Goal: Task Accomplishment & Management: Manage account settings

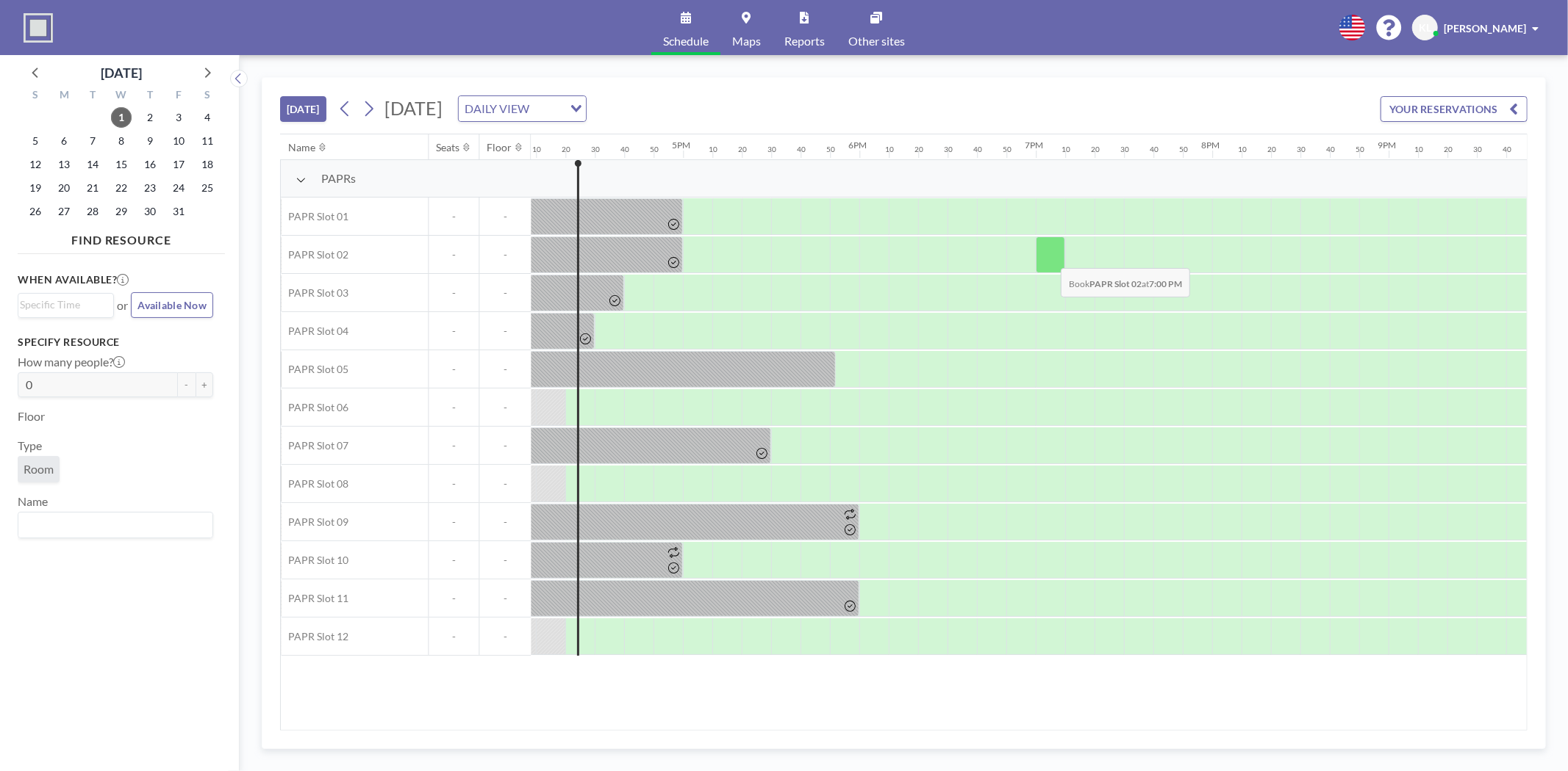
scroll to position [0, 2852]
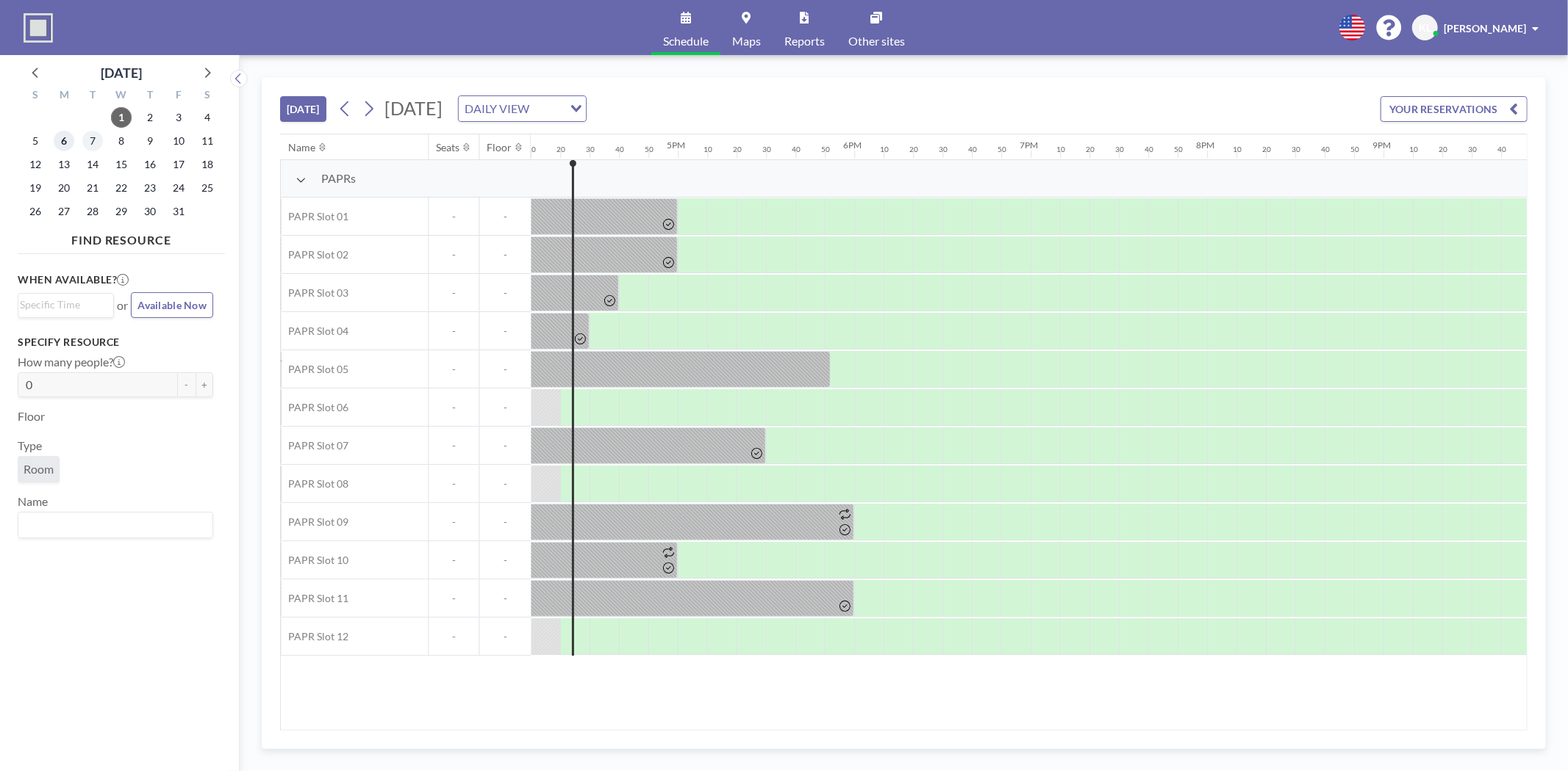
drag, startPoint x: 64, startPoint y: 140, endPoint x: 92, endPoint y: 150, distance: 29.7
click at [64, 140] on span "6" at bounding box center [64, 141] width 21 height 21
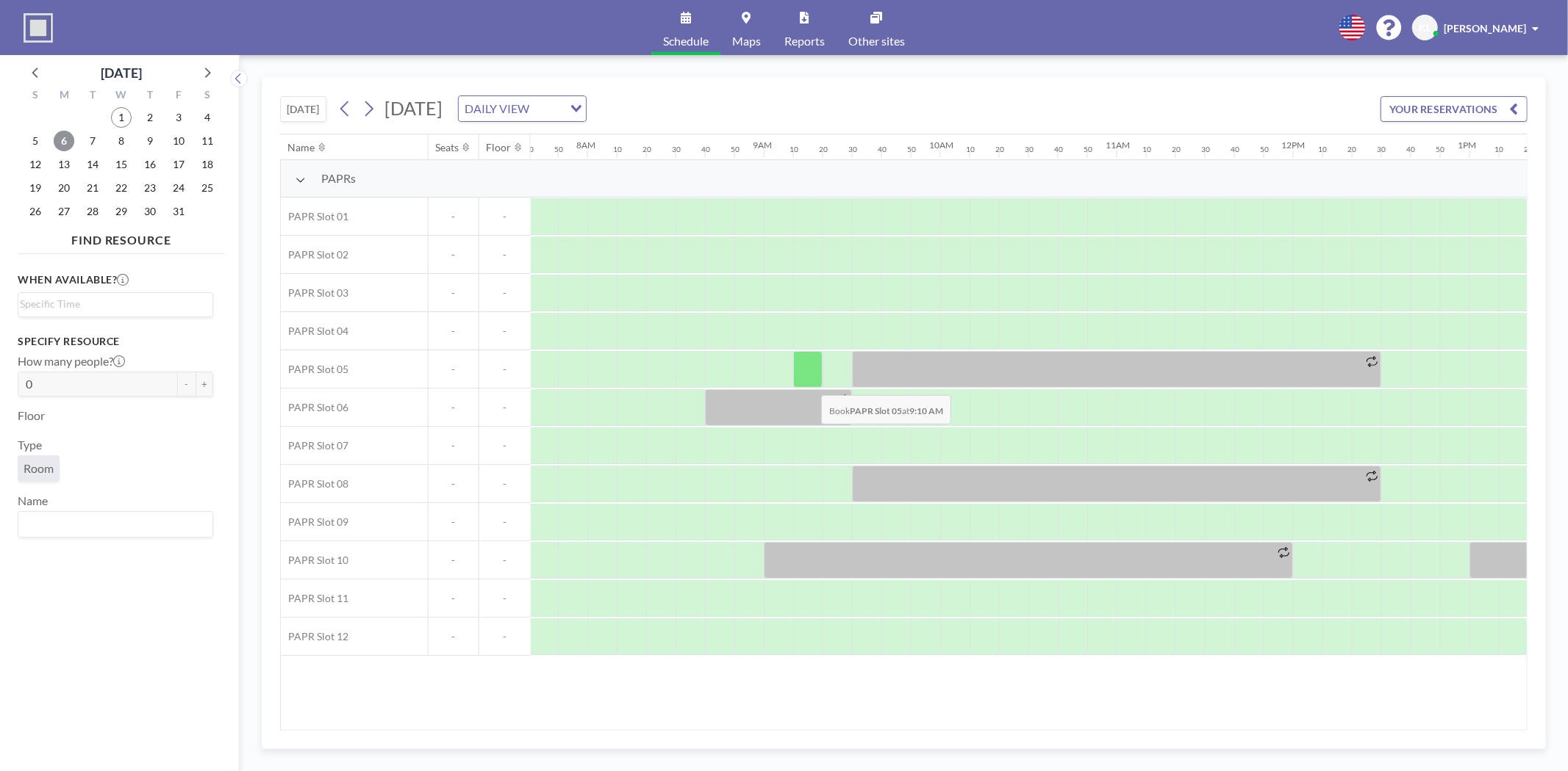
scroll to position [0, 1382]
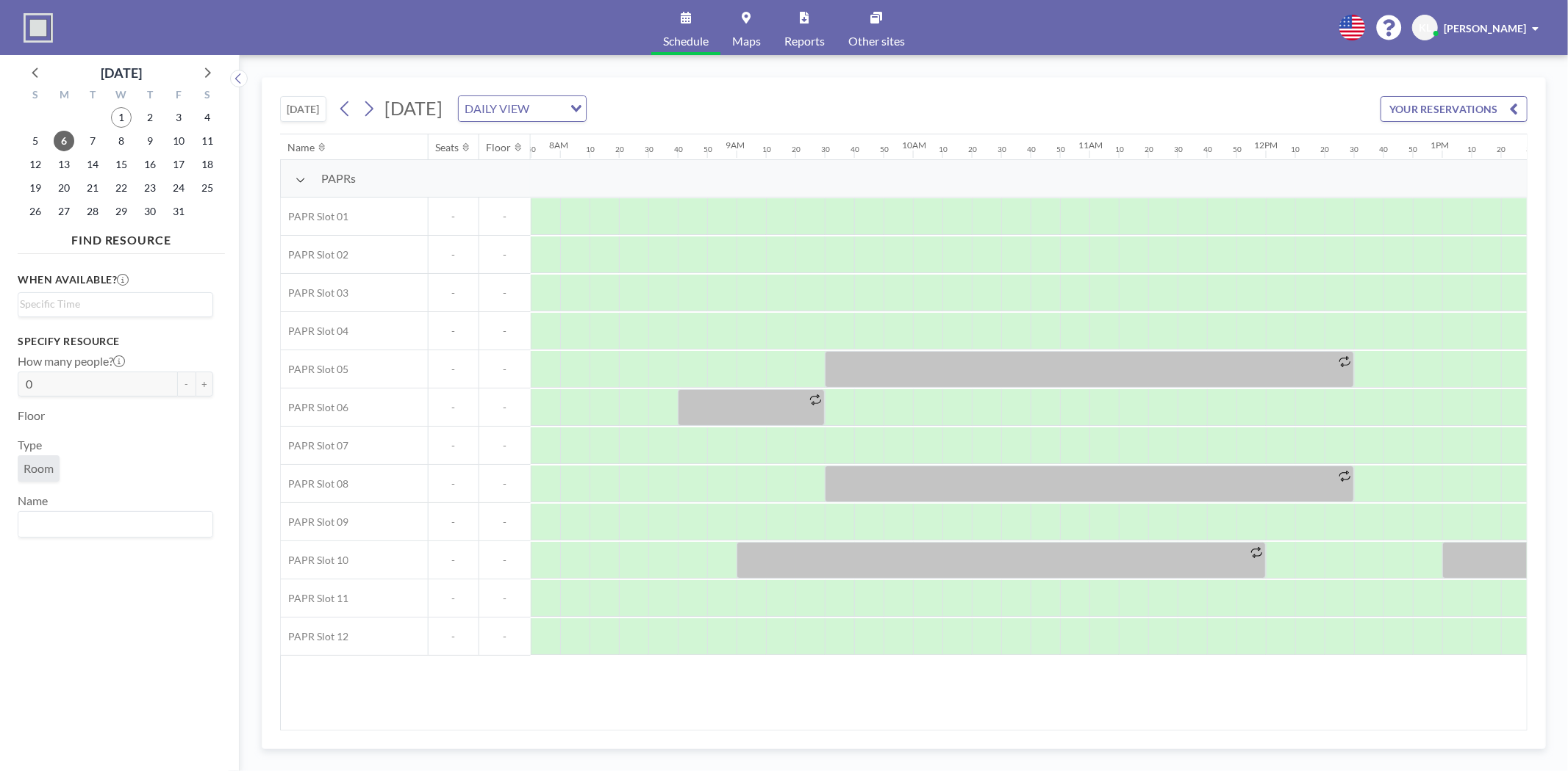
drag, startPoint x: 836, startPoint y: 730, endPoint x: 862, endPoint y: 730, distance: 26.0
click at [862, 730] on div "Name Seats Floor 12AM 10 20 30 40 50 1AM 10 20 30 40 50 2AM 10 20 30 40 50 3AM …" at bounding box center [903, 432] width 1247 height 597
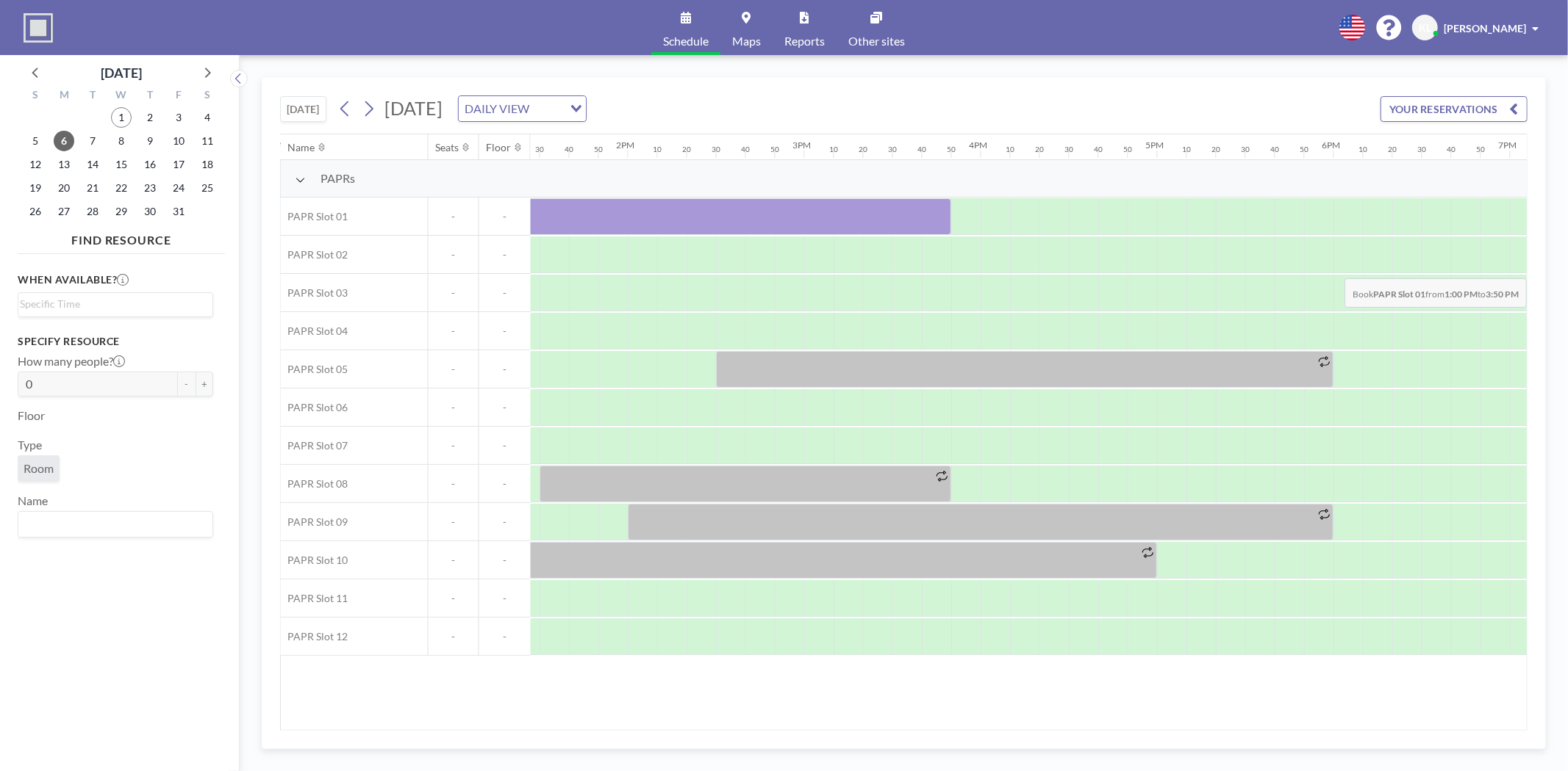
scroll to position [0, 2399]
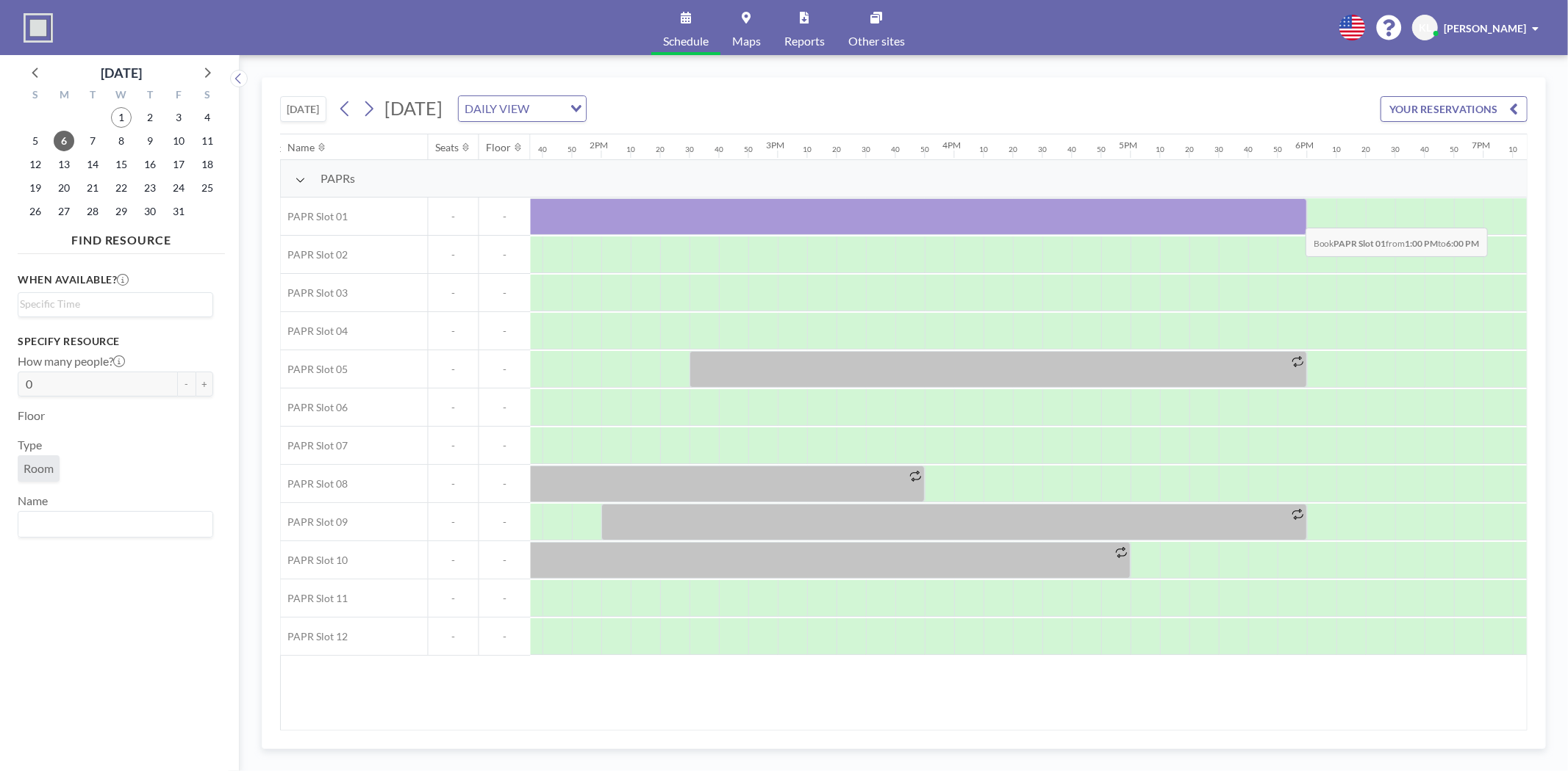
drag, startPoint x: 1152, startPoint y: 211, endPoint x: 1294, endPoint y: 218, distance: 142.2
click at [1294, 218] on div at bounding box center [865, 216] width 882 height 36
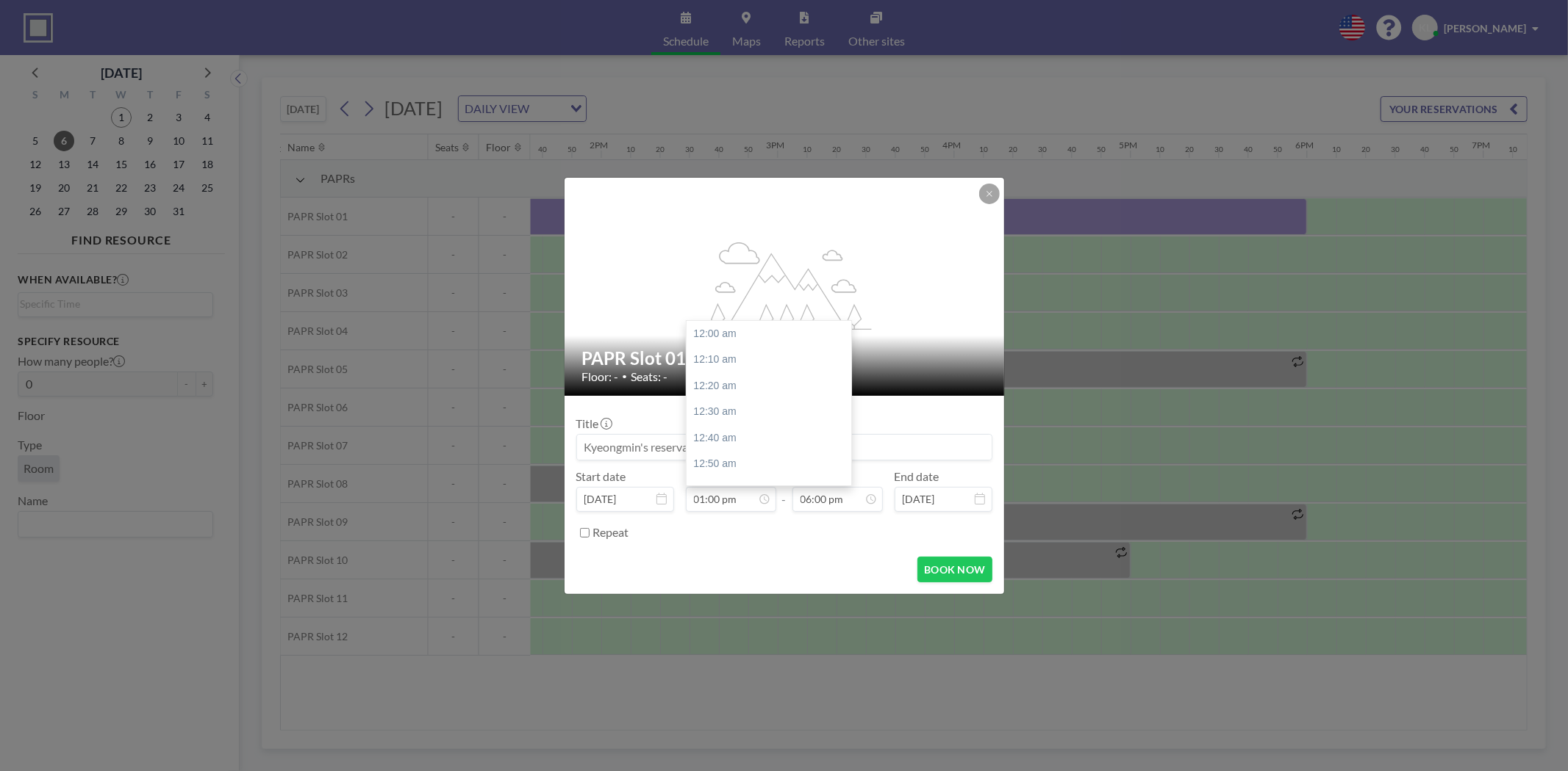
scroll to position [2037, 0]
click at [599, 531] on label "Repeat" at bounding box center [611, 533] width 36 height 15
click at [589, 531] on input "Repeat" at bounding box center [584, 533] width 9 height 9
checkbox input "true"
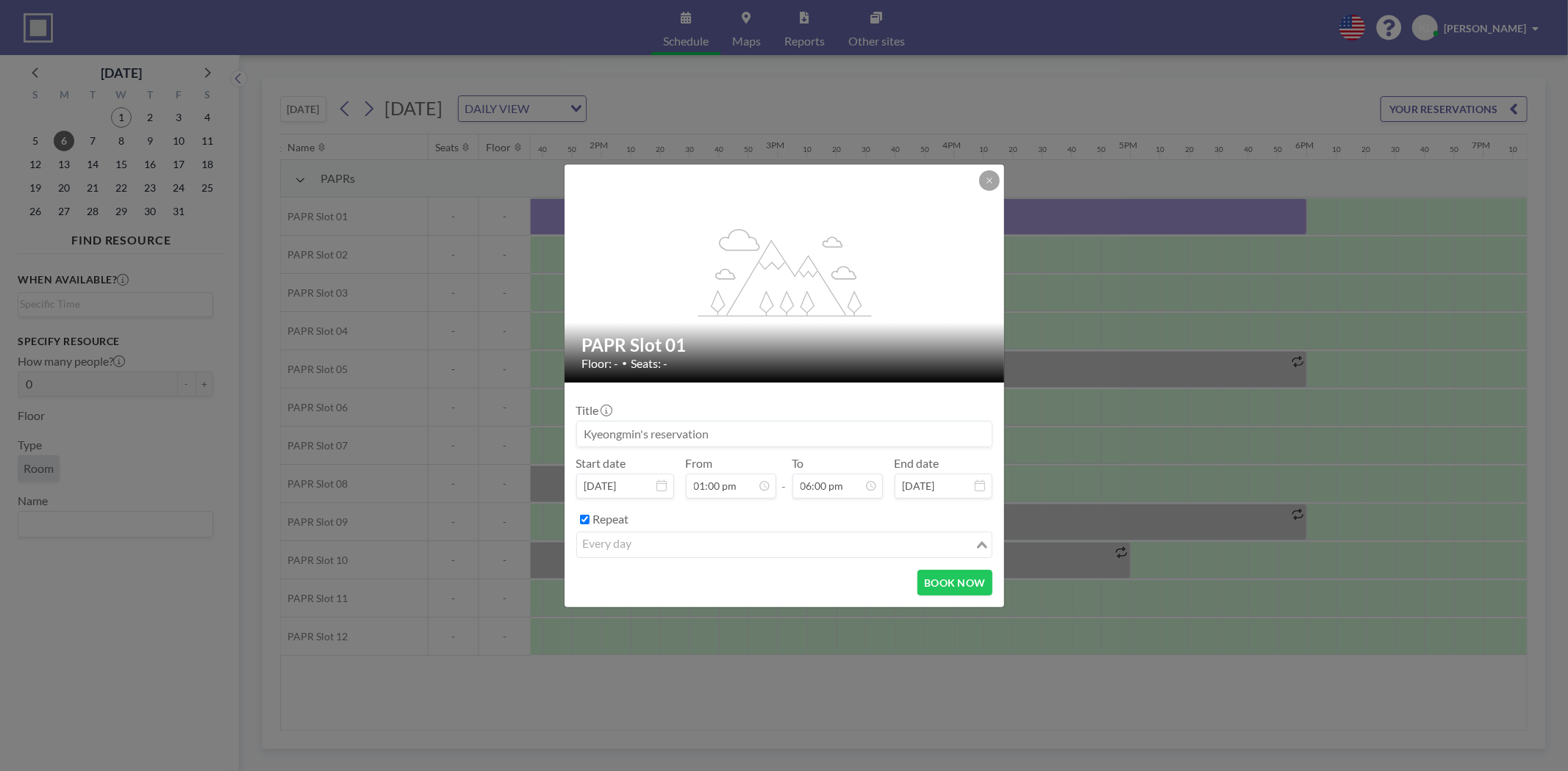
click at [698, 537] on input "Search for option" at bounding box center [776, 545] width 395 height 19
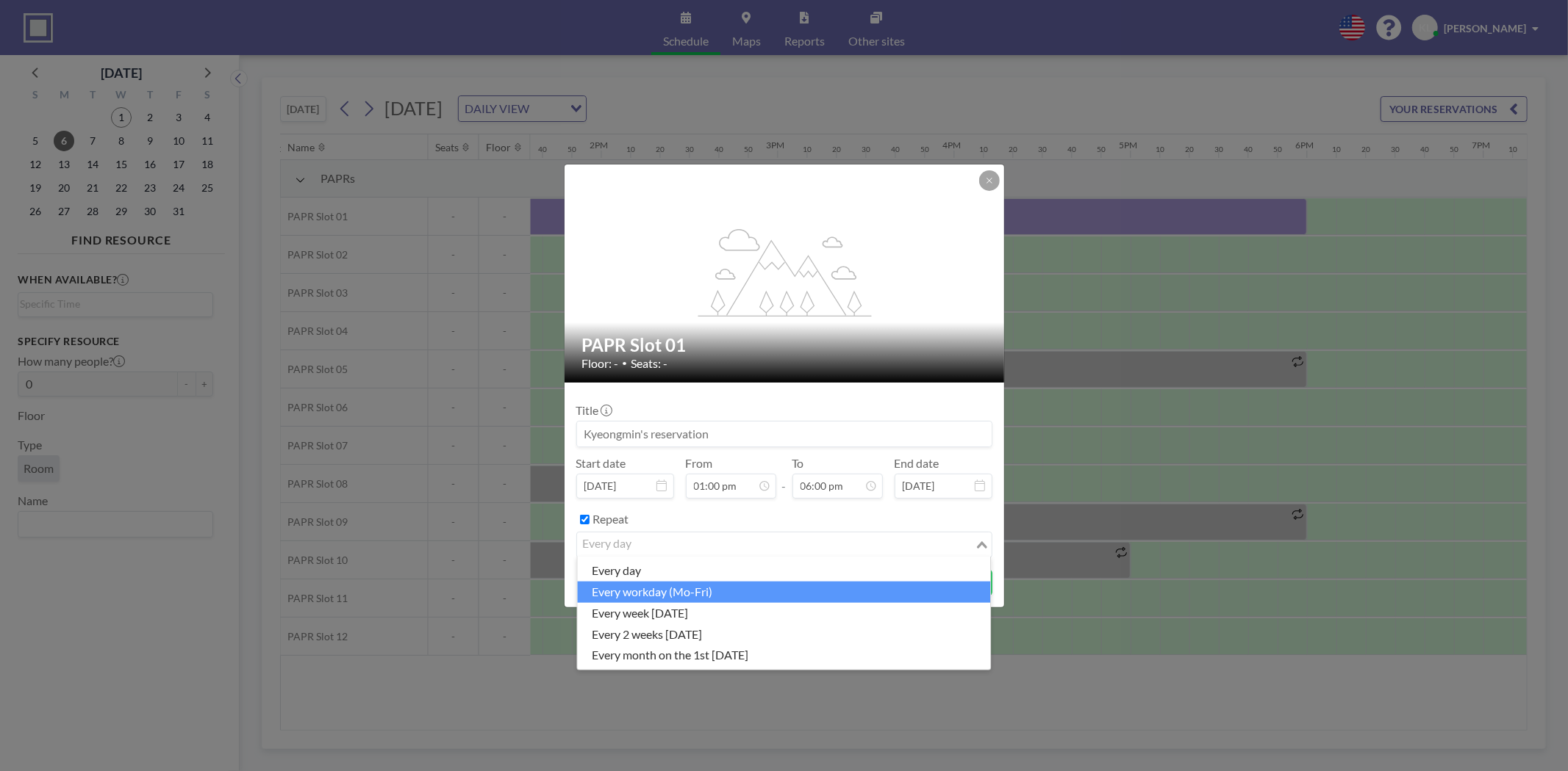
click at [704, 593] on li "every workday (Mo-Fri)" at bounding box center [784, 593] width 413 height 21
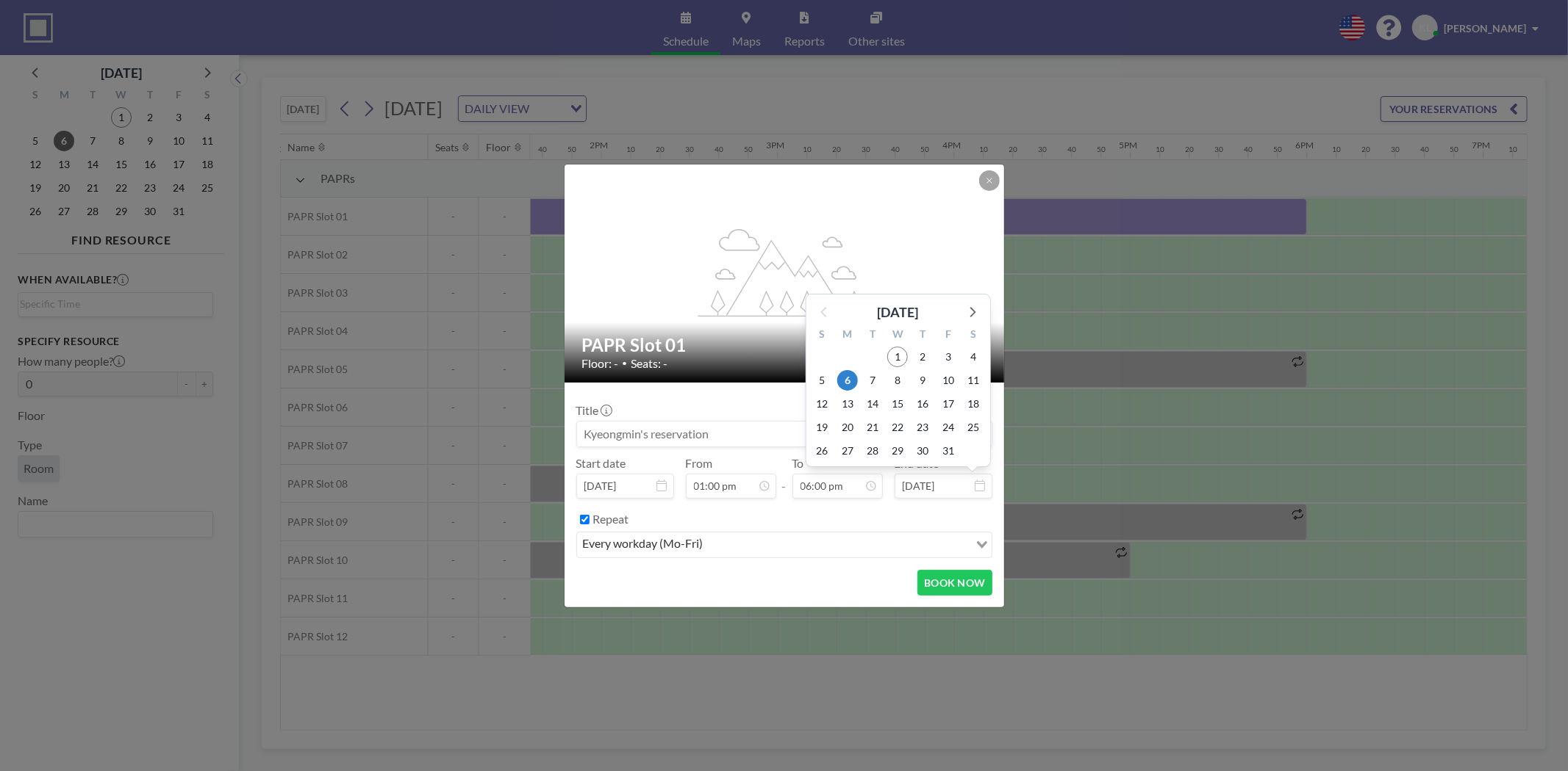
click at [928, 488] on input "[DATE]" at bounding box center [943, 486] width 98 height 25
click at [945, 377] on span "10" at bounding box center [948, 380] width 21 height 21
type input "[DATE]"
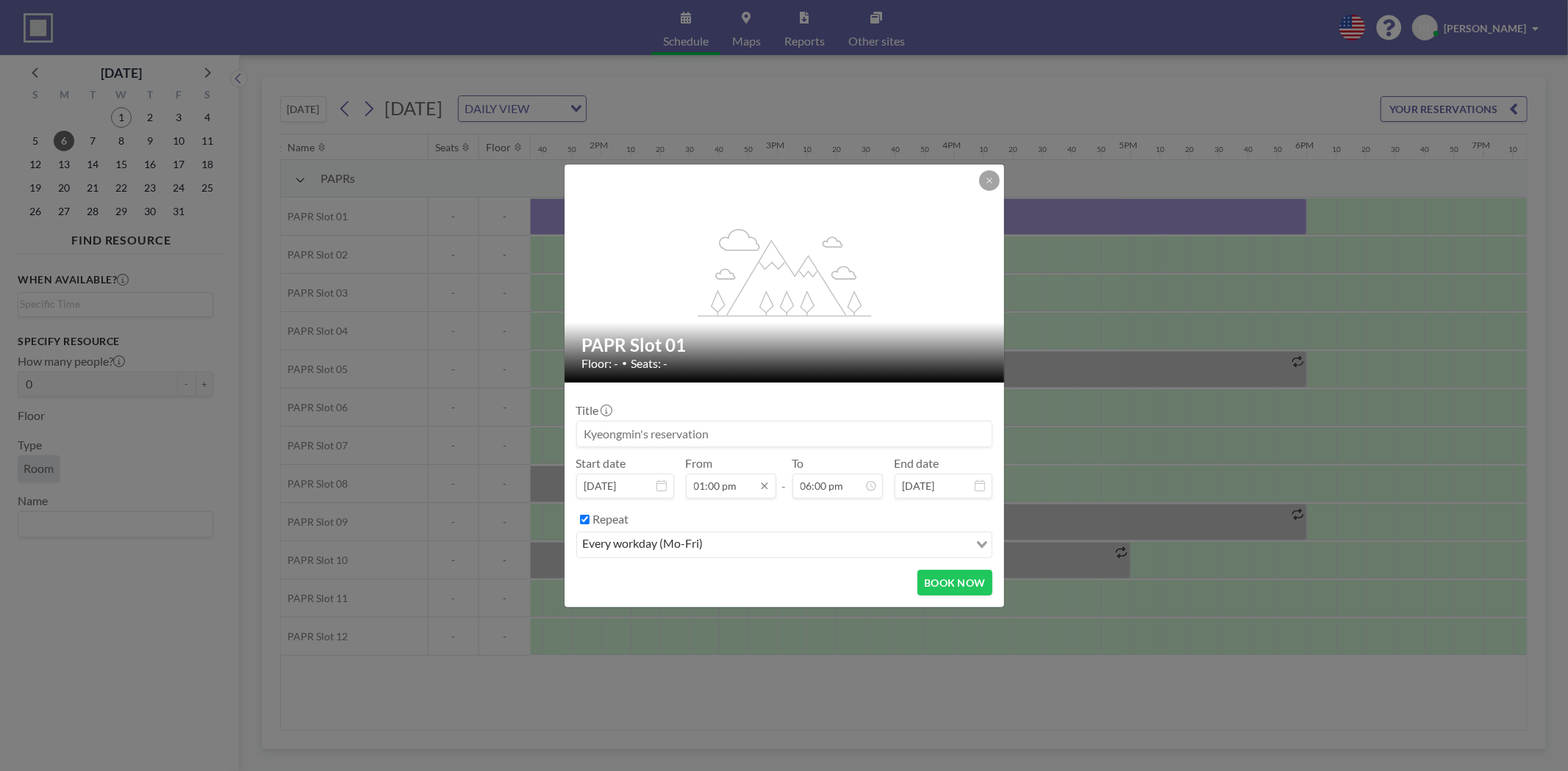
scroll to position [0, 0]
click at [716, 489] on input "01:00 pm" at bounding box center [730, 486] width 91 height 25
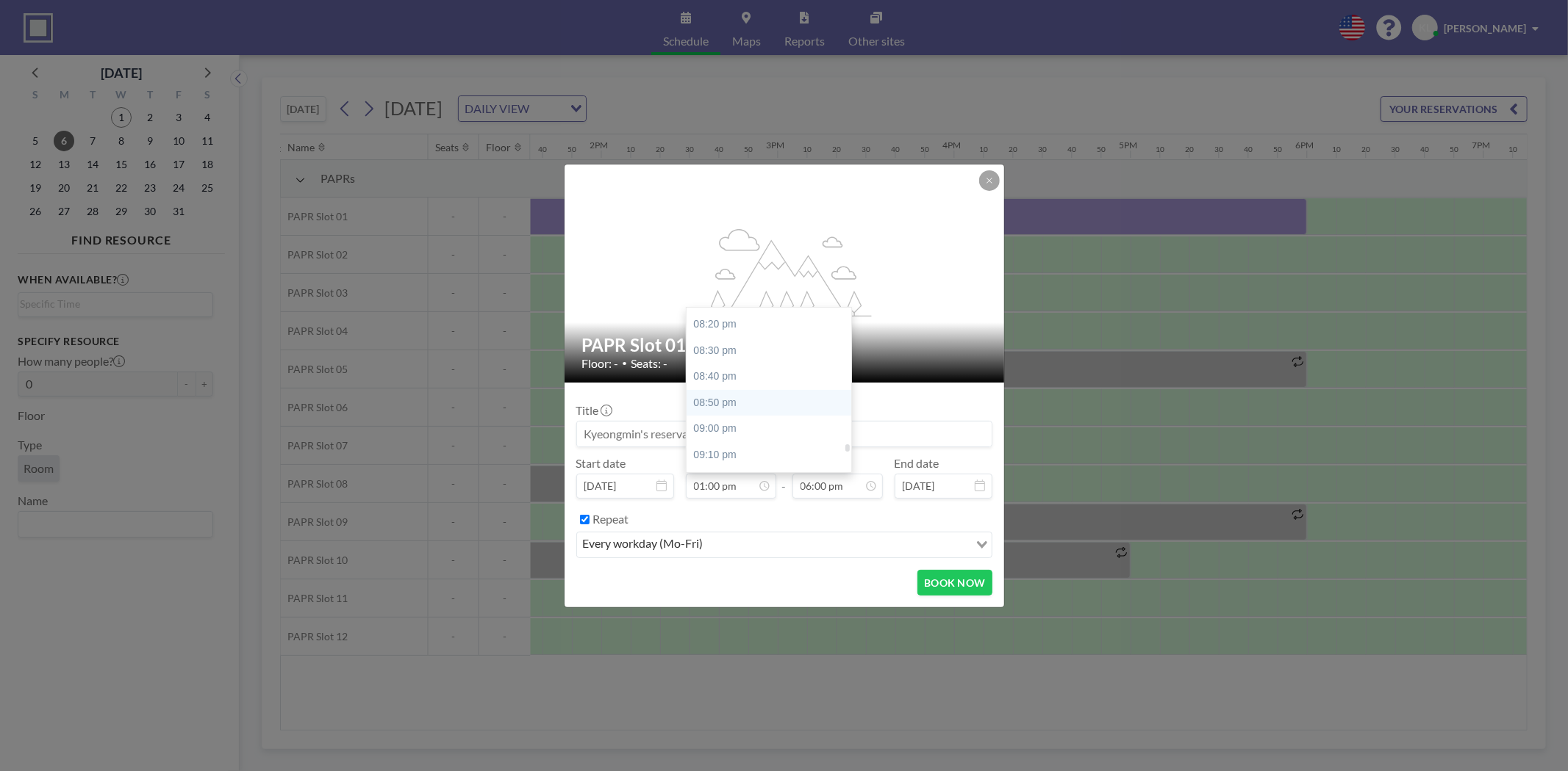
scroll to position [3179, 0]
click at [736, 430] on div "09:00 pm" at bounding box center [772, 435] width 173 height 26
type input "09:00 pm"
type input "09:10 pm"
type input "[DATE]"
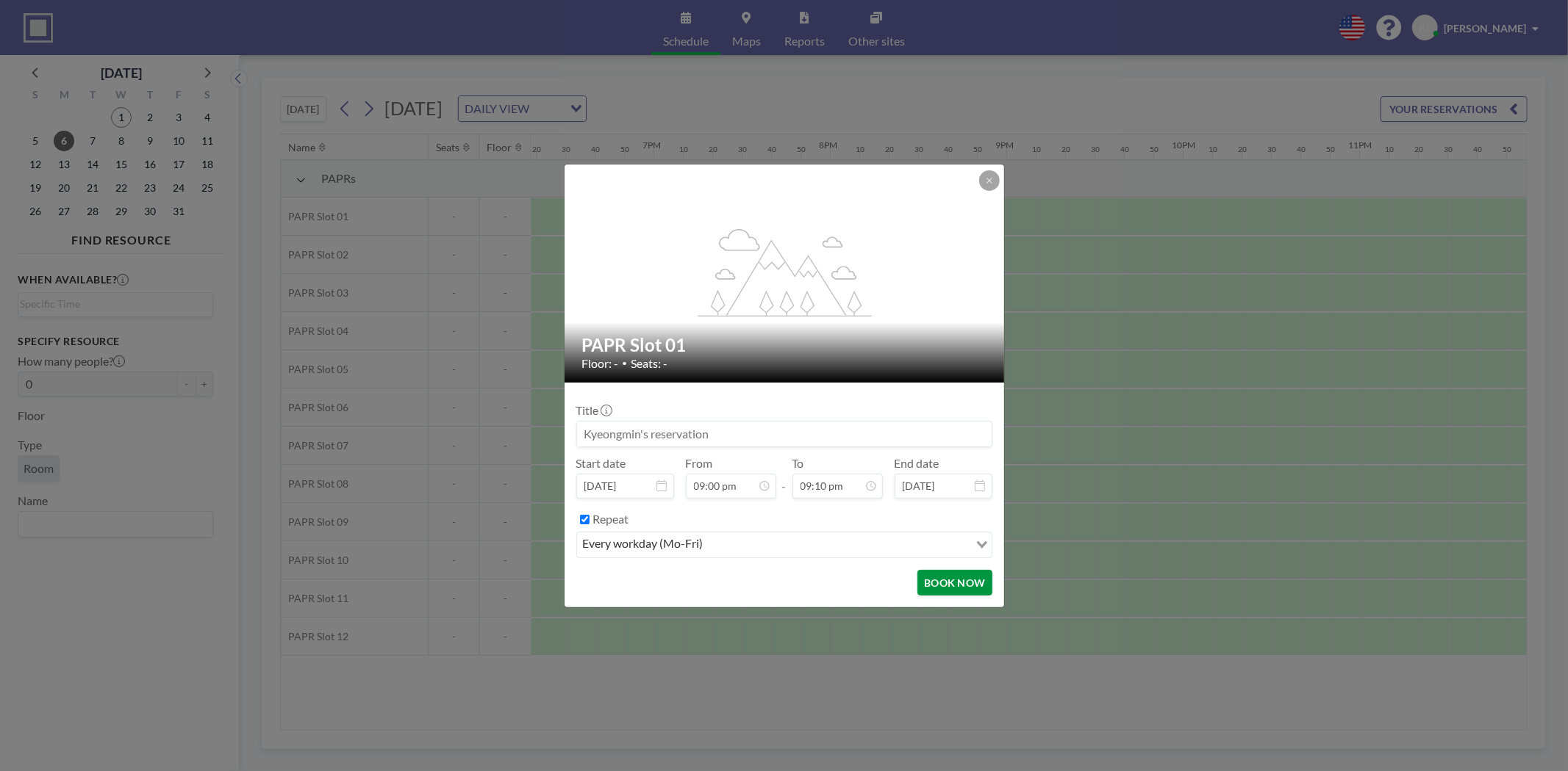
scroll to position [0, 3239]
click at [585, 519] on input "Repeat" at bounding box center [584, 520] width 9 height 9
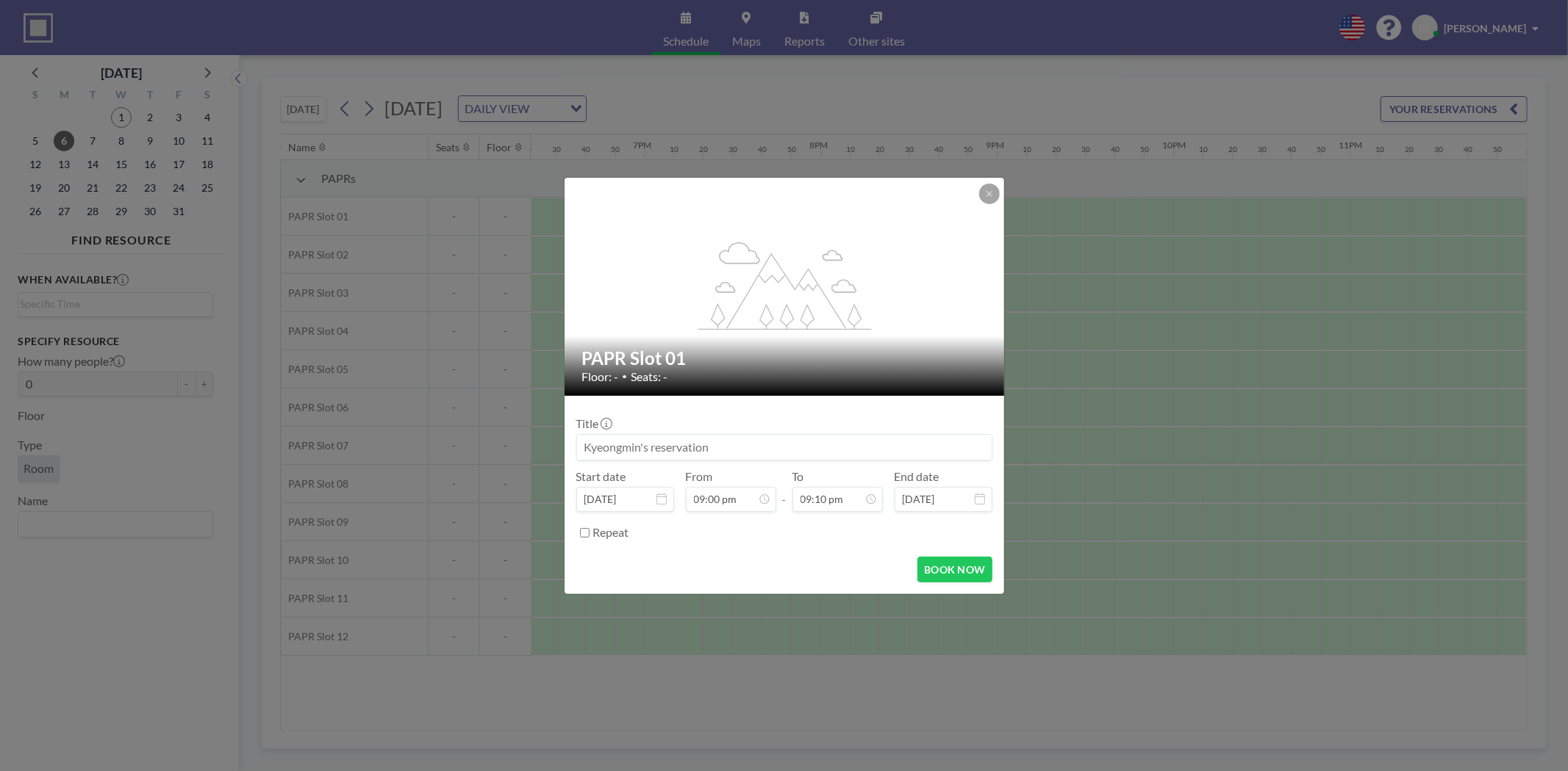
click at [586, 536] on input "Repeat" at bounding box center [584, 533] width 9 height 9
checkbox input "true"
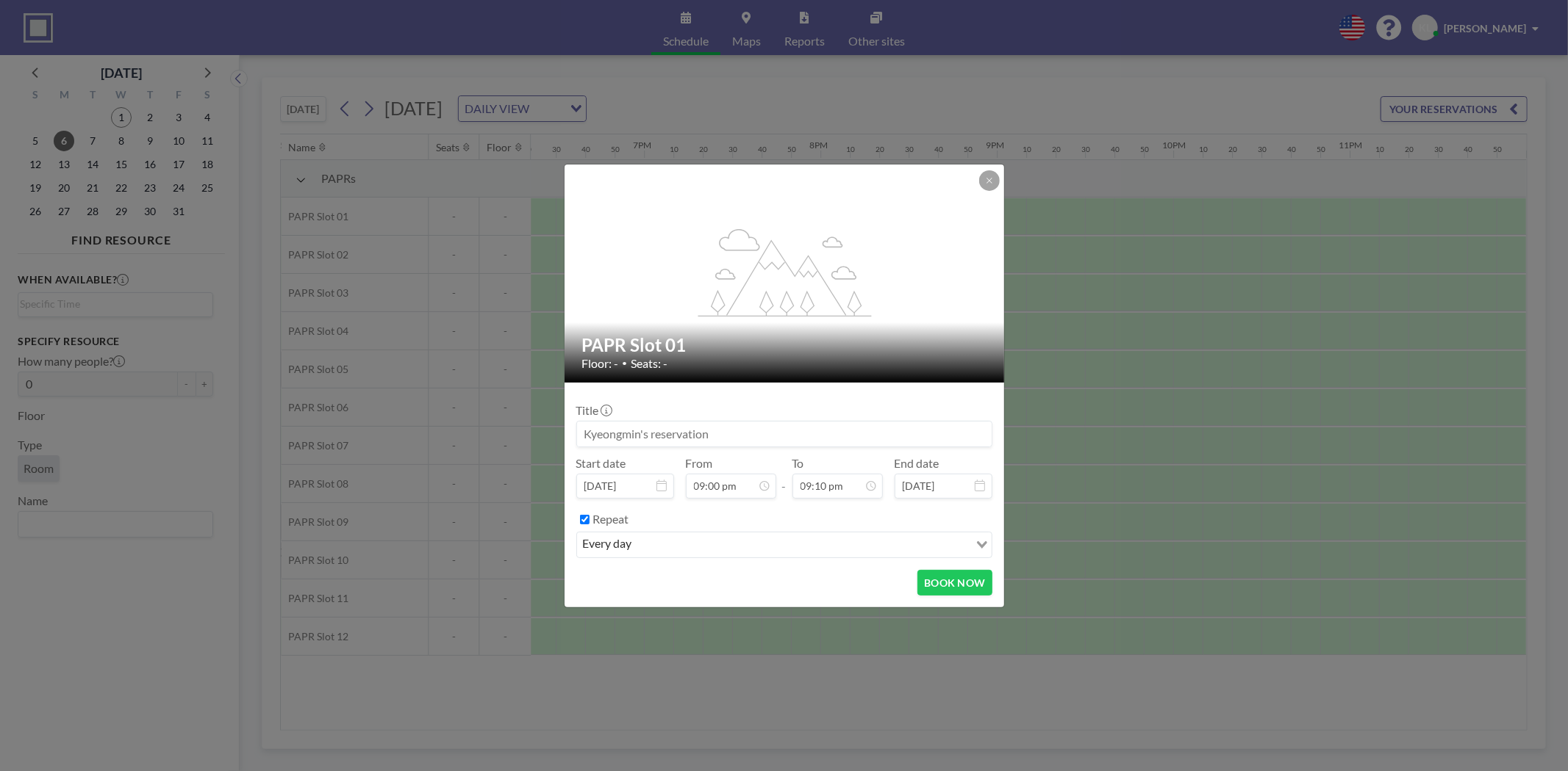
click at [986, 539] on div "Loading..." at bounding box center [980, 544] width 22 height 22
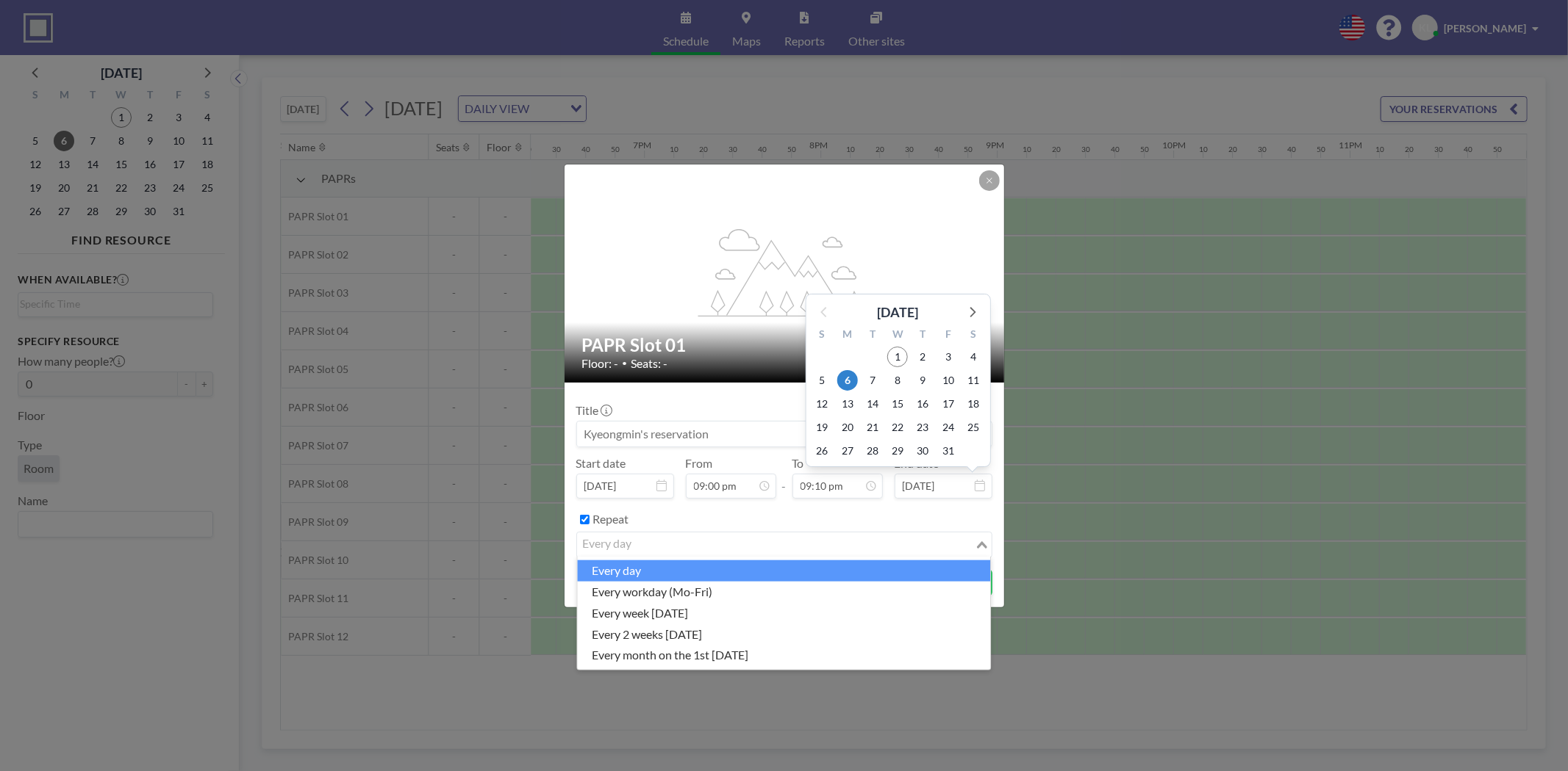
scroll to position [3317, 0]
click at [946, 379] on span "10" at bounding box center [948, 380] width 21 height 21
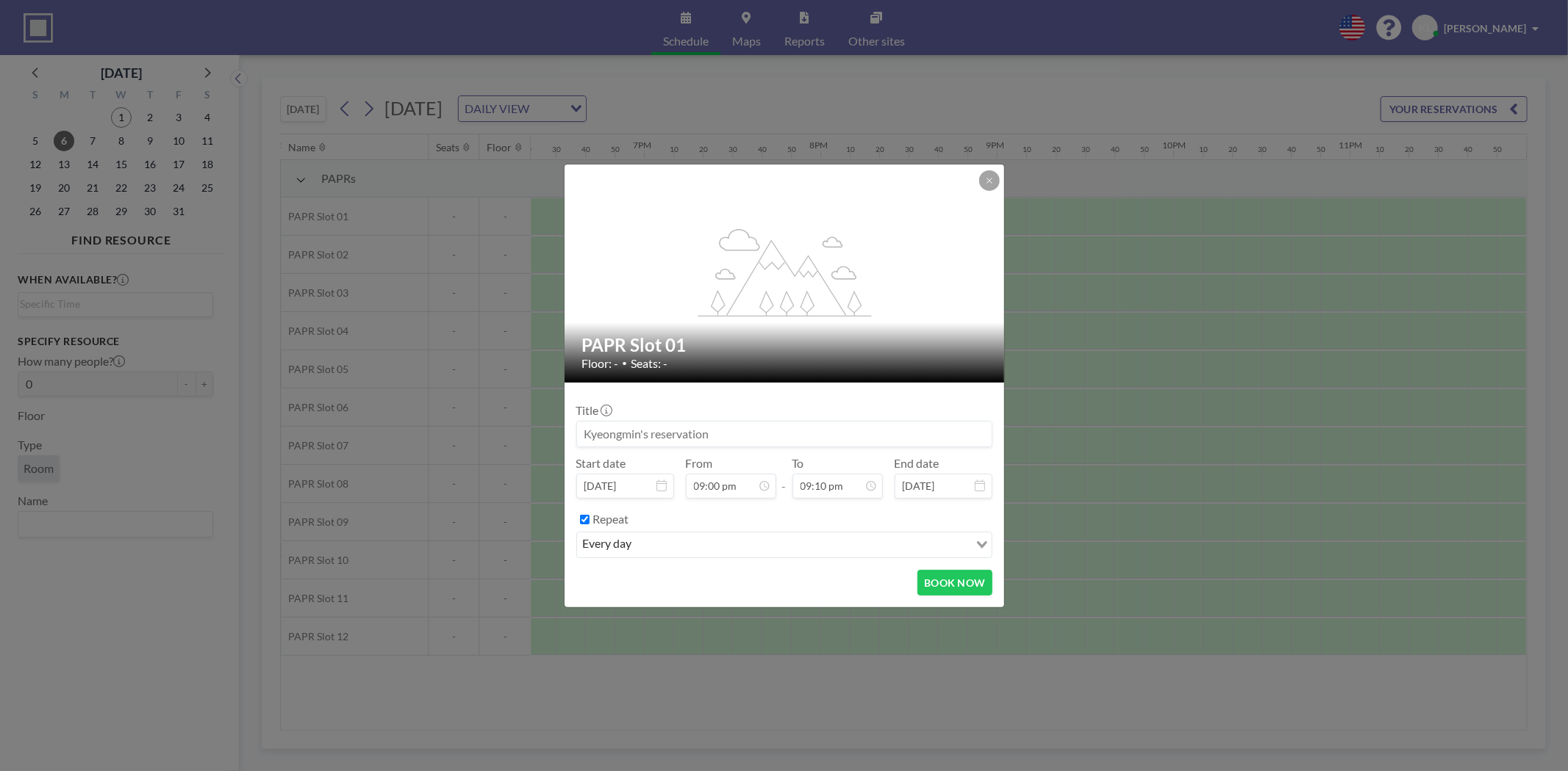
click at [991, 540] on form "Title Start date [DATE] From 09:00 pm - To 09:10 pm End date [DATE] Repeat ever…" at bounding box center [784, 495] width 439 height 225
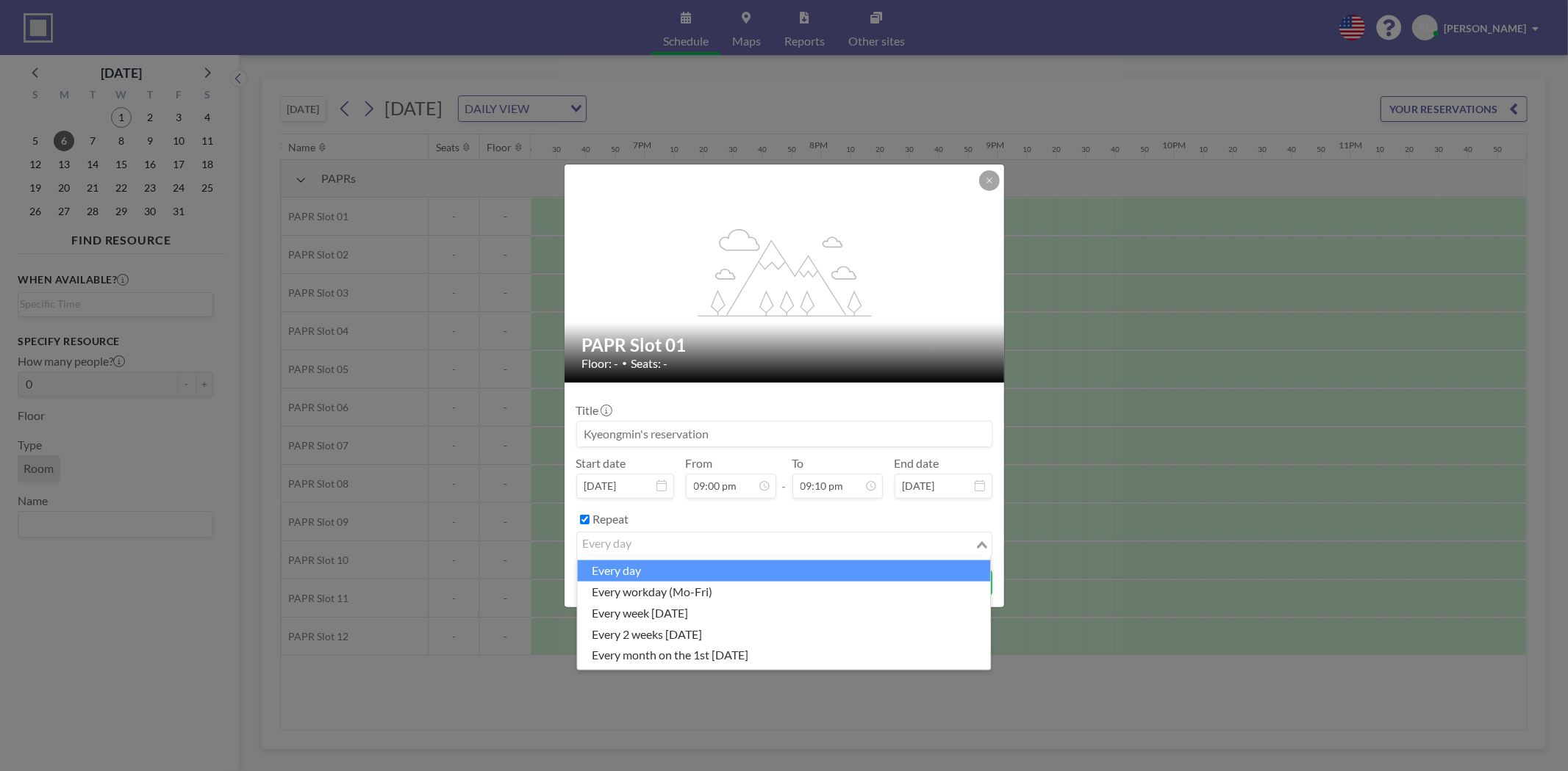
click at [985, 544] on icon "Search for option" at bounding box center [982, 545] width 10 height 7
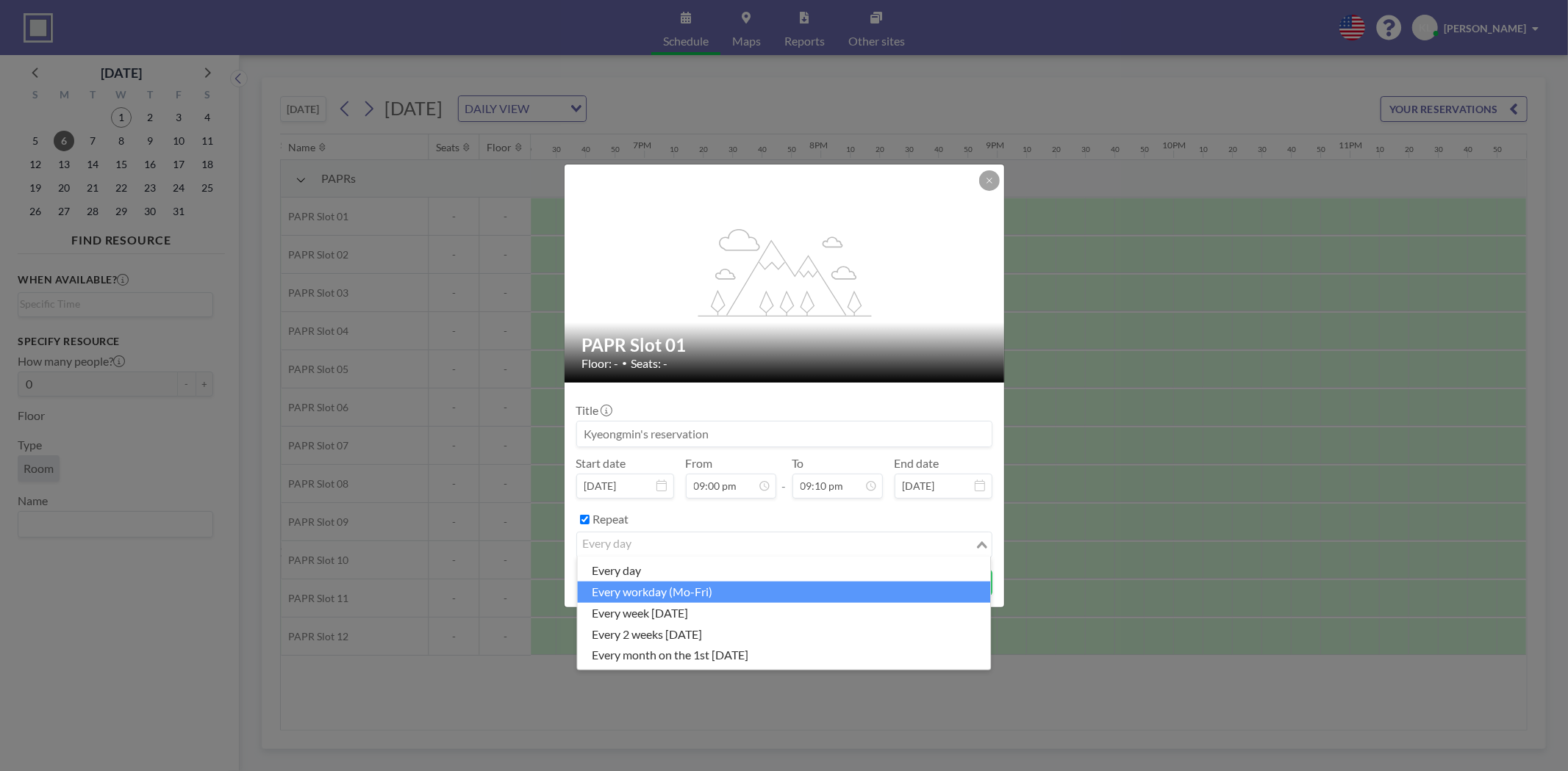
click at [785, 593] on li "every workday (Mo-Fri)" at bounding box center [784, 593] width 413 height 21
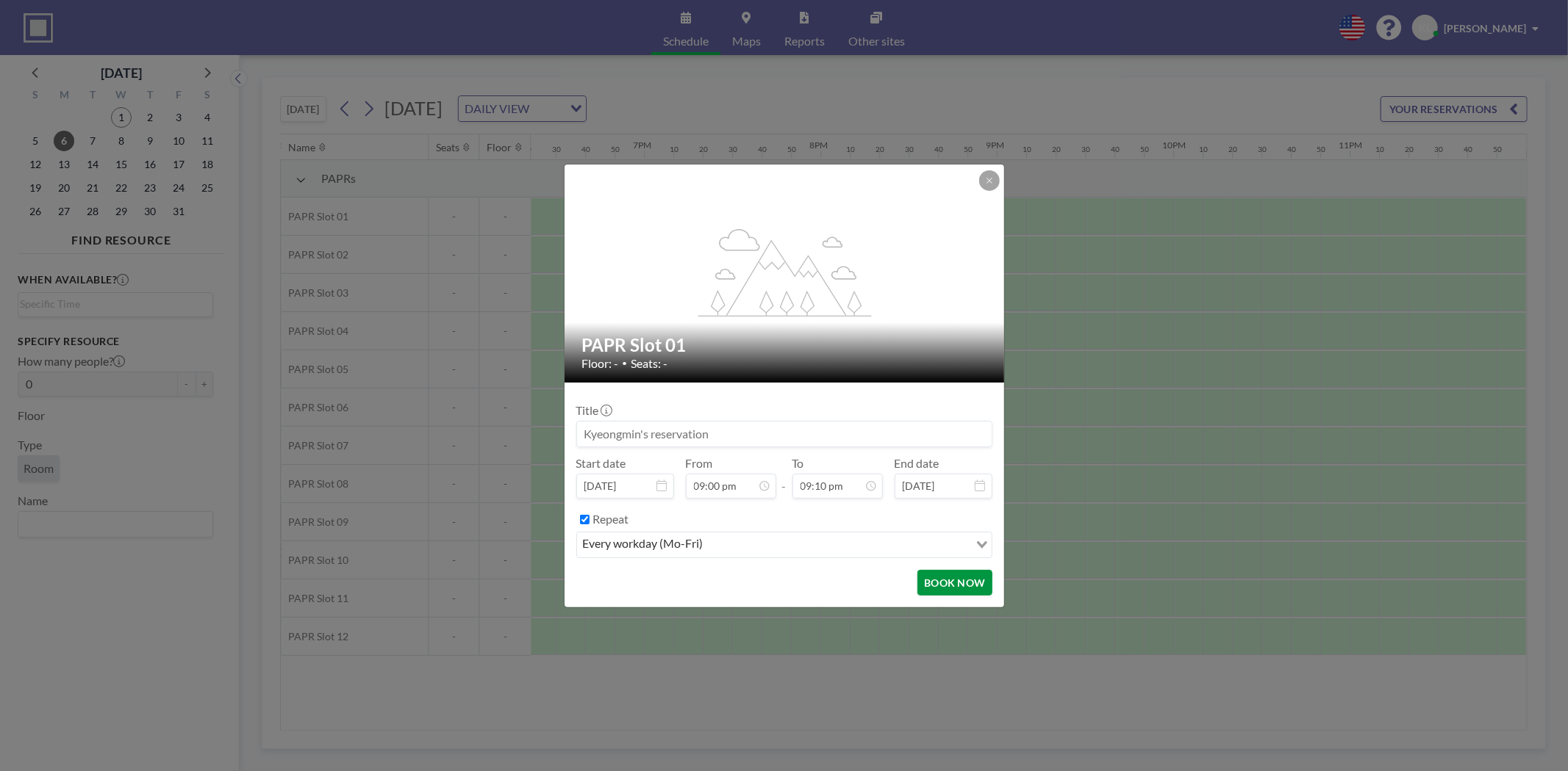
click at [983, 578] on button "BOOK NOW" at bounding box center [954, 583] width 74 height 26
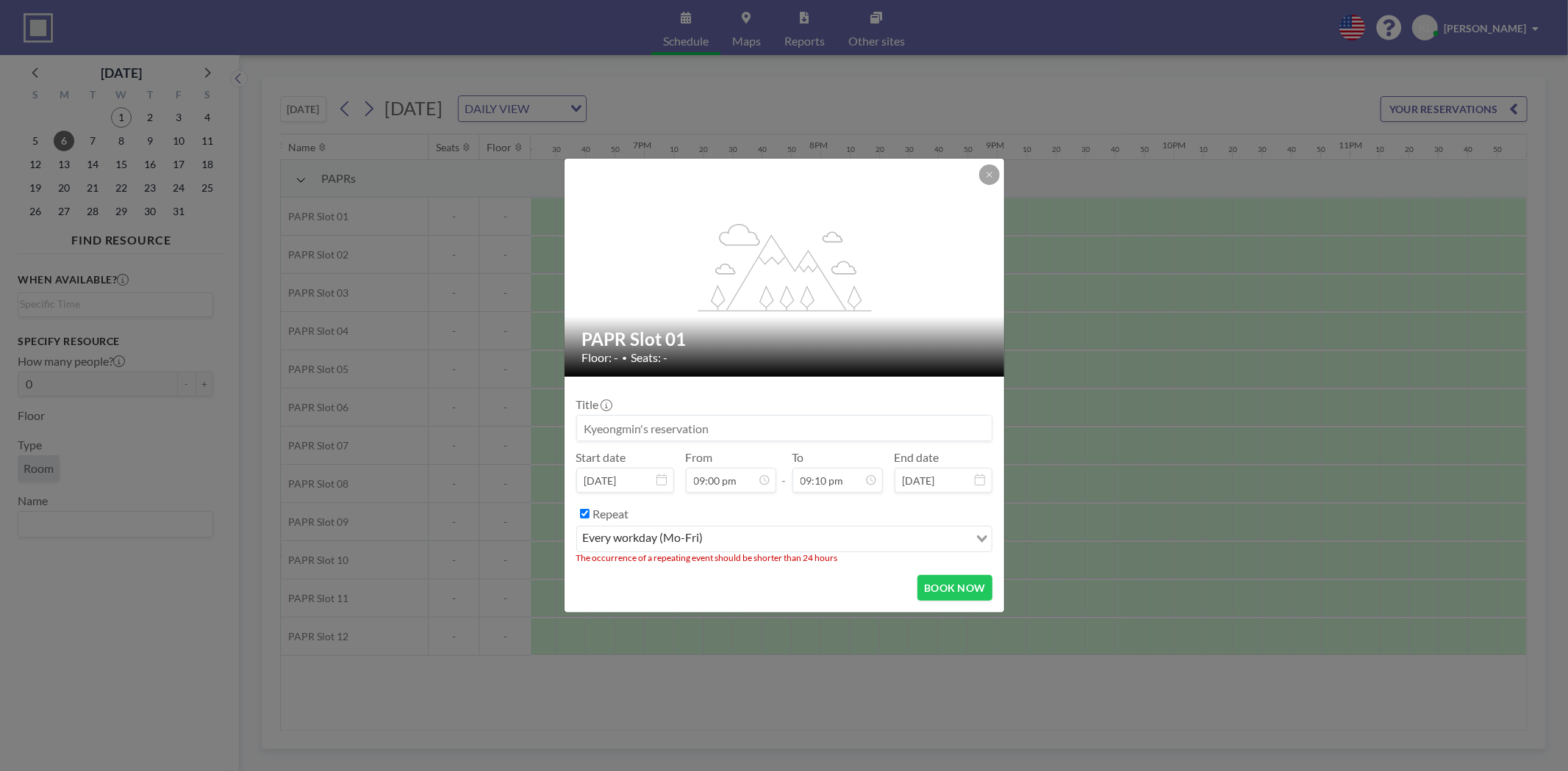
click at [954, 523] on div "Repeat" at bounding box center [792, 514] width 399 height 24
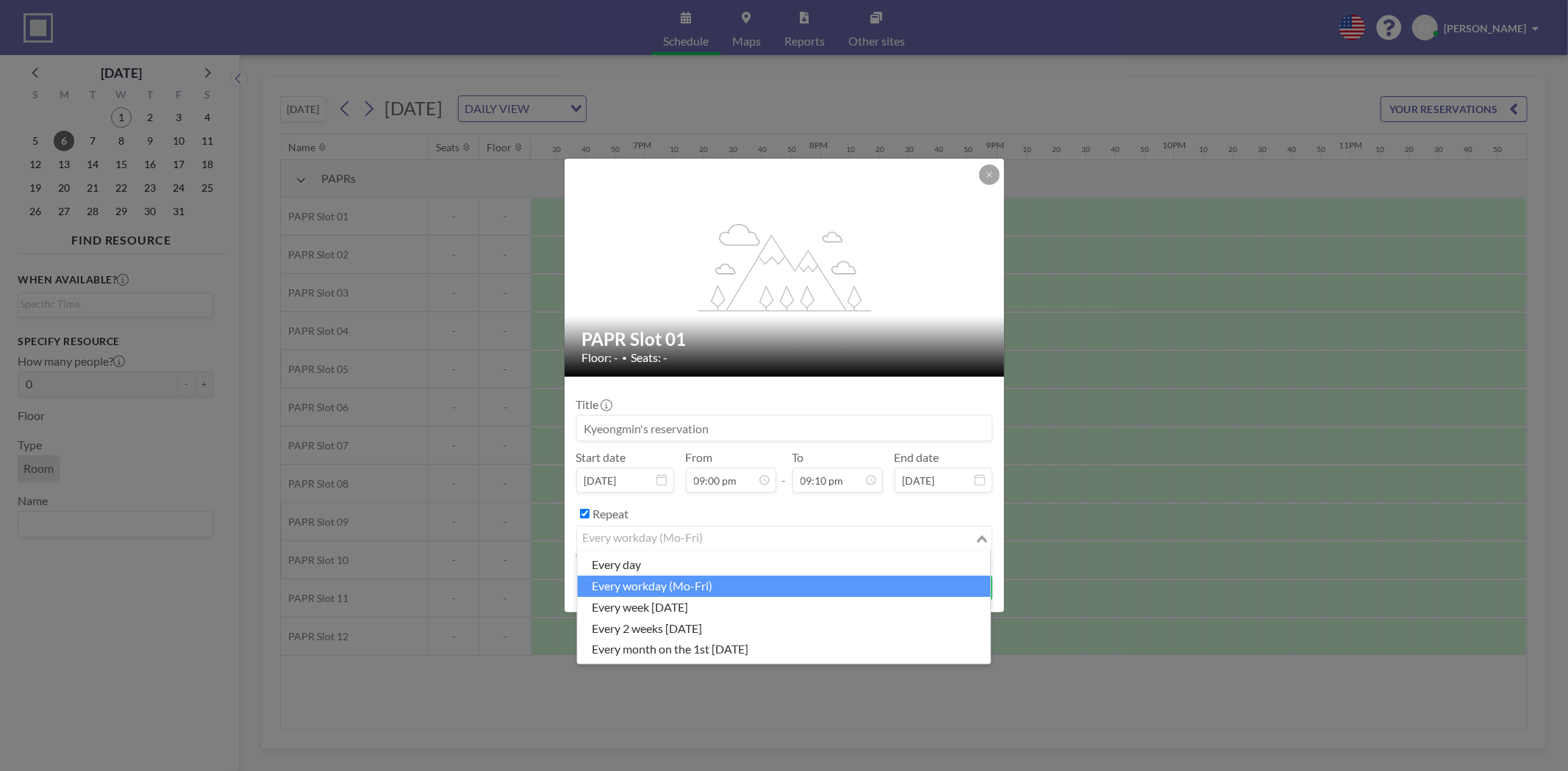
click at [954, 534] on input "Search for option" at bounding box center [776, 539] width 395 height 19
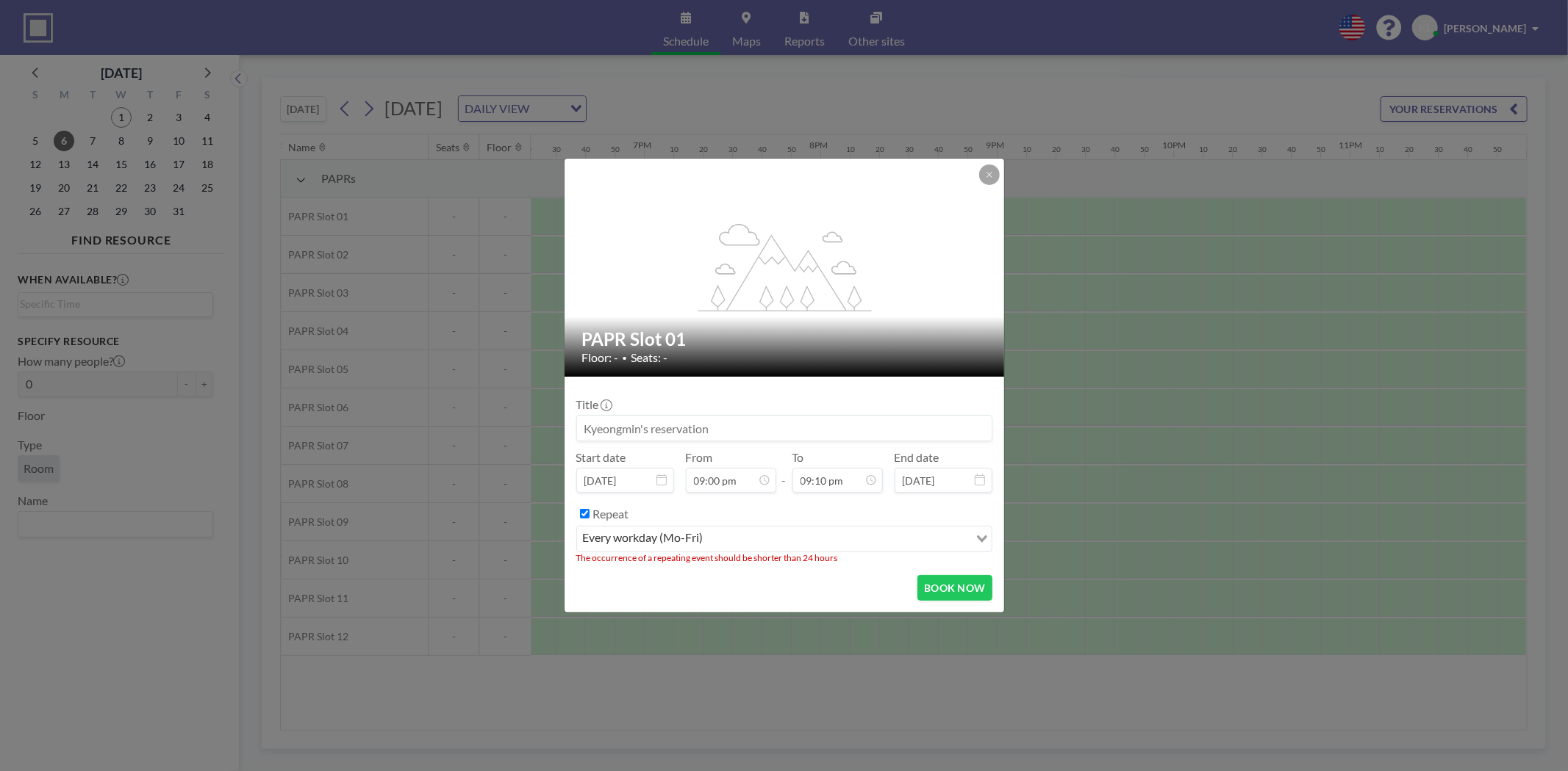
click at [958, 521] on div "Repeat" at bounding box center [792, 514] width 399 height 24
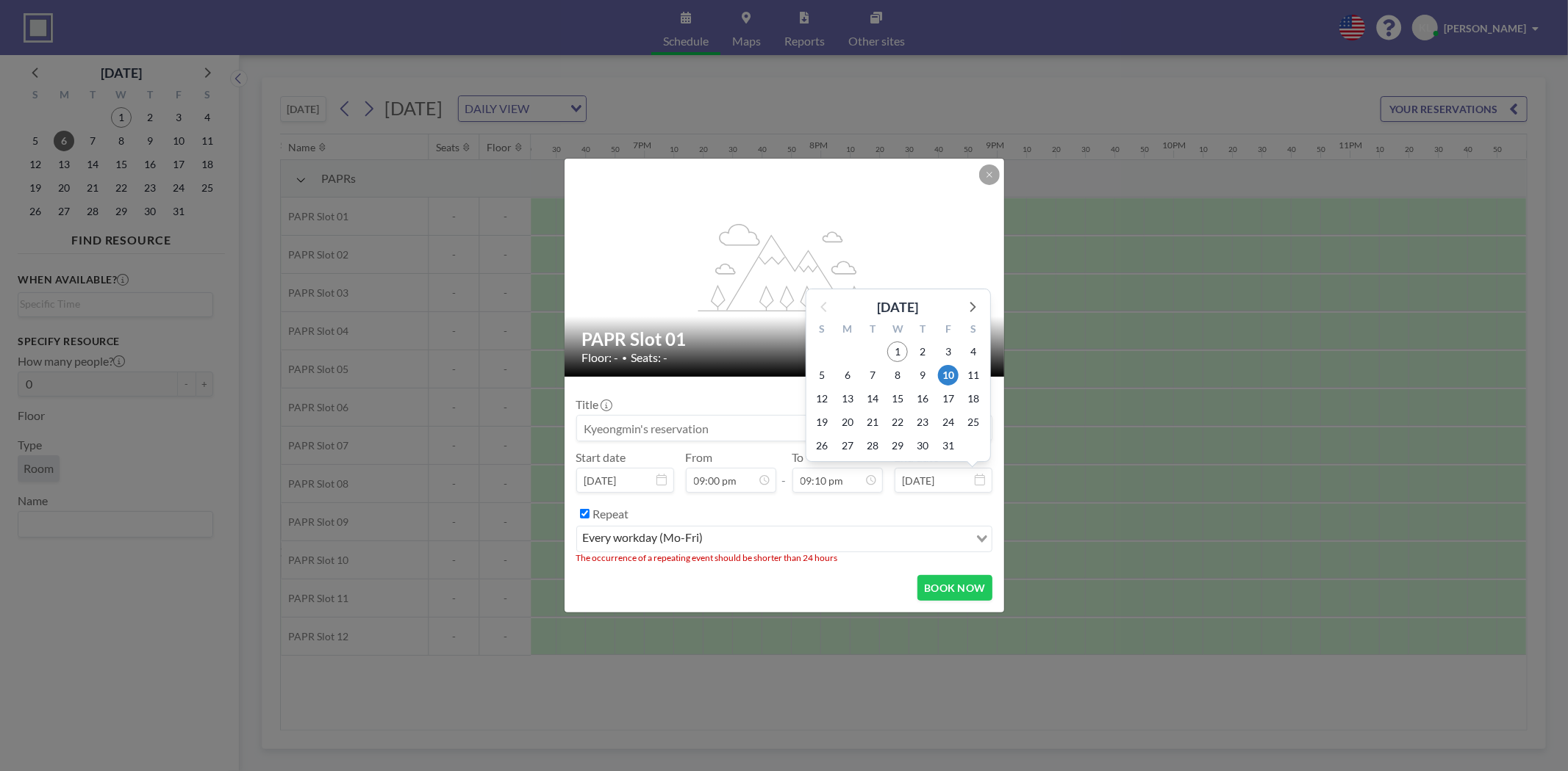
click at [957, 479] on input "[DATE]" at bounding box center [943, 480] width 98 height 25
click at [846, 373] on span "6" at bounding box center [847, 376] width 21 height 21
type input "[DATE]"
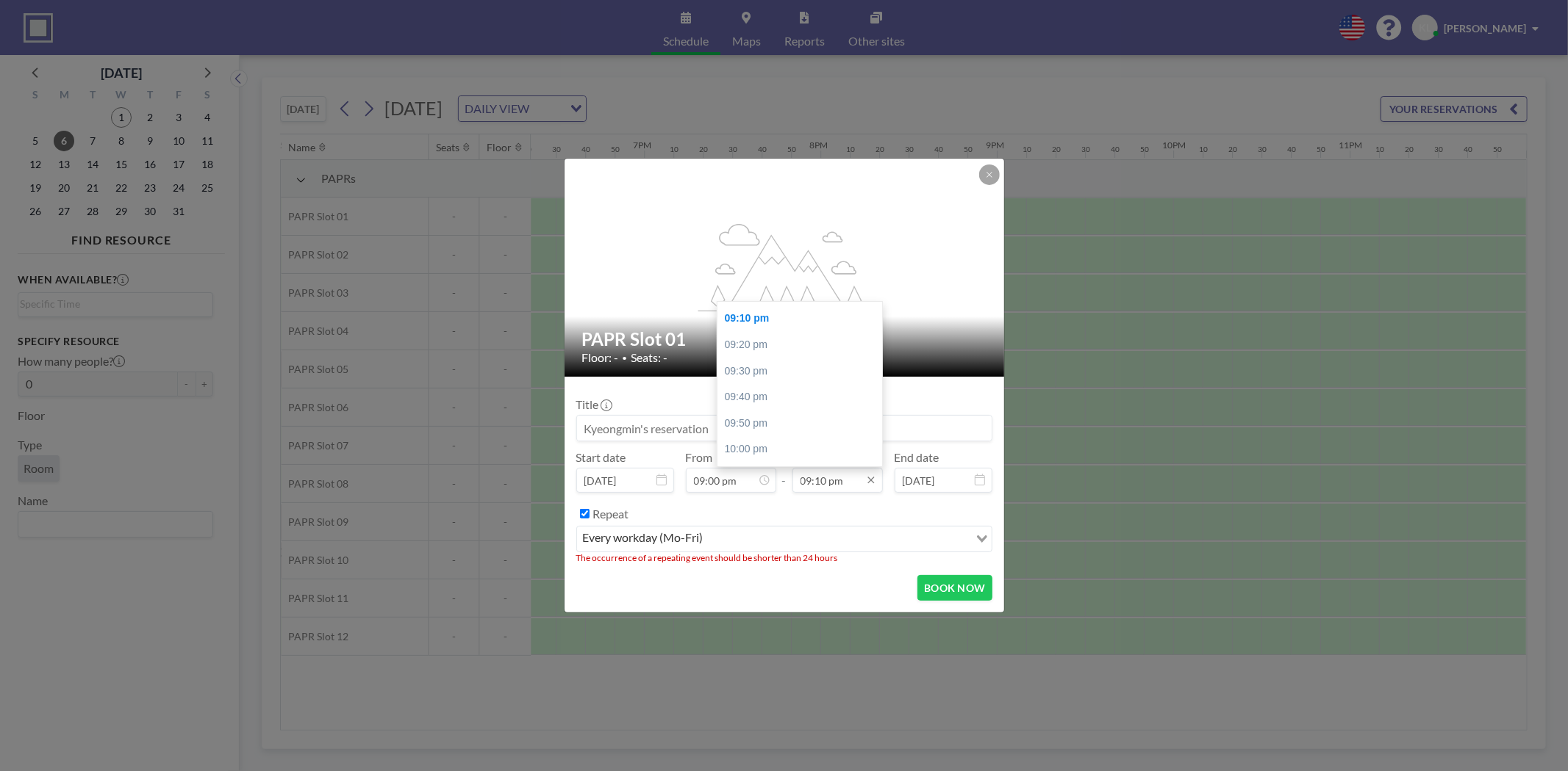
click at [831, 479] on input "09:10 pm" at bounding box center [837, 480] width 91 height 25
click at [724, 388] on div "09:00 am" at bounding box center [772, 395] width 173 height 26
type input "09:00 am"
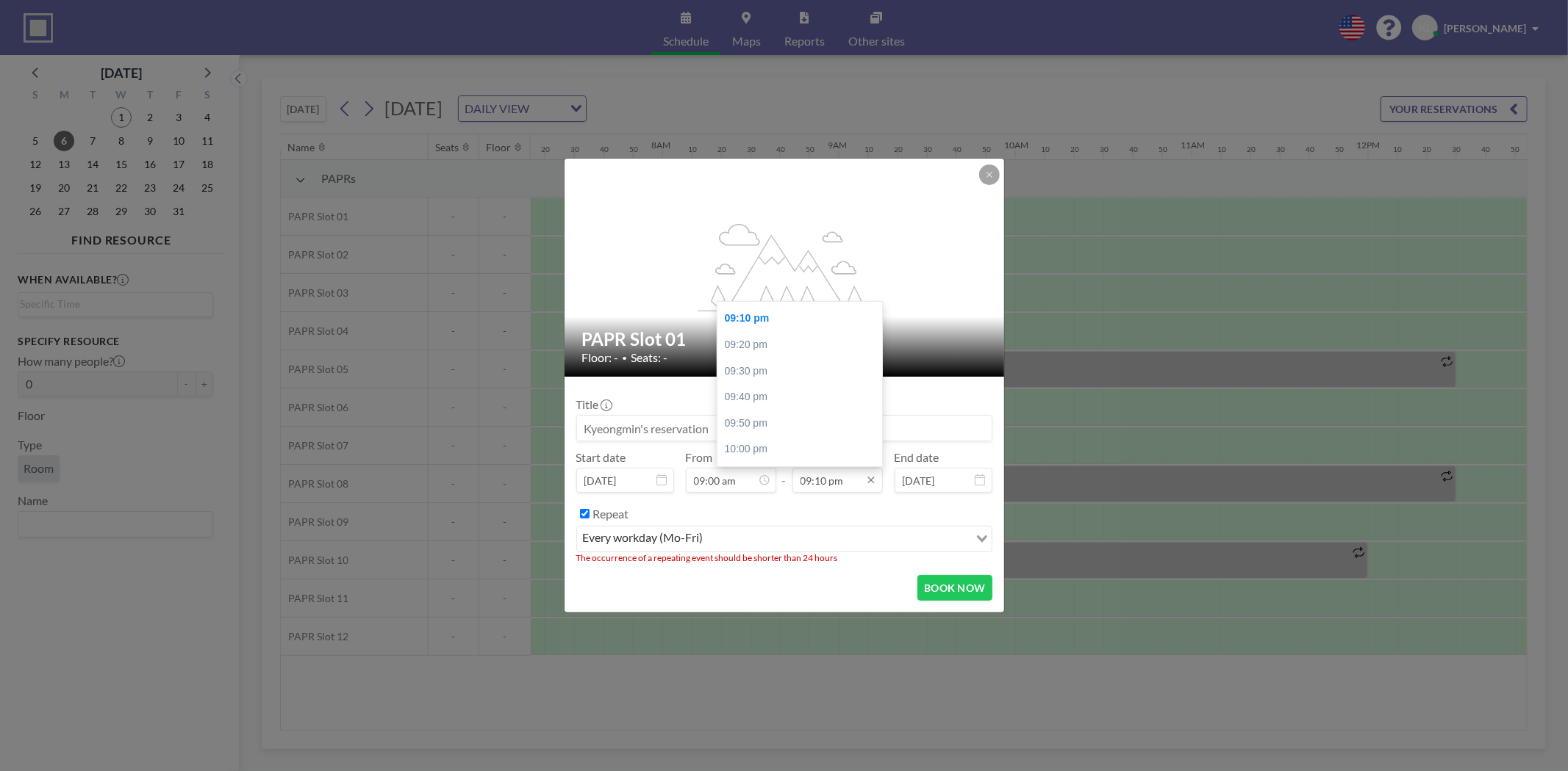
click at [836, 480] on input "09:10 pm" at bounding box center [837, 480] width 91 height 25
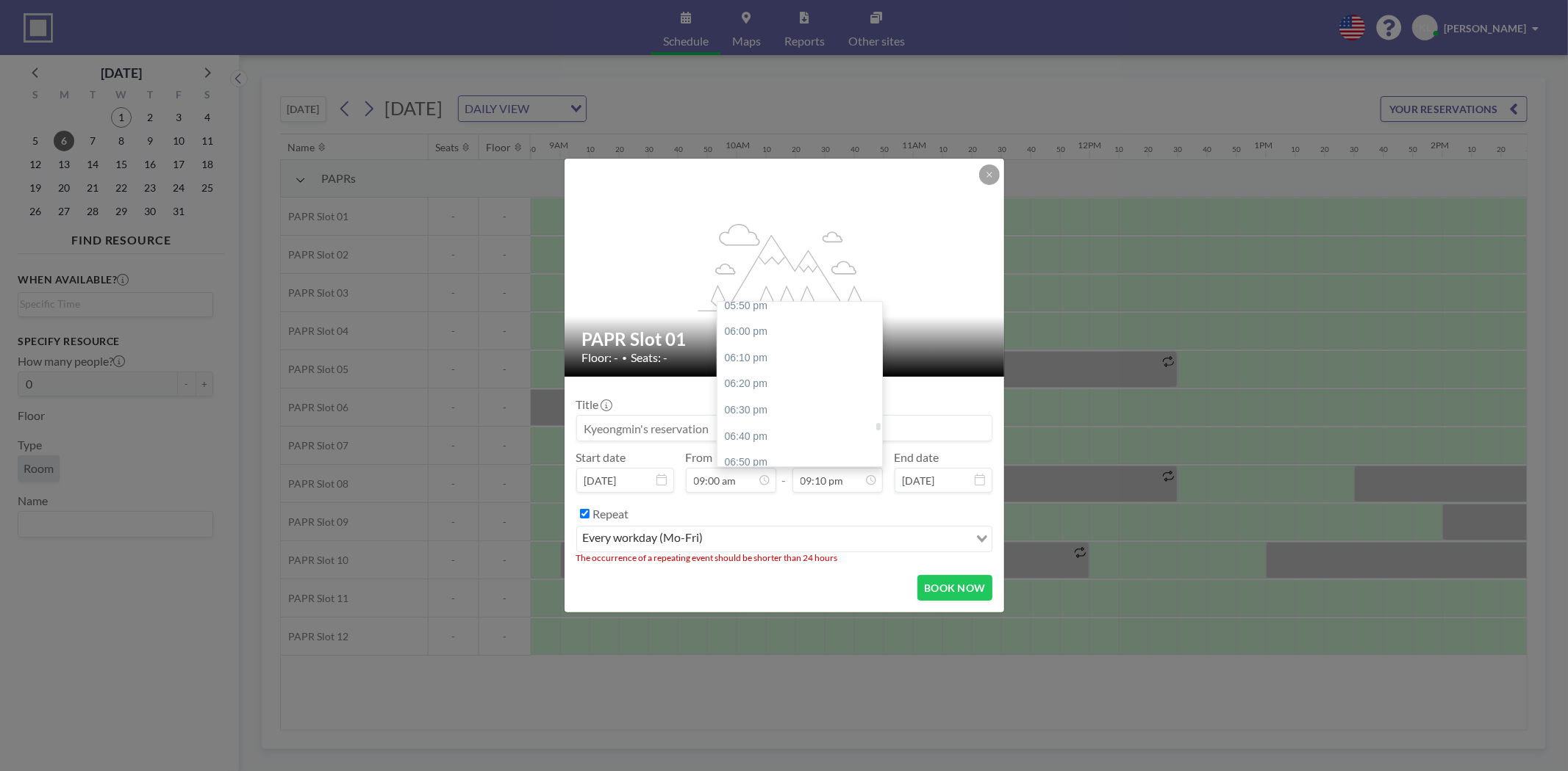
scroll to position [2806, 0]
click at [758, 328] on div "06:00 pm" at bounding box center [803, 333] width 173 height 26
click at [836, 480] on input "06:00 pm" at bounding box center [837, 480] width 91 height 25
click at [757, 316] on div "05:00 pm" at bounding box center [803, 325] width 173 height 26
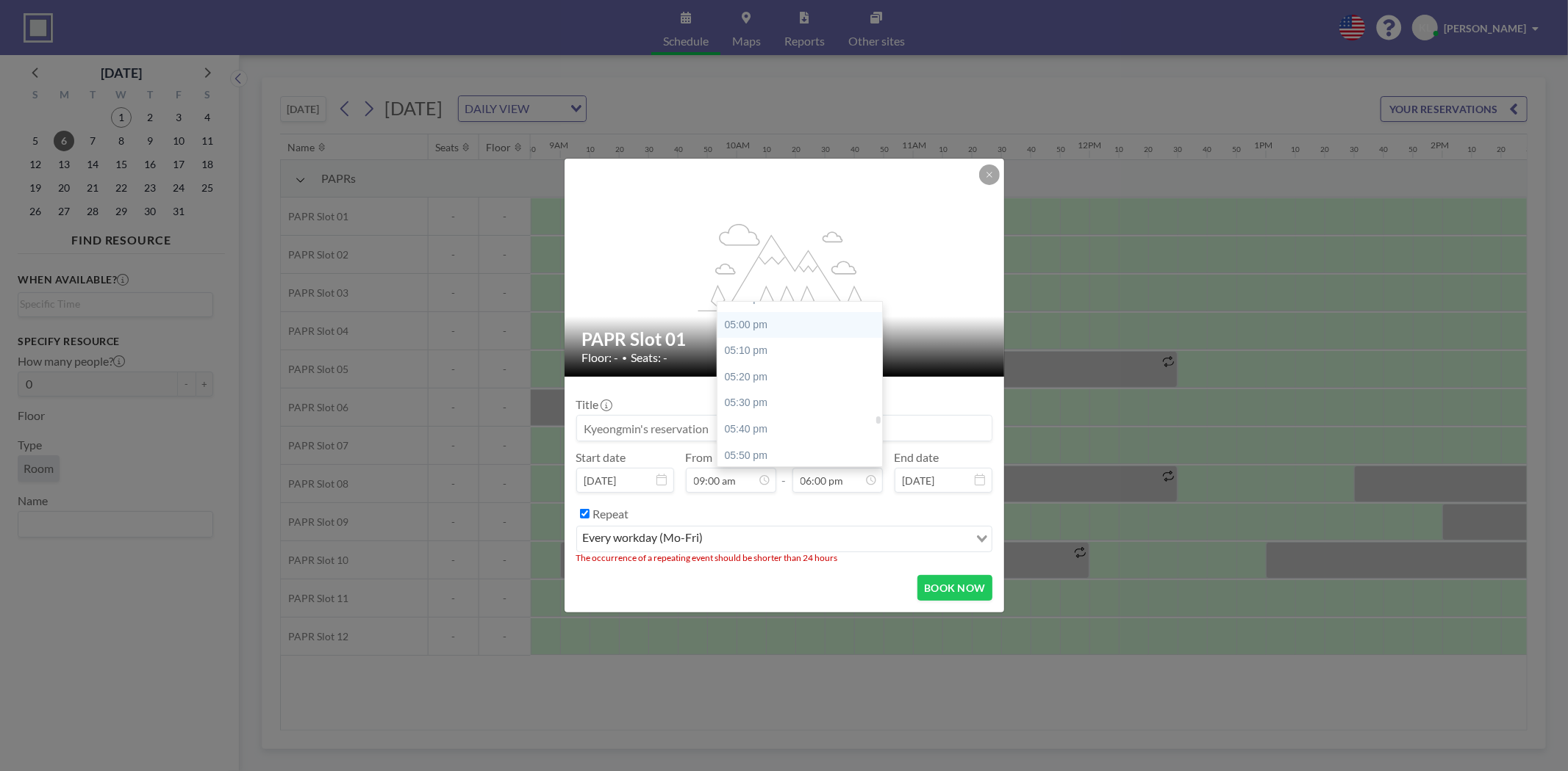
type input "05:00 pm"
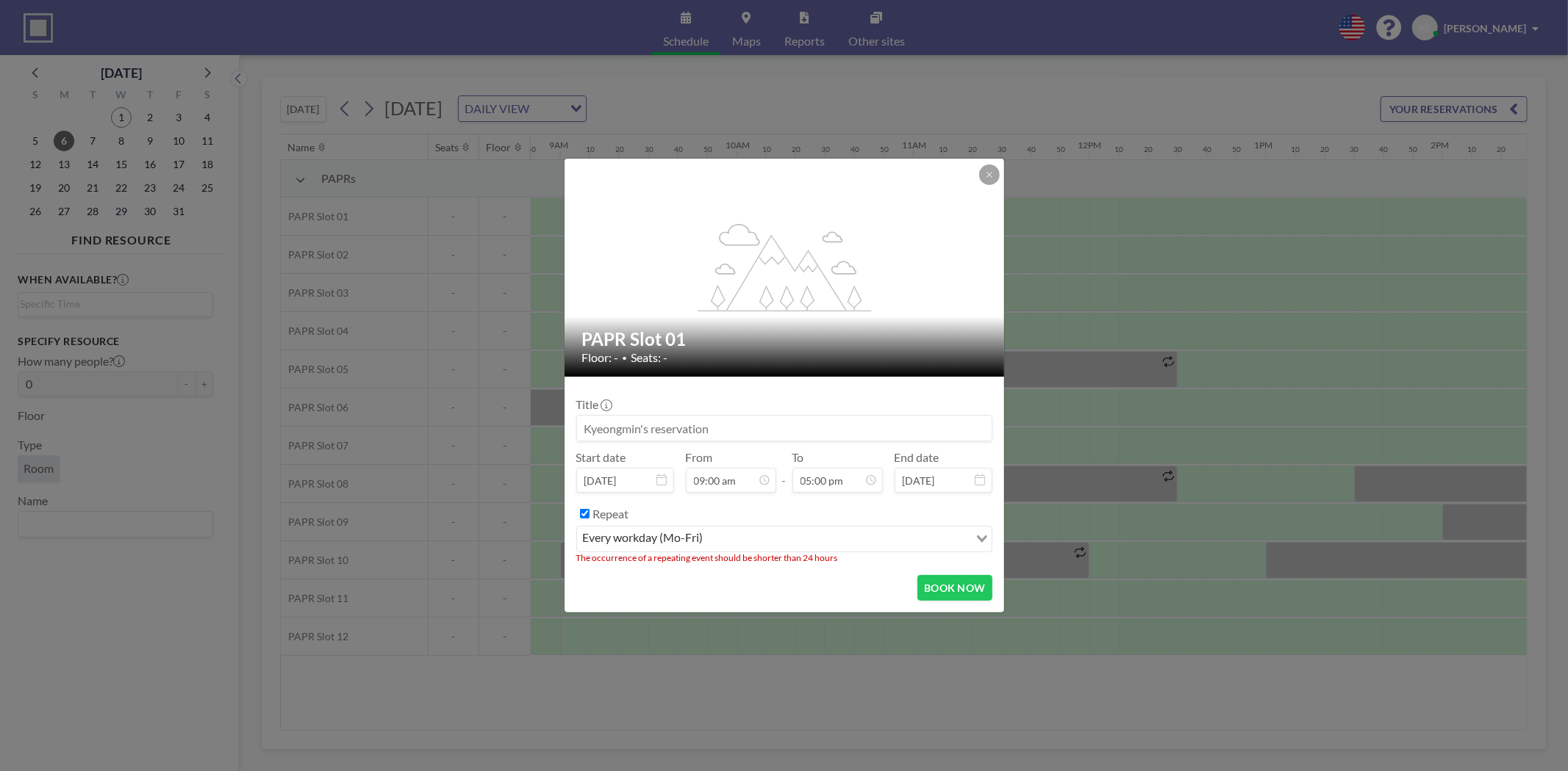
click at [977, 550] on div "every workday (Mo-Fri) Loading..." at bounding box center [784, 539] width 414 height 25
click at [599, 512] on label "Repeat" at bounding box center [611, 514] width 36 height 15
click at [589, 512] on input "Repeat" at bounding box center [584, 514] width 9 height 9
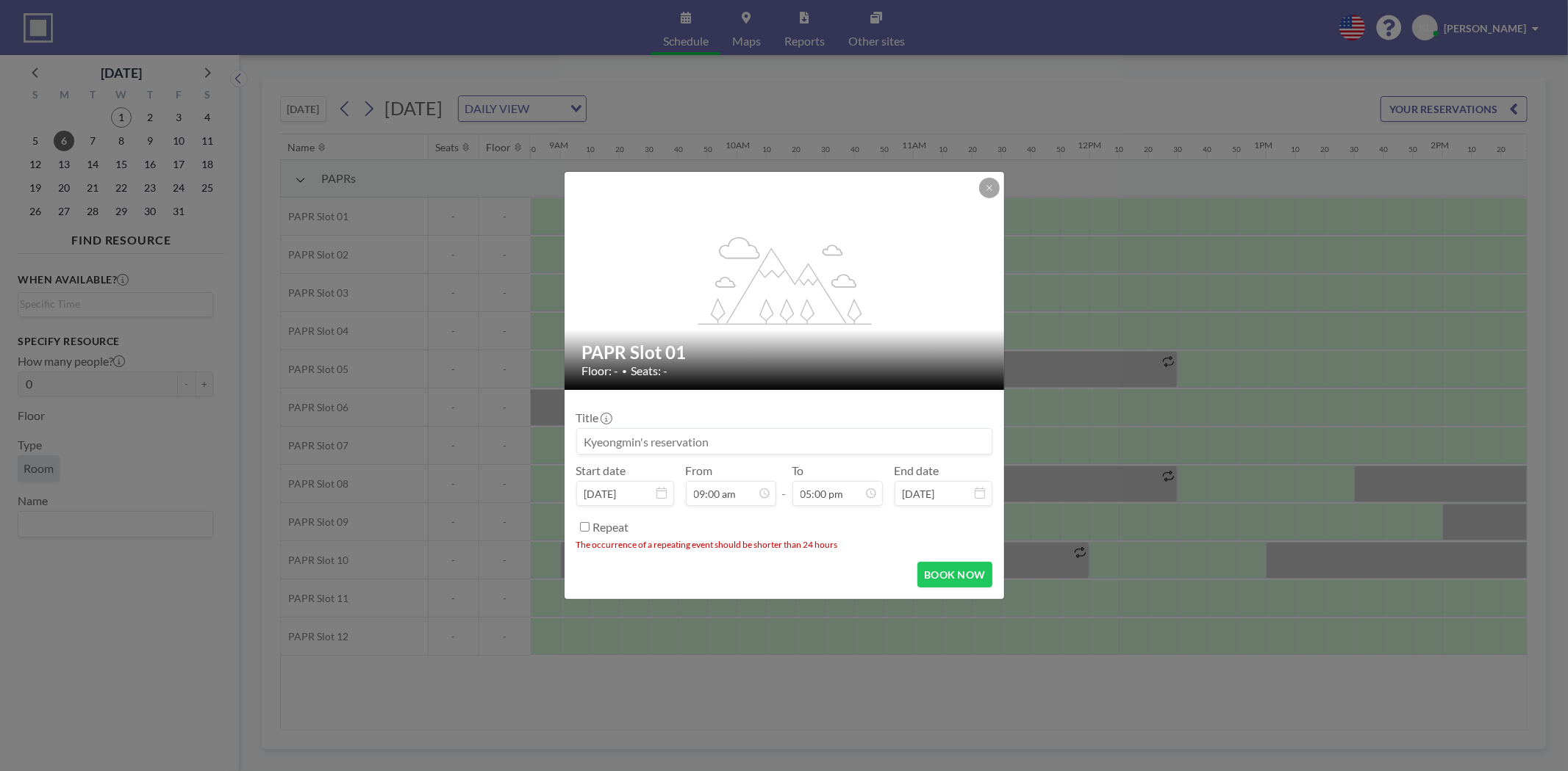
click at [611, 524] on label "Repeat" at bounding box center [611, 528] width 36 height 15
click at [589, 524] on input "Repeat" at bounding box center [584, 527] width 9 height 9
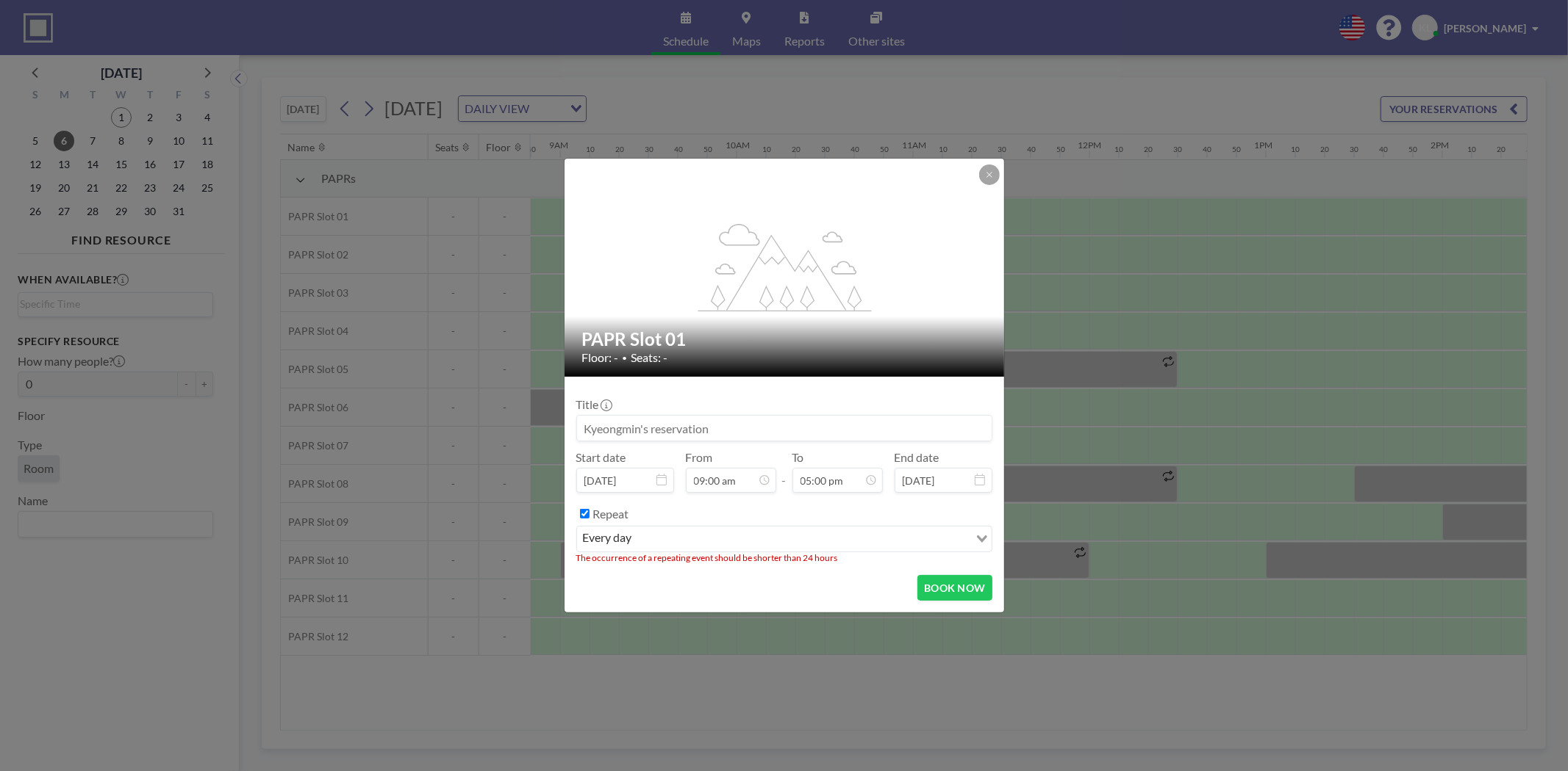
click at [661, 548] on input "Search for option" at bounding box center [802, 539] width 331 height 19
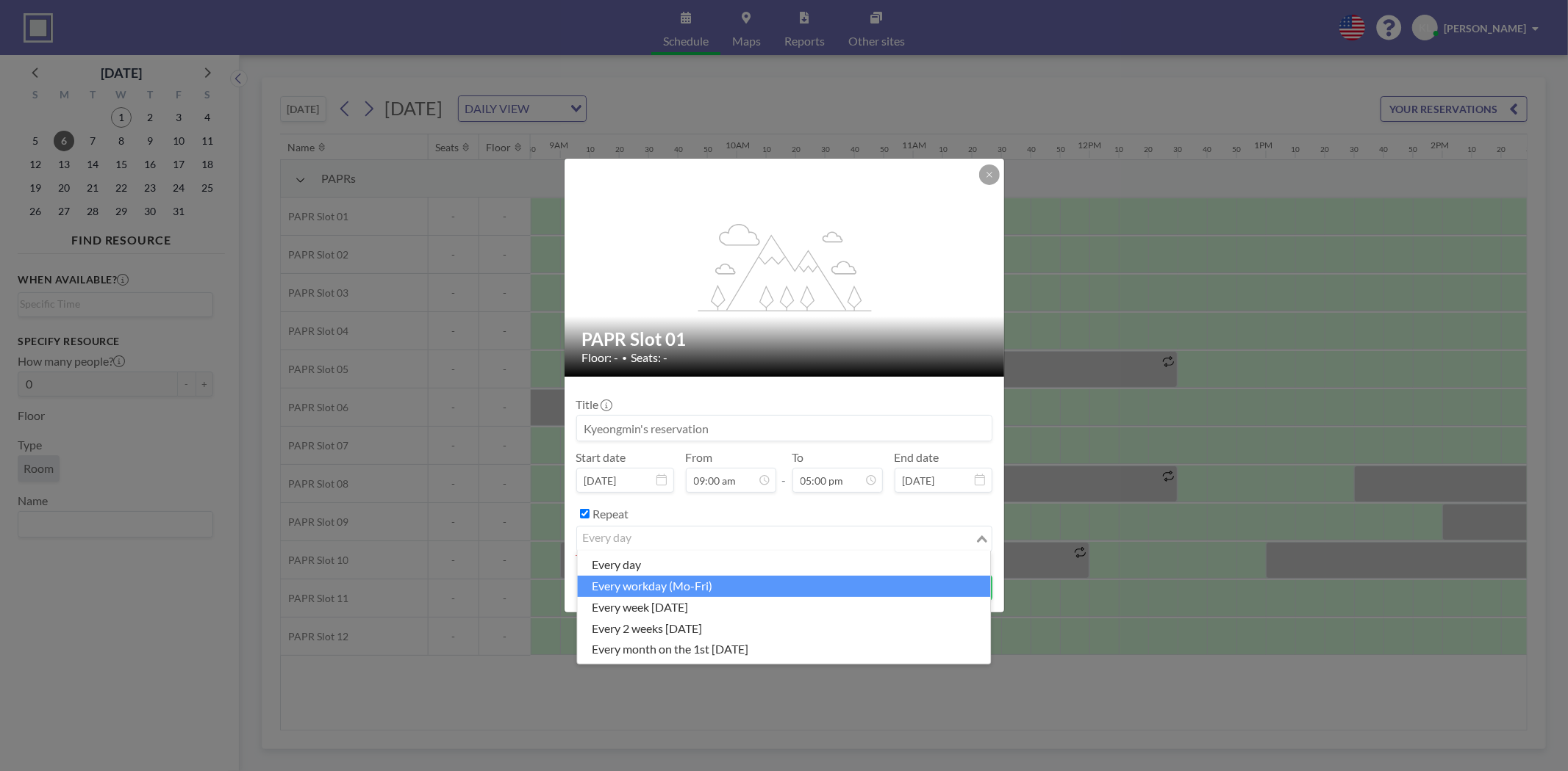
click at [680, 586] on li "every workday (Mo-Fri)" at bounding box center [784, 586] width 413 height 21
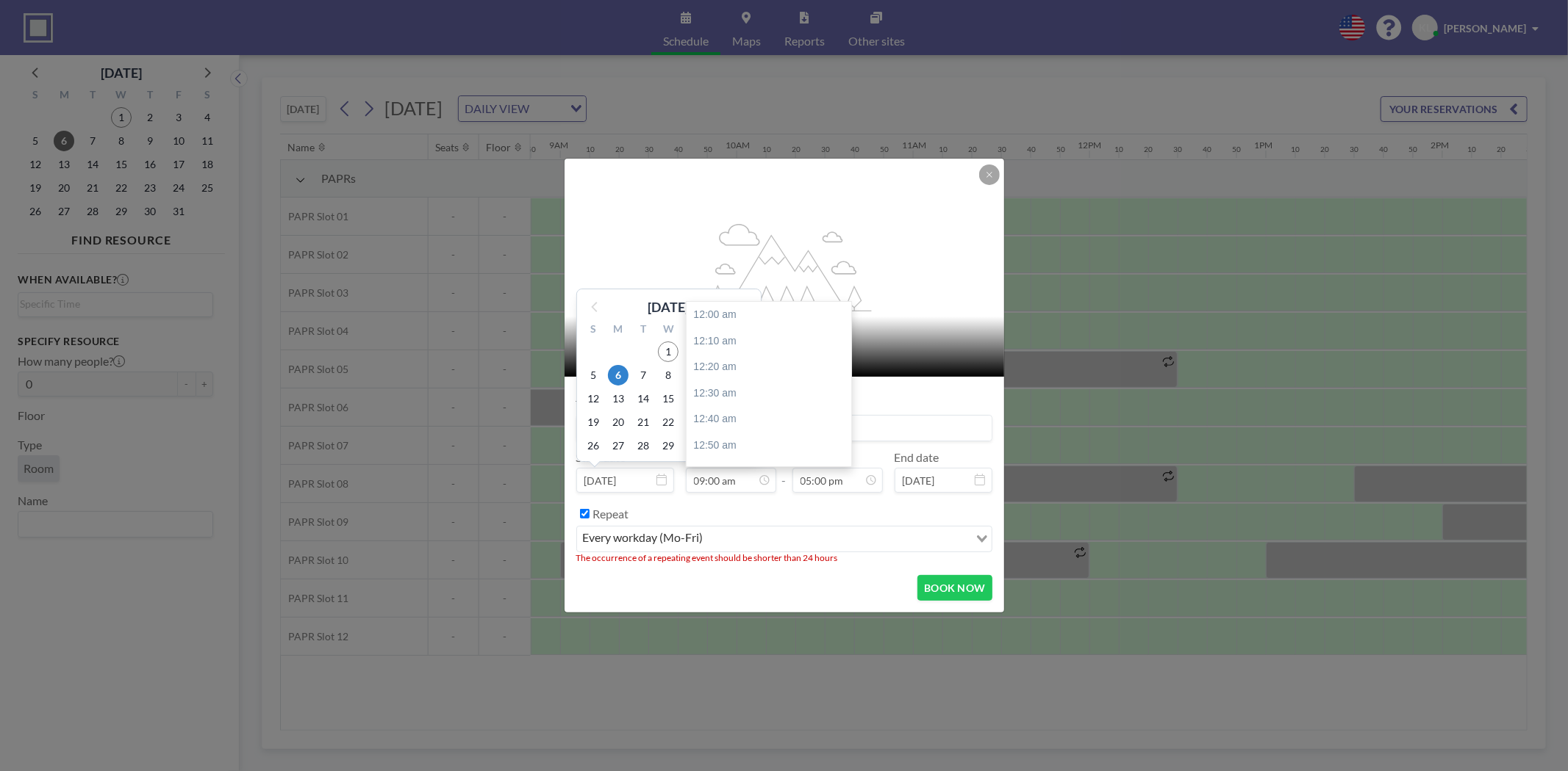
scroll to position [1410, 0]
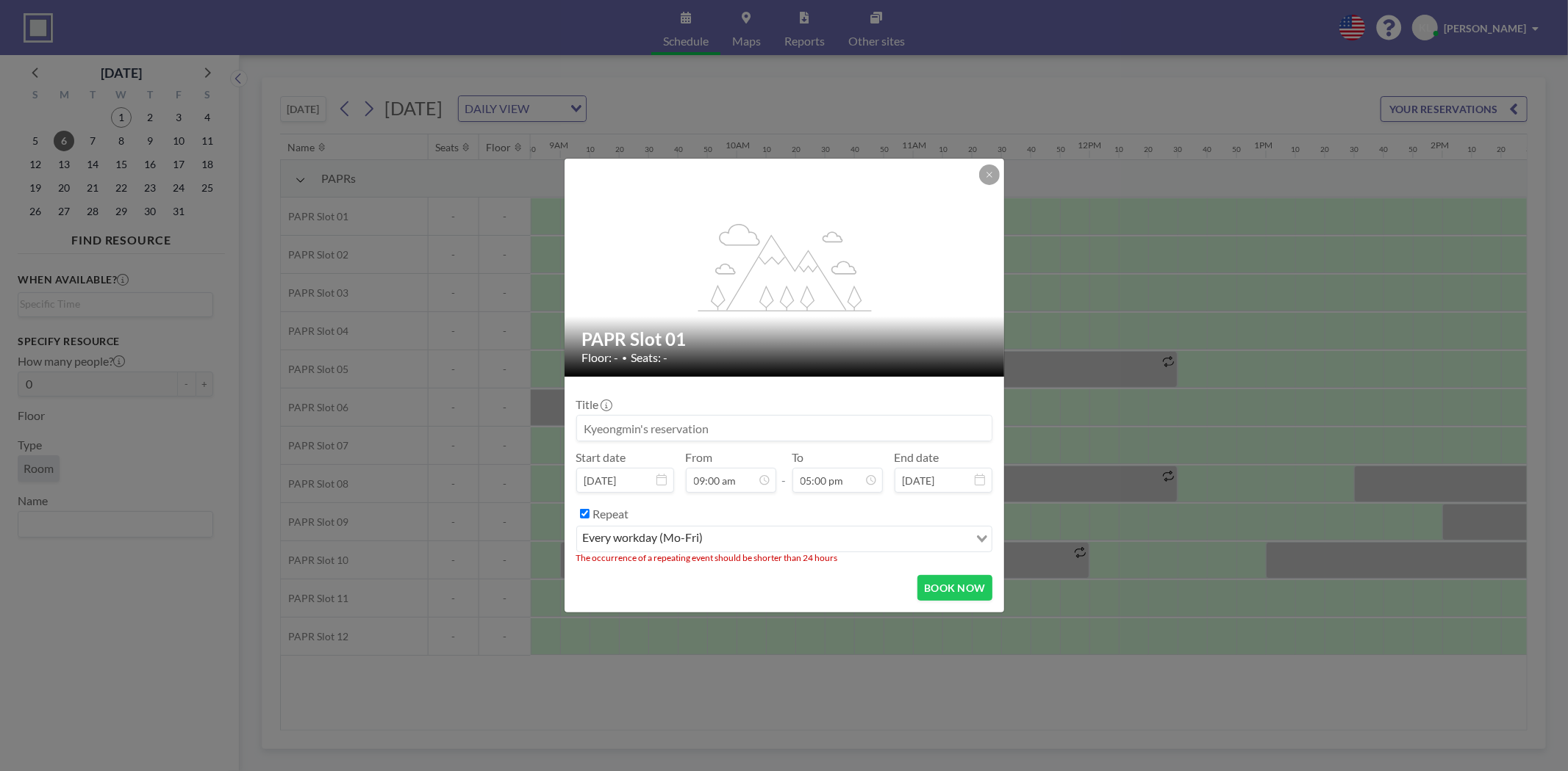
click at [916, 548] on input "Search for option" at bounding box center [837, 539] width 259 height 19
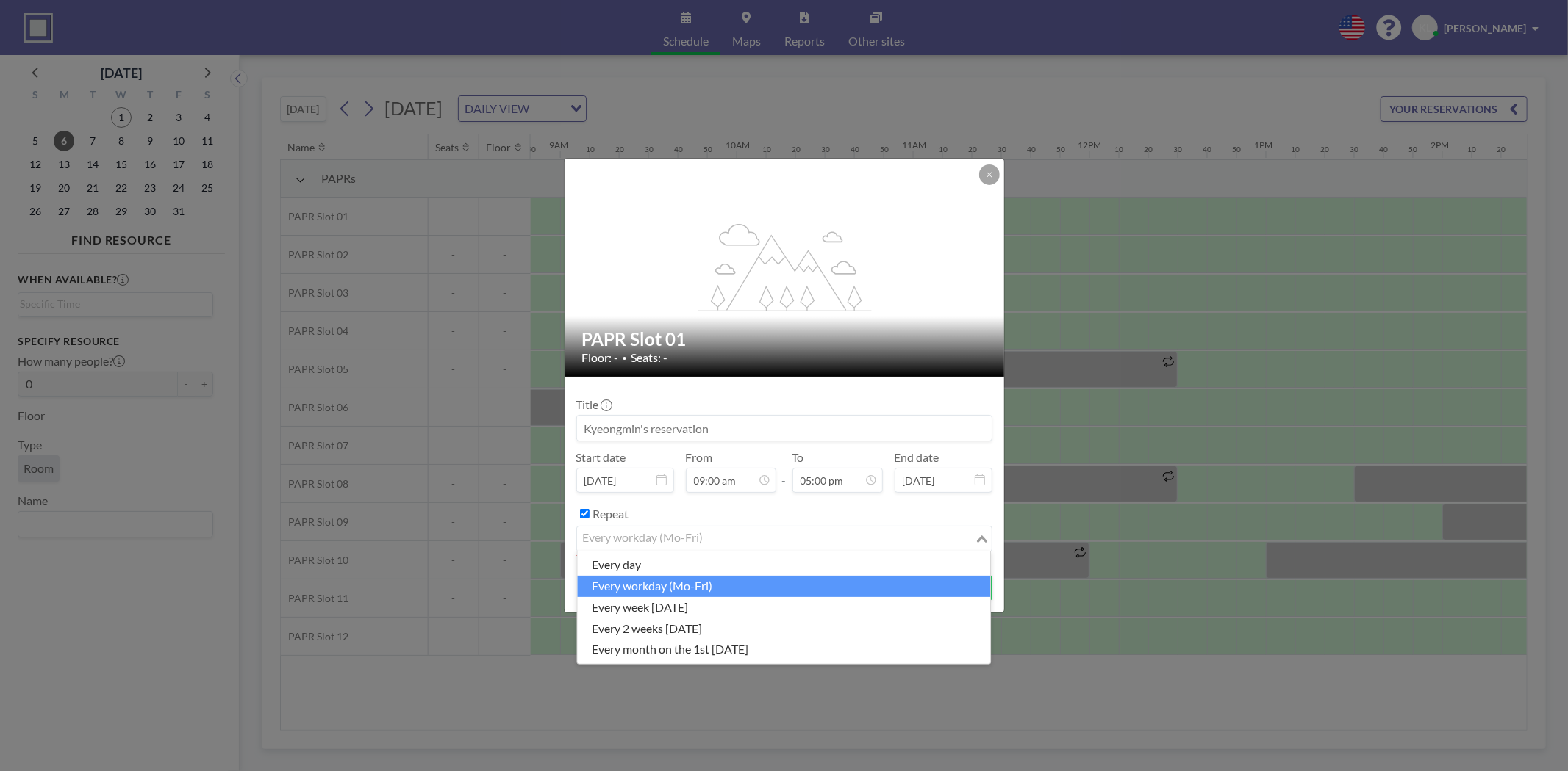
drag, startPoint x: 593, startPoint y: 527, endPoint x: 610, endPoint y: 521, distance: 18.0
click at [593, 527] on div "every workday (Mo-Fri)" at bounding box center [775, 538] width 397 height 22
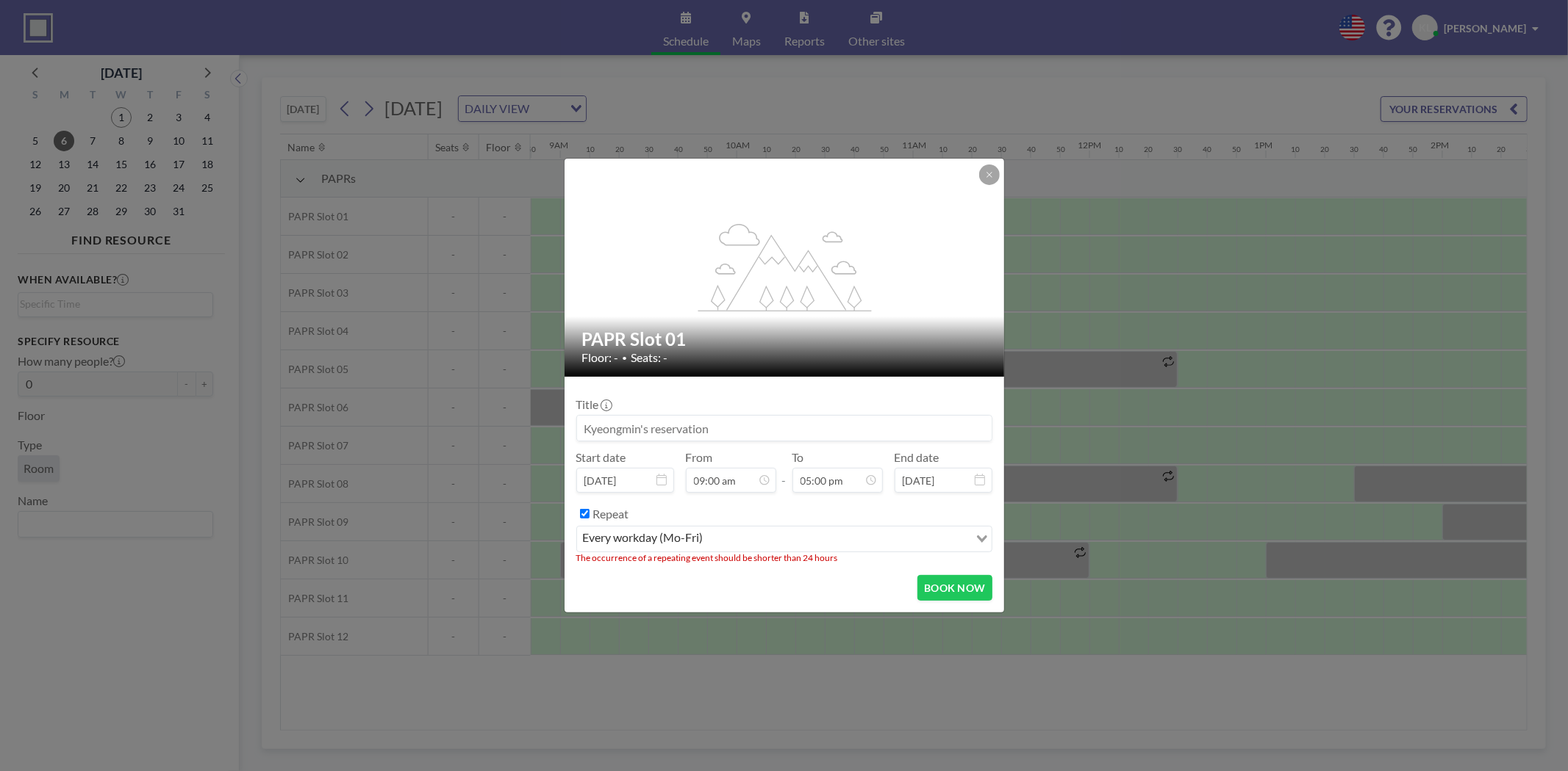
click at [610, 521] on label "Repeat" at bounding box center [611, 514] width 36 height 15
click at [589, 519] on input "Repeat" at bounding box center [584, 514] width 9 height 9
checkbox input "false"
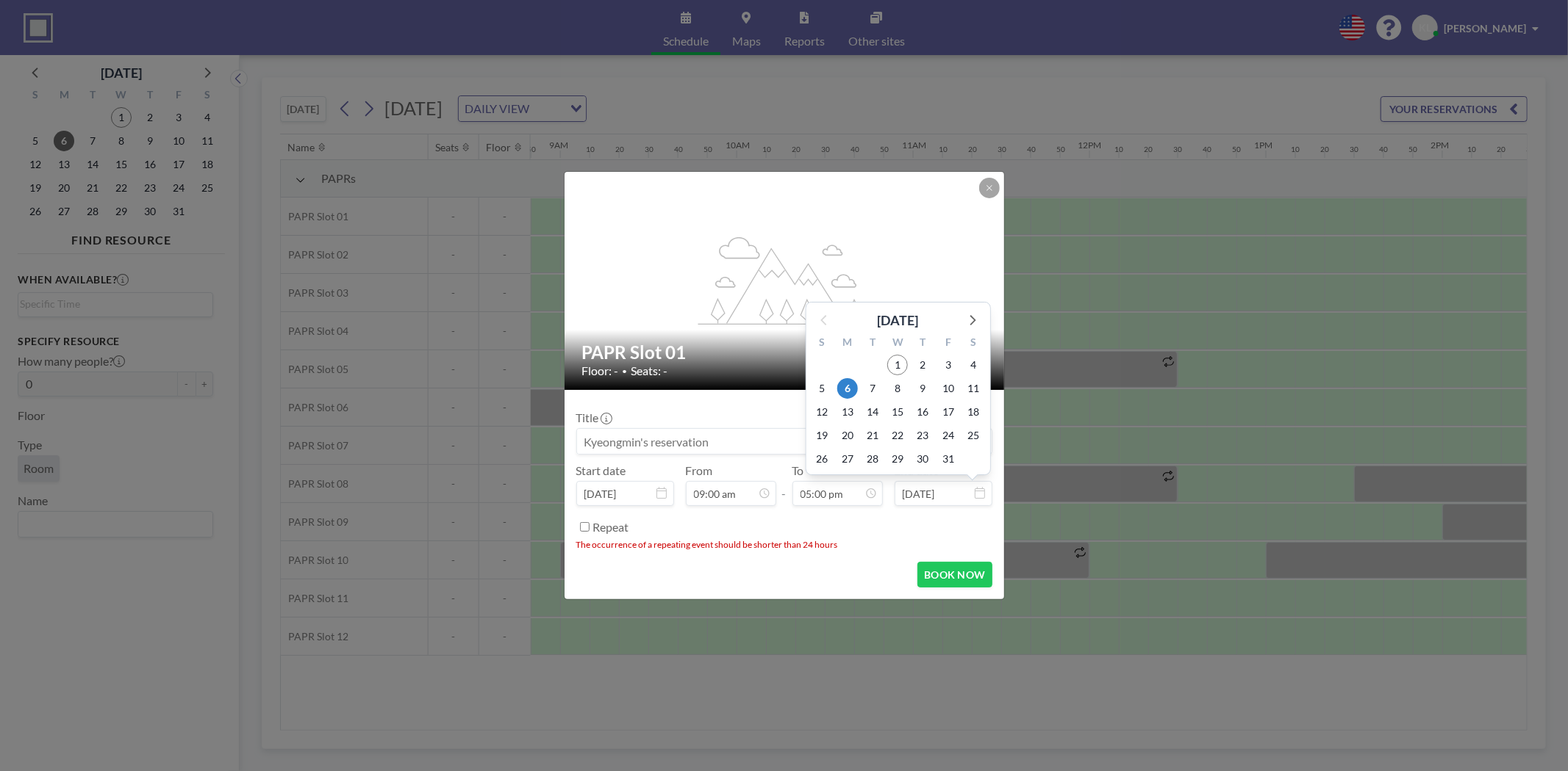
scroll to position [2663, 0]
click at [916, 491] on input "[DATE]" at bounding box center [943, 493] width 98 height 25
click at [956, 388] on span "10" at bounding box center [948, 389] width 21 height 21
type input "[DATE]"
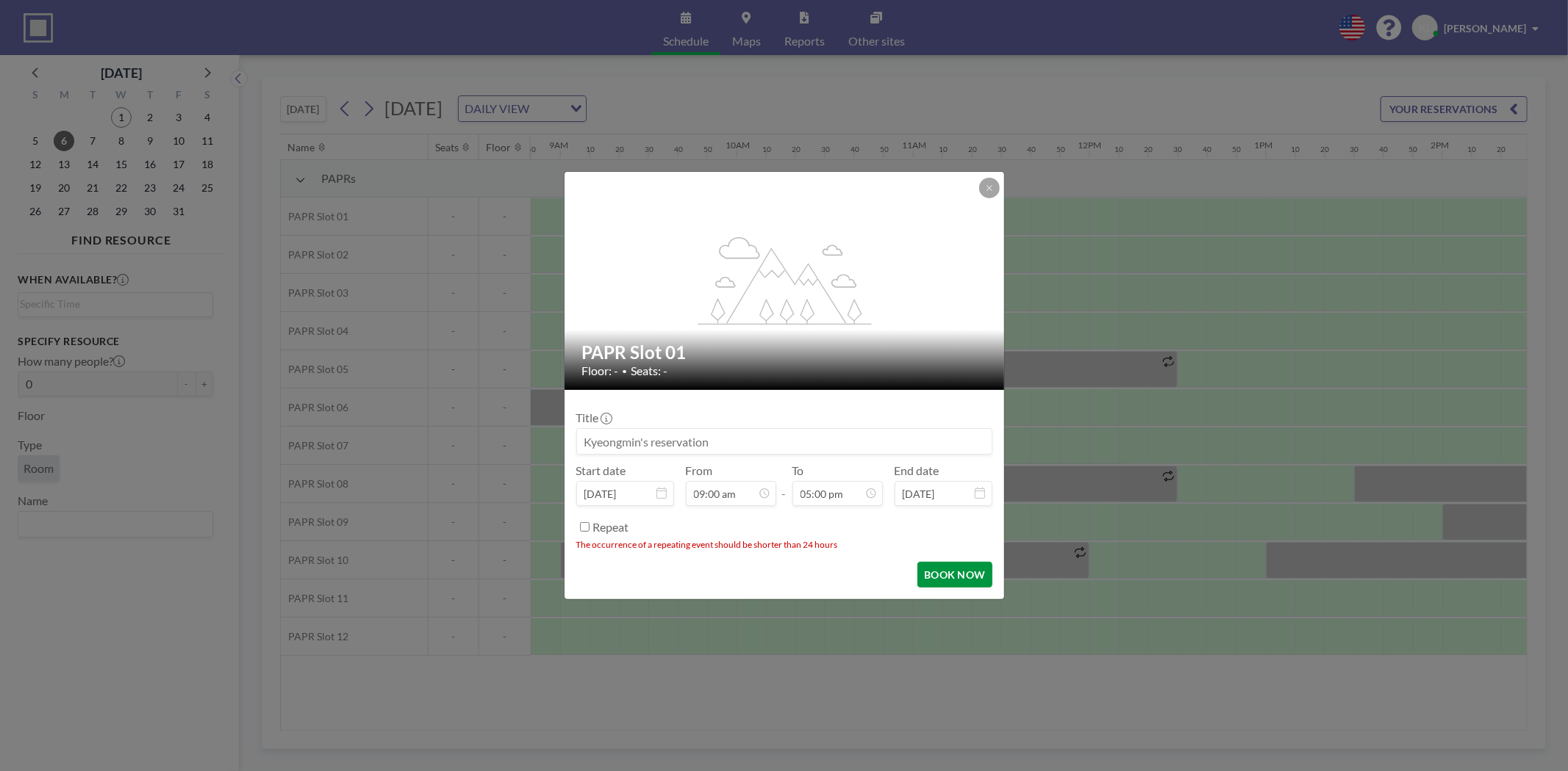
click at [944, 573] on button "BOOK NOW" at bounding box center [954, 575] width 74 height 26
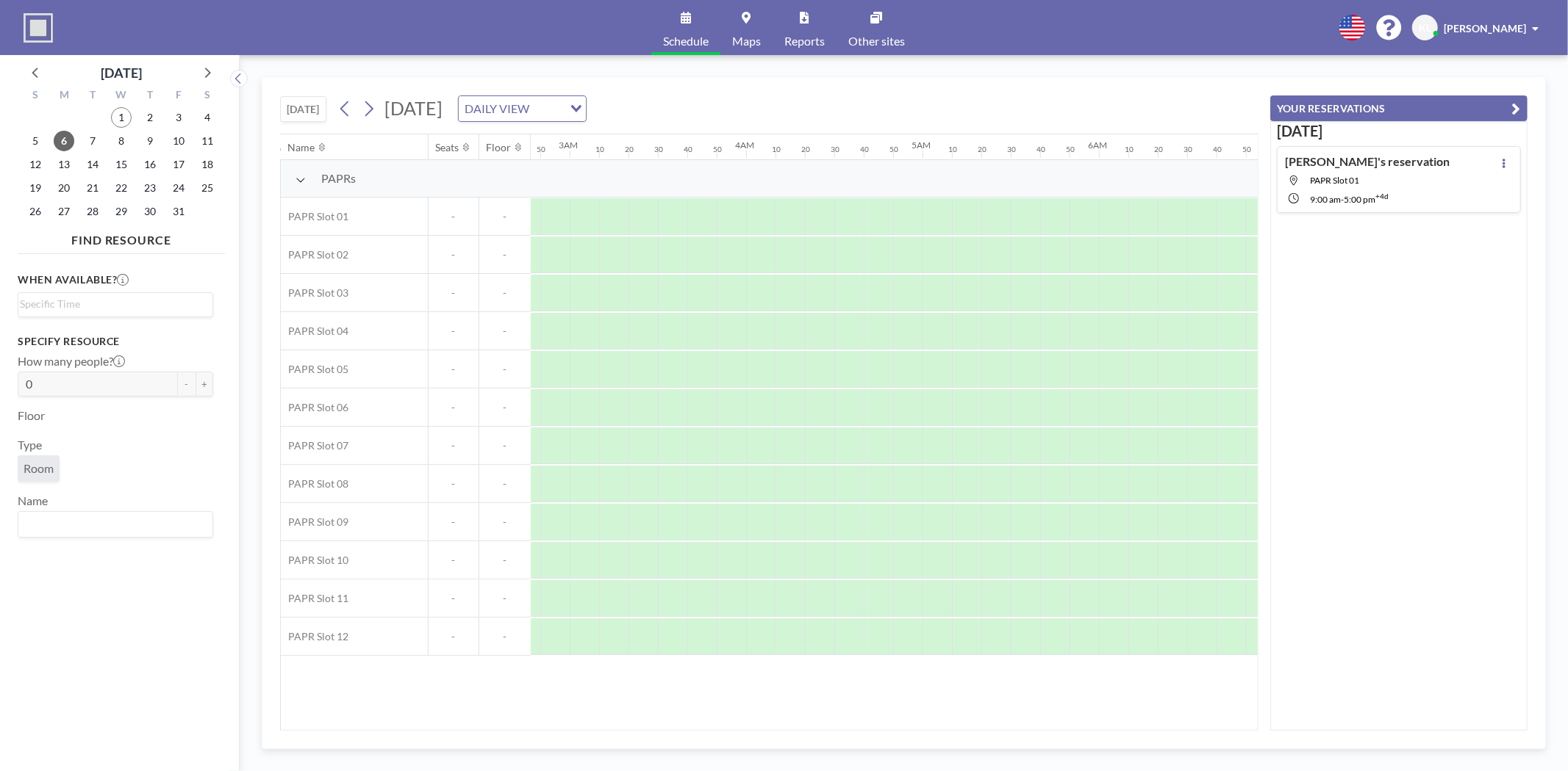
scroll to position [0, 540]
click at [99, 140] on span "7" at bounding box center [93, 141] width 21 height 21
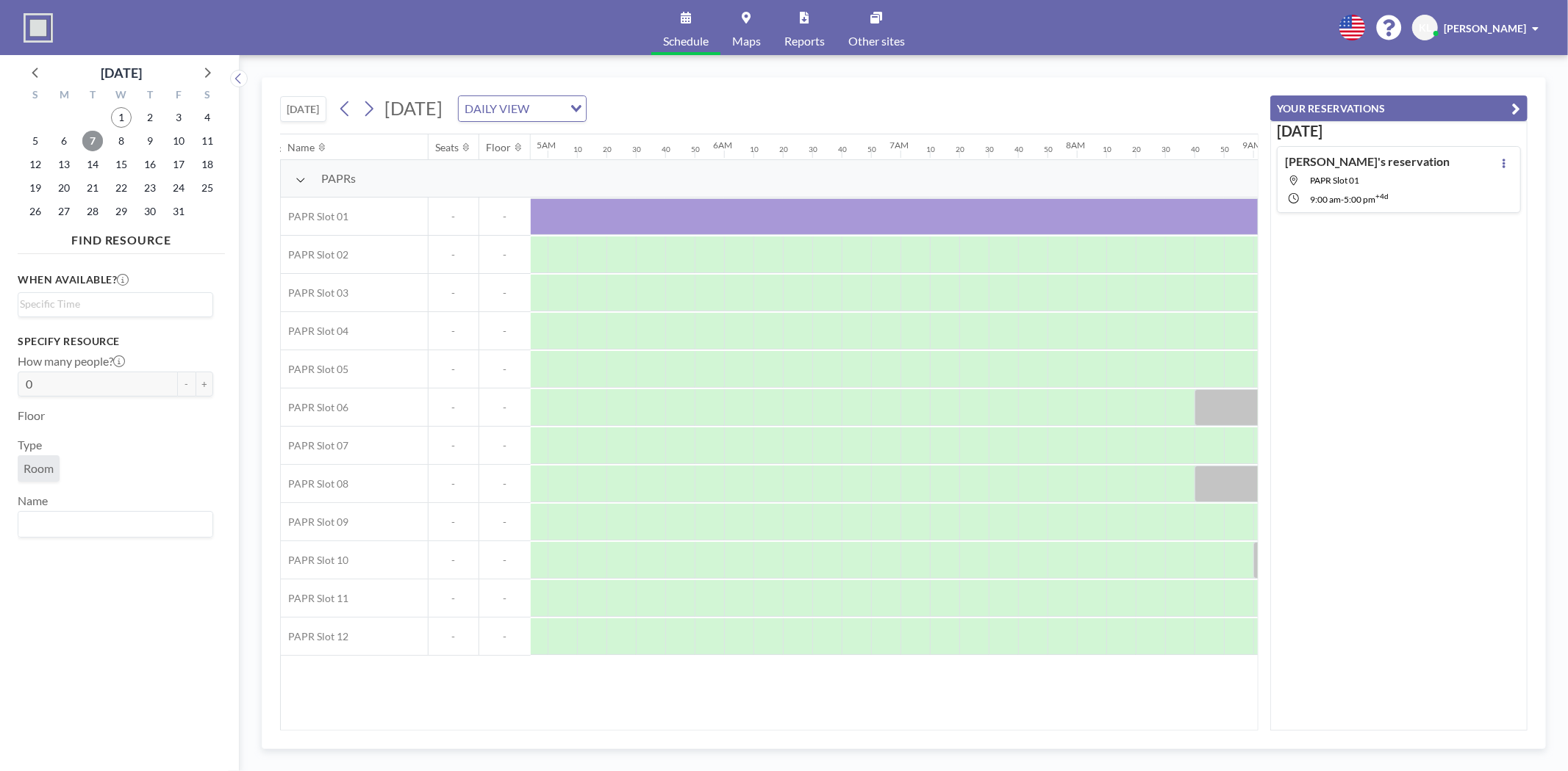
scroll to position [0, 812]
click at [125, 116] on span "1" at bounding box center [122, 118] width 21 height 21
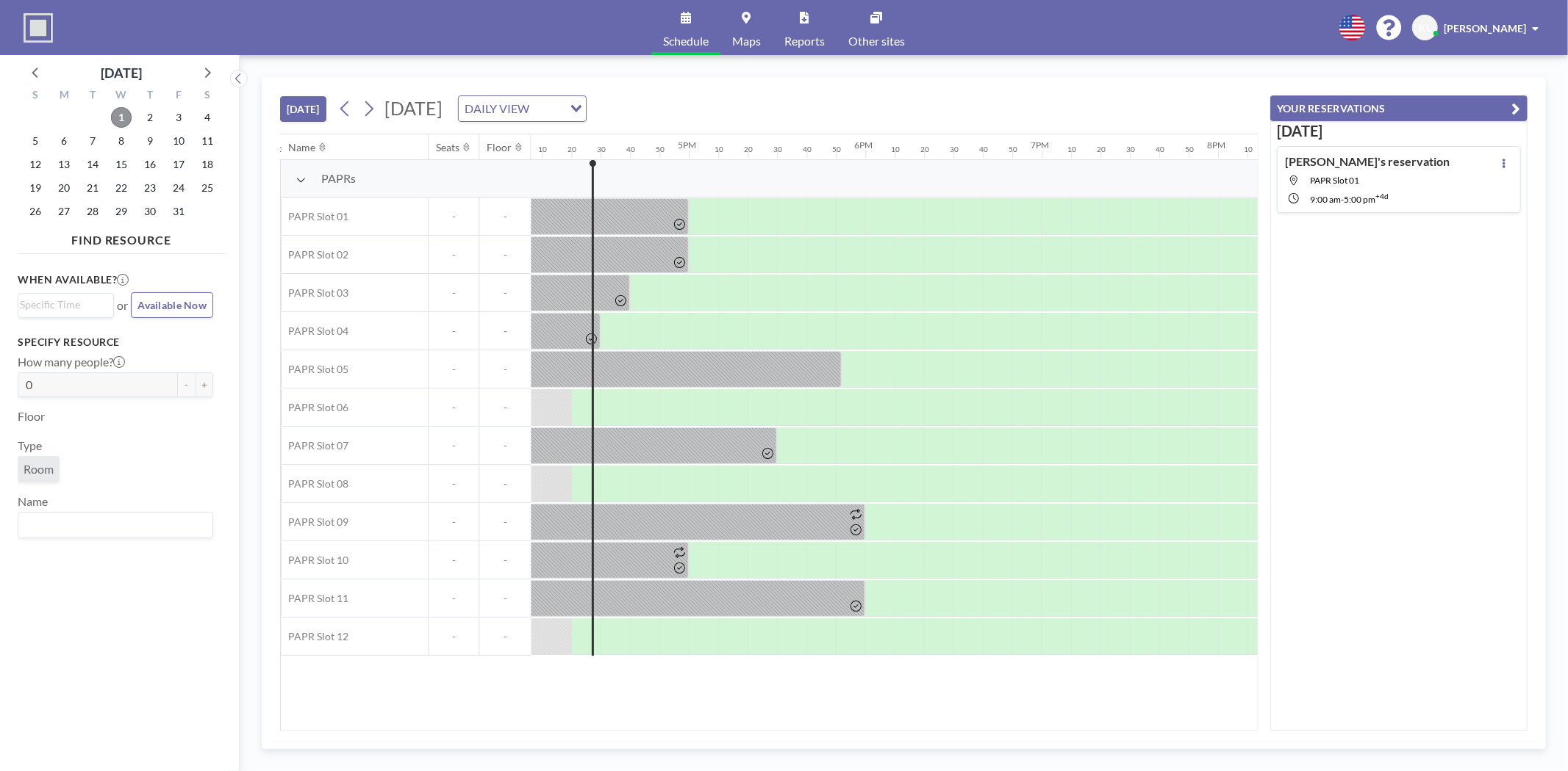
scroll to position [0, 2852]
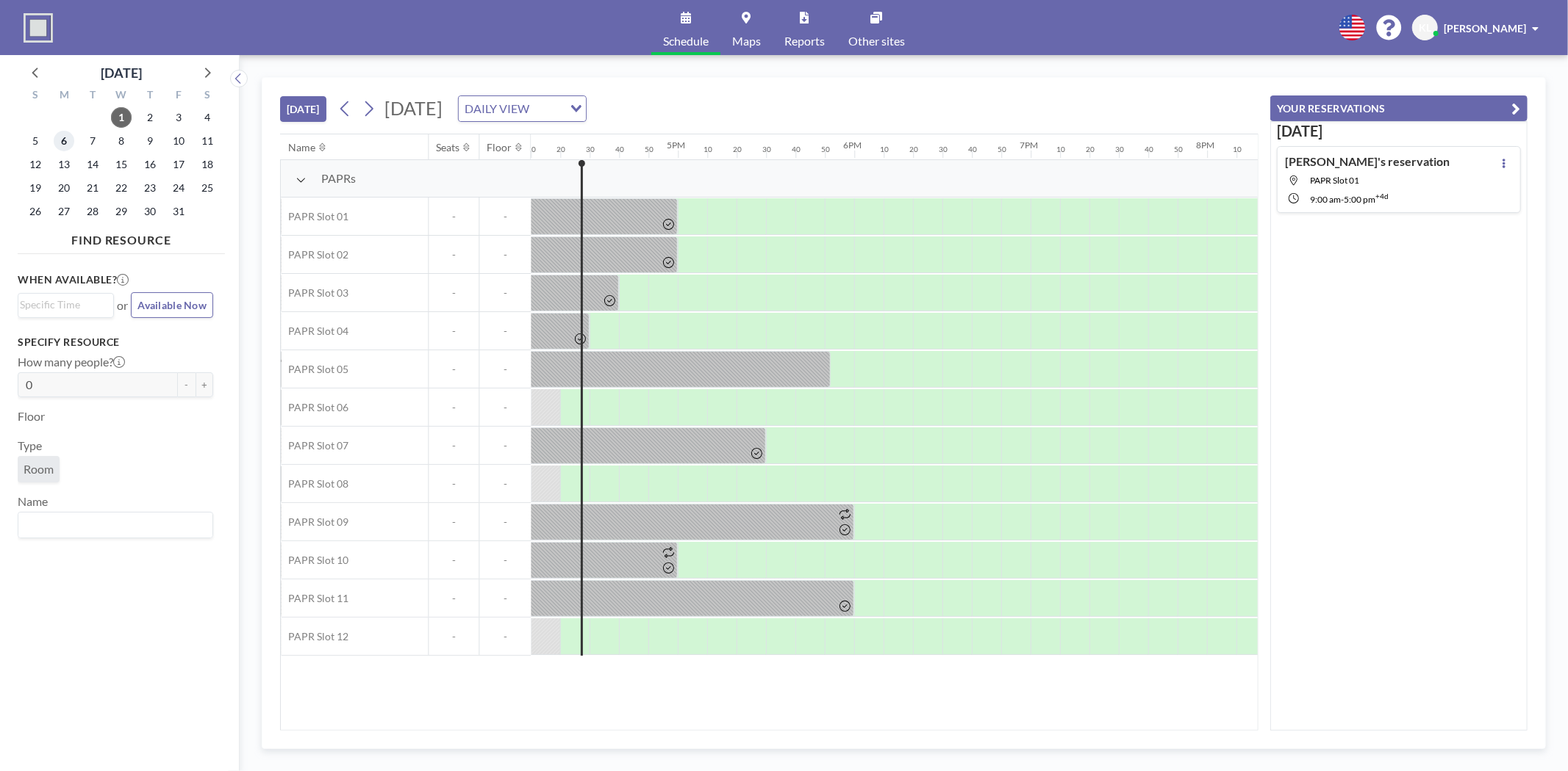
click at [67, 142] on span "6" at bounding box center [64, 141] width 21 height 21
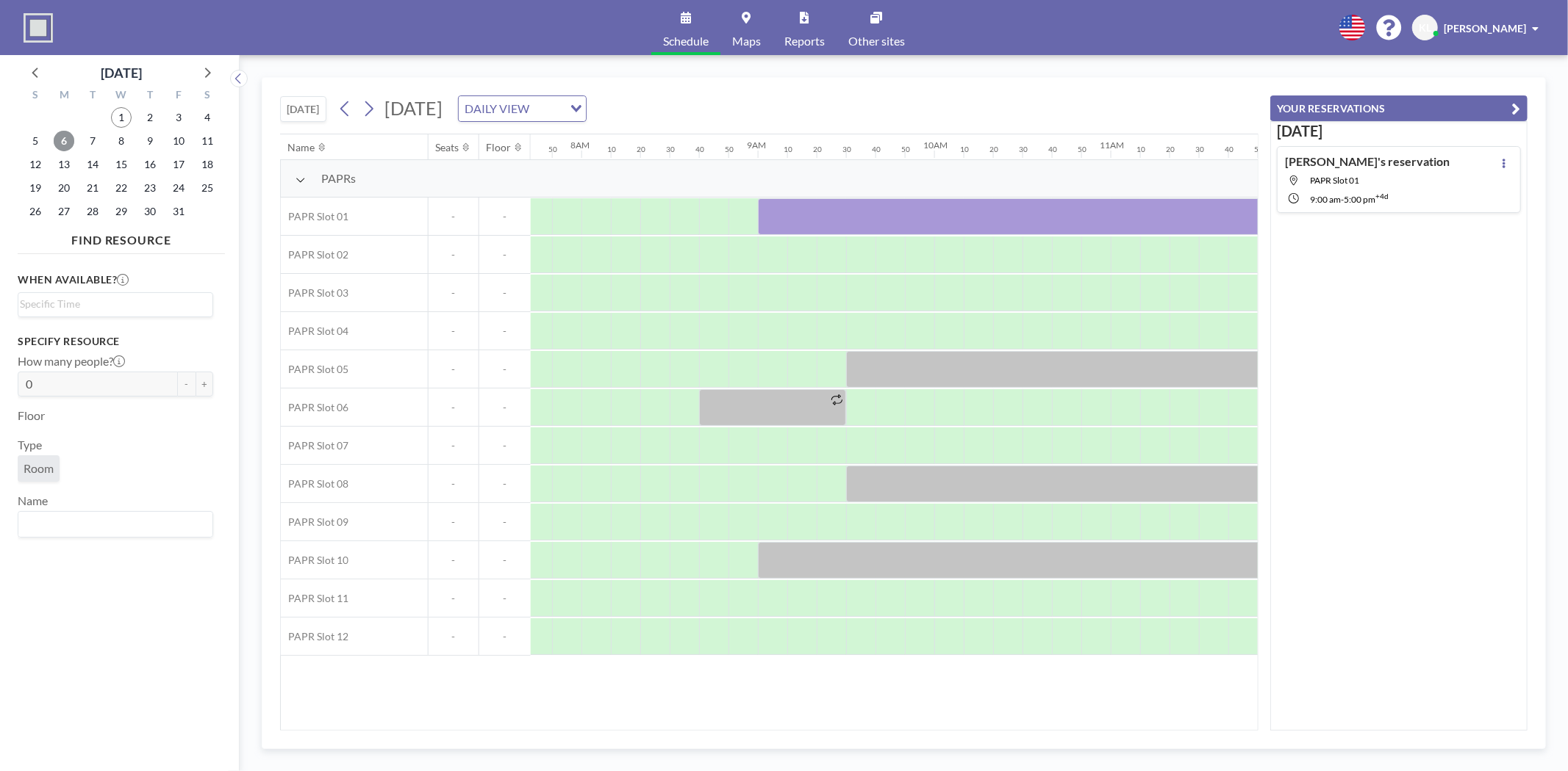
scroll to position [0, 1382]
click at [1380, 164] on h4 "[PERSON_NAME]'s reservation" at bounding box center [1367, 162] width 165 height 15
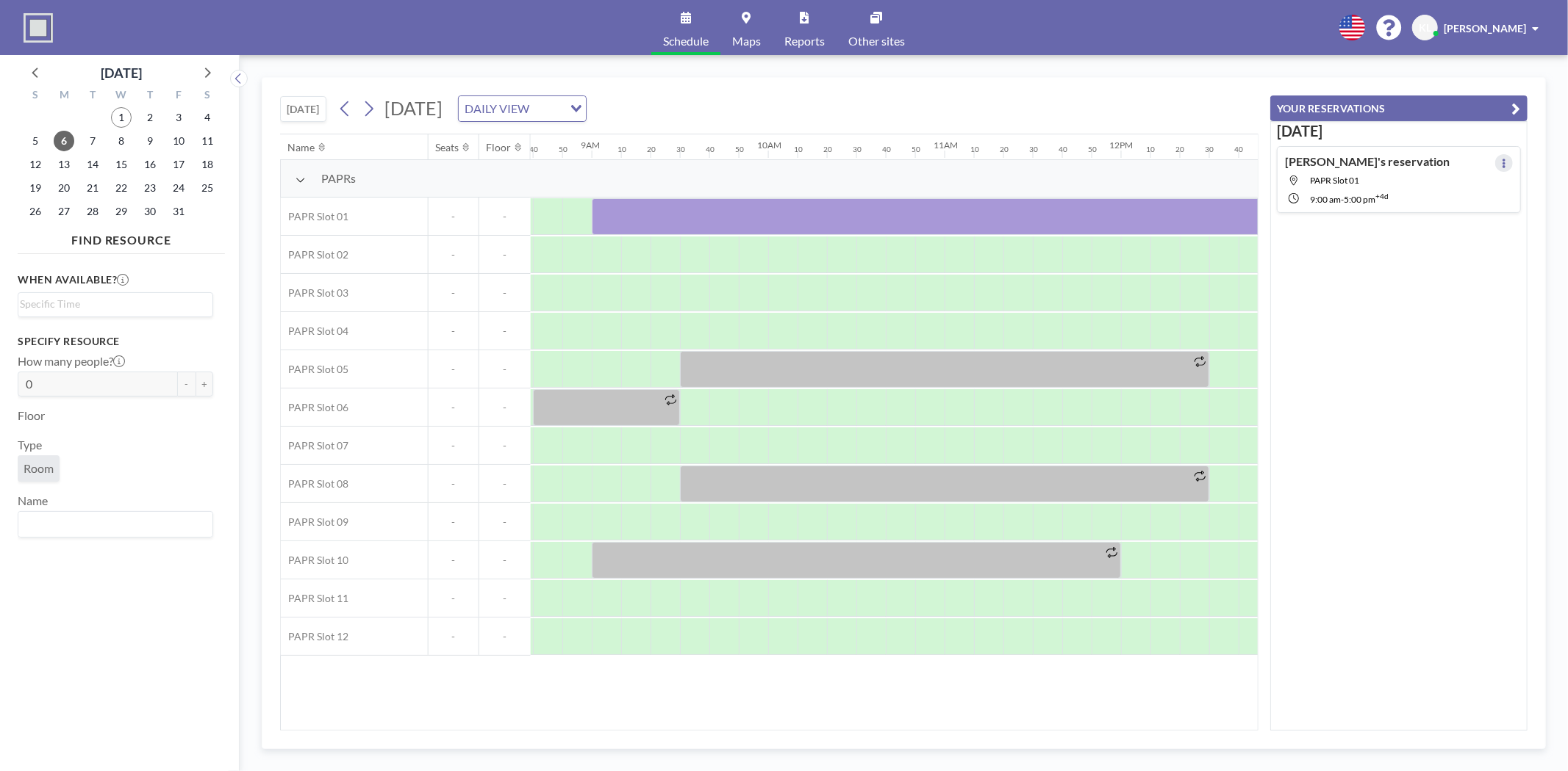
scroll to position [0, 1558]
click at [1501, 162] on icon at bounding box center [1503, 164] width 6 height 9
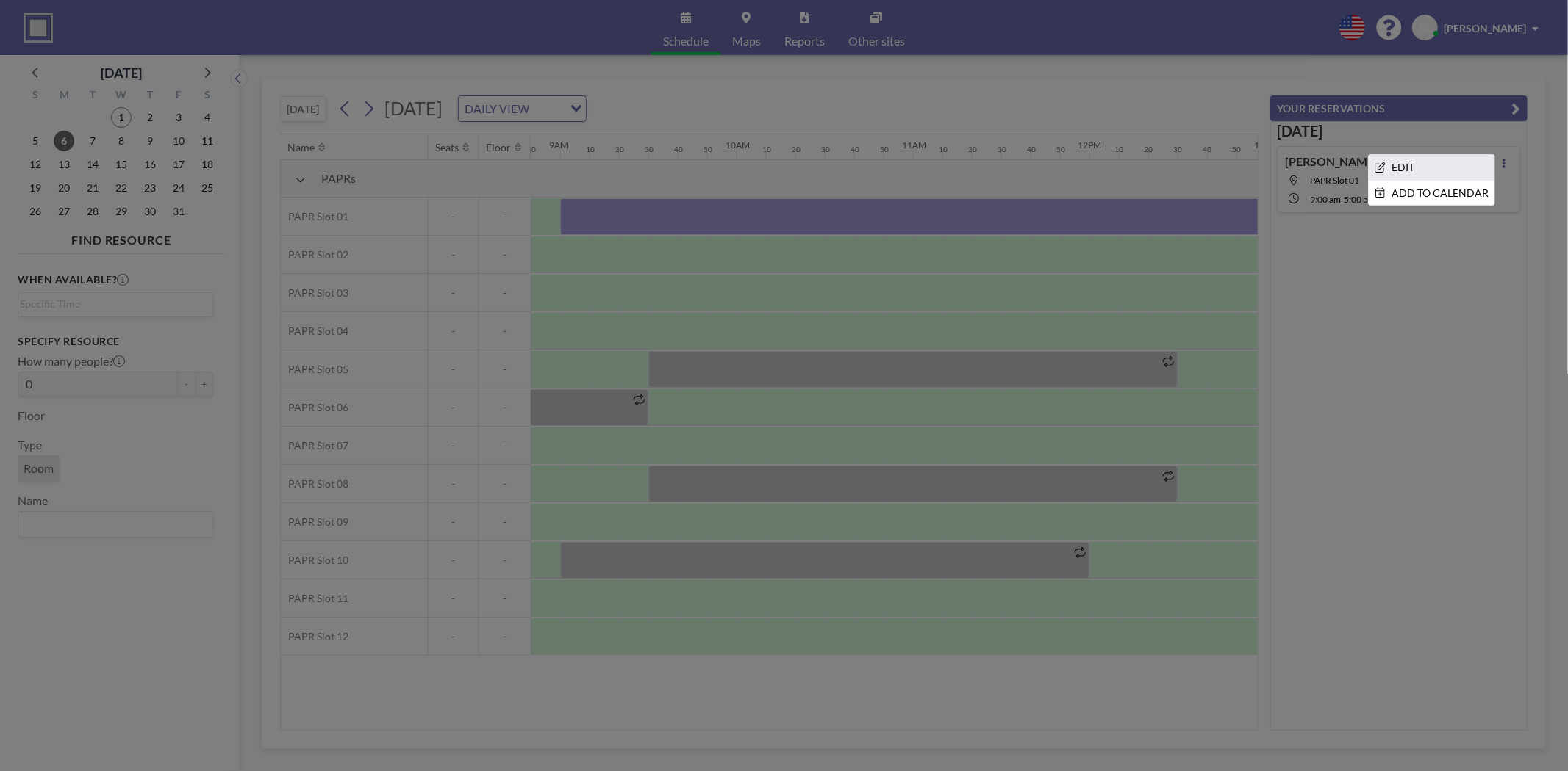
click at [1412, 166] on li "EDIT" at bounding box center [1431, 167] width 125 height 25
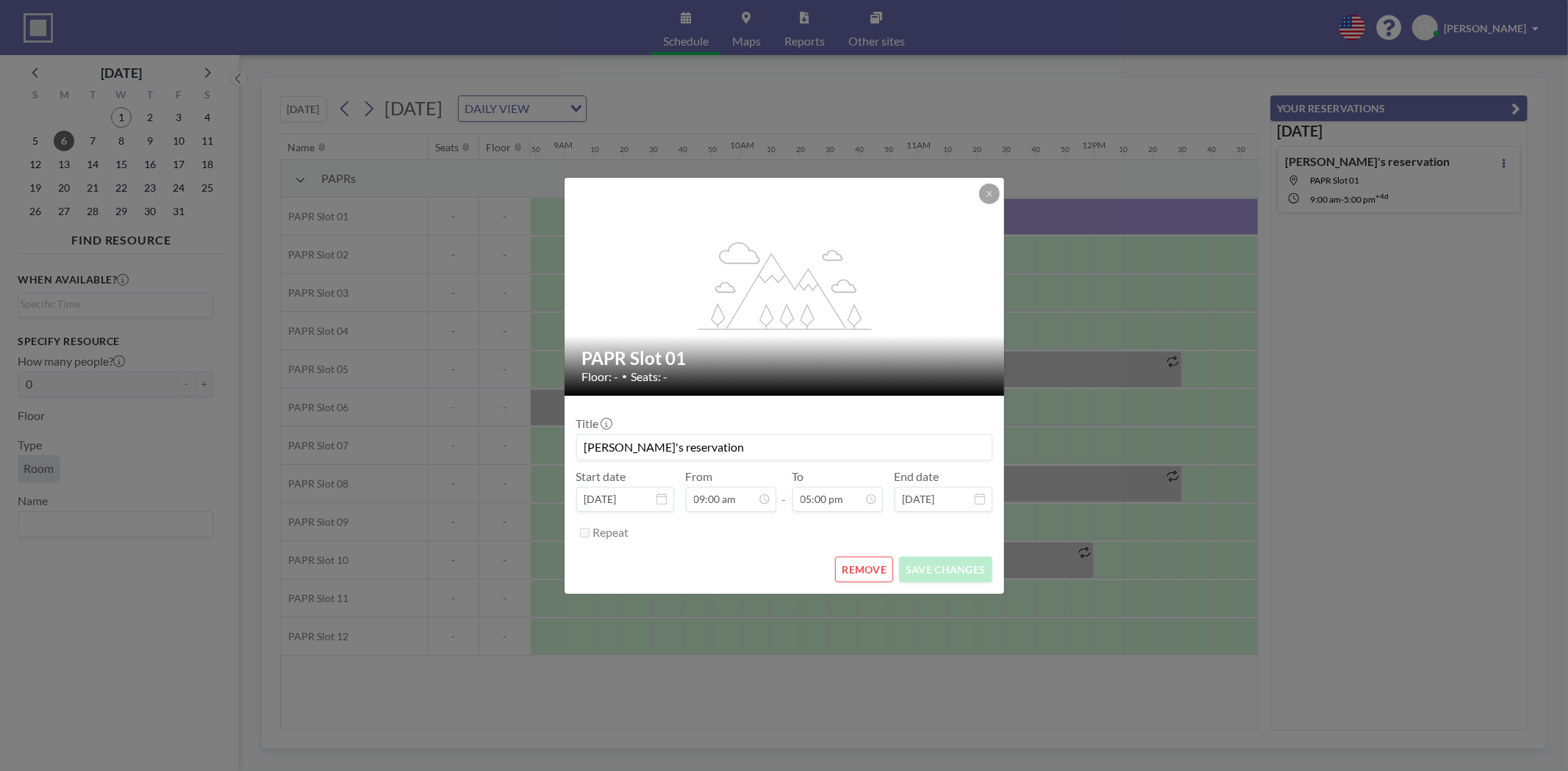
scroll to position [0, 1558]
drag, startPoint x: 610, startPoint y: 438, endPoint x: -127, endPoint y: 343, distance: 743.1
click at [0, 343] on html "Schedule Maps Reports Other sites English Polski 日本語 Española KL Kyeongmin [PER…" at bounding box center [784, 385] width 1568 height 771
type input "ㅈ"
click at [839, 436] on input "Wuxi Lead_Dry Coater_" at bounding box center [784, 447] width 414 height 25
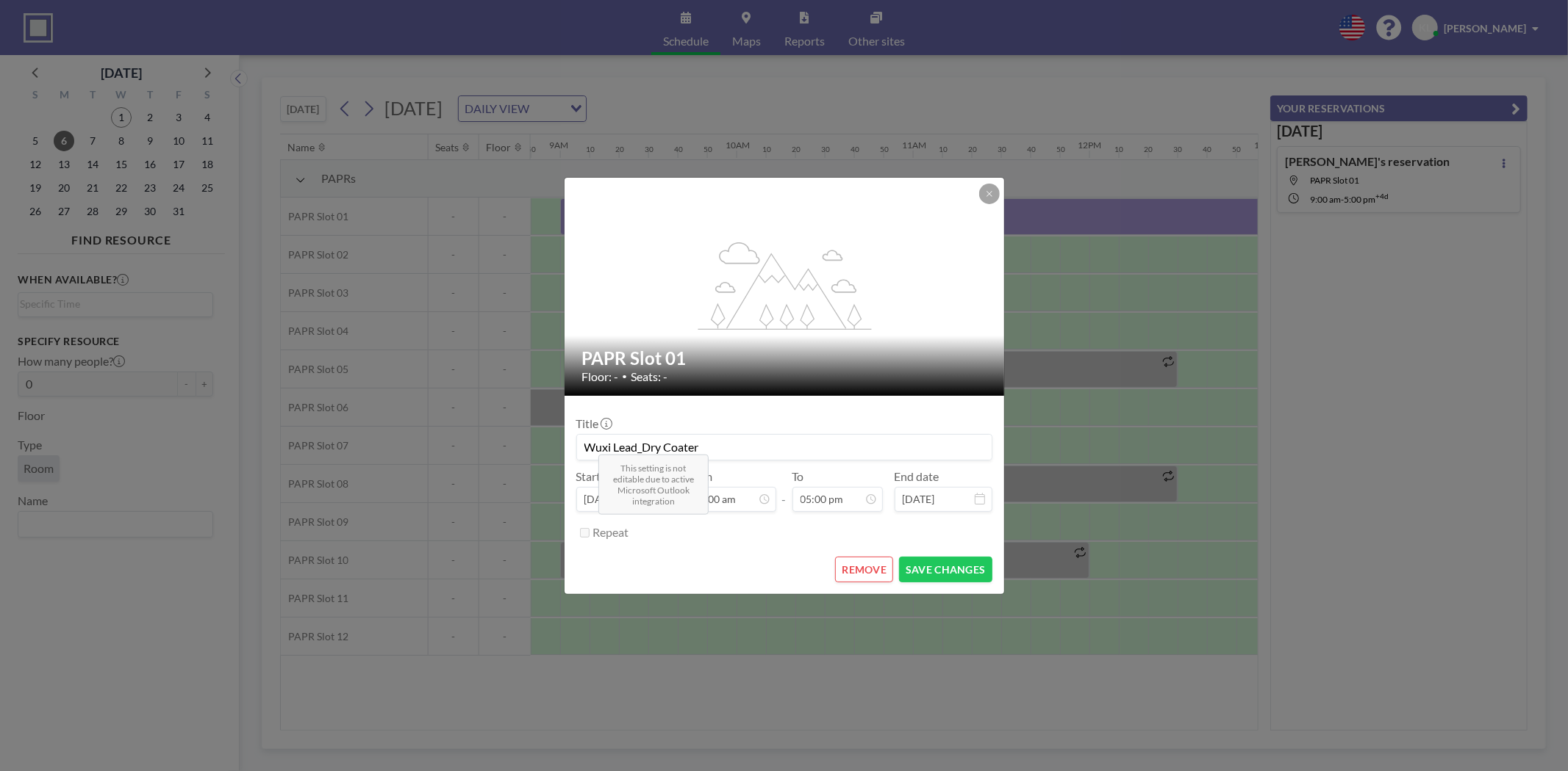
scroll to position [2663, 0]
type input "Wuxi Lead_Dry Coater 1"
drag, startPoint x: 740, startPoint y: 442, endPoint x: 232, endPoint y: 442, distance: 508.0
click at [232, 442] on div "flex-grow: 1.2; PAPR Slot 01 Floor: - • Seats: - Title Wuxi Lead_Dry Coater 1 S…" at bounding box center [784, 385] width 1568 height 771
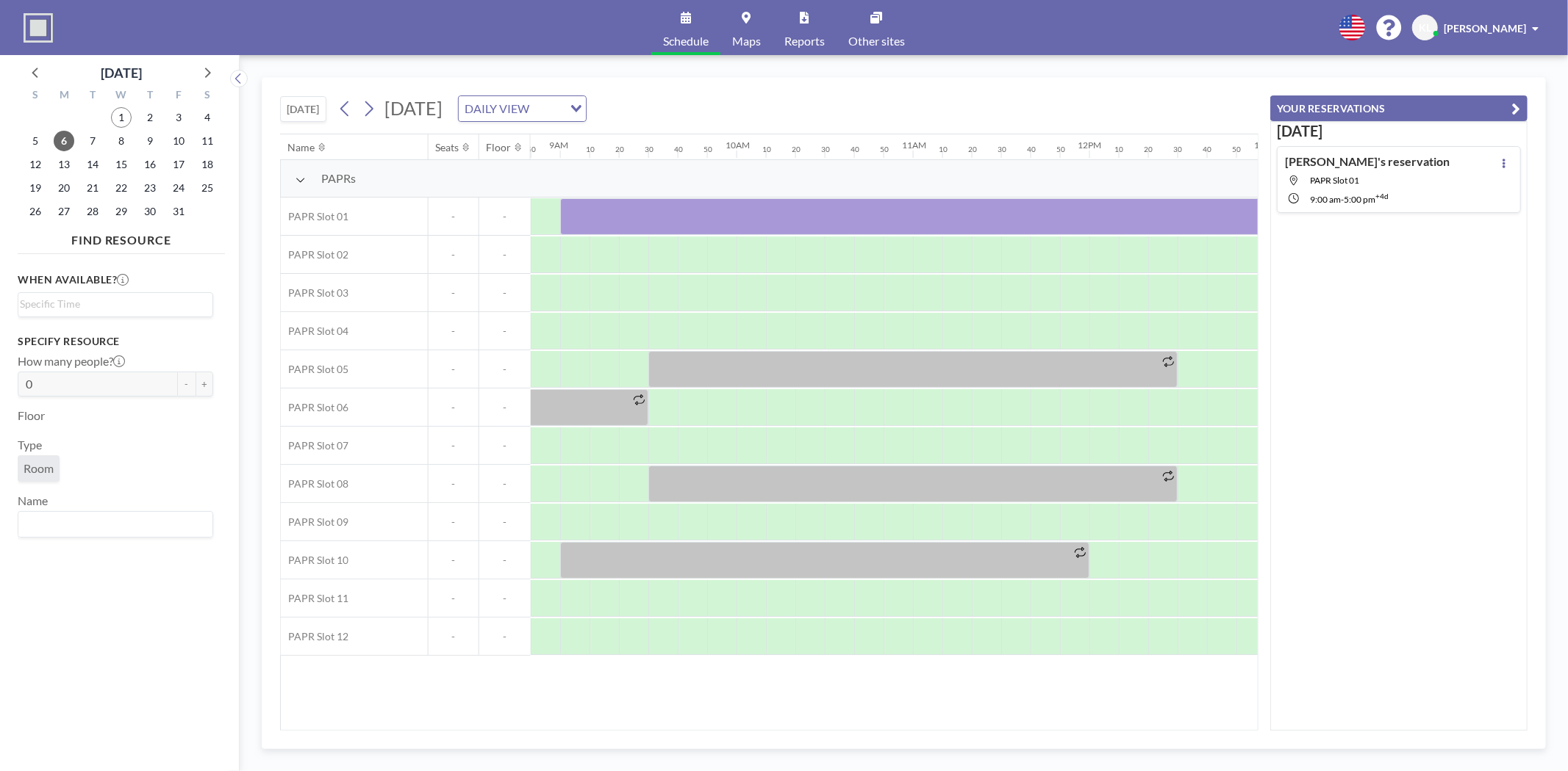
click at [1503, 160] on div at bounding box center [1503, 179] width 18 height 50
click at [1503, 160] on icon at bounding box center [1503, 164] width 3 height 9
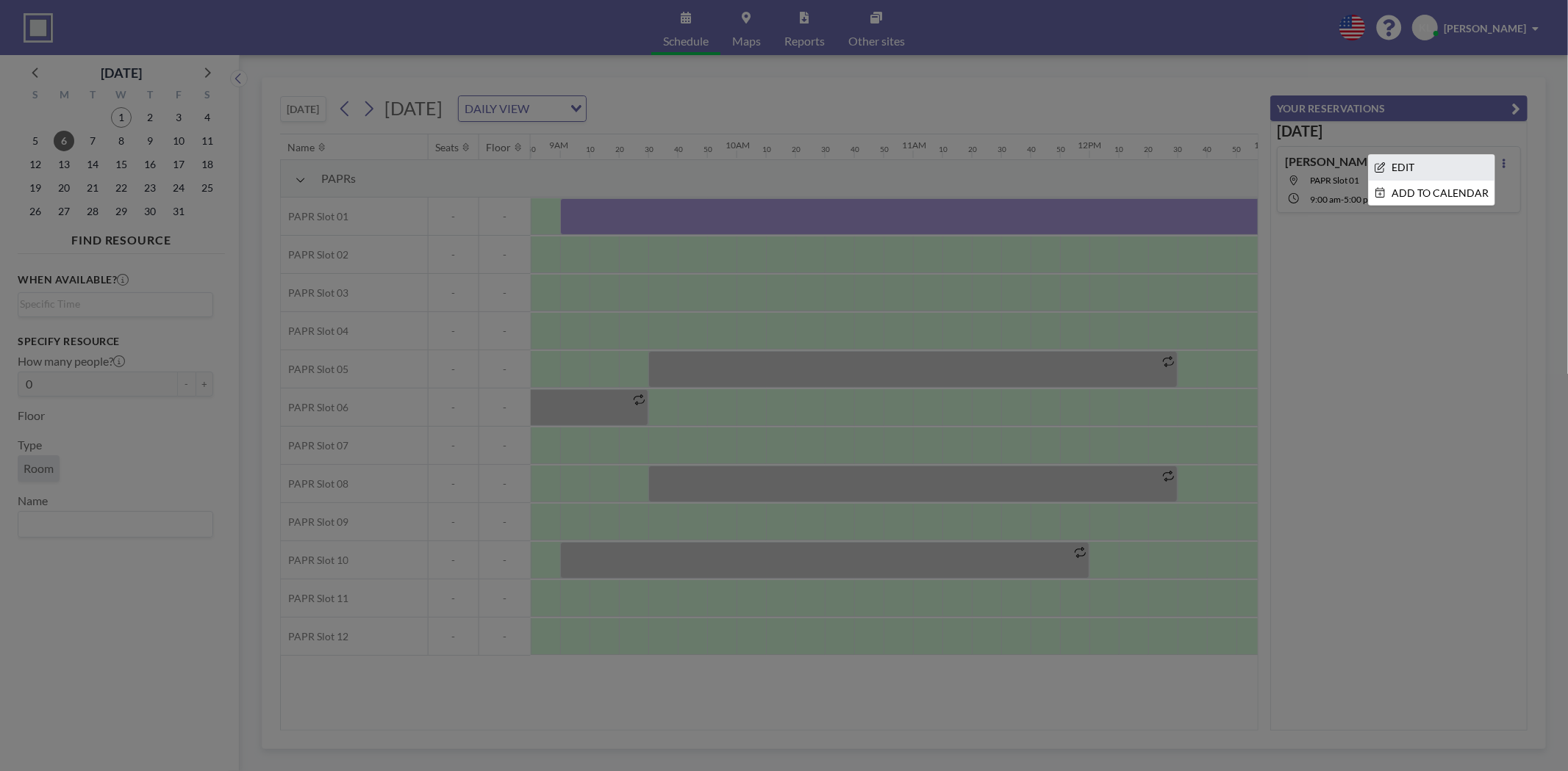
click at [1395, 166] on li "EDIT" at bounding box center [1431, 167] width 125 height 25
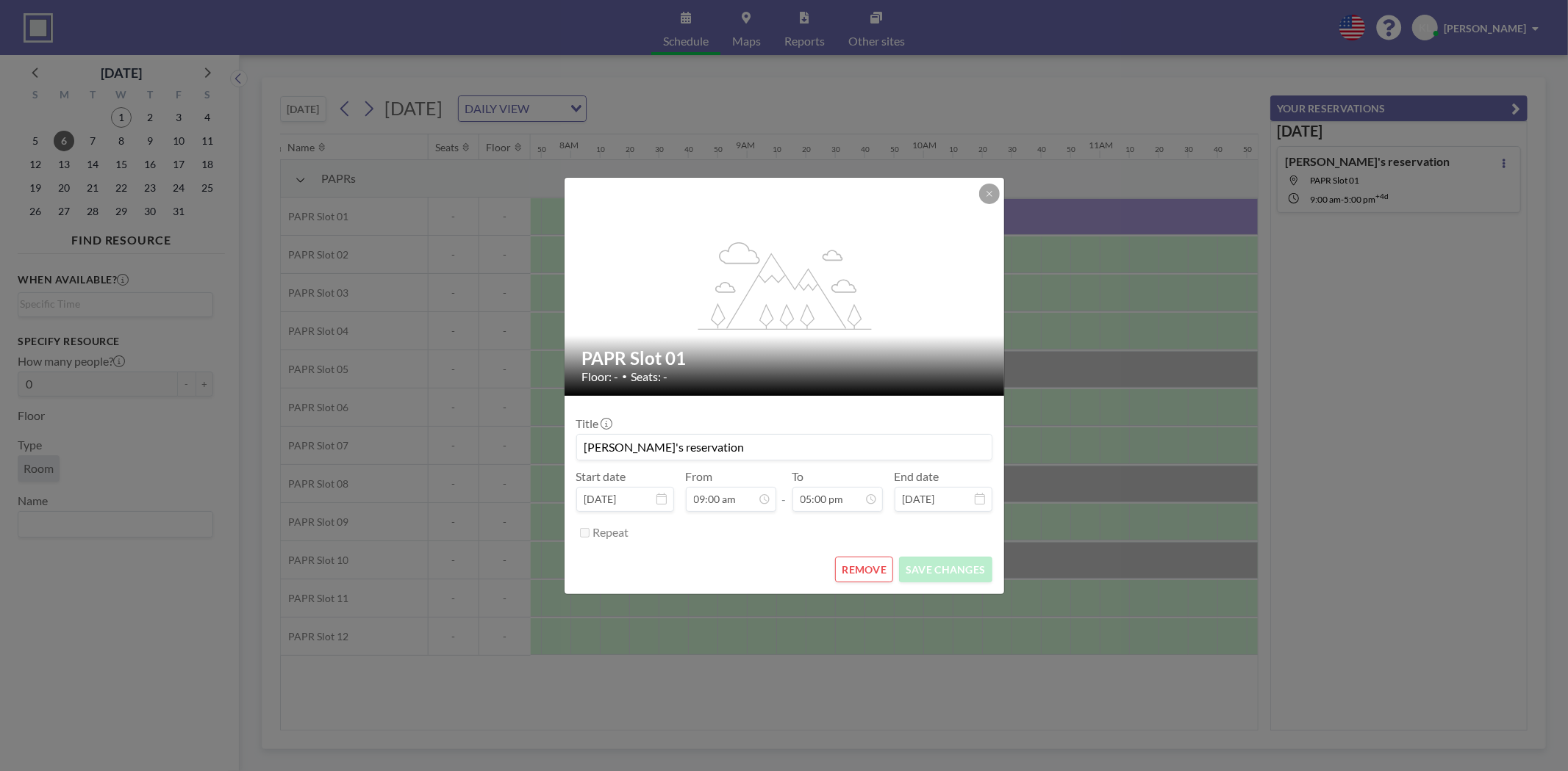
drag, startPoint x: 727, startPoint y: 446, endPoint x: 29, endPoint y: 394, distance: 699.9
click at [91, 444] on div "flex-grow: 1.2; PAPR Slot 01 Floor: - • Seats: - Title Kyeongmin's reservation …" at bounding box center [784, 385] width 1568 height 771
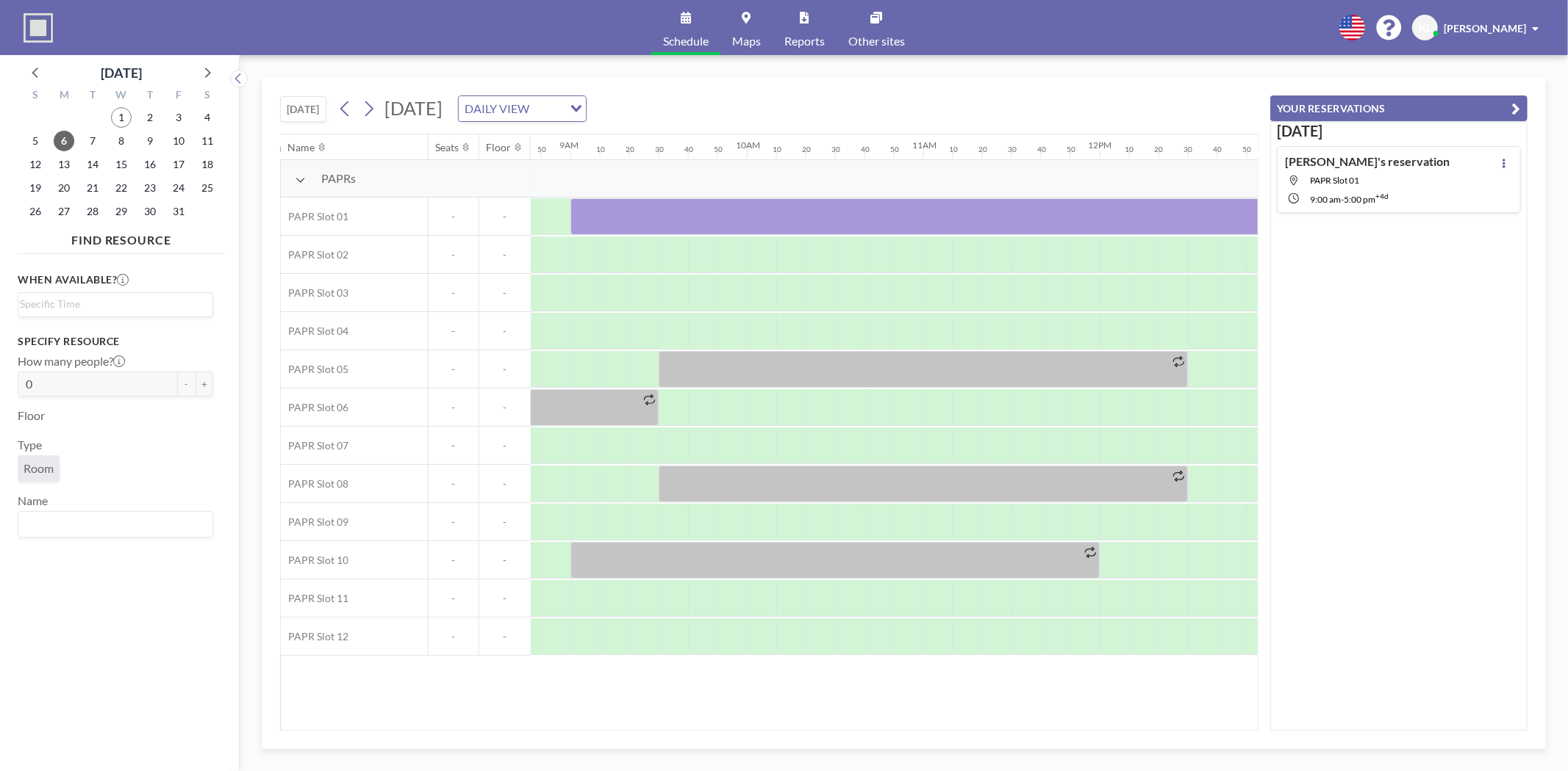
scroll to position [0, 1558]
click at [1500, 158] on button at bounding box center [1503, 163] width 18 height 18
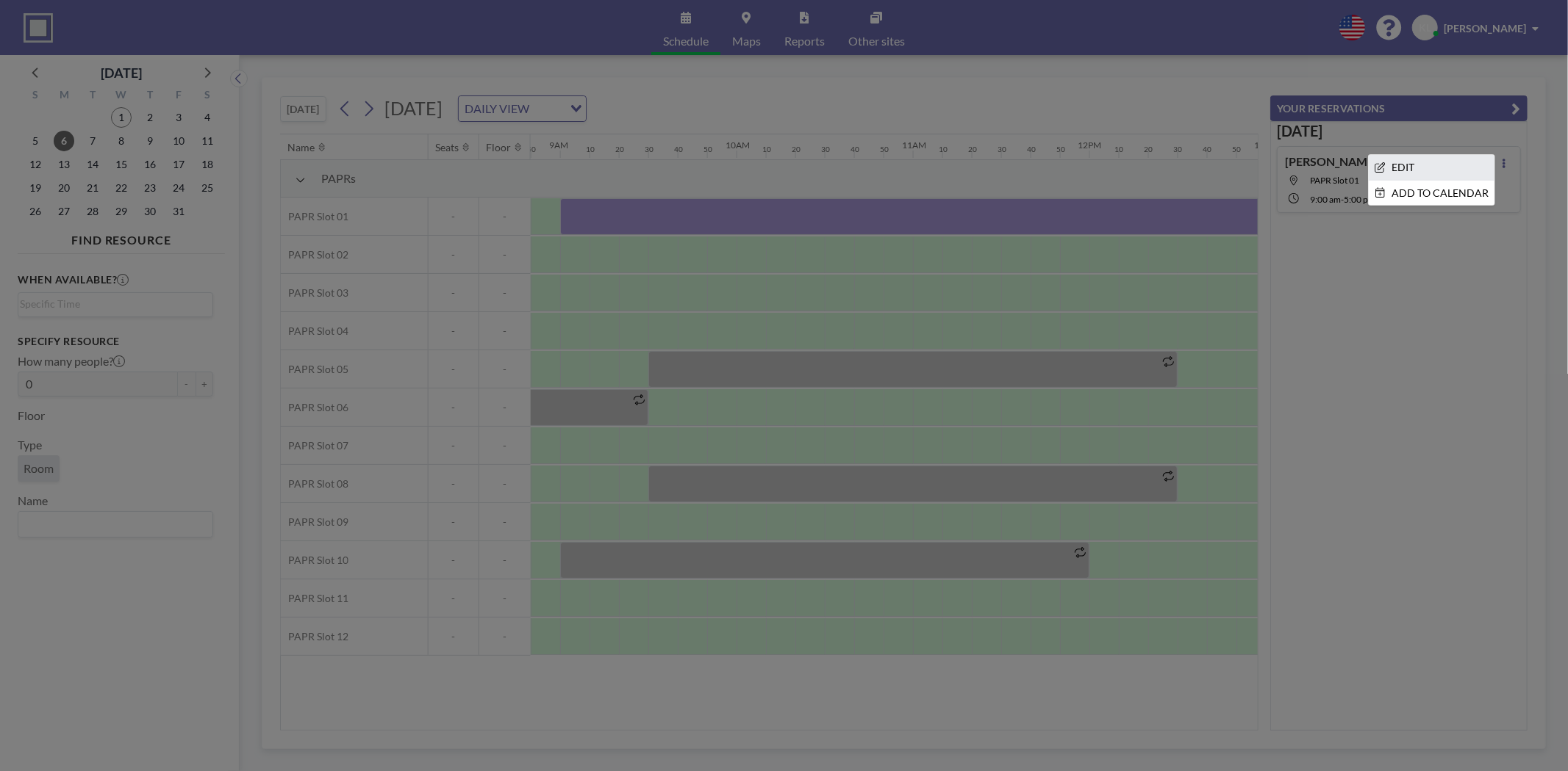
click at [1390, 166] on li "EDIT" at bounding box center [1431, 167] width 125 height 25
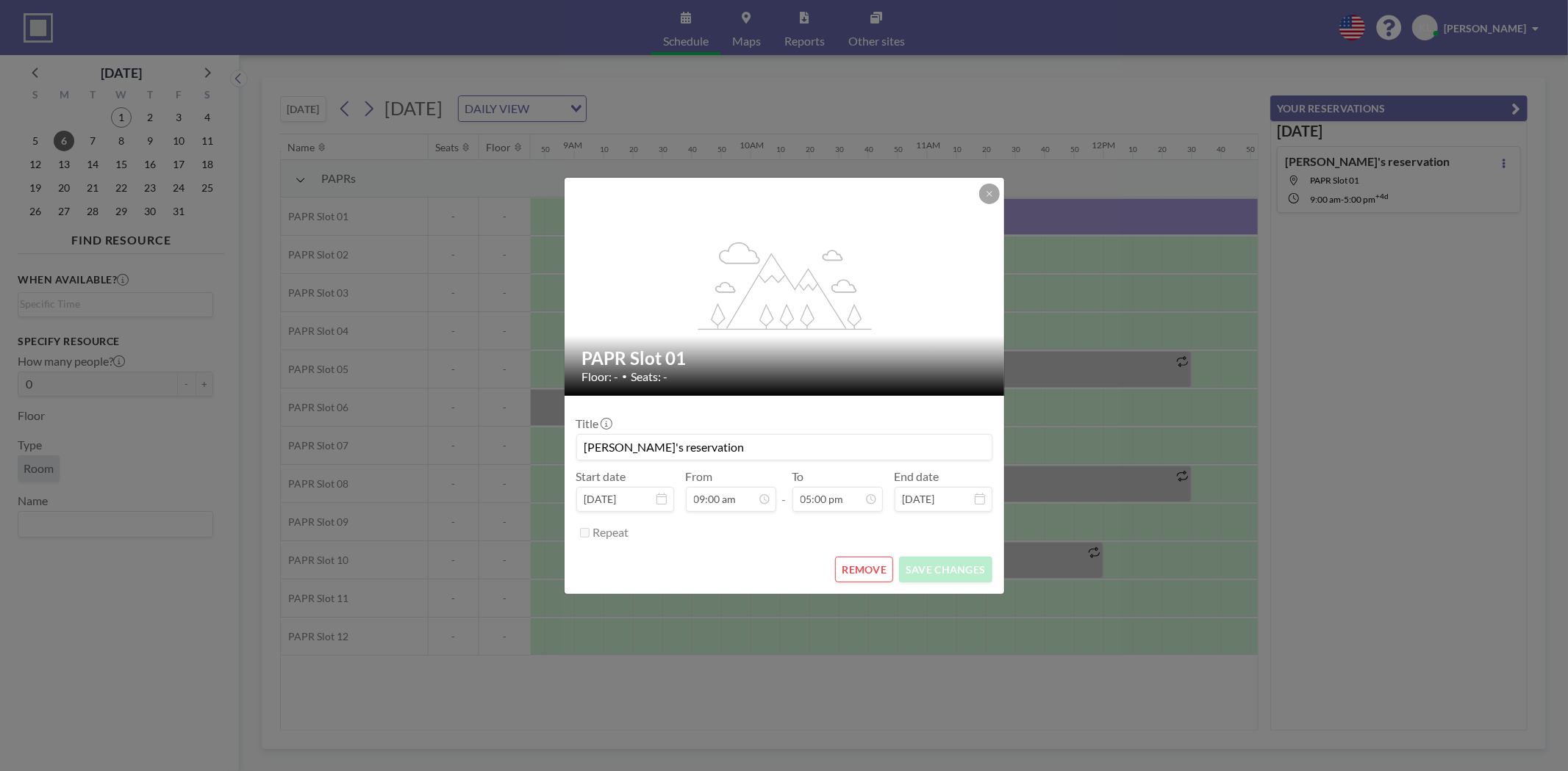
scroll to position [0, 1558]
drag, startPoint x: 723, startPoint y: 449, endPoint x: 464, endPoint y: 436, distance: 259.3
click at [464, 436] on div "flex-grow: 1.2; PAPR Slot 01 Floor: - • Seats: - Title Kyeongmin's reservation …" at bounding box center [784, 385] width 1568 height 771
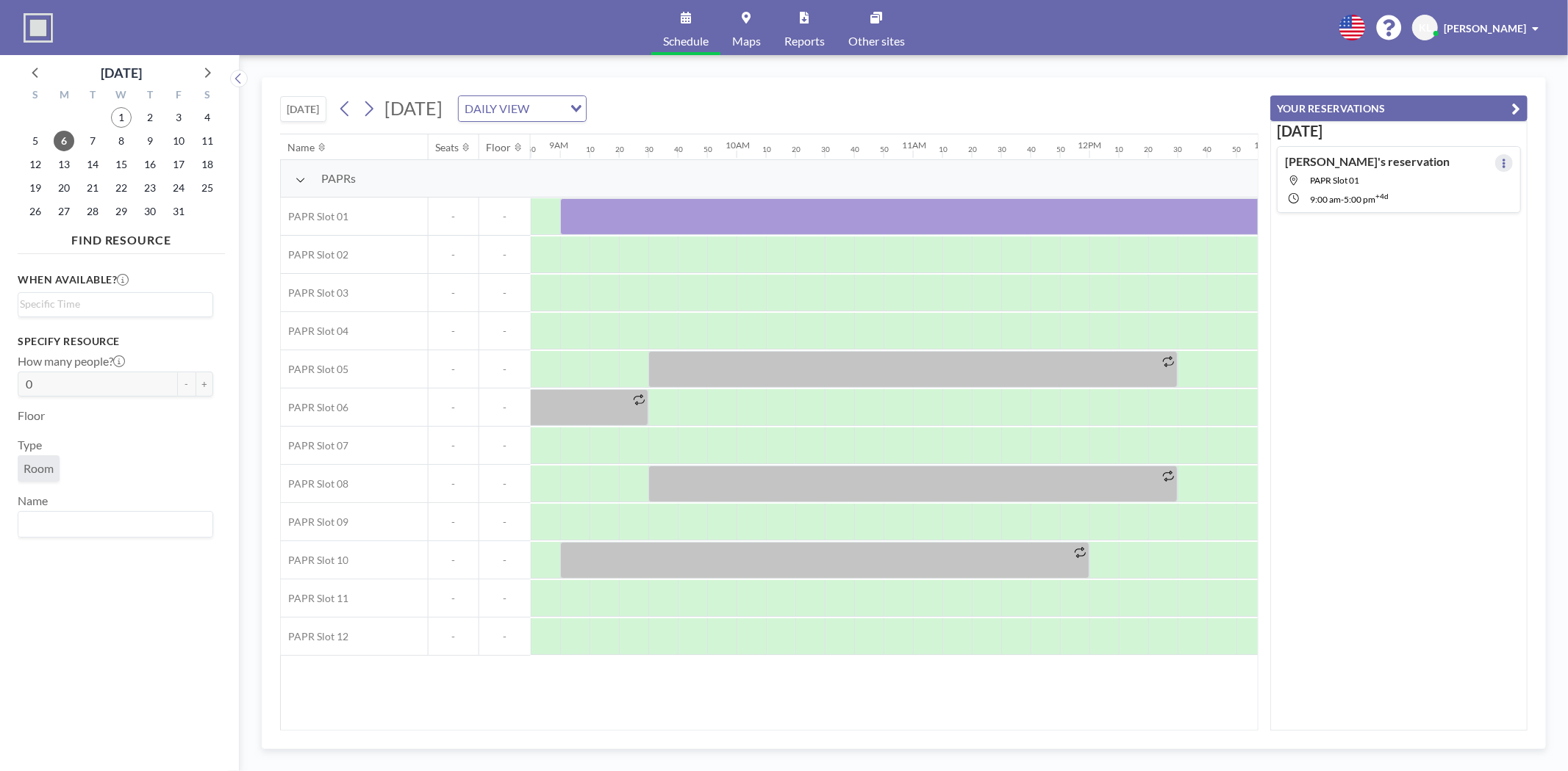
click at [1503, 164] on button at bounding box center [1503, 163] width 18 height 18
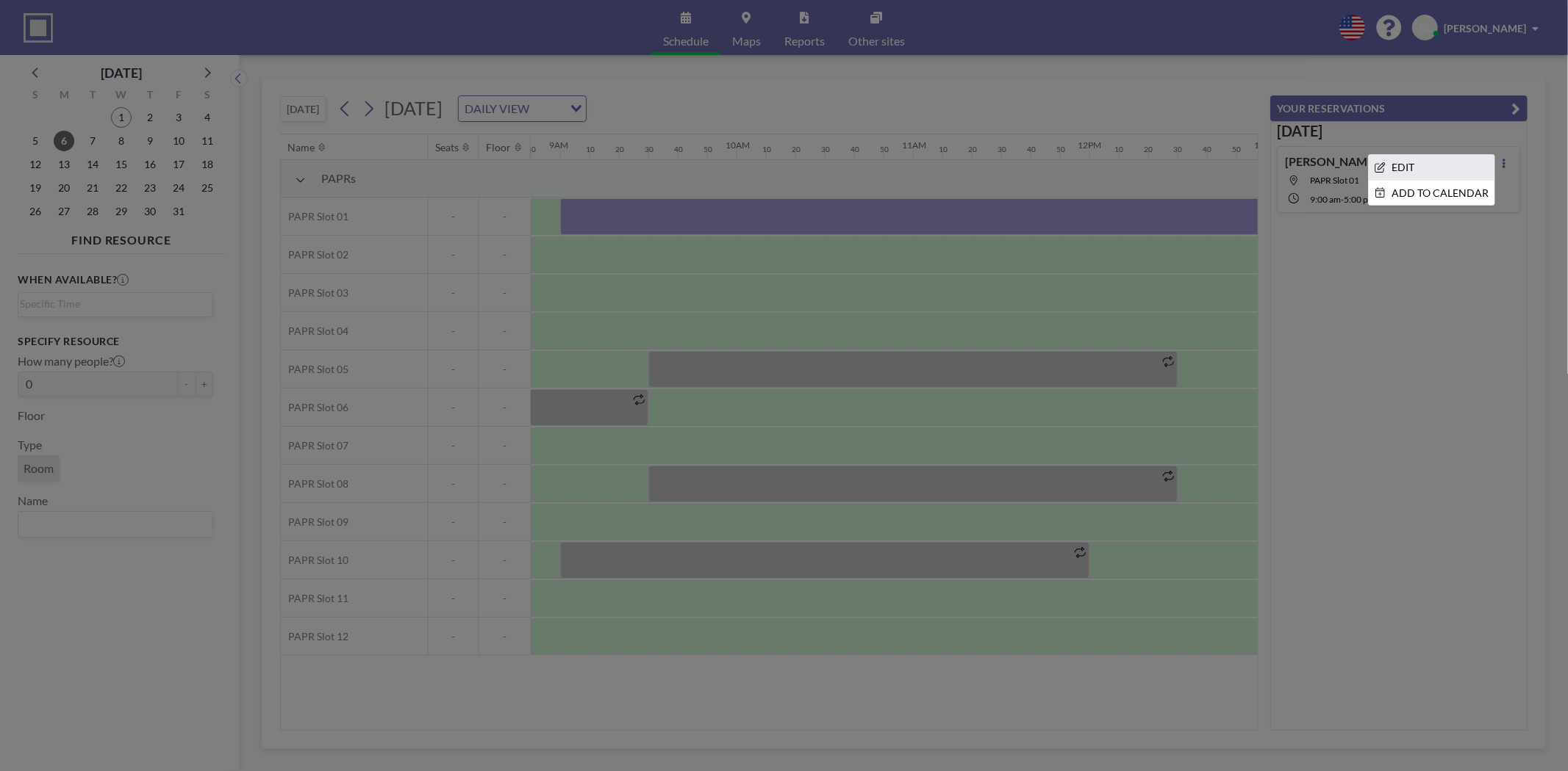
click at [1417, 172] on li "EDIT" at bounding box center [1431, 167] width 125 height 25
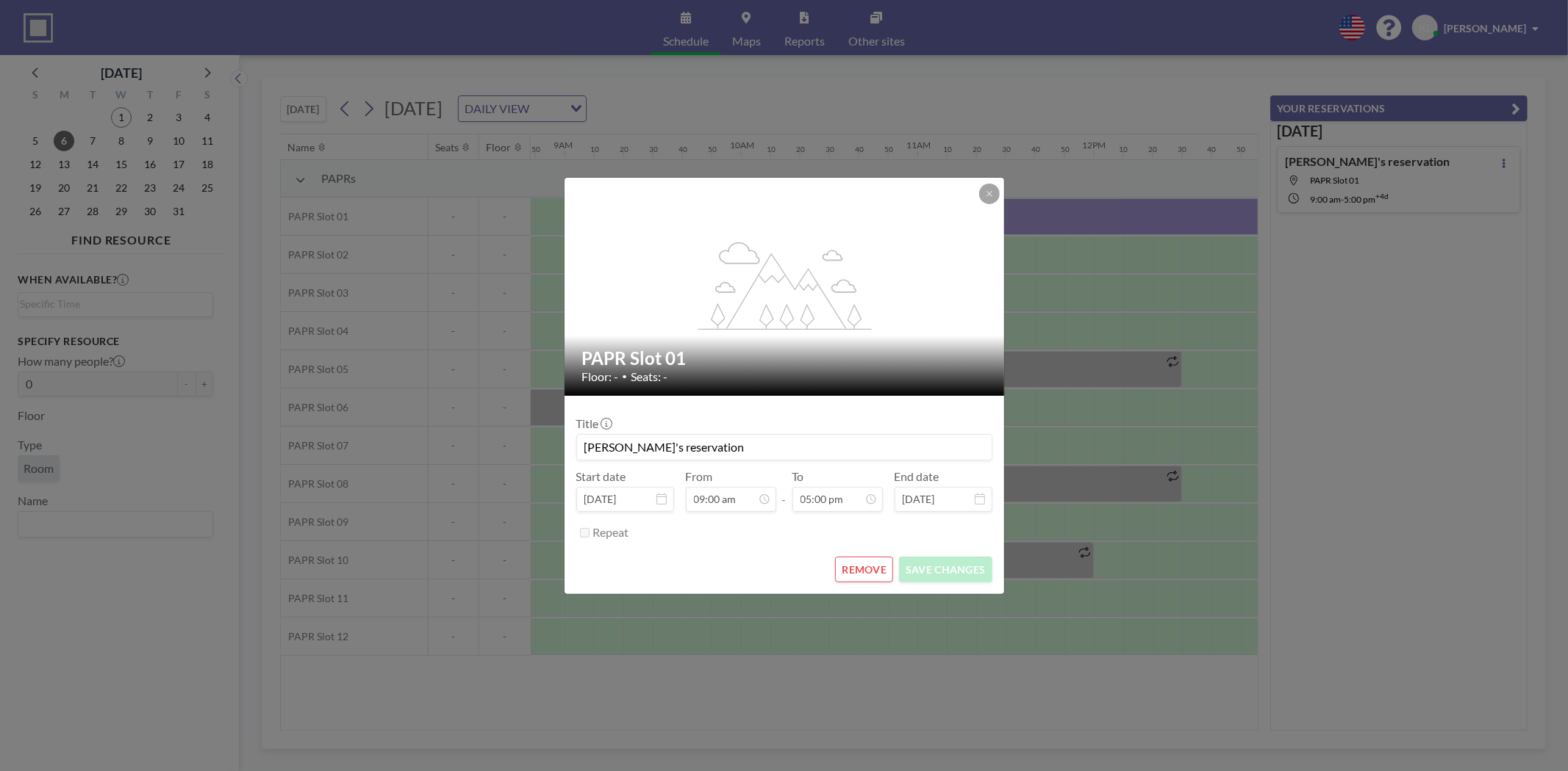
scroll to position [0, 1558]
click at [727, 447] on input "[PERSON_NAME]'s reservation" at bounding box center [784, 447] width 414 height 25
type input "K"
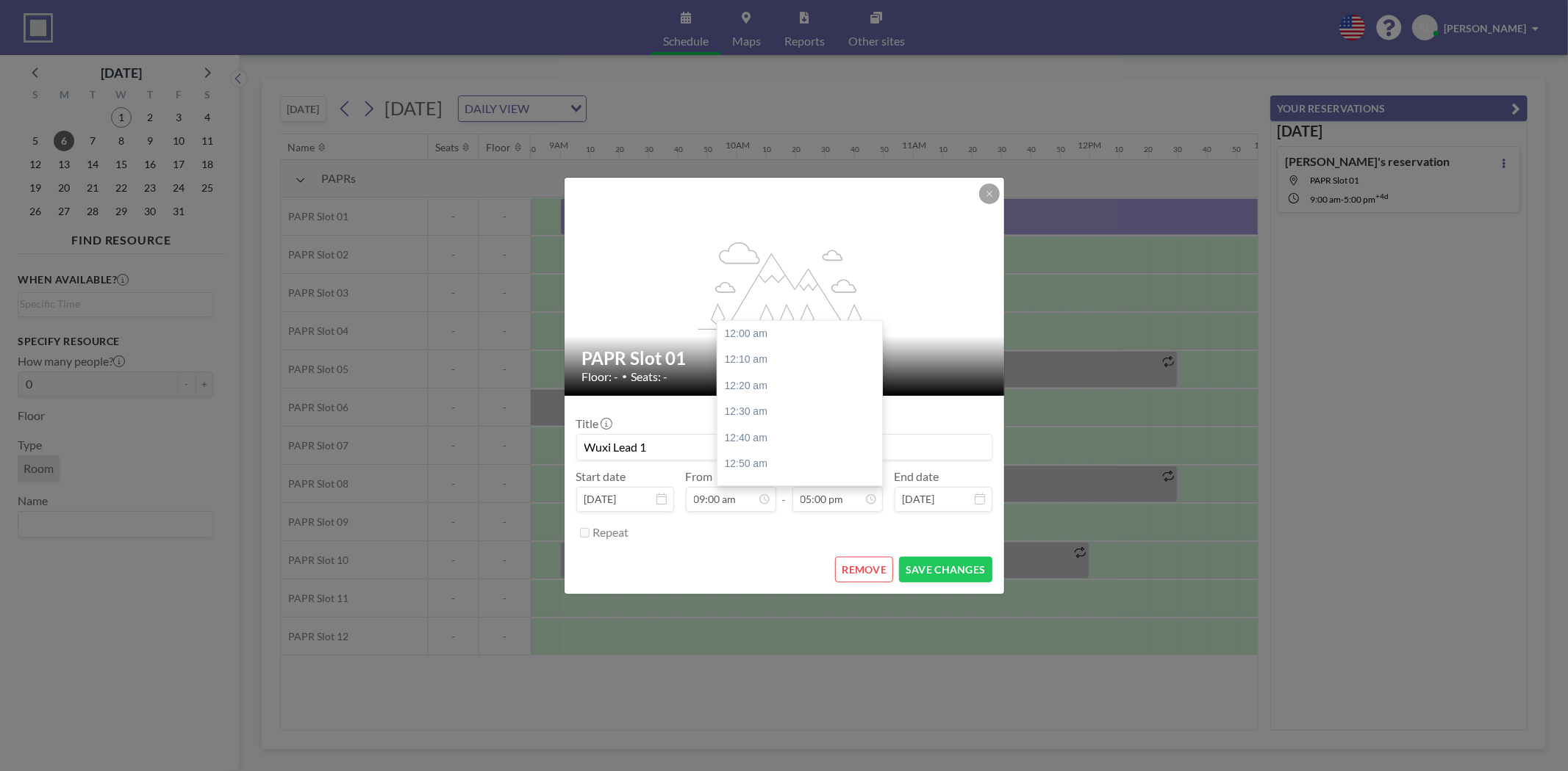
scroll to position [2663, 0]
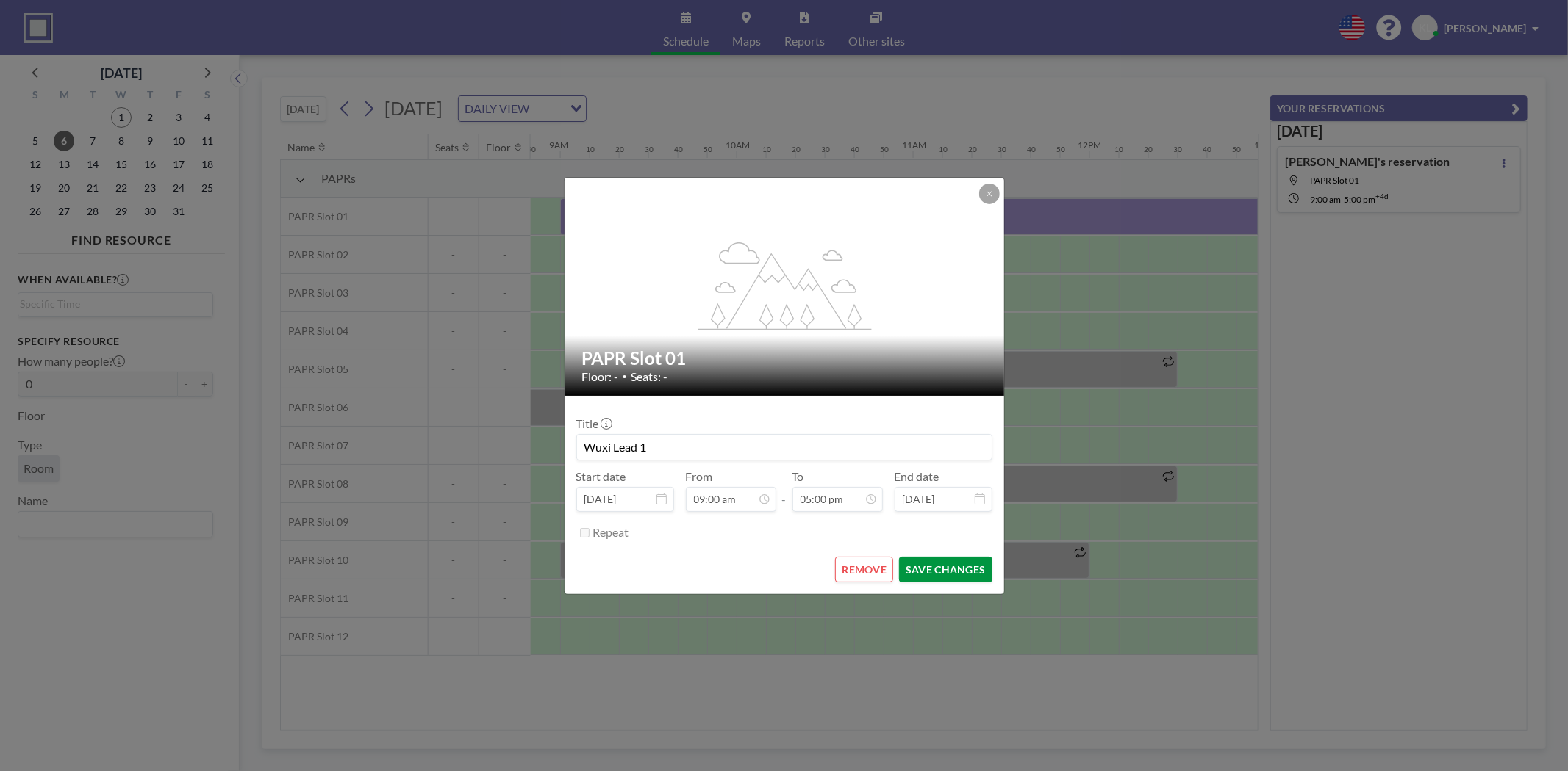
type input "Wuxi Lead 1"
click at [950, 568] on button "SAVE CHANGES" at bounding box center [944, 570] width 93 height 26
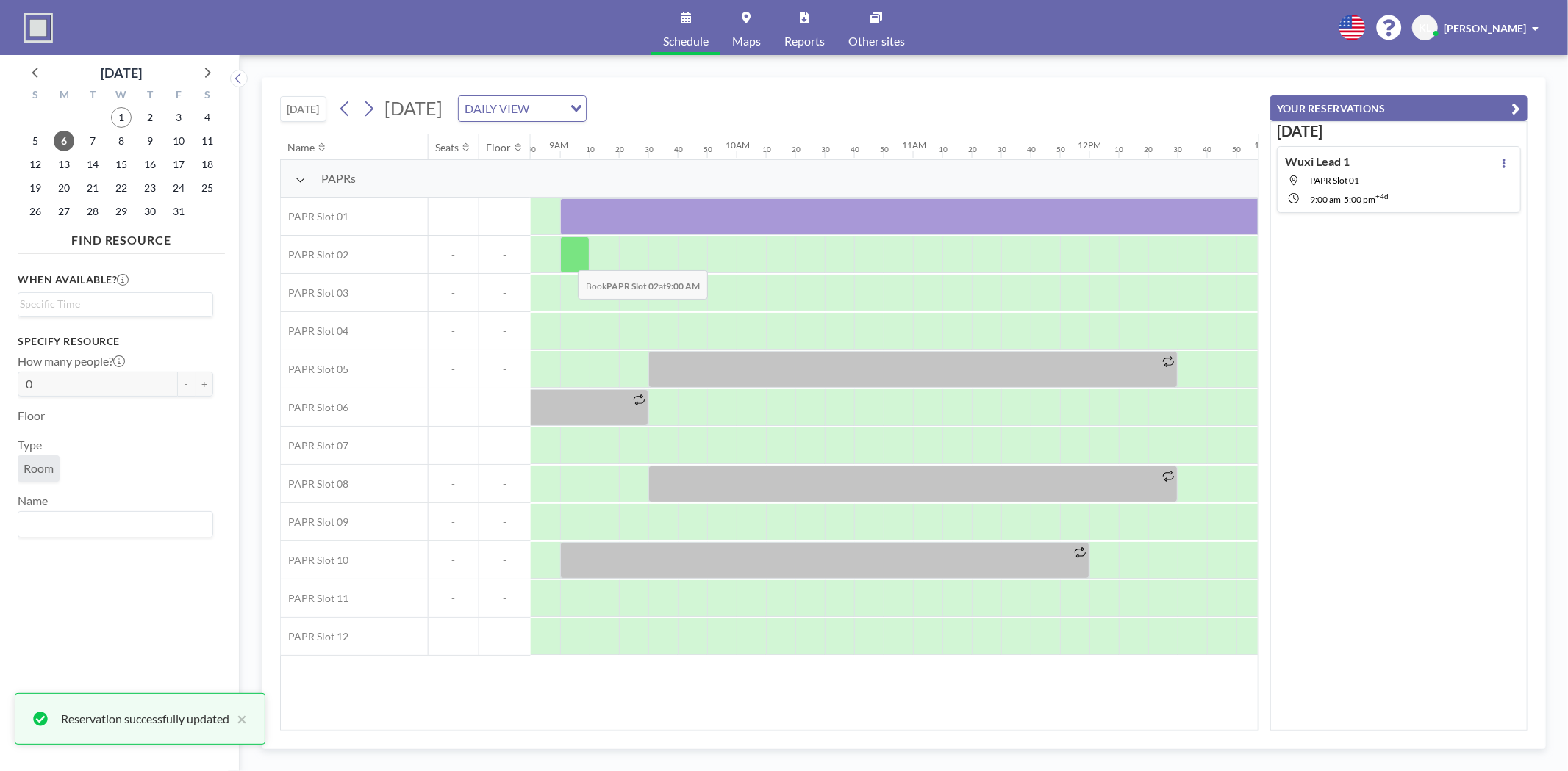
click at [566, 260] on div at bounding box center [574, 254] width 29 height 36
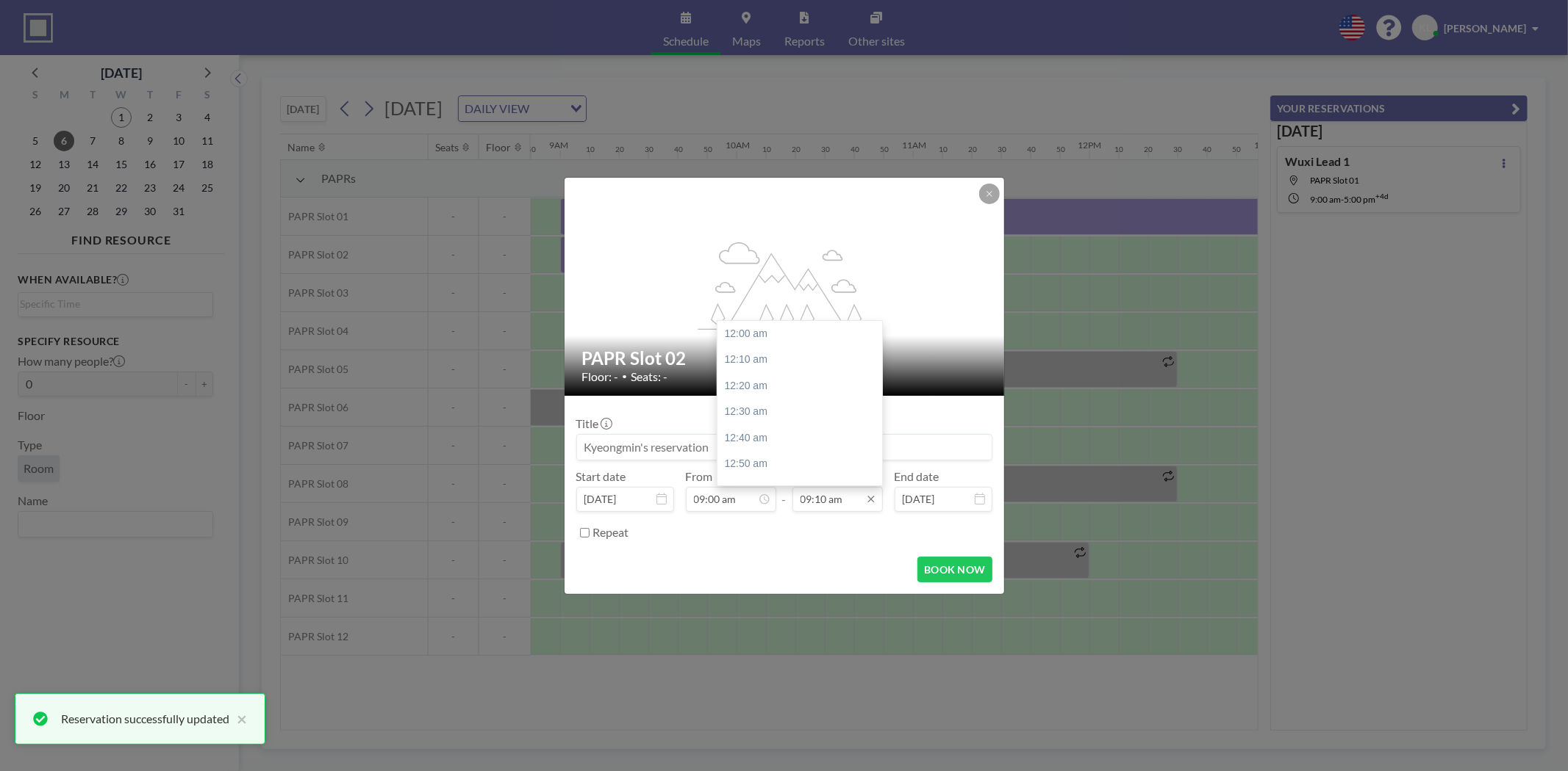
scroll to position [1436, 0]
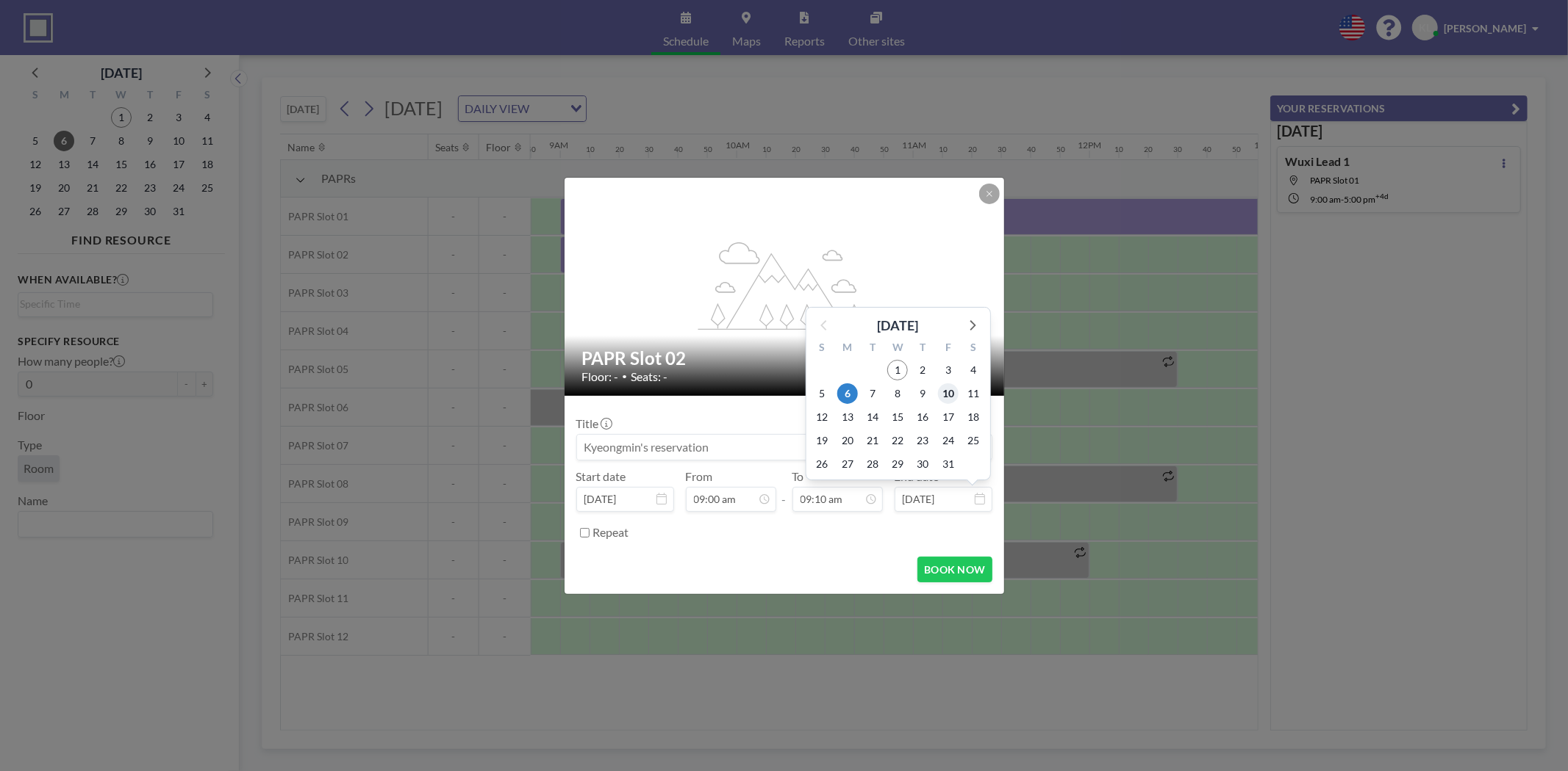
click at [950, 393] on span "10" at bounding box center [948, 393] width 21 height 21
type input "[DATE]"
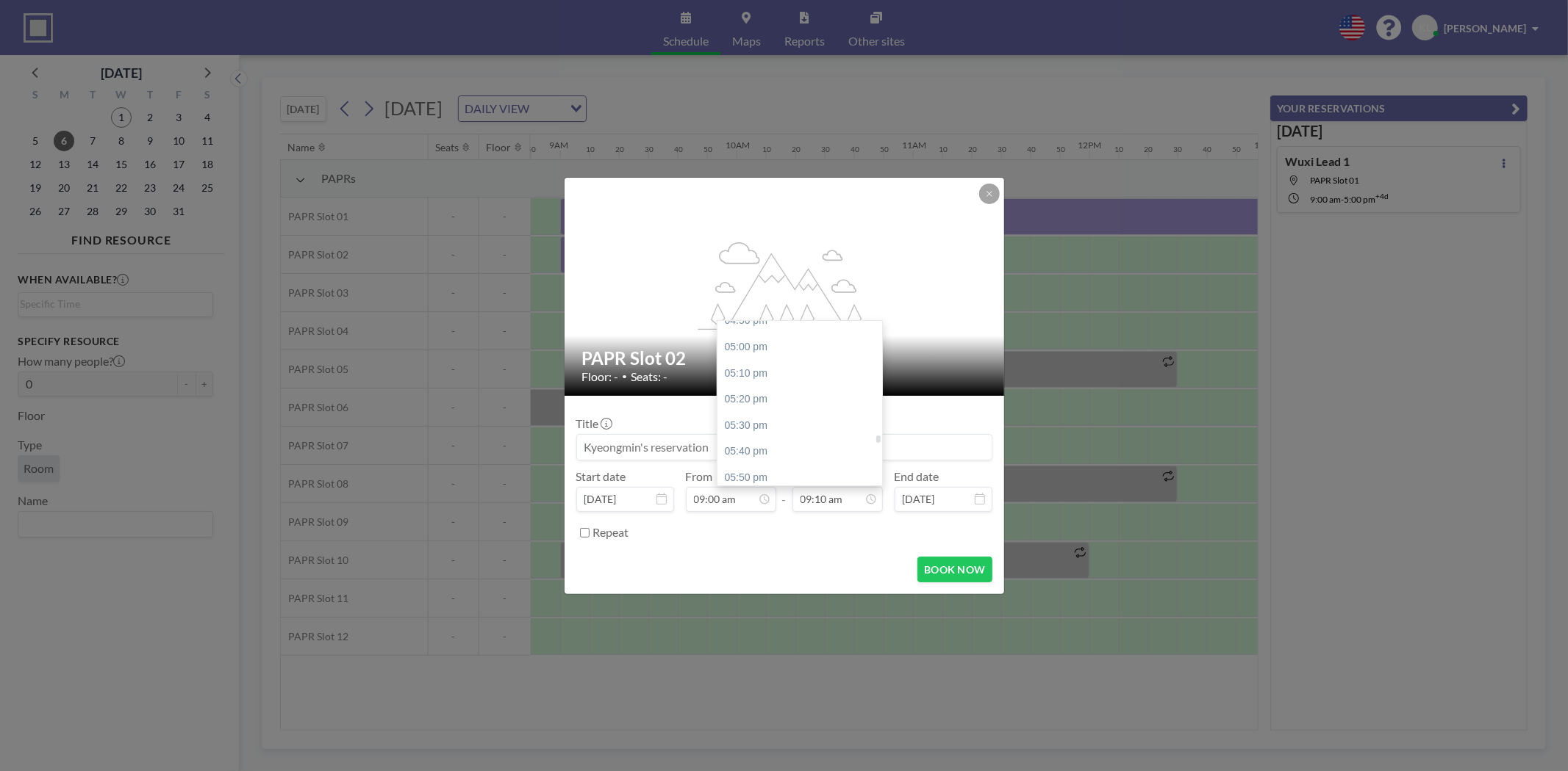
scroll to position [2661, 0]
click at [753, 340] on div "05:00 pm" at bounding box center [803, 340] width 173 height 26
type input "05:00 pm"
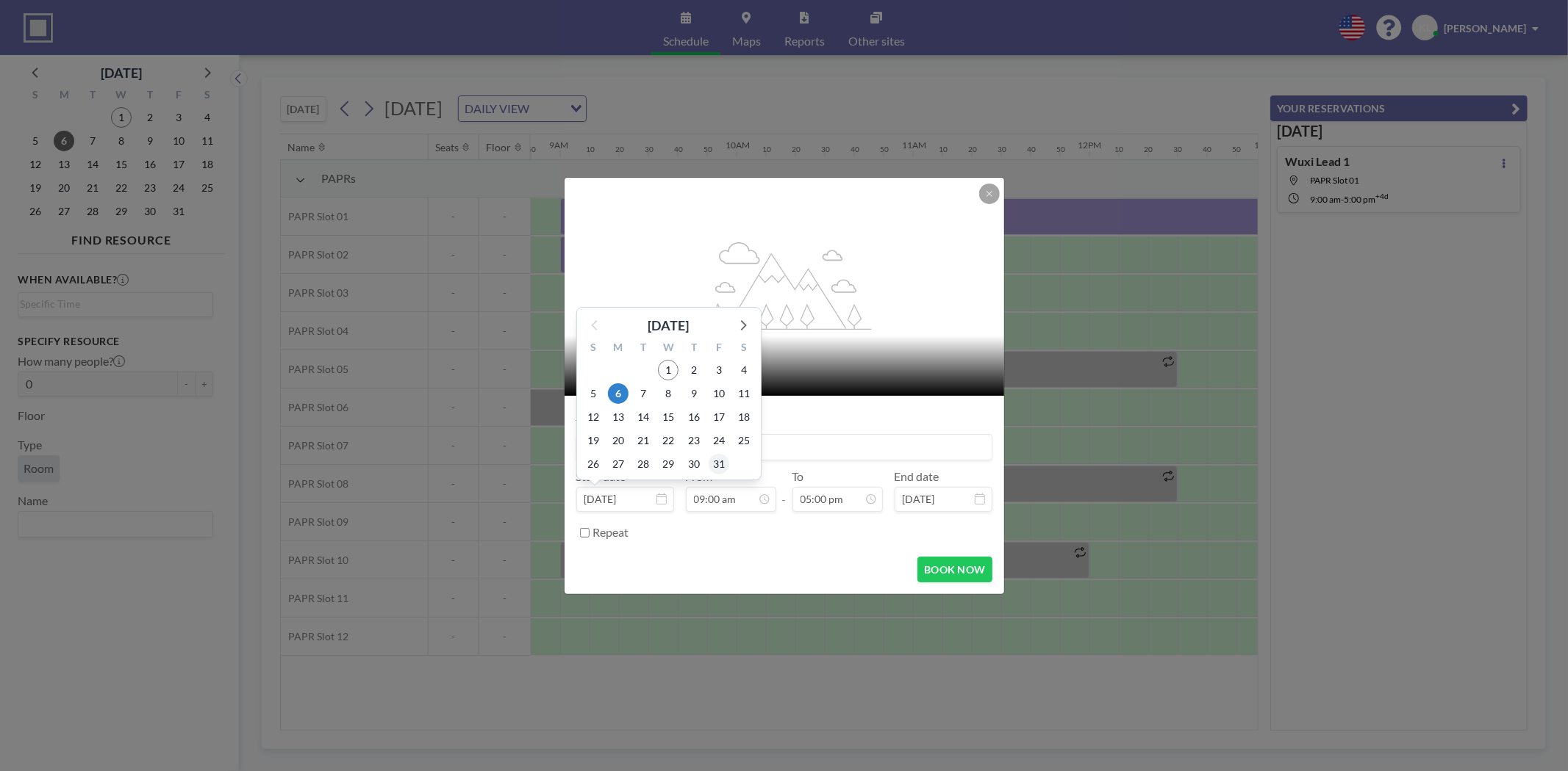
scroll to position [0, 0]
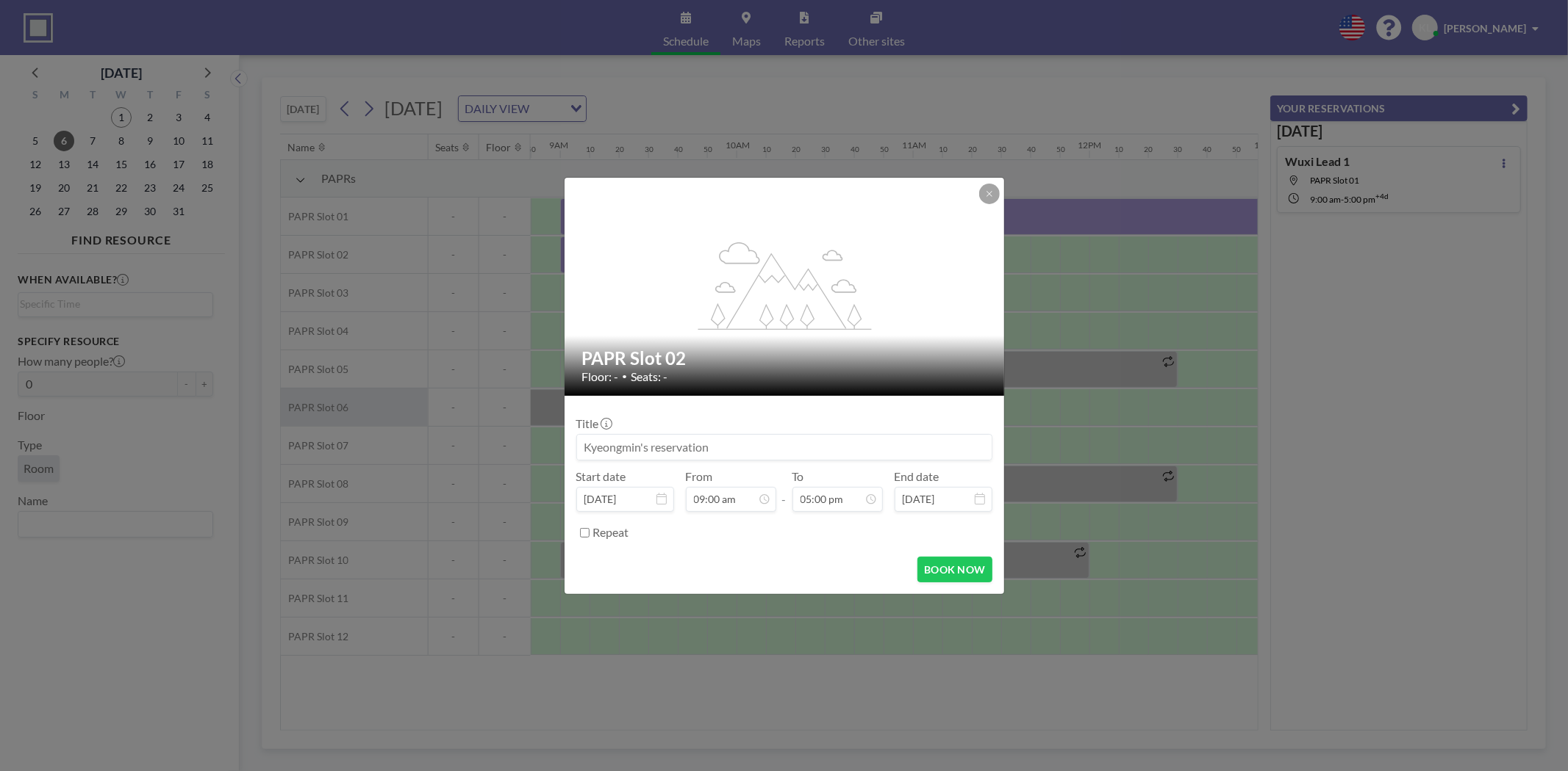
drag, startPoint x: 807, startPoint y: 441, endPoint x: 339, endPoint y: 421, distance: 468.4
click at [295, 421] on div "flex-grow: 1.2; PAPR Slot 02 Floor: - • Seats: - Title Start date [DATE] From 0…" at bounding box center [784, 385] width 1568 height 771
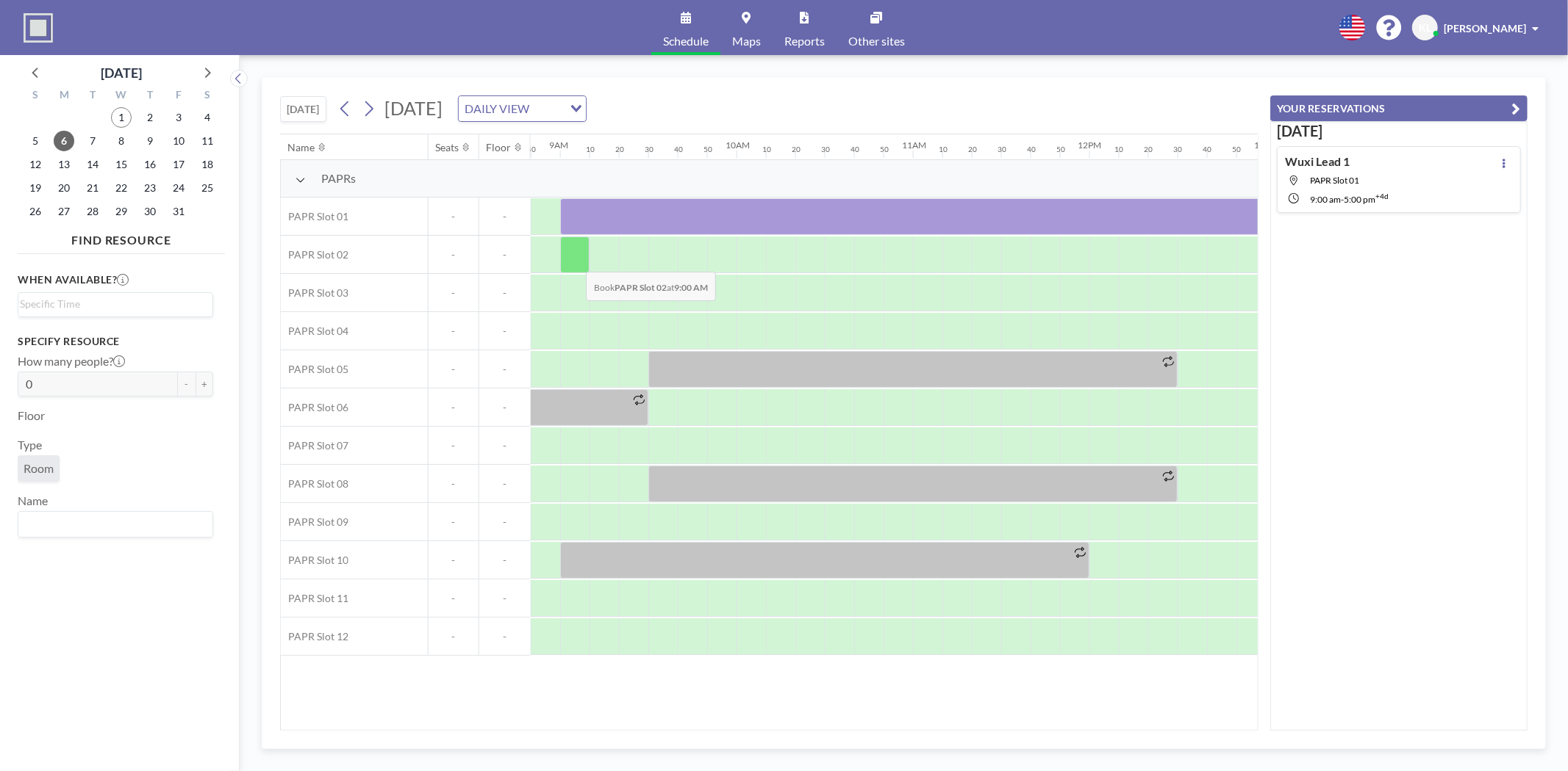
click at [574, 262] on div at bounding box center [574, 254] width 29 height 36
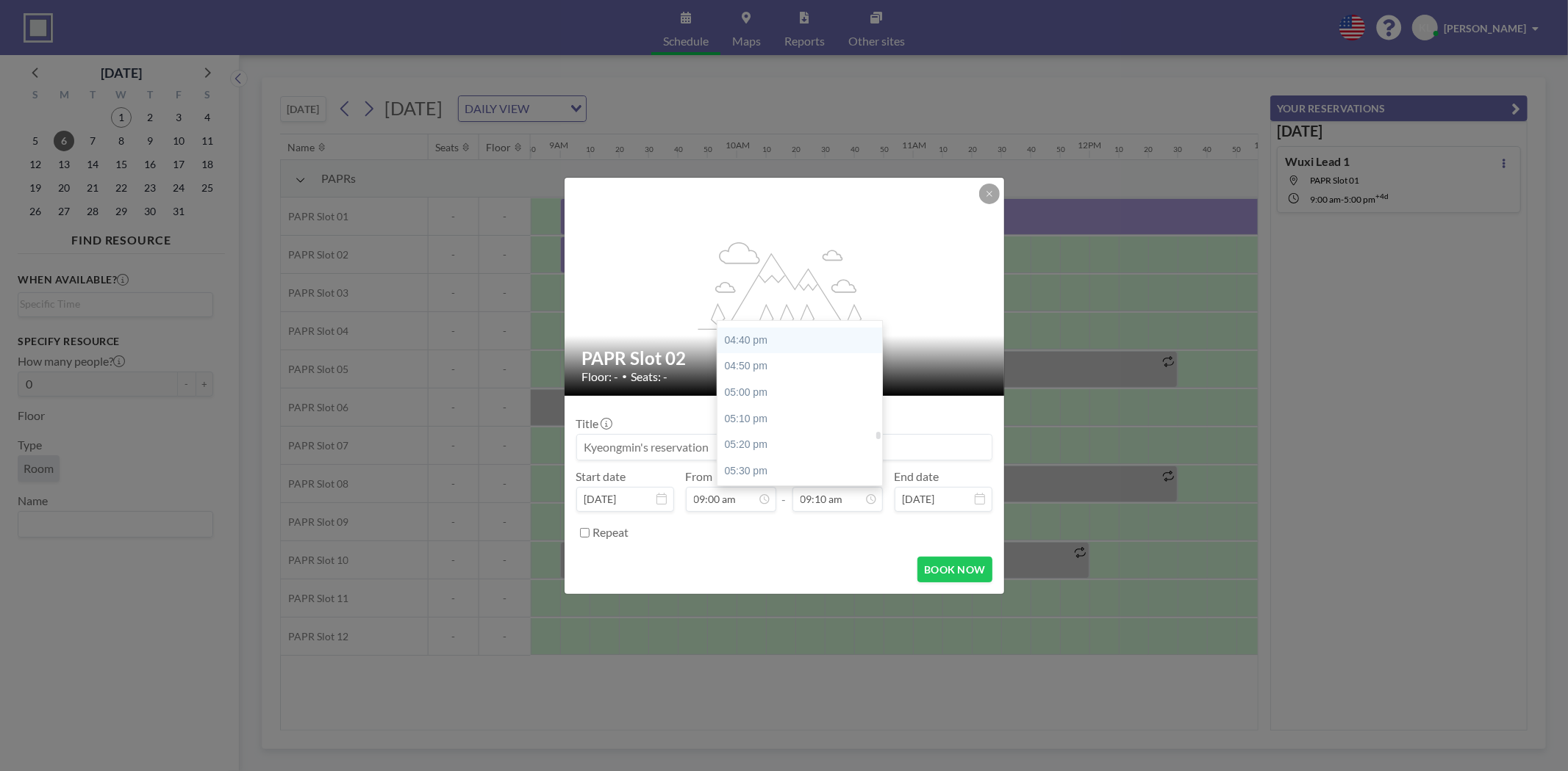
scroll to position [2579, 0]
click at [762, 417] on div "05:00 pm" at bounding box center [803, 421] width 173 height 26
type input "05:00 pm"
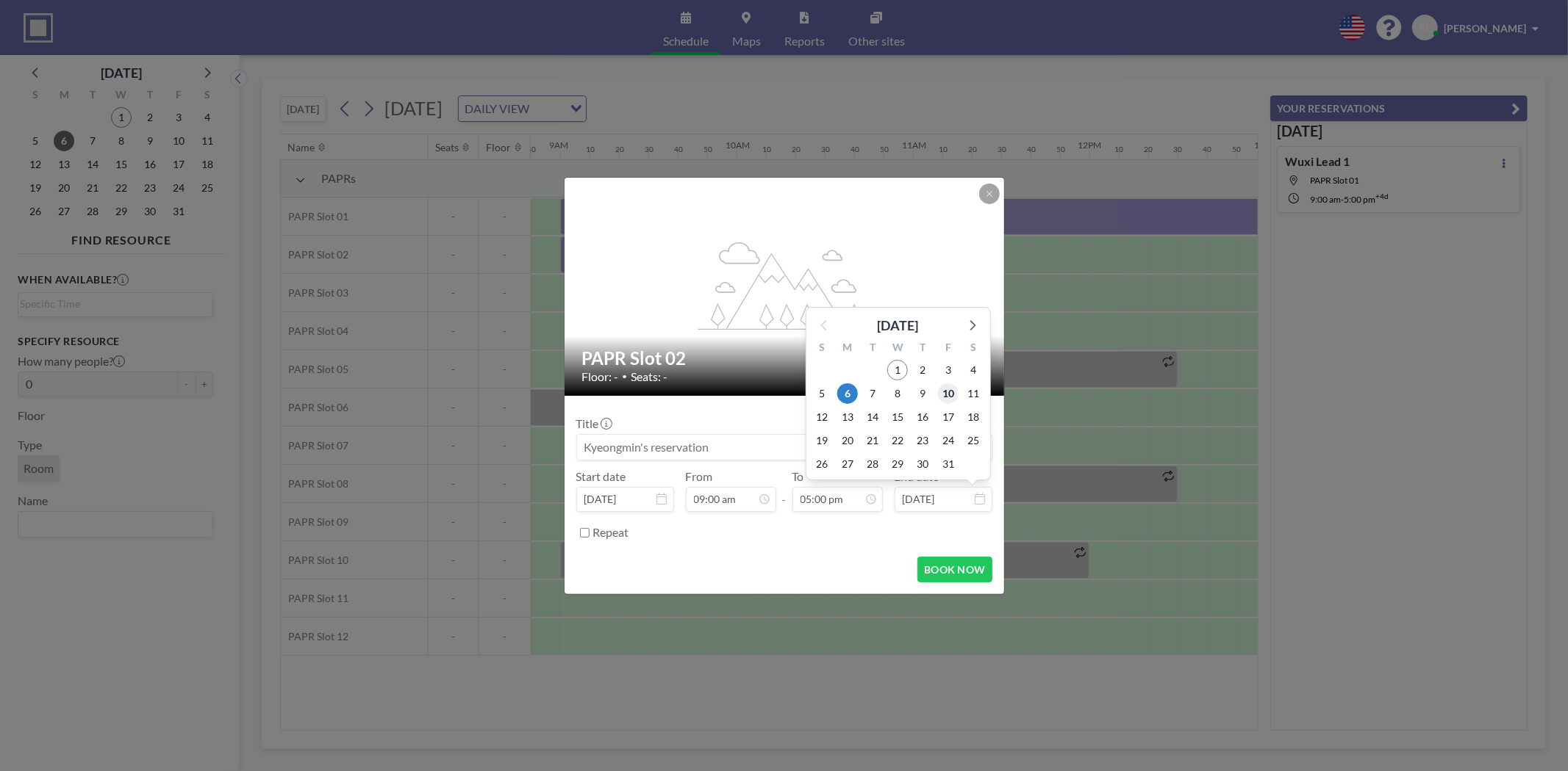
click at [948, 390] on span "10" at bounding box center [948, 393] width 21 height 21
type input "[DATE]"
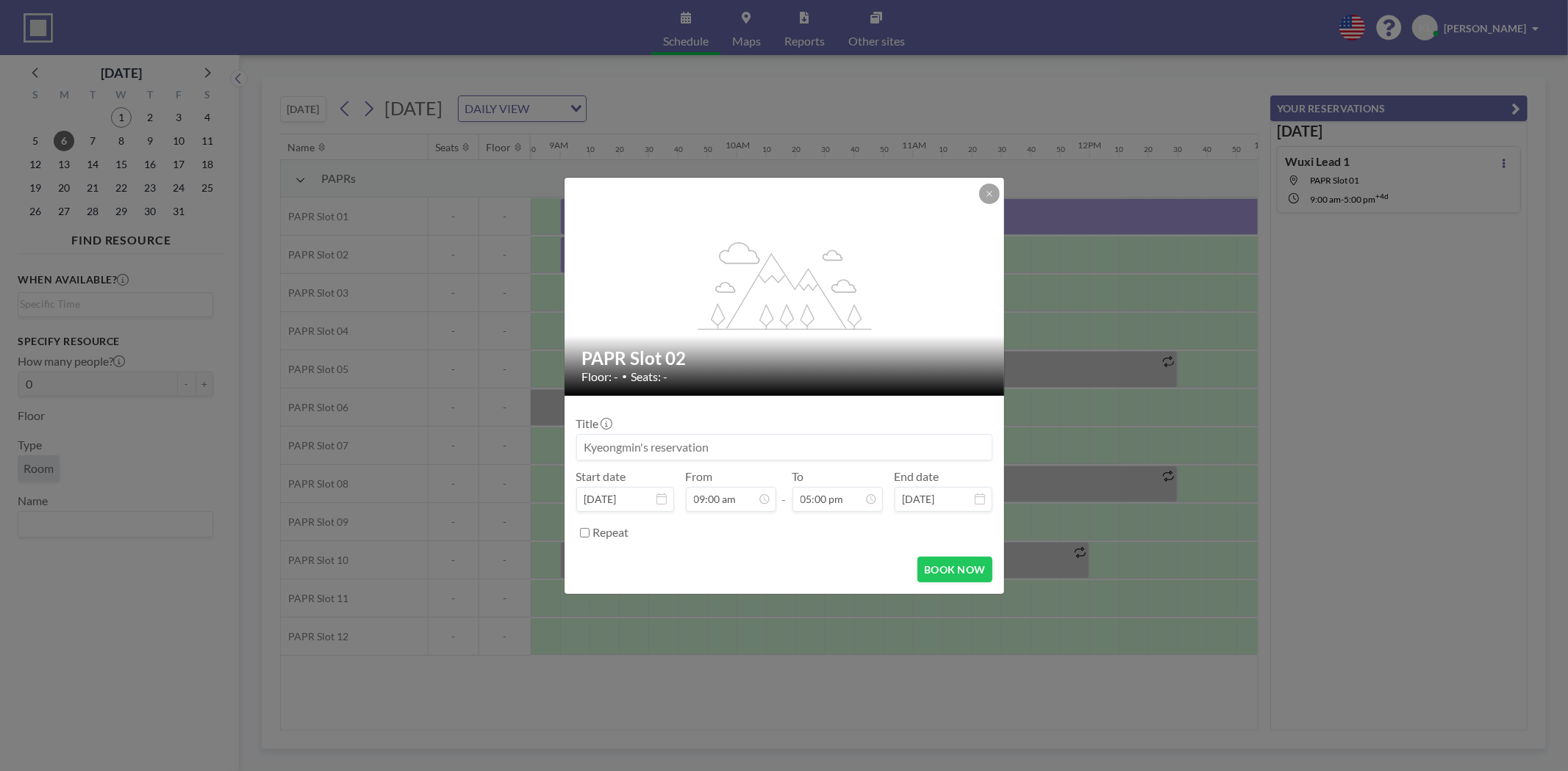
click at [716, 455] on input at bounding box center [784, 447] width 414 height 25
paste input "Wuxi Lead 1"
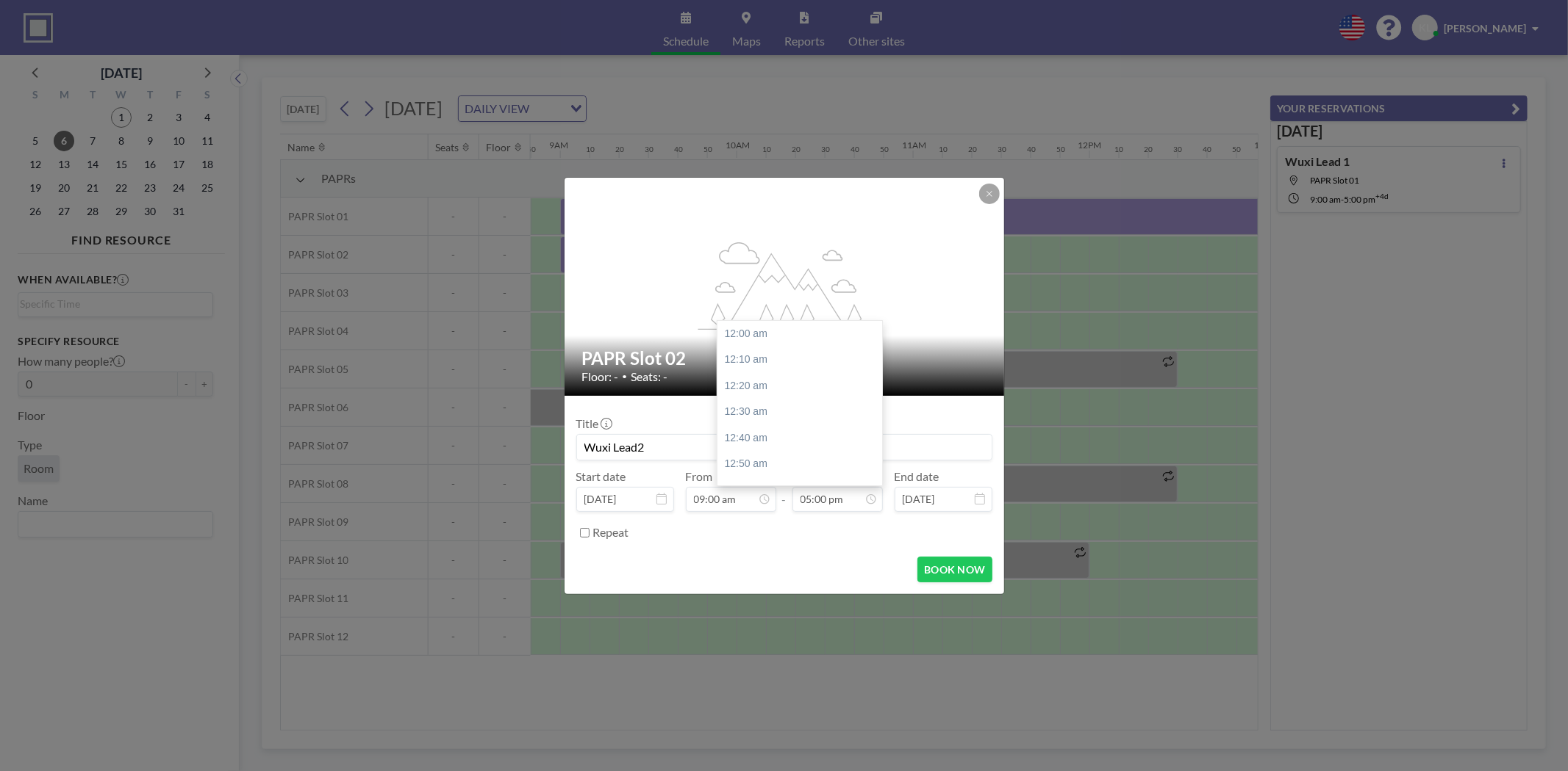
scroll to position [2663, 0]
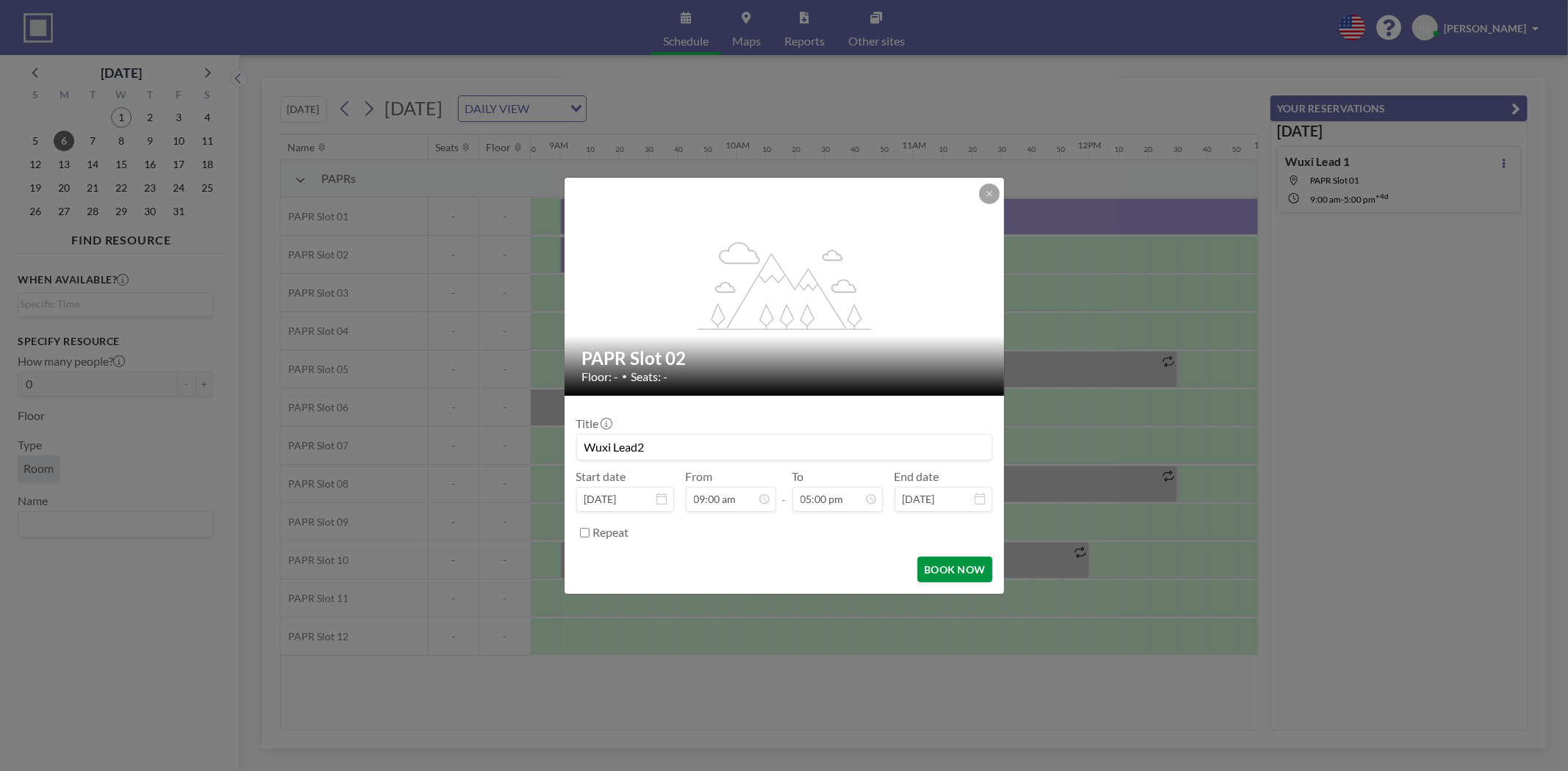
type input "Wuxi Lead2"
click at [967, 565] on button "BOOK NOW" at bounding box center [954, 570] width 74 height 26
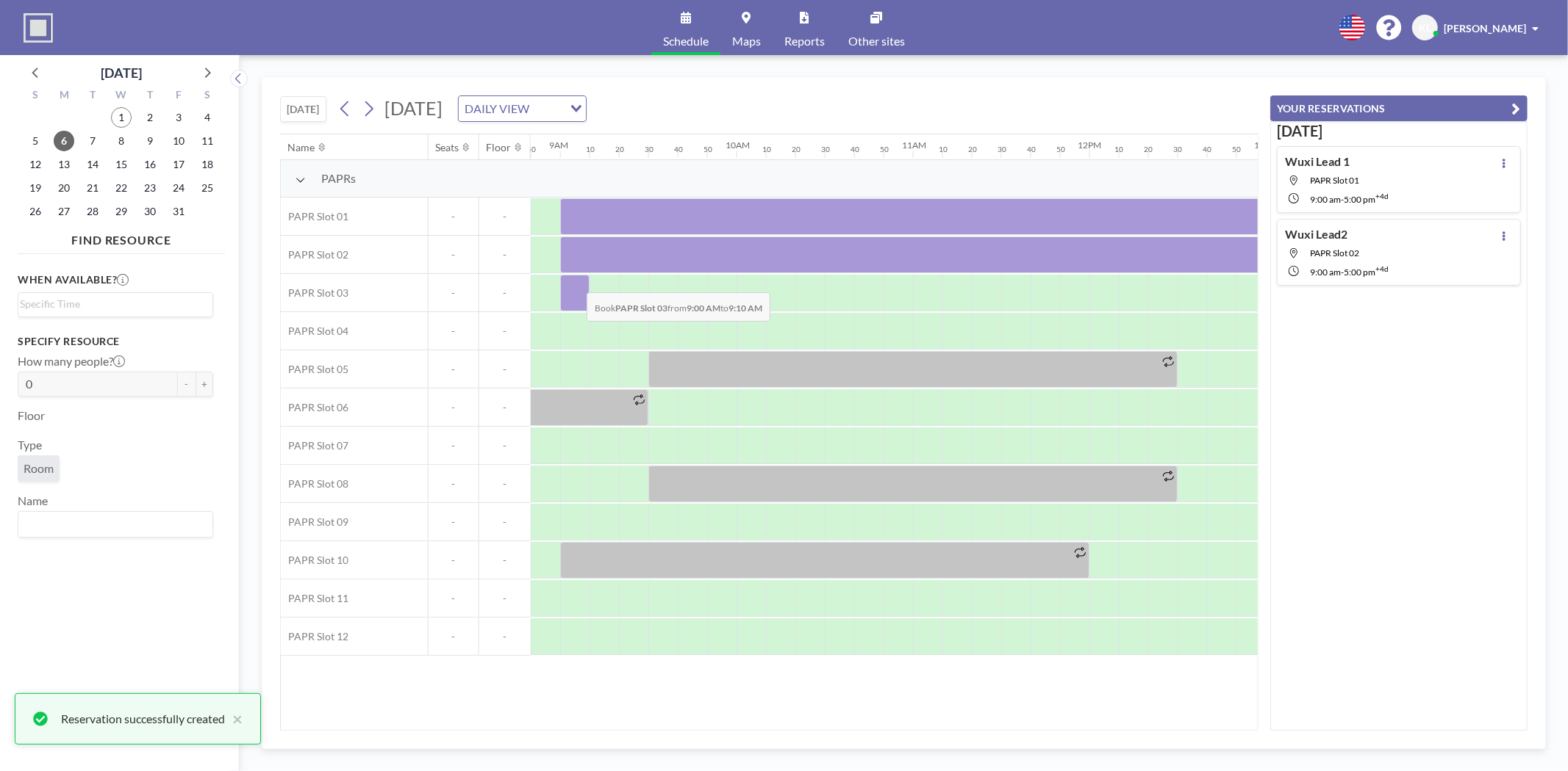
click at [575, 282] on div at bounding box center [574, 293] width 29 height 36
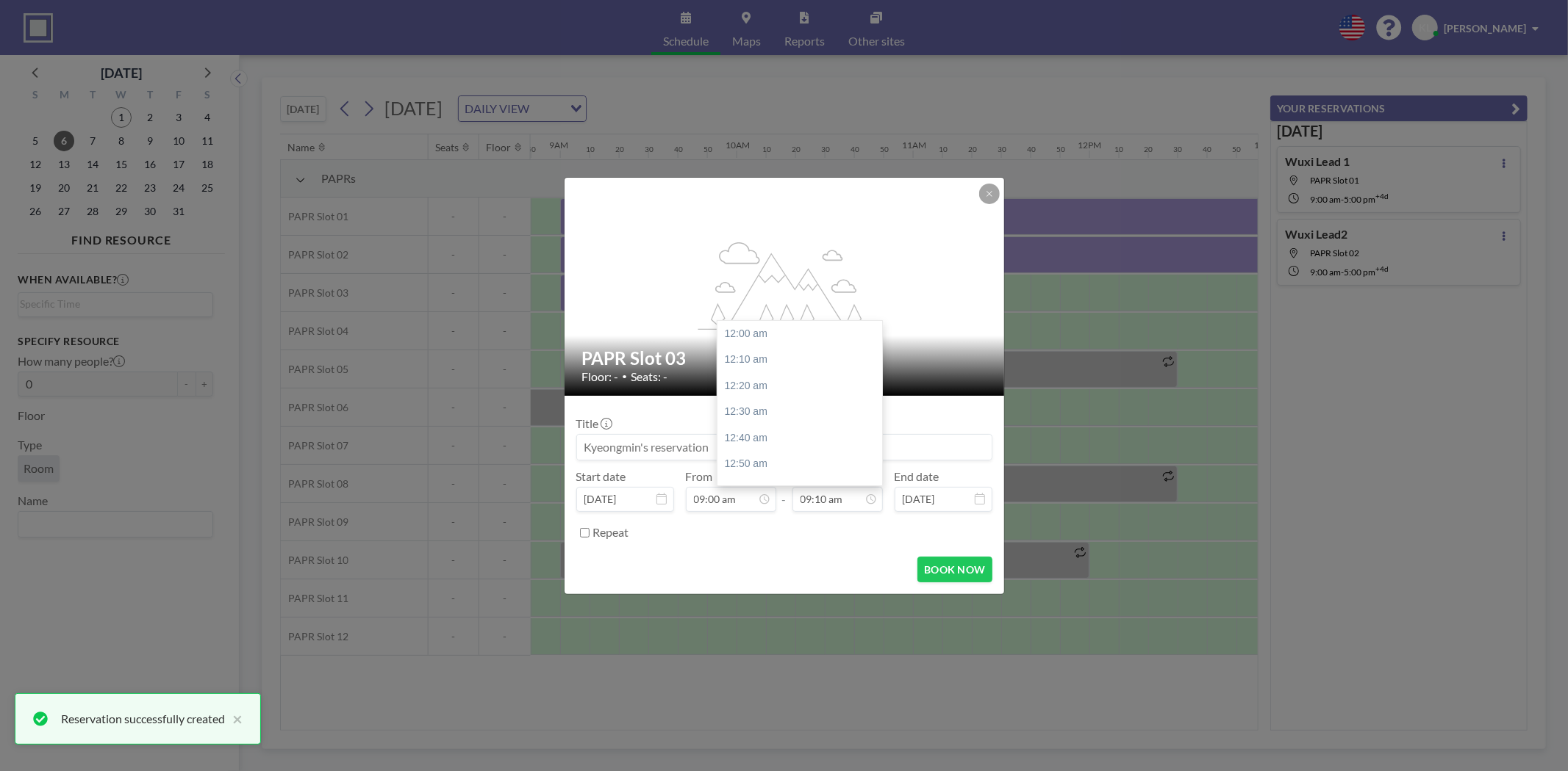
scroll to position [1436, 0]
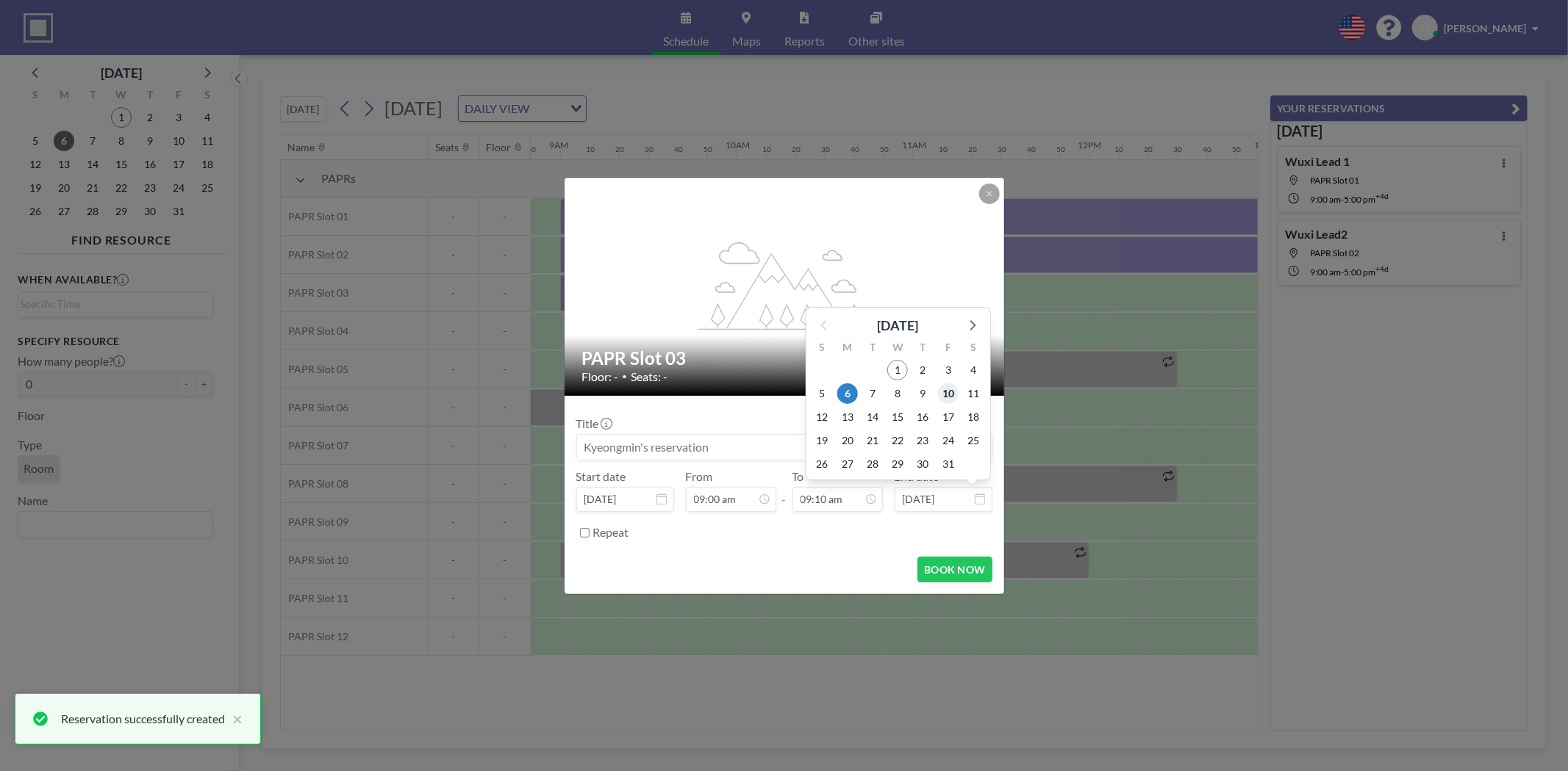
click at [953, 394] on span "10" at bounding box center [948, 393] width 21 height 21
type input "[DATE]"
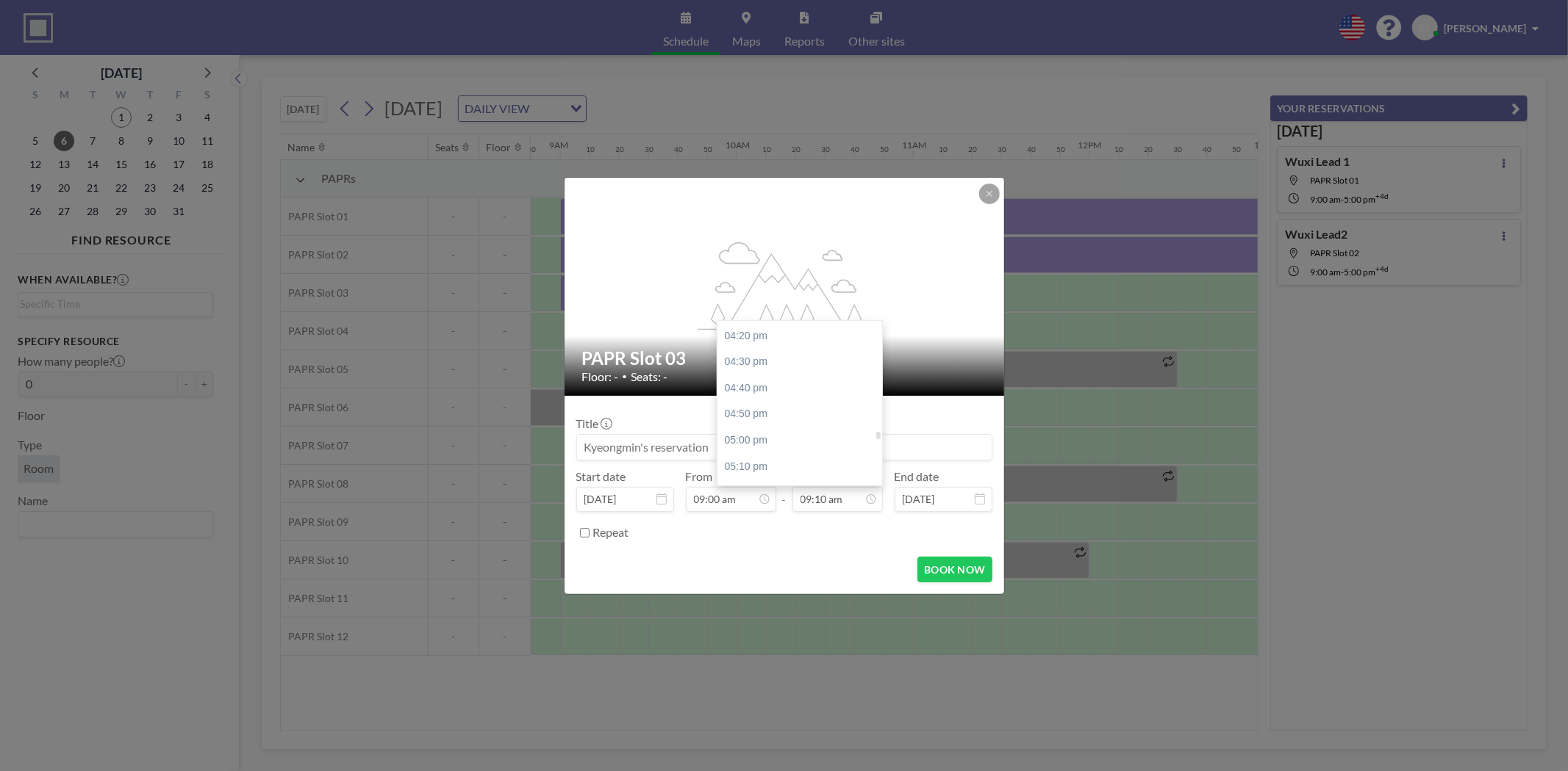
scroll to position [2661, 0]
click at [761, 333] on div "05:00 pm" at bounding box center [803, 340] width 173 height 26
type input "05:00 pm"
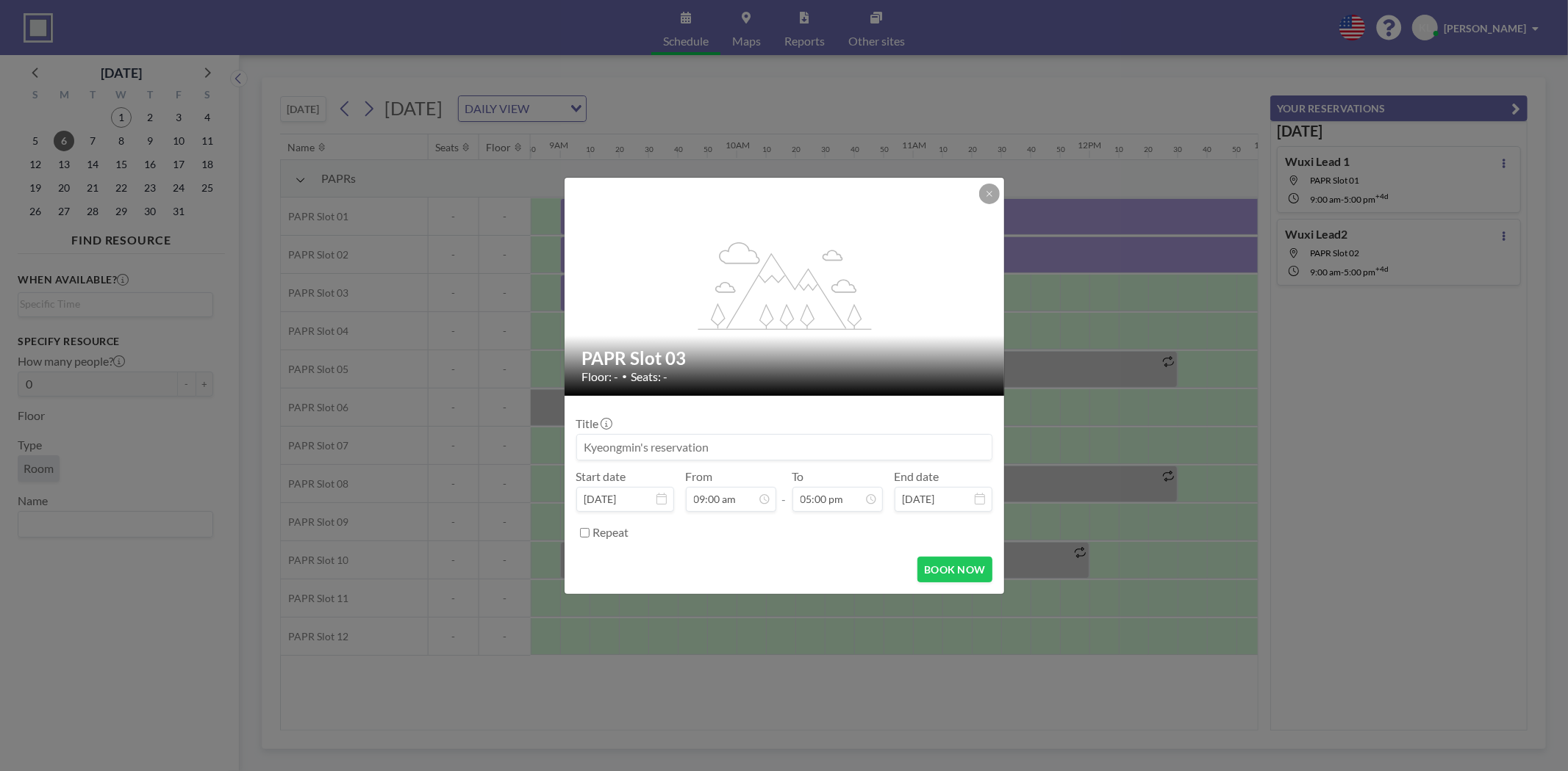
click at [724, 452] on input at bounding box center [784, 447] width 414 height 25
paste input "Wuxi Lead 1"
type input "Wuxi Lead3"
click at [943, 574] on button "BOOK NOW" at bounding box center [954, 570] width 74 height 26
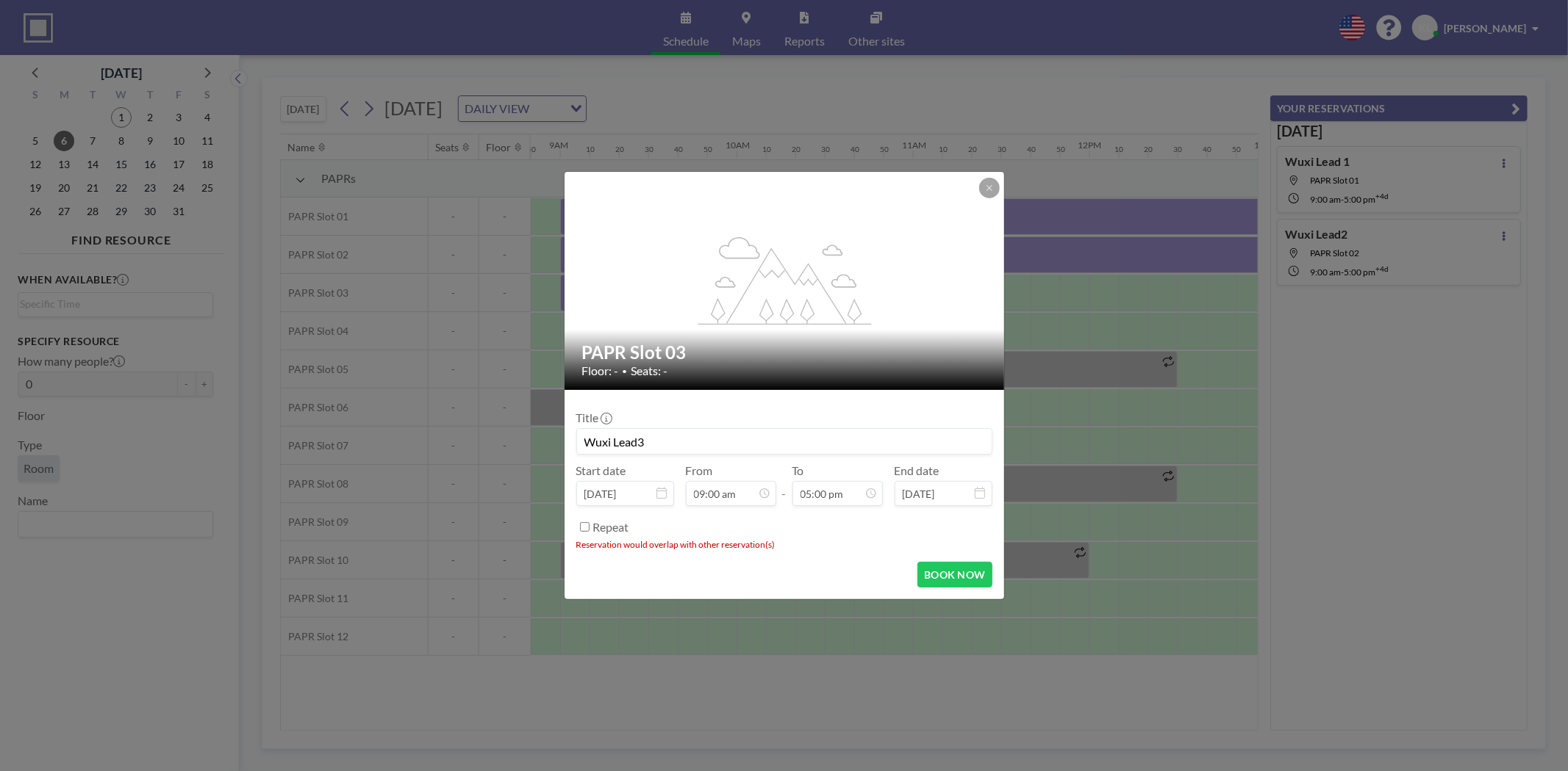
click at [1000, 186] on div "flex-grow: 1.2;" at bounding box center [785, 280] width 441 height 218
click at [998, 186] on button at bounding box center [989, 188] width 21 height 21
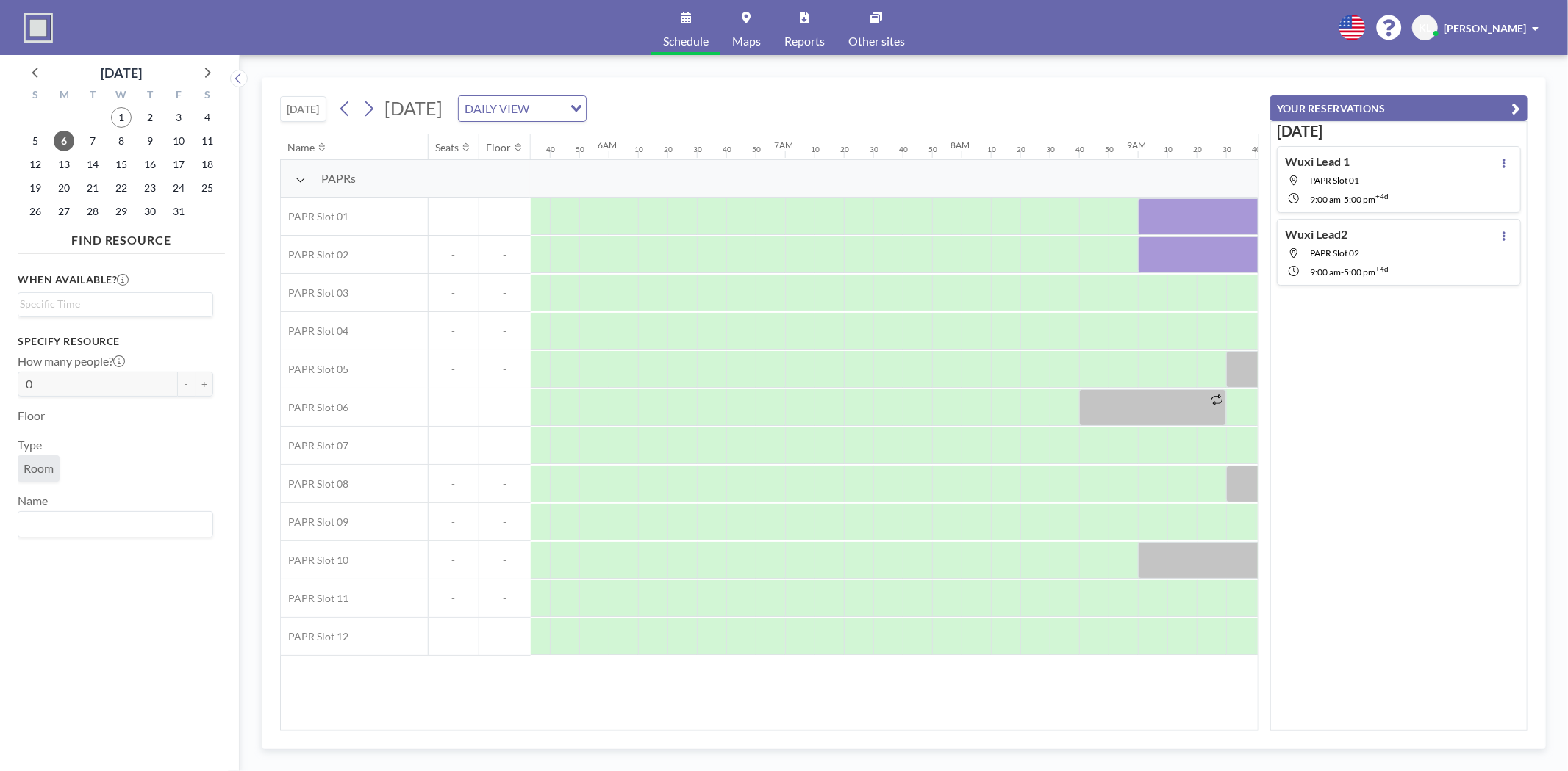
scroll to position [0, 609]
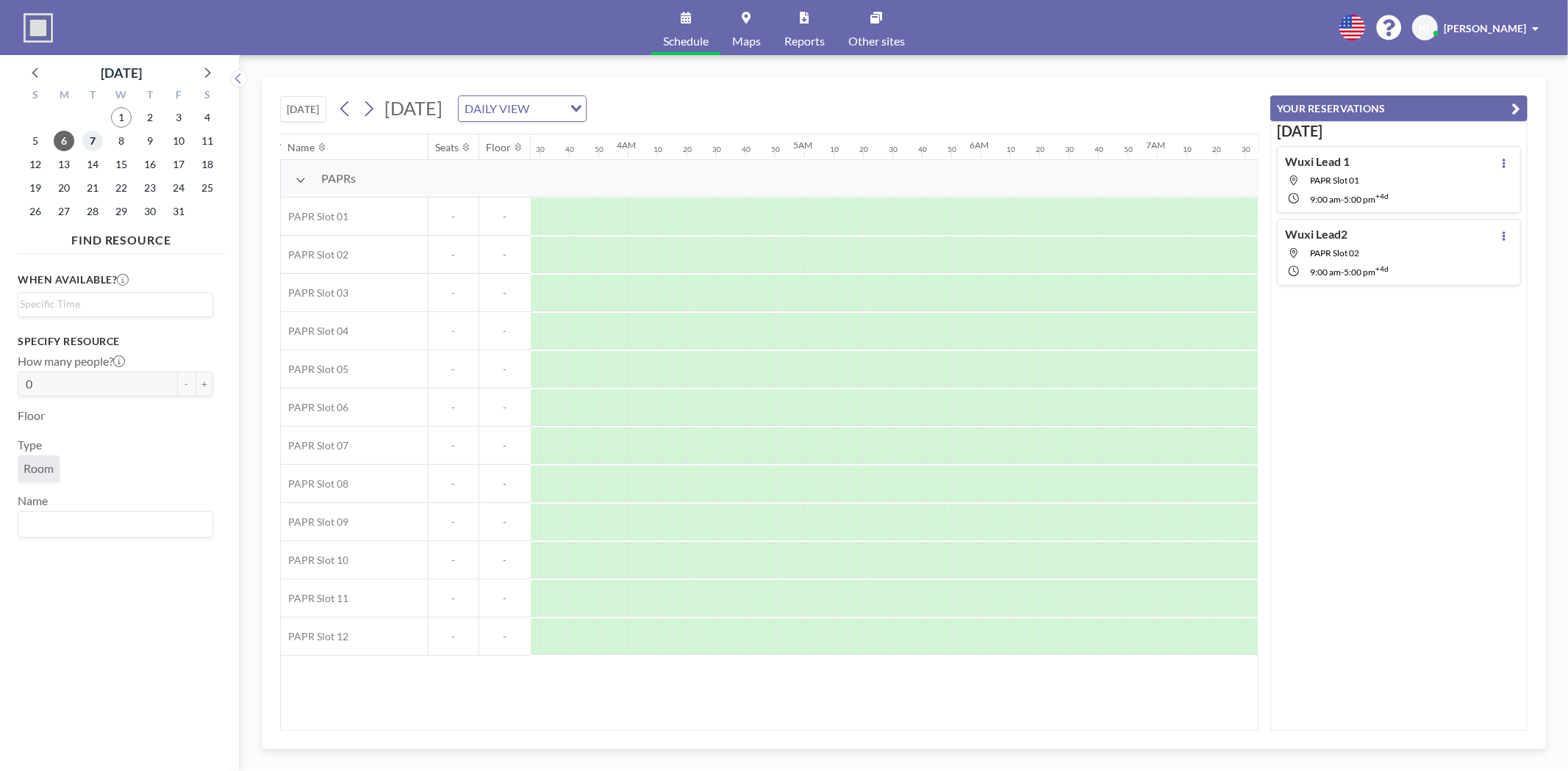
click at [91, 140] on span "7" at bounding box center [93, 141] width 21 height 21
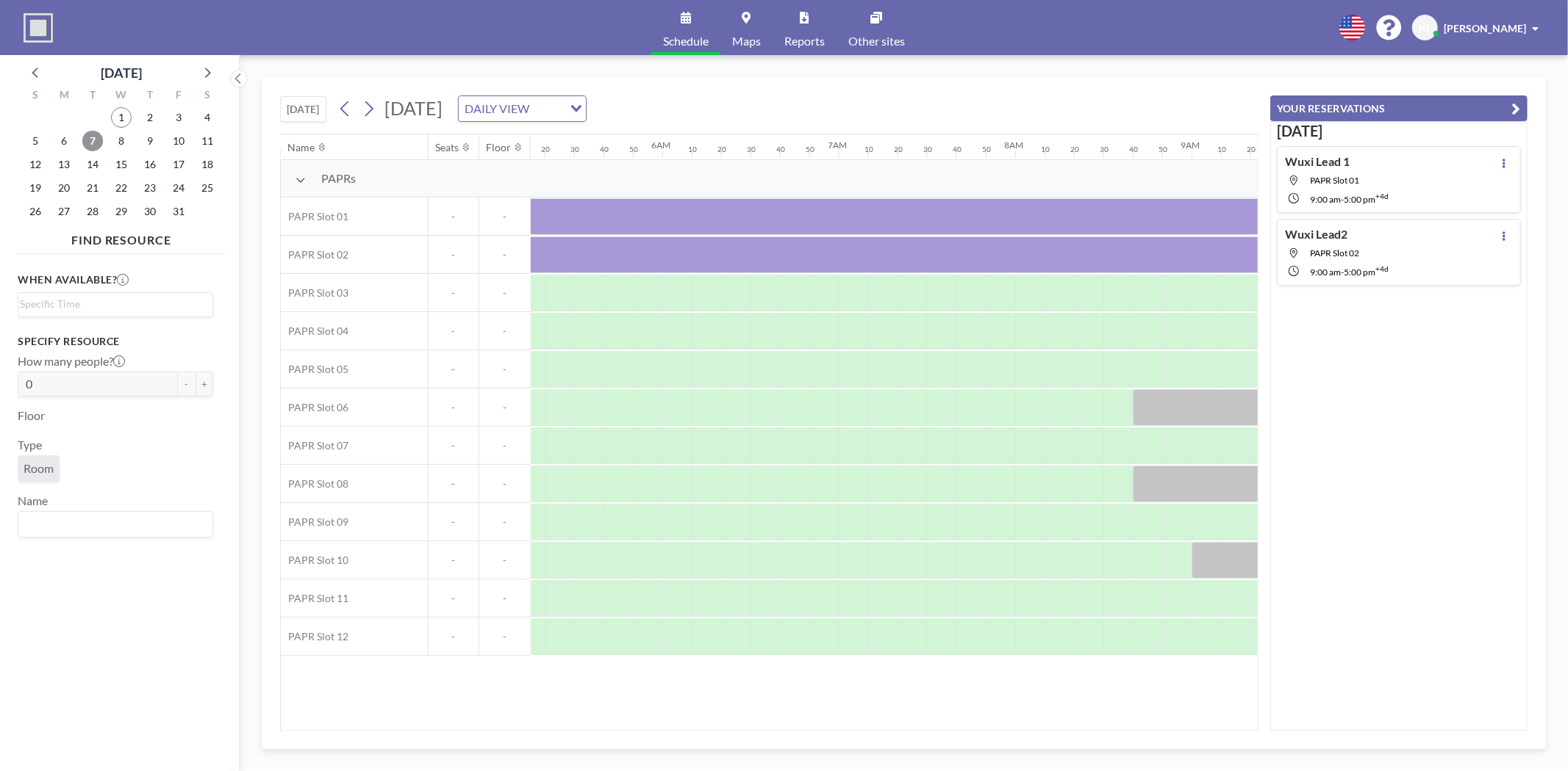
scroll to position [0, 452]
click at [126, 137] on span "8" at bounding box center [122, 141] width 21 height 21
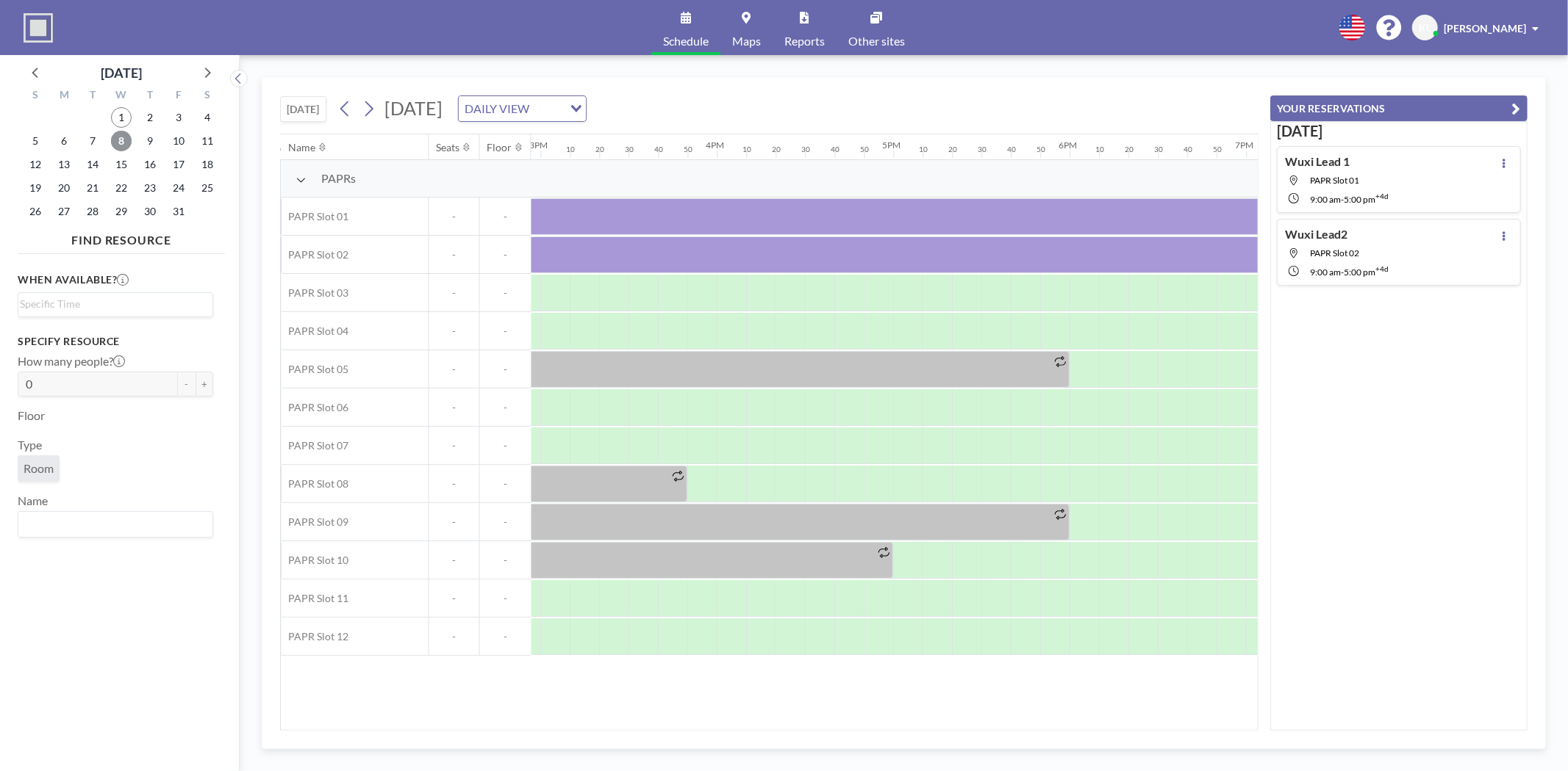
scroll to position [0, 3508]
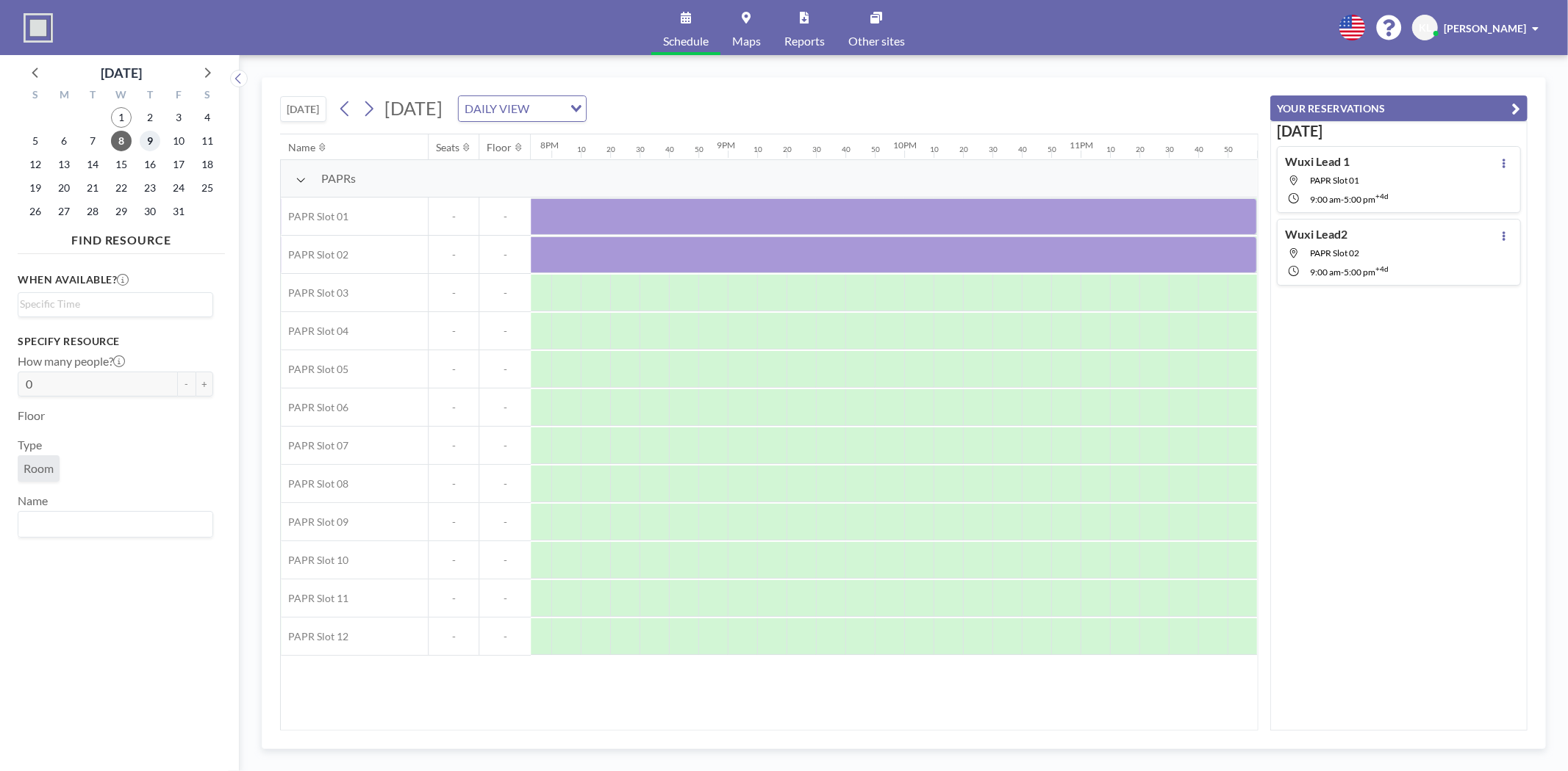
click at [144, 131] on span "9" at bounding box center [150, 141] width 21 height 21
click at [180, 136] on span "10" at bounding box center [179, 141] width 21 height 21
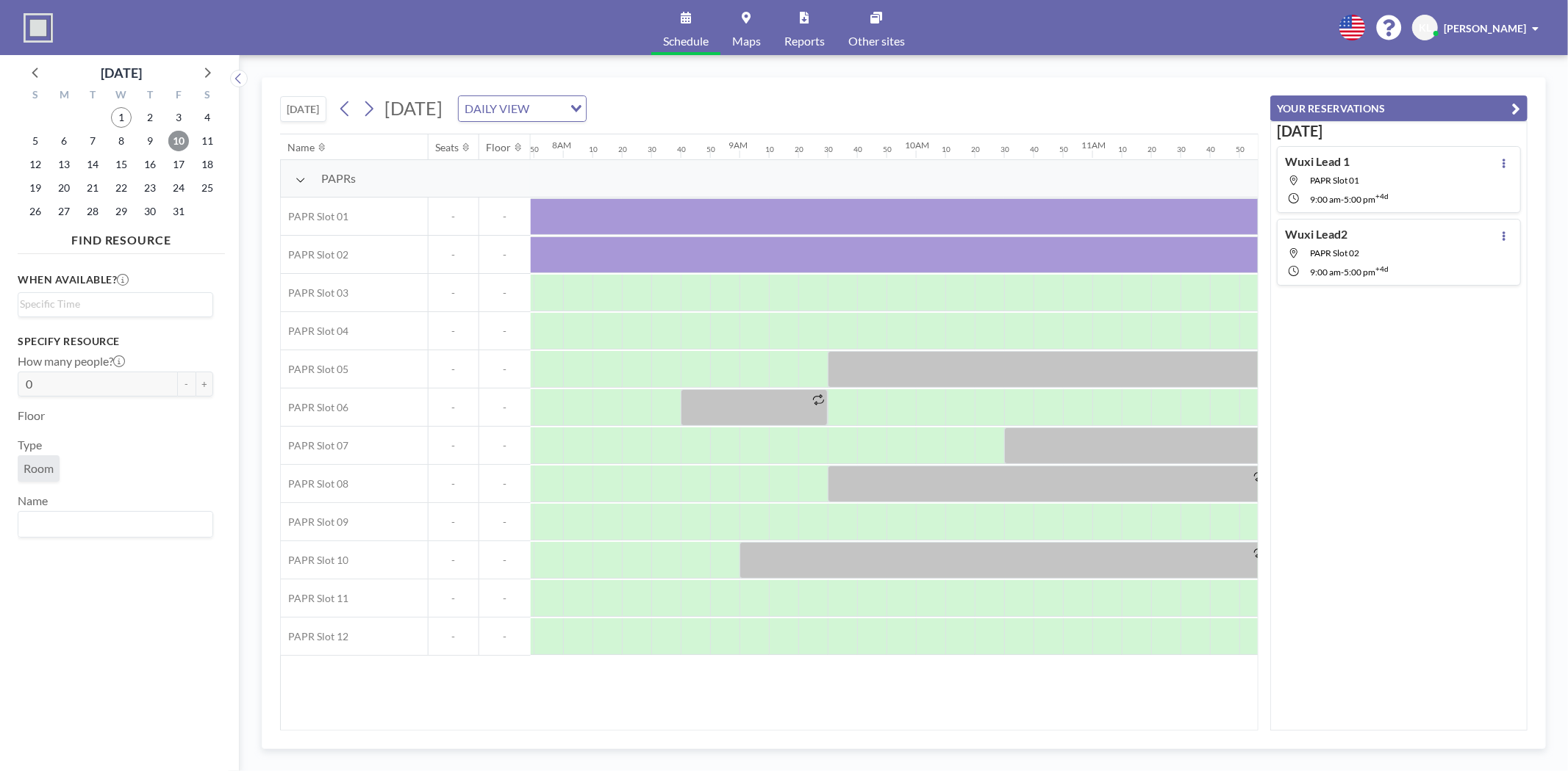
scroll to position [0, 1382]
drag, startPoint x: 748, startPoint y: 731, endPoint x: 739, endPoint y: 726, distance: 10.3
click at [740, 727] on div "[DATE] [DATE] DAILY VIEW Loading... Name Seats Floor 12AM 10 20 30 40 50 1AM 10…" at bounding box center [903, 413] width 1284 height 672
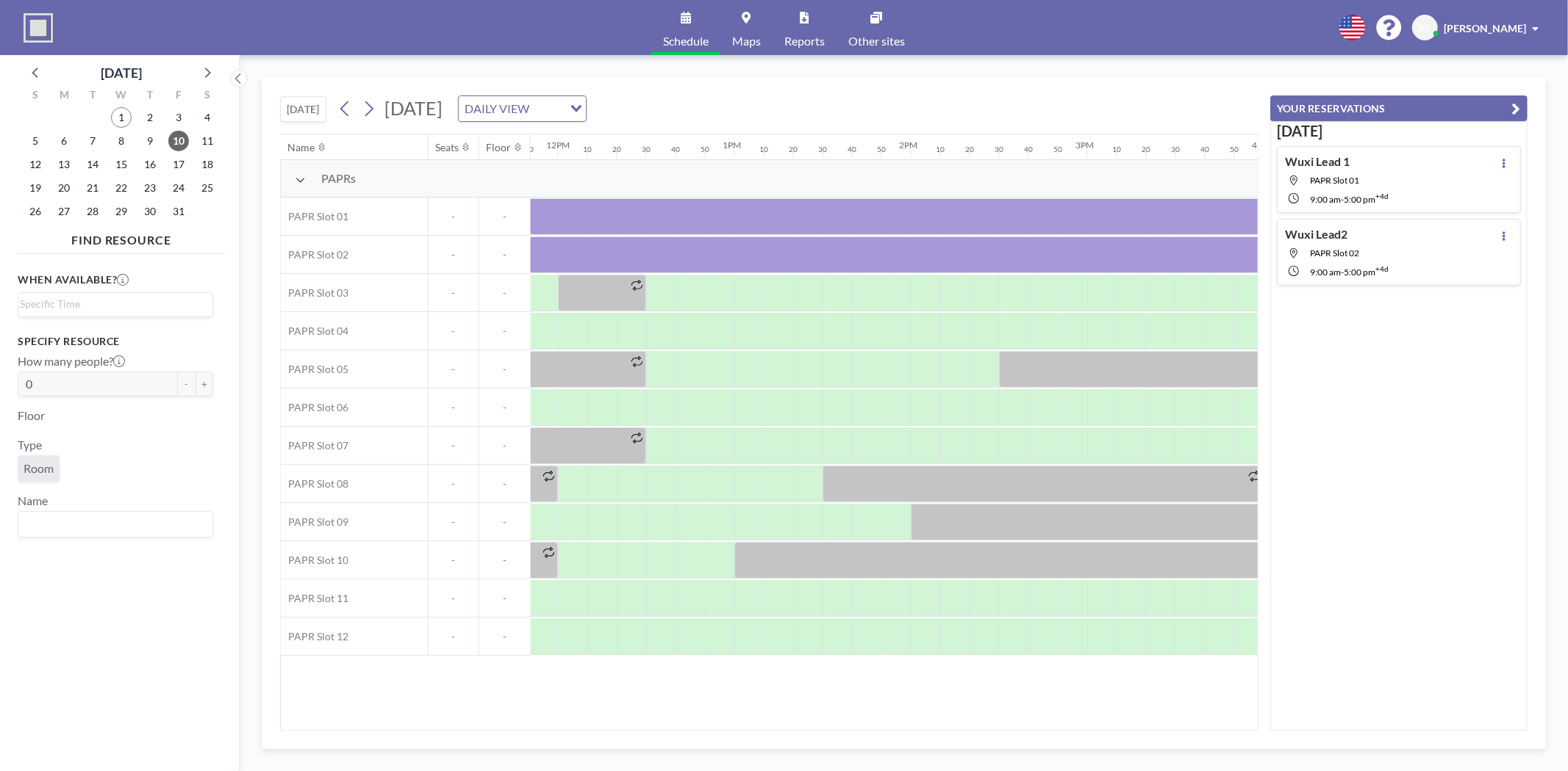
scroll to position [0, 1745]
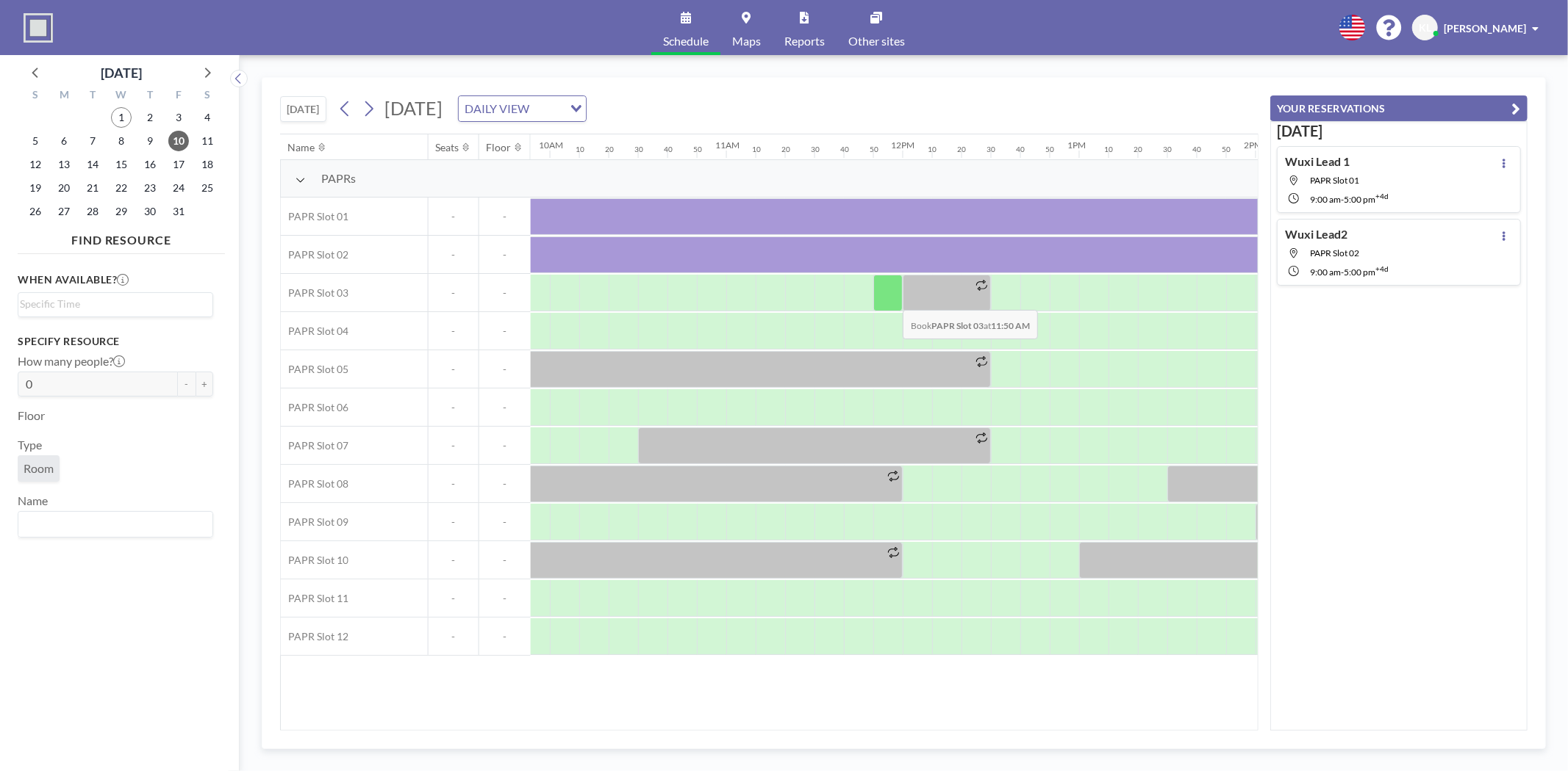
click at [891, 300] on div at bounding box center [887, 293] width 29 height 36
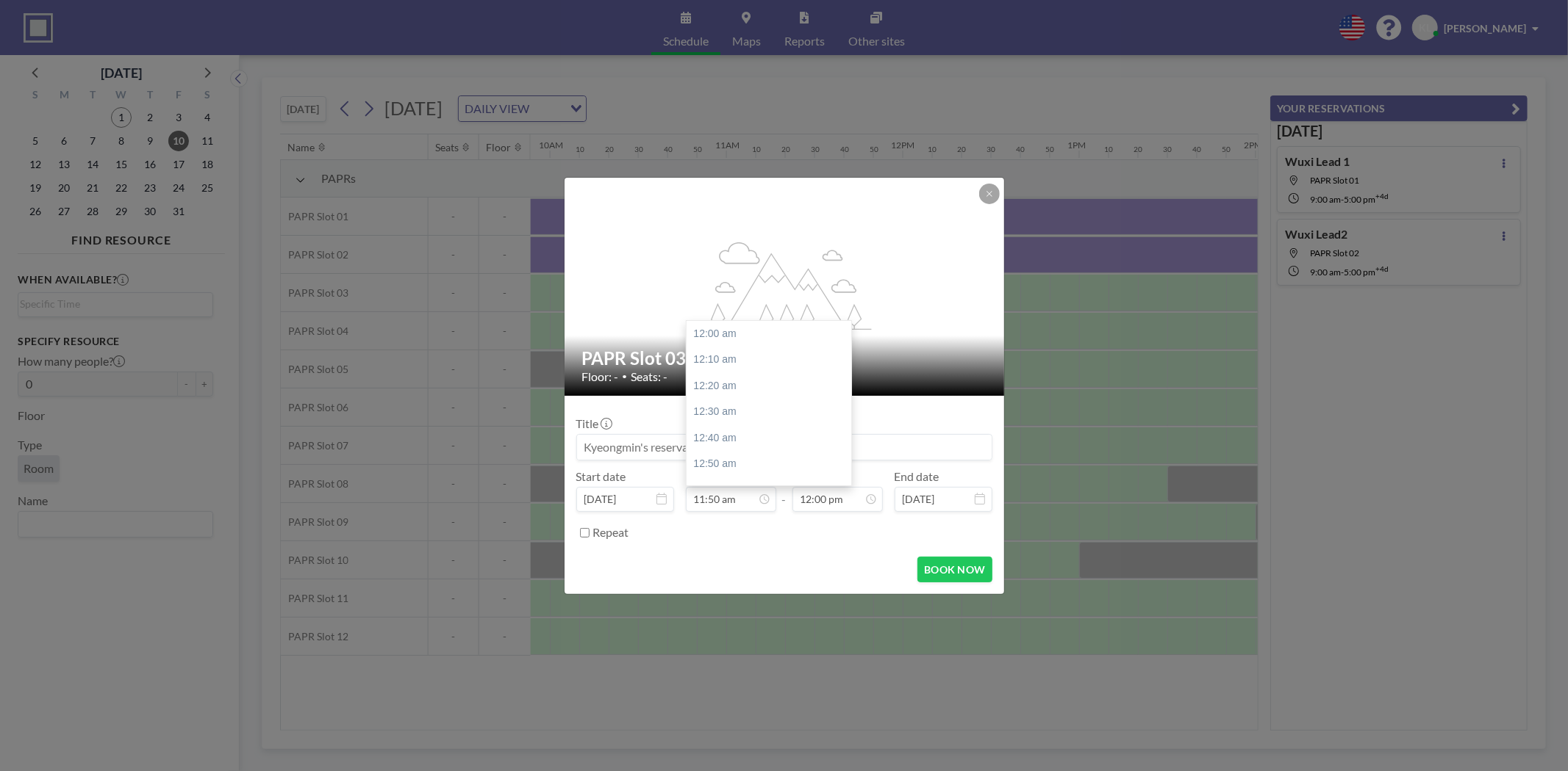
scroll to position [1854, 0]
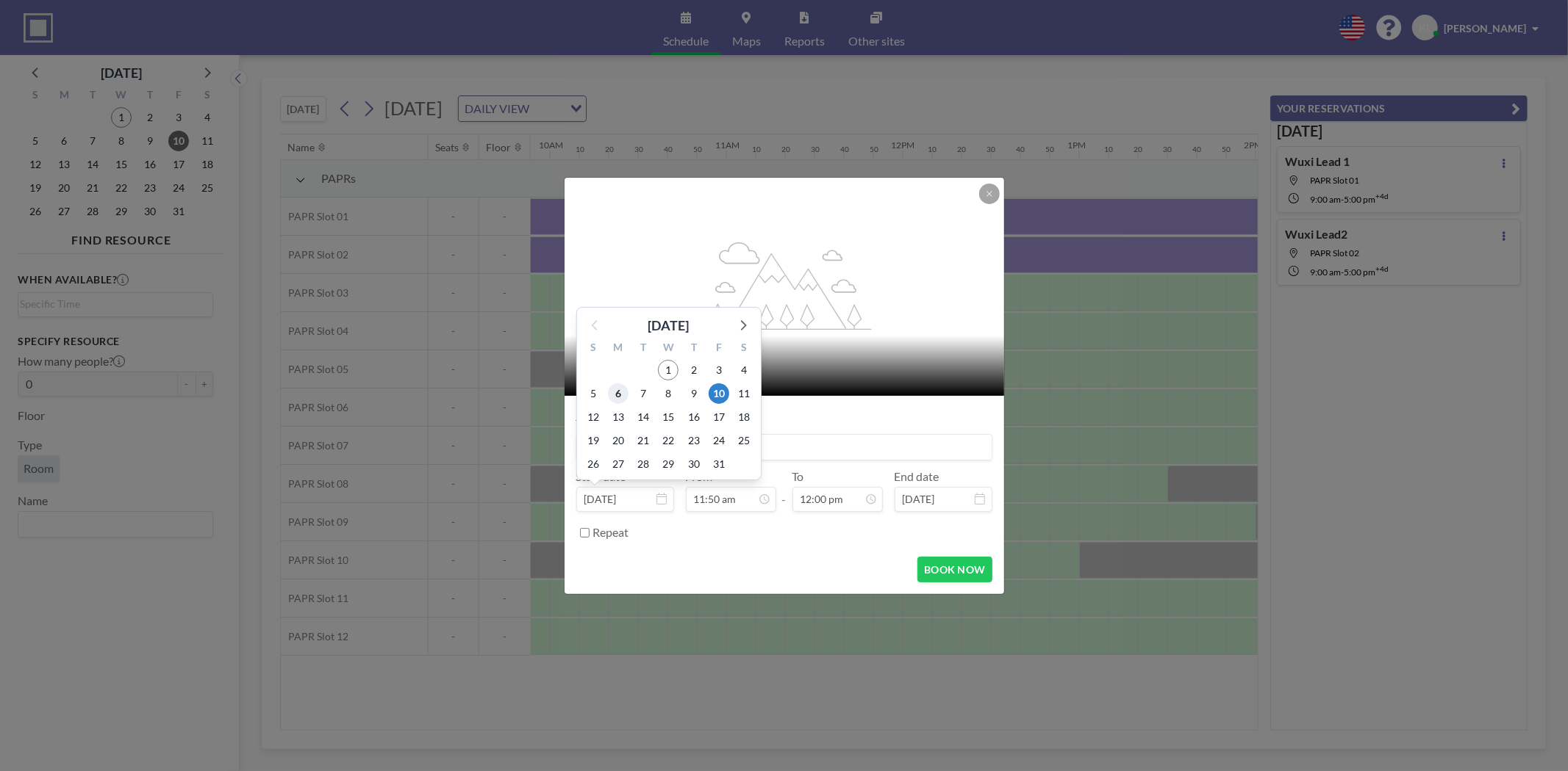
click at [613, 390] on span "6" at bounding box center [618, 393] width 21 height 21
type input "[DATE]"
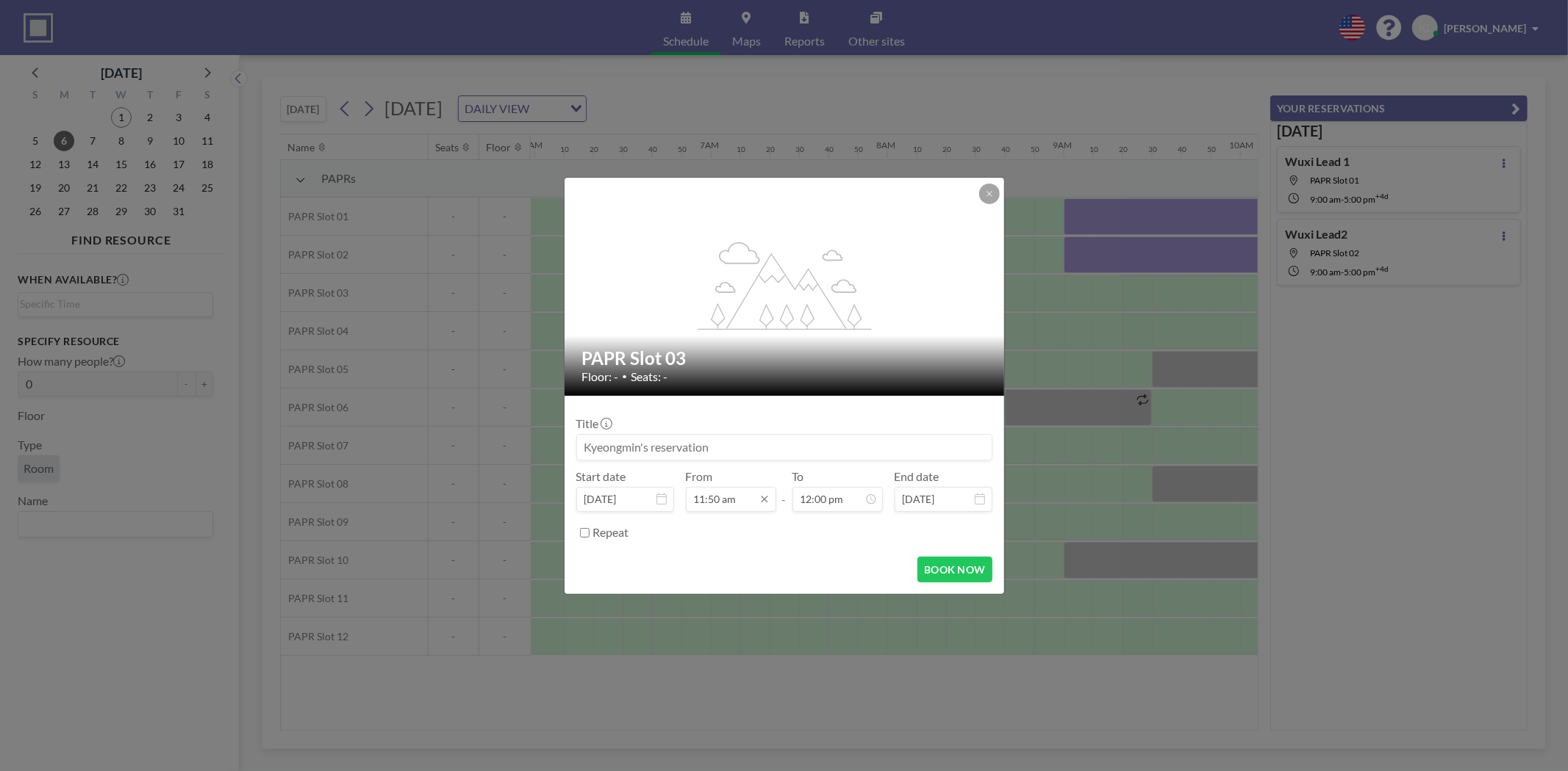
click at [736, 503] on input "11:50 am" at bounding box center [730, 499] width 91 height 25
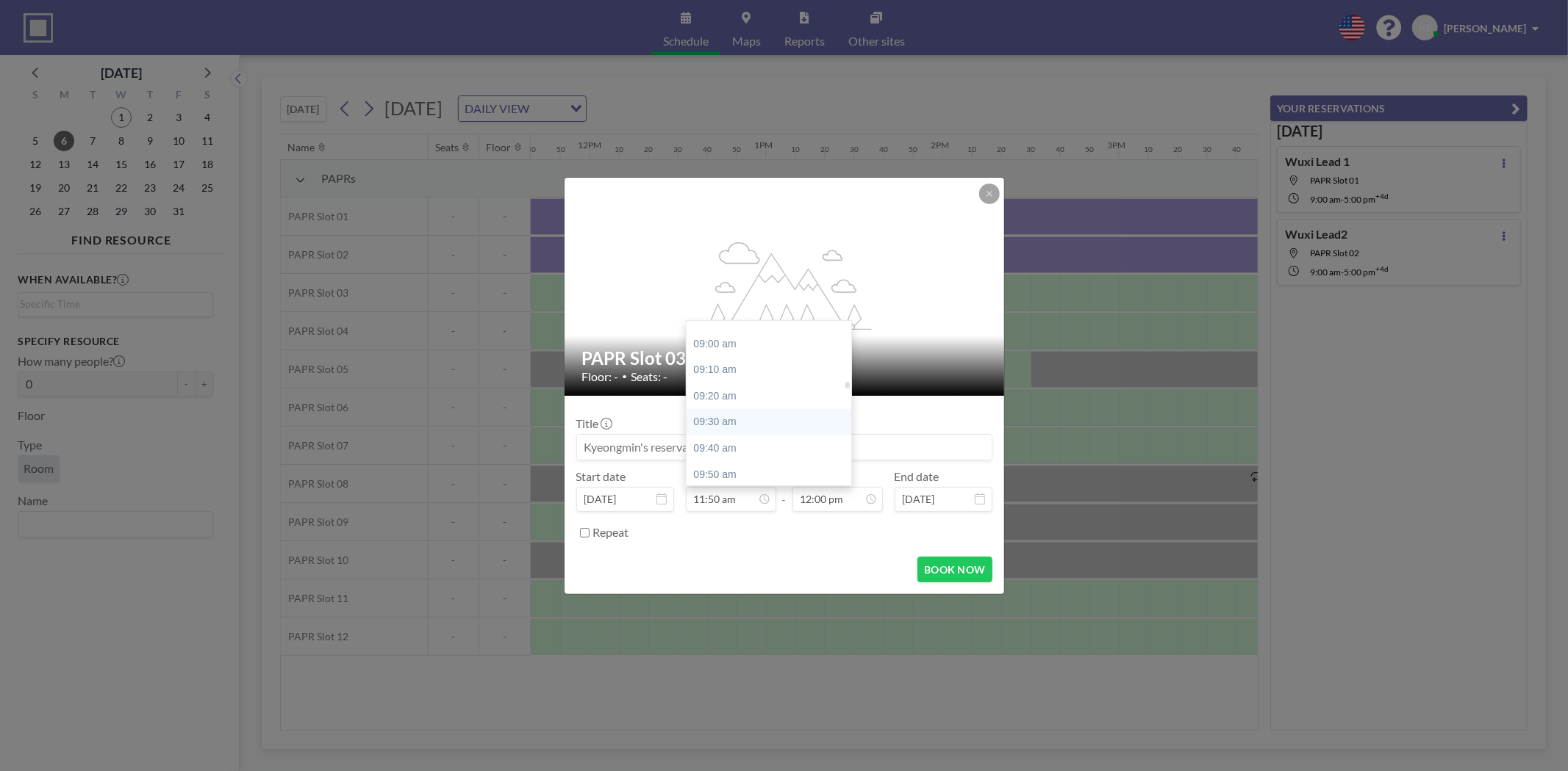
scroll to position [1364, 0]
click at [733, 376] on div "09:00 am" at bounding box center [772, 382] width 173 height 26
type input "09:00 am"
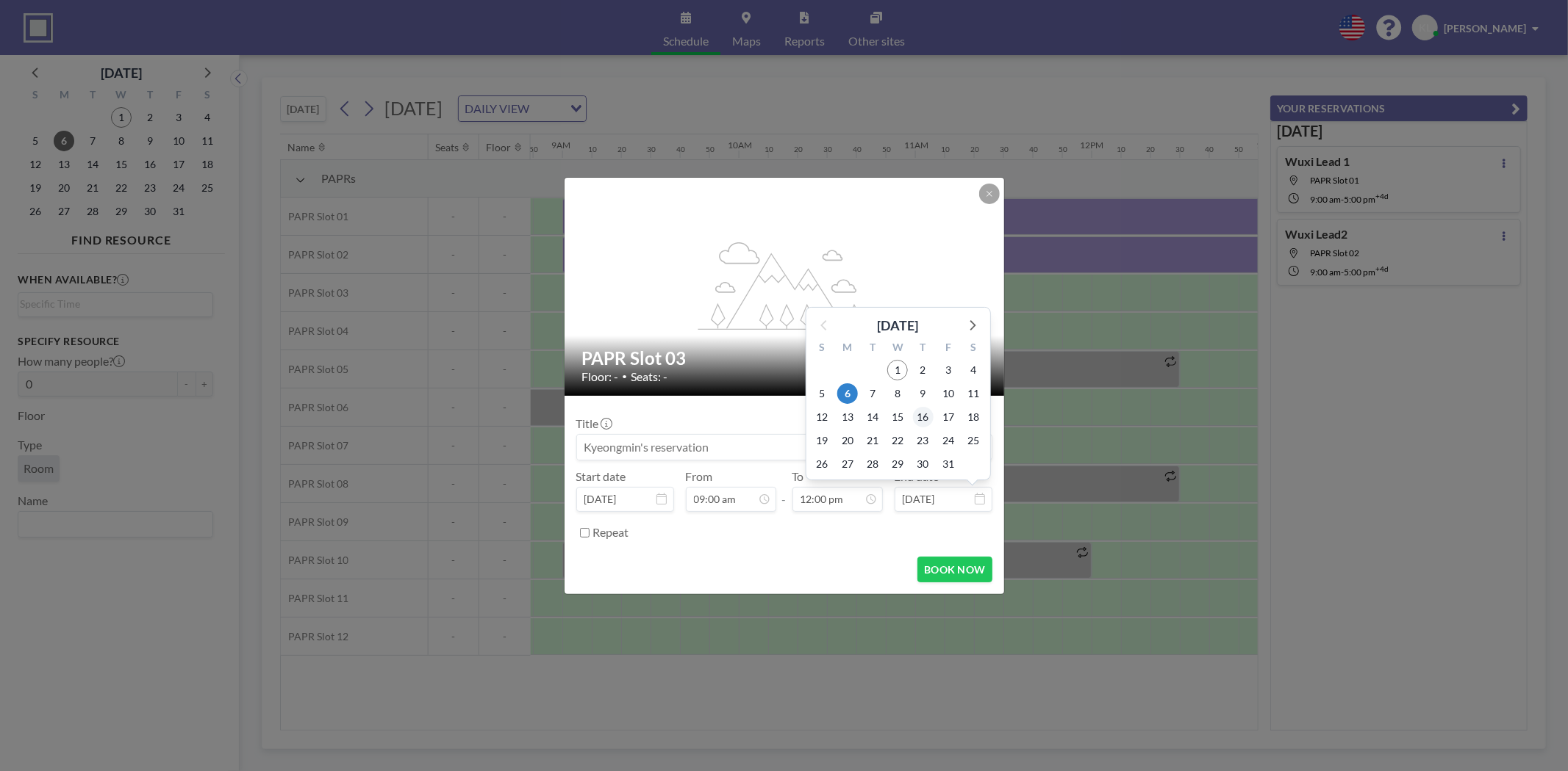
scroll to position [0, 1558]
click at [945, 393] on span "10" at bounding box center [948, 393] width 21 height 21
type input "[DATE]"
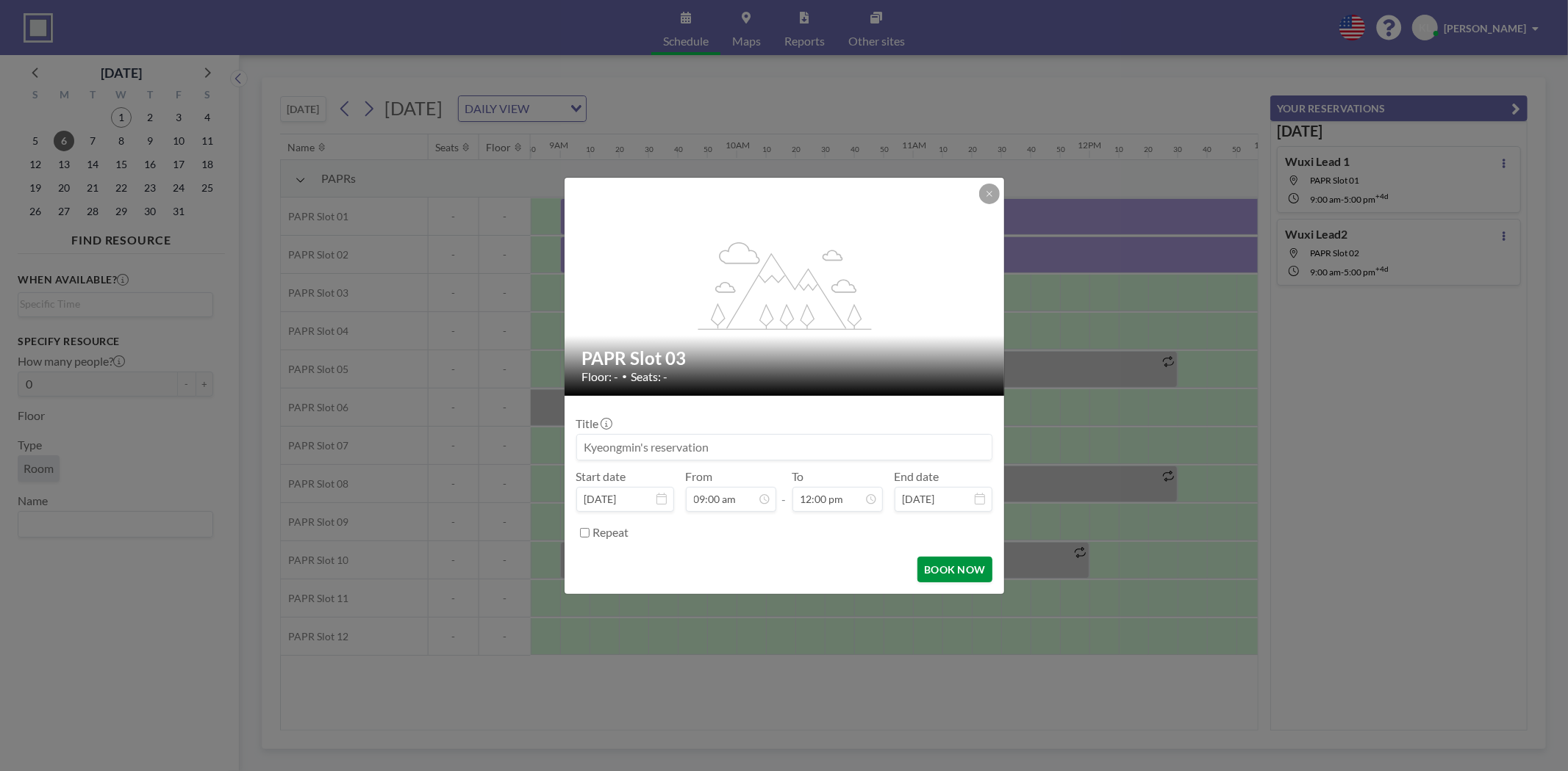
click at [943, 562] on button "BOOK NOW" at bounding box center [954, 570] width 74 height 26
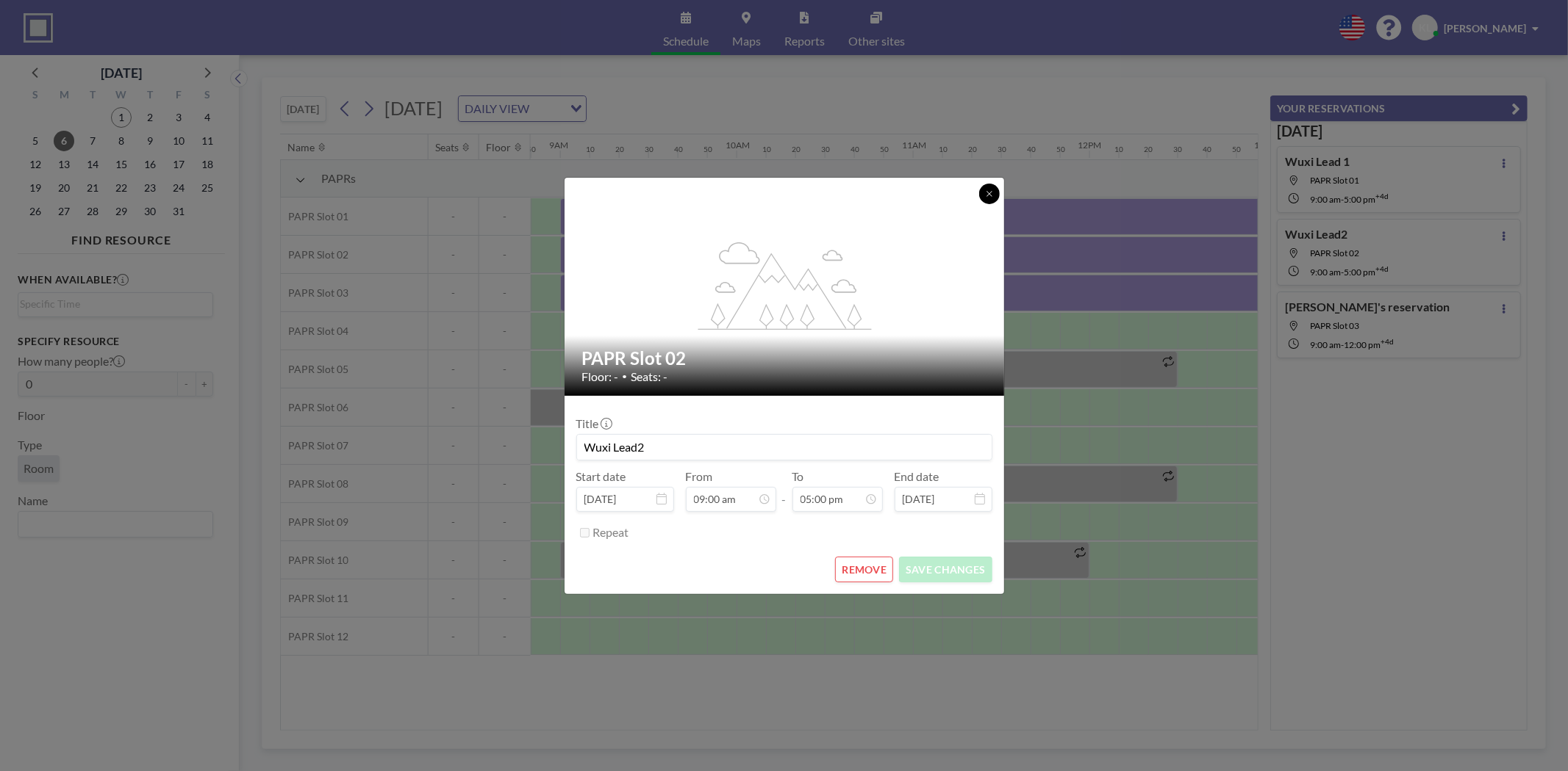
click at [998, 193] on button at bounding box center [989, 194] width 21 height 21
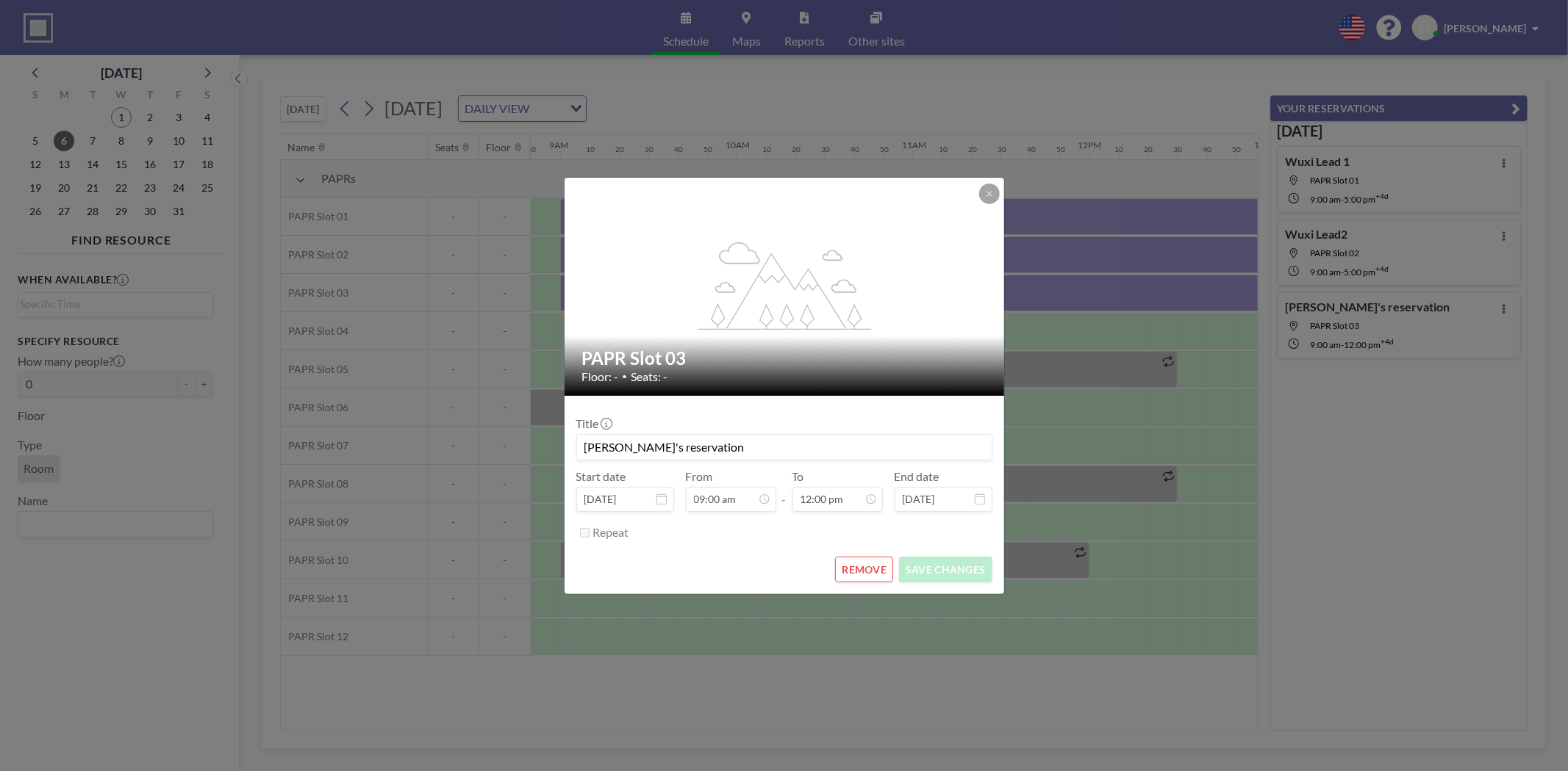
drag, startPoint x: 737, startPoint y: 451, endPoint x: 365, endPoint y: 436, distance: 372.3
click at [365, 436] on div "flex-grow: 1.2; PAPR Slot 03 Floor: - • Seats: - Title Kyeongmin's reservation …" at bounding box center [784, 385] width 1568 height 771
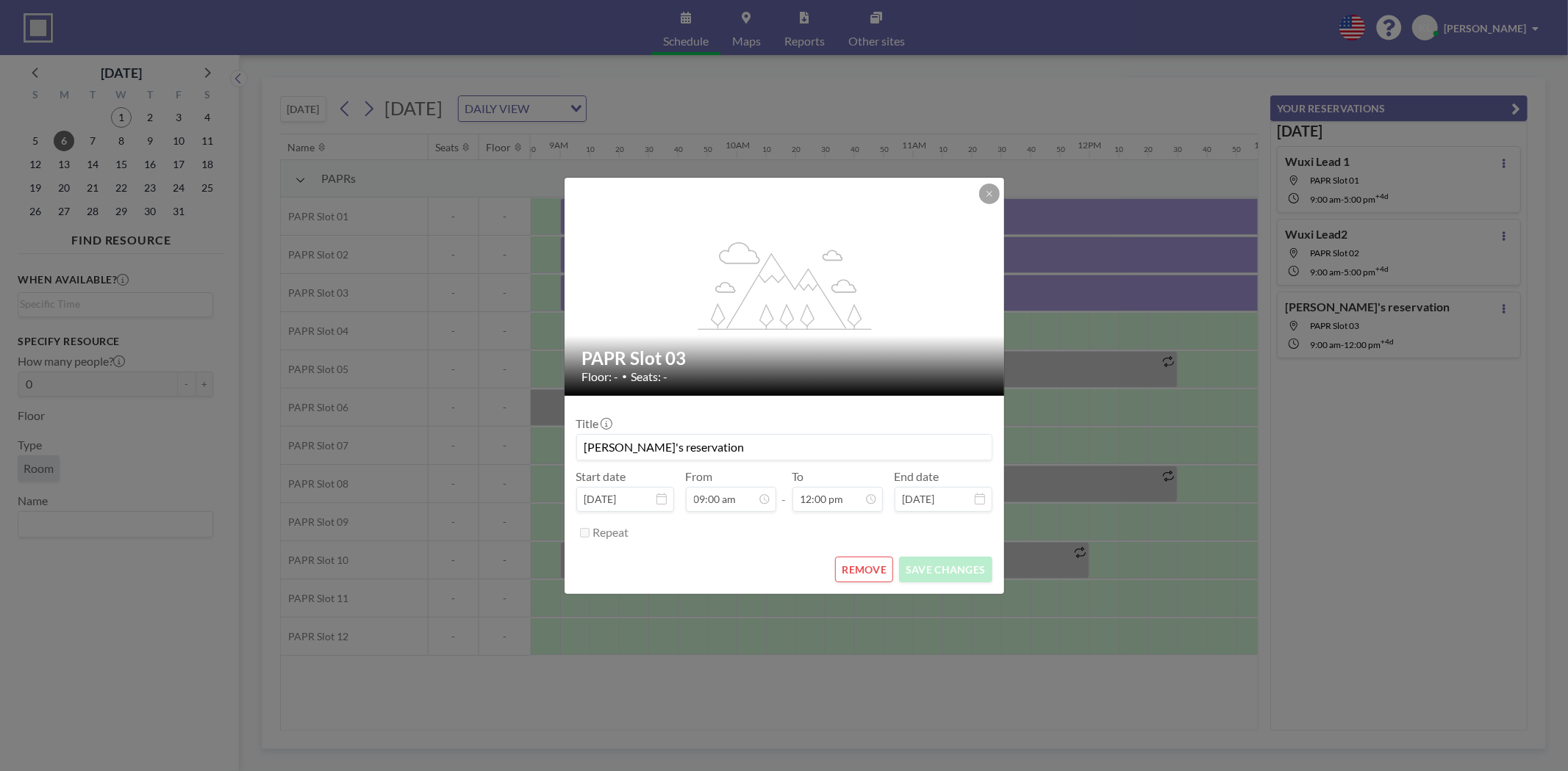
click at [814, 449] on input "[PERSON_NAME]'s reservation" at bounding box center [784, 447] width 414 height 25
type input "K"
paste input "Wuxi Lead 1"
type input "Wuxi Lead3"
click at [939, 571] on button "SAVE CHANGES" at bounding box center [944, 570] width 93 height 26
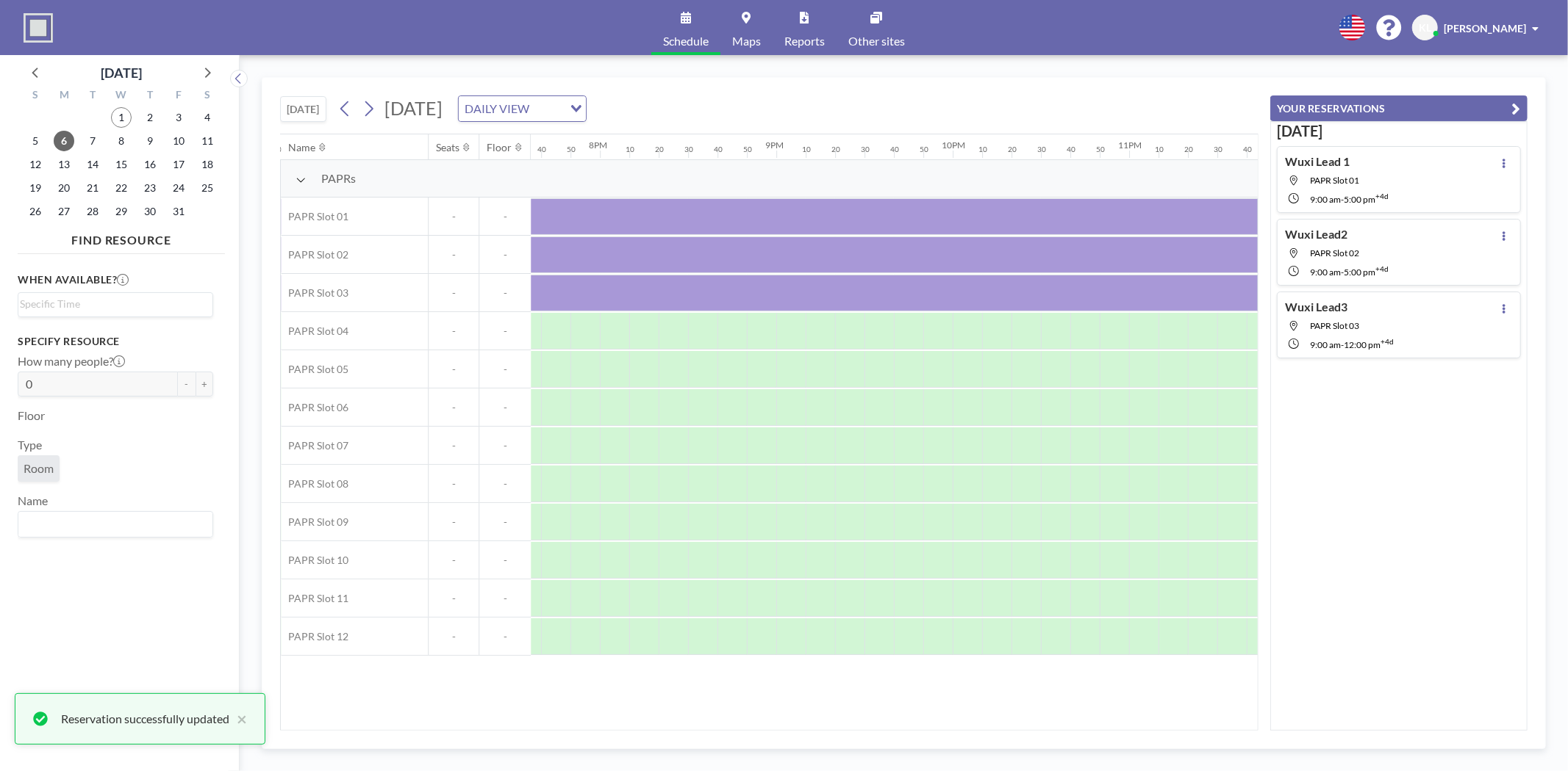
scroll to position [0, 3508]
click at [146, 144] on span "9" at bounding box center [150, 141] width 21 height 21
click at [170, 144] on span "10" at bounding box center [179, 141] width 21 height 21
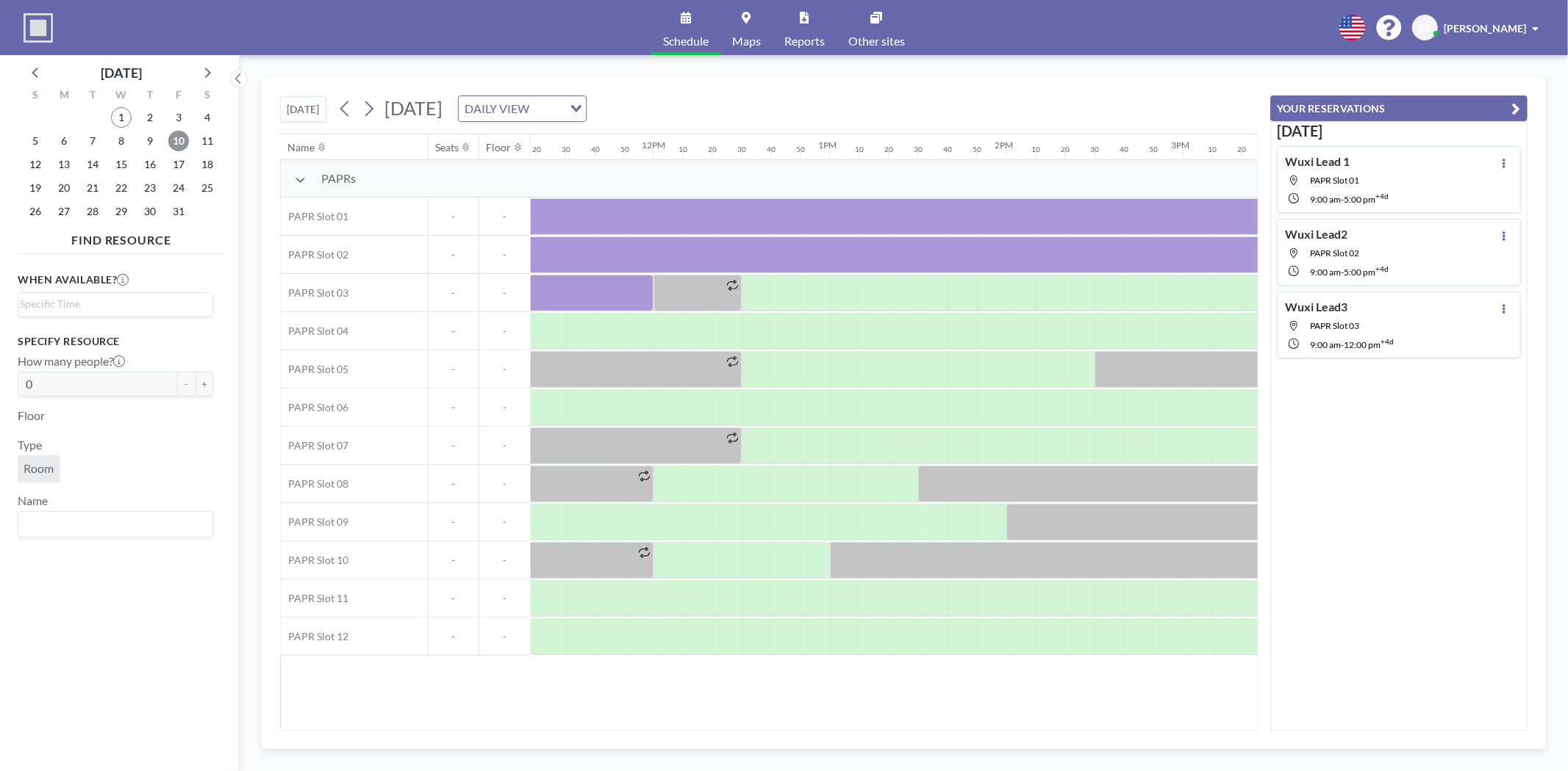
scroll to position [0, 1964]
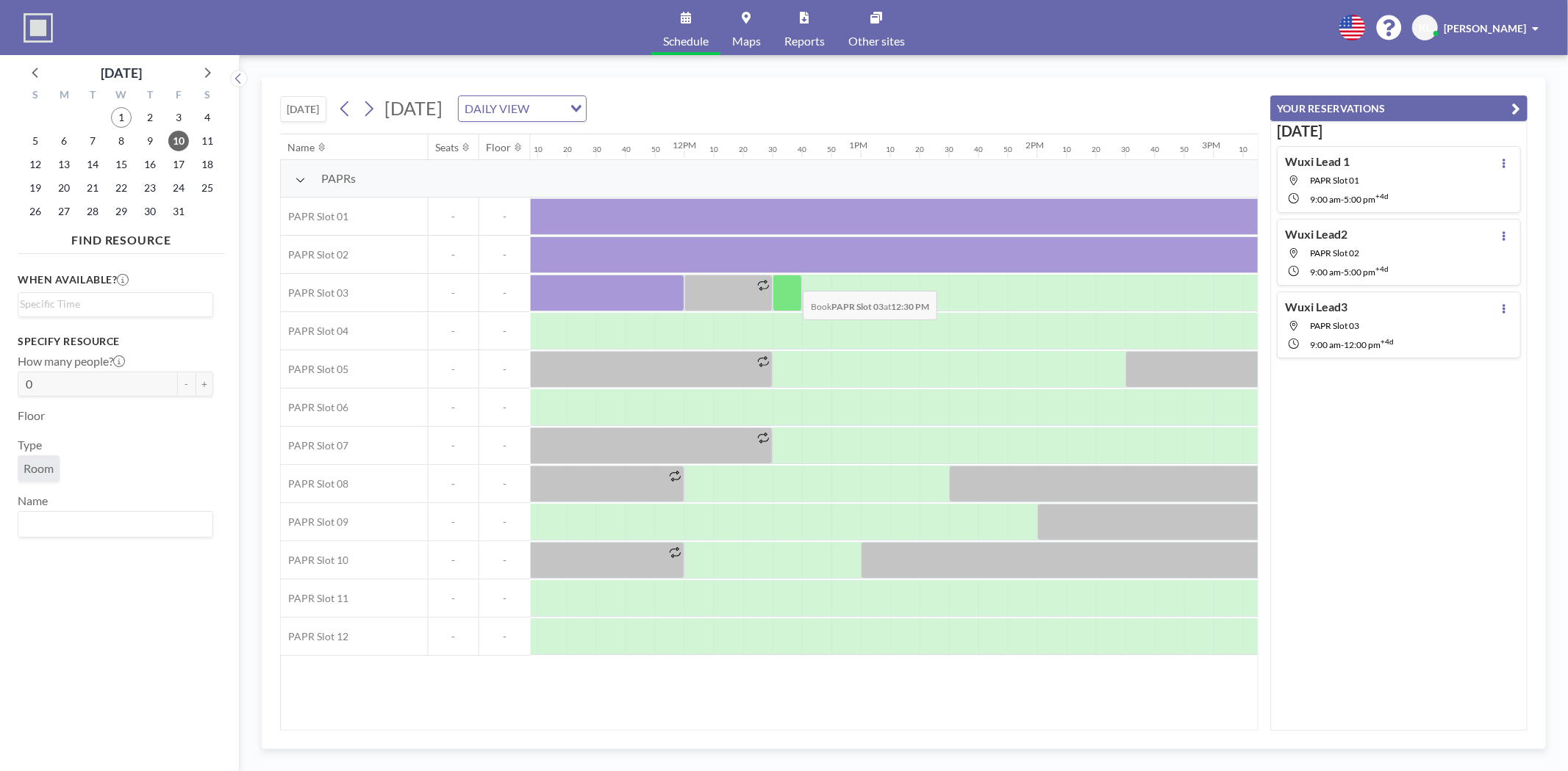
click at [791, 280] on div at bounding box center [786, 293] width 29 height 36
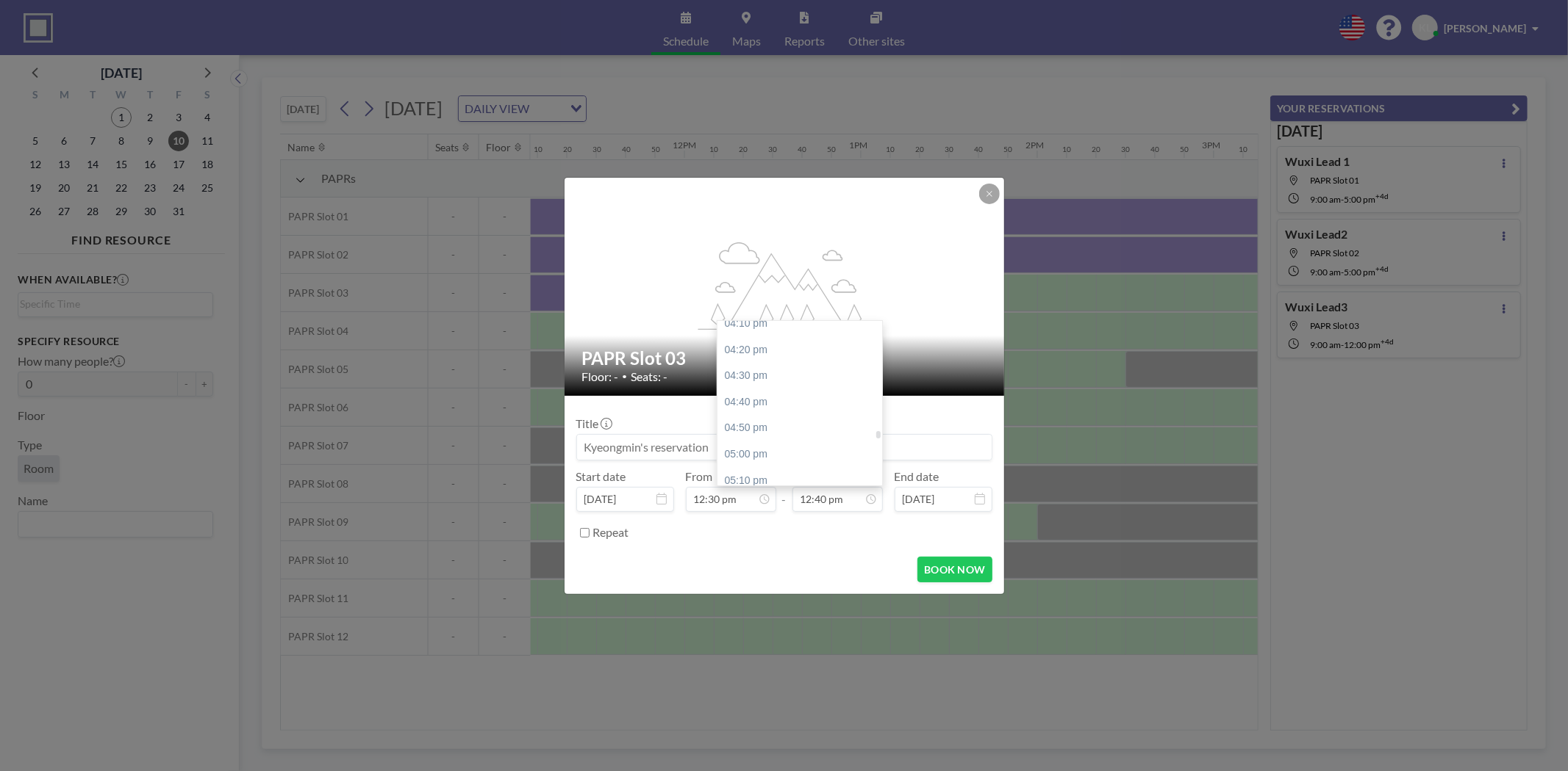
scroll to position [2557, 0]
click at [751, 442] on div "05:00 pm" at bounding box center [803, 444] width 173 height 26
type input "05:00 pm"
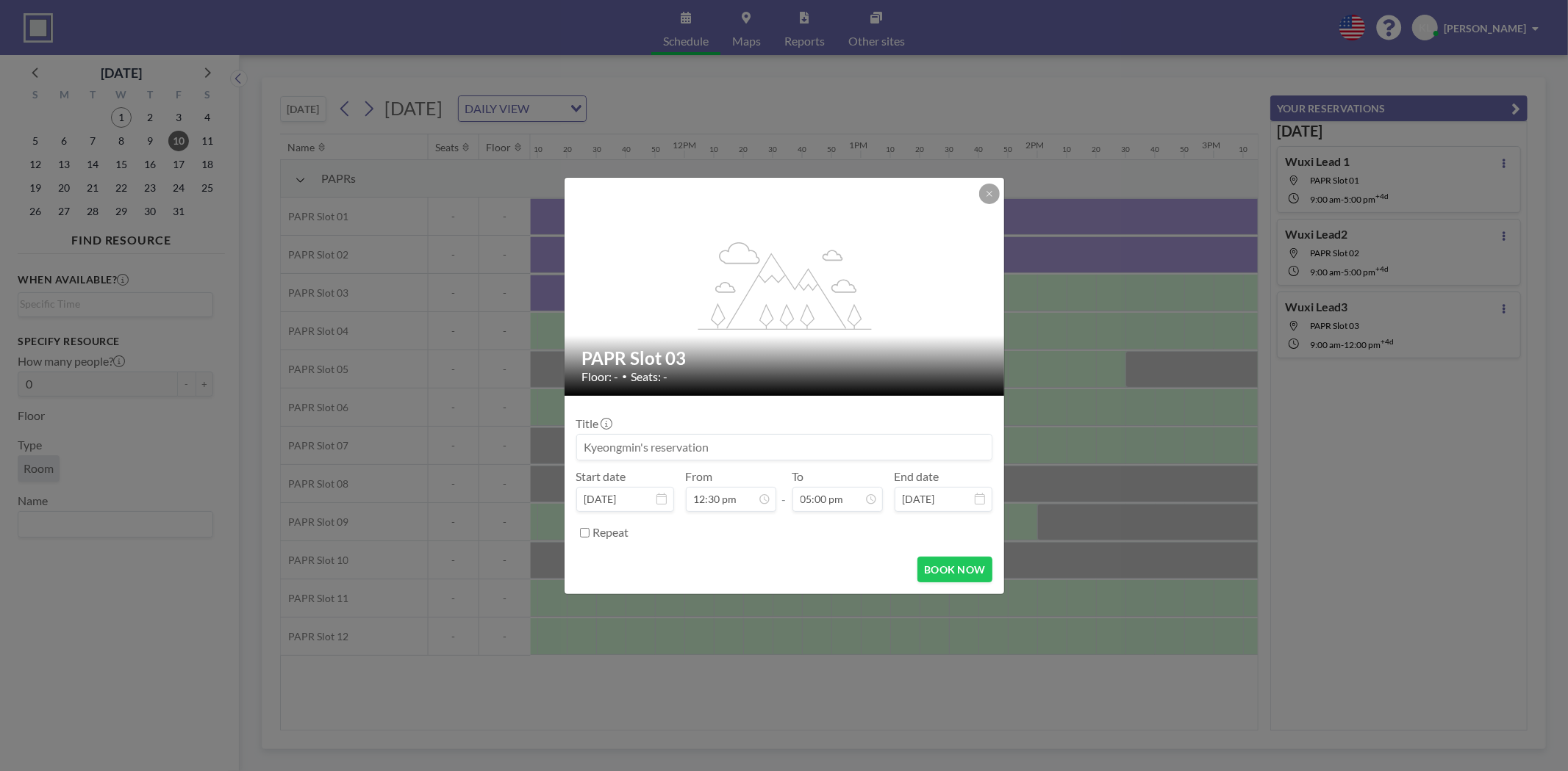
click at [647, 442] on input at bounding box center [784, 447] width 414 height 25
paste input "Wuxi Lead 1"
type input "Wuxi Lead3"
click at [954, 576] on button "BOOK NOW" at bounding box center [954, 570] width 74 height 26
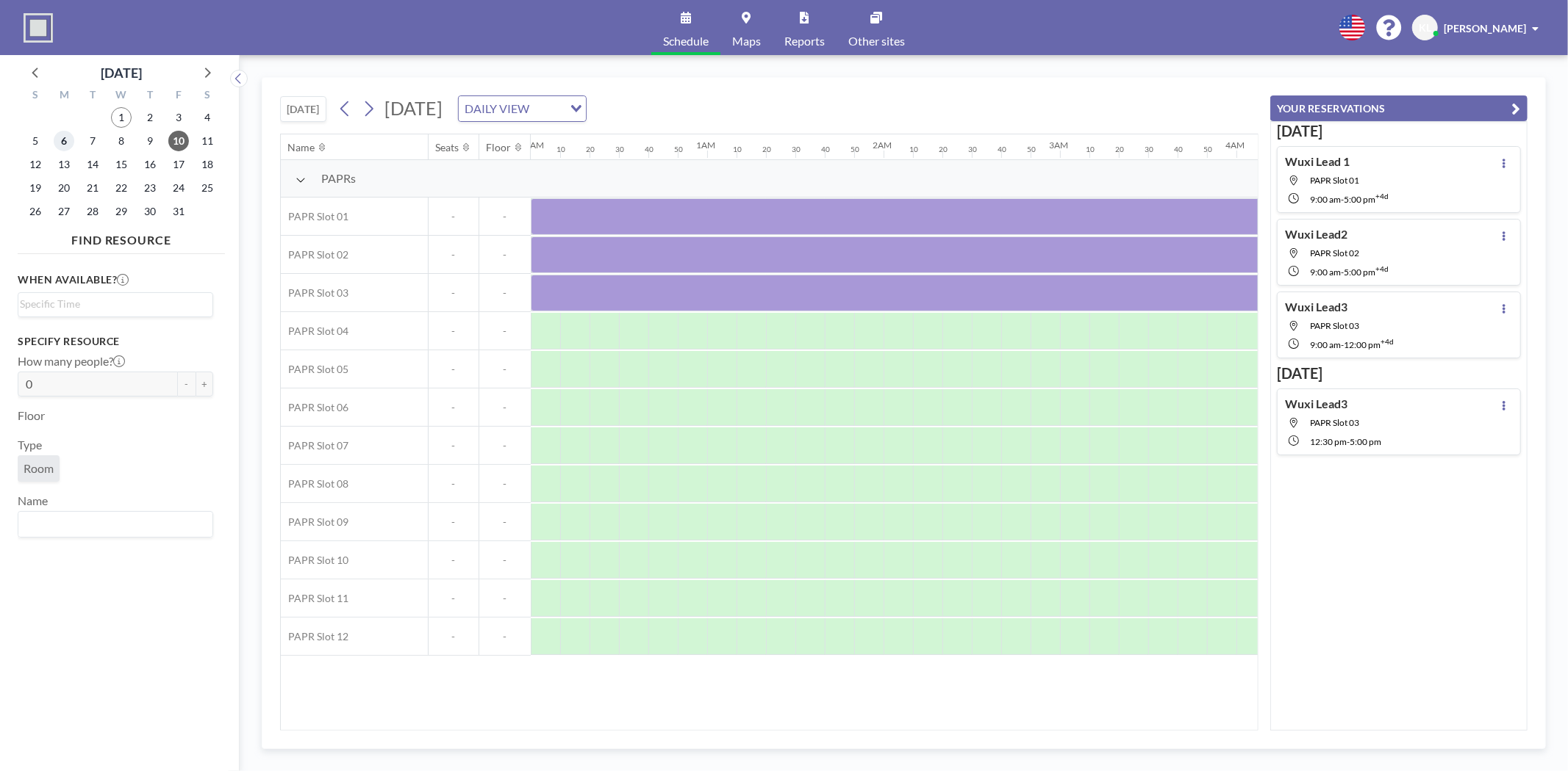
click at [66, 142] on span "6" at bounding box center [64, 141] width 21 height 21
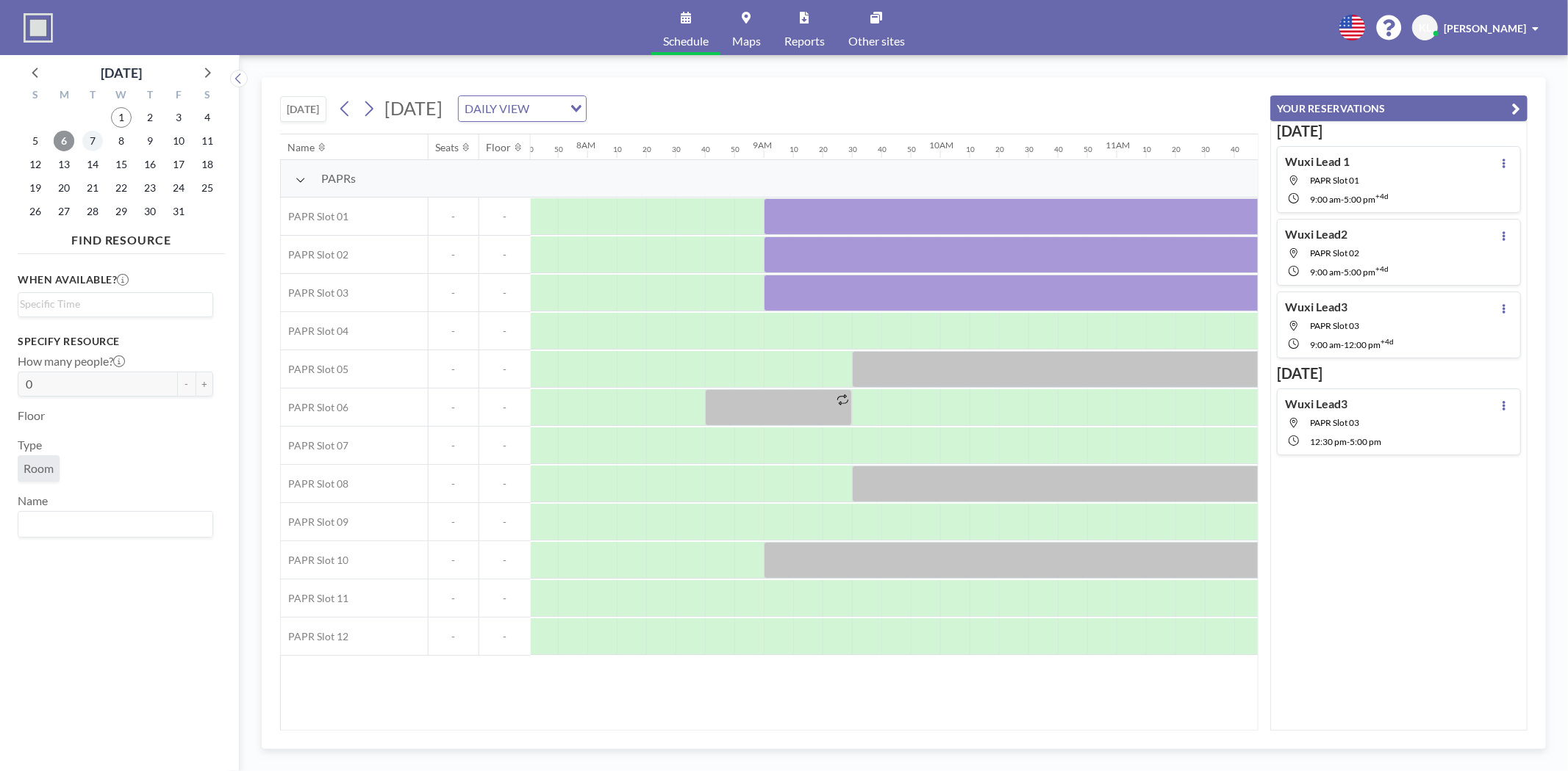
scroll to position [0, 1382]
click at [86, 141] on span "7" at bounding box center [93, 141] width 21 height 21
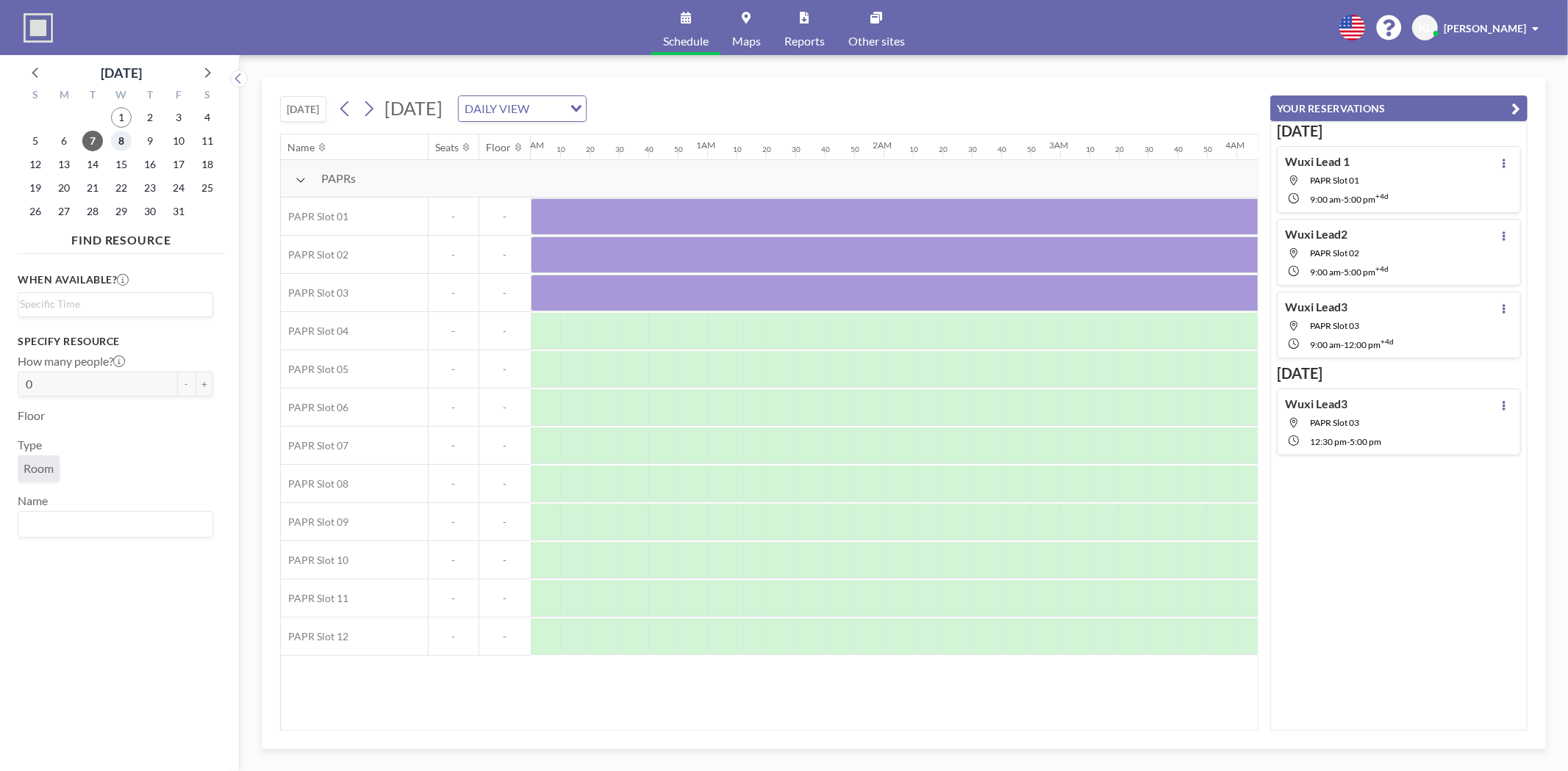
click at [115, 136] on span "8" at bounding box center [122, 141] width 21 height 21
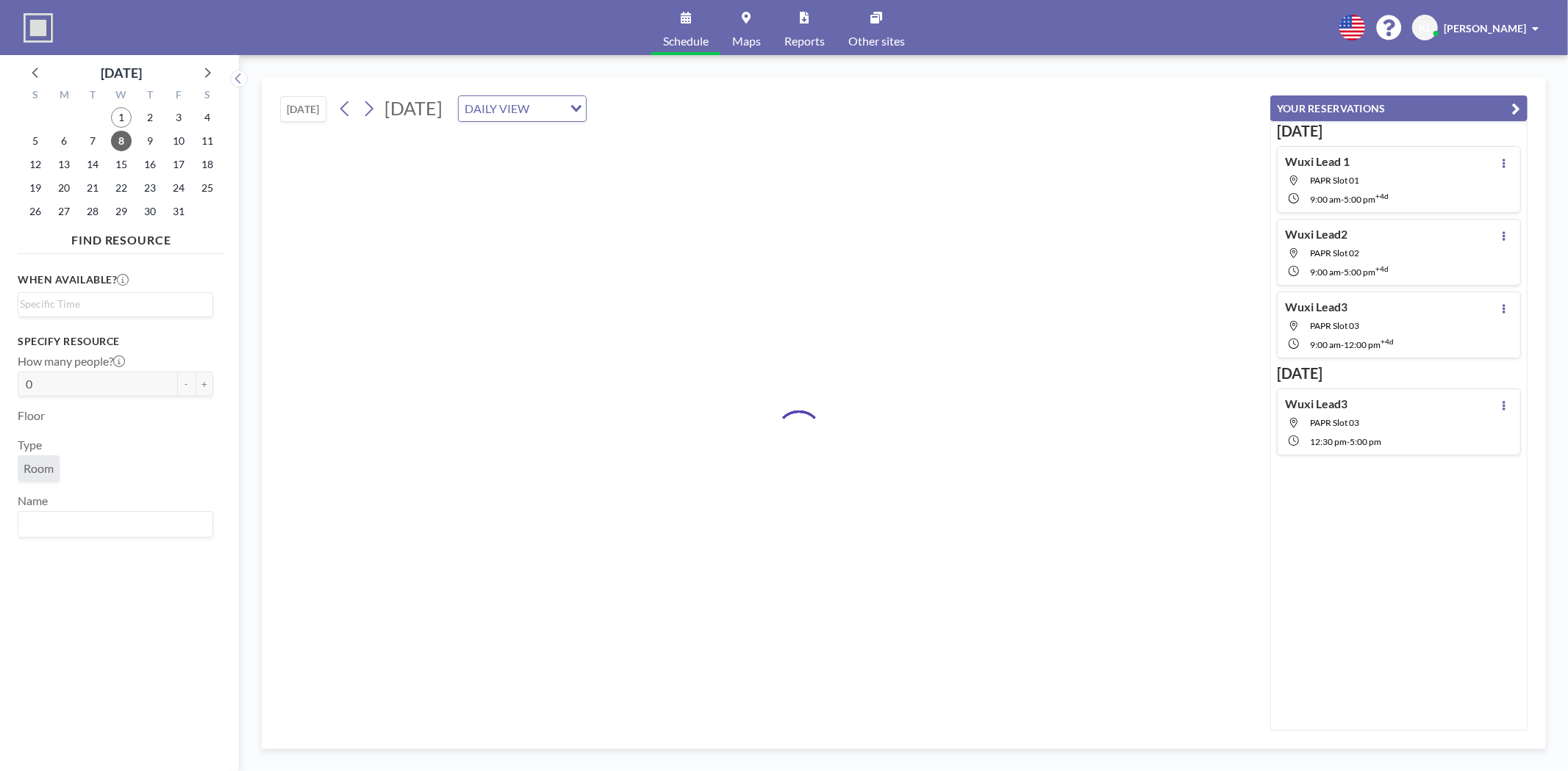
click at [137, 140] on div "9" at bounding box center [150, 140] width 29 height 23
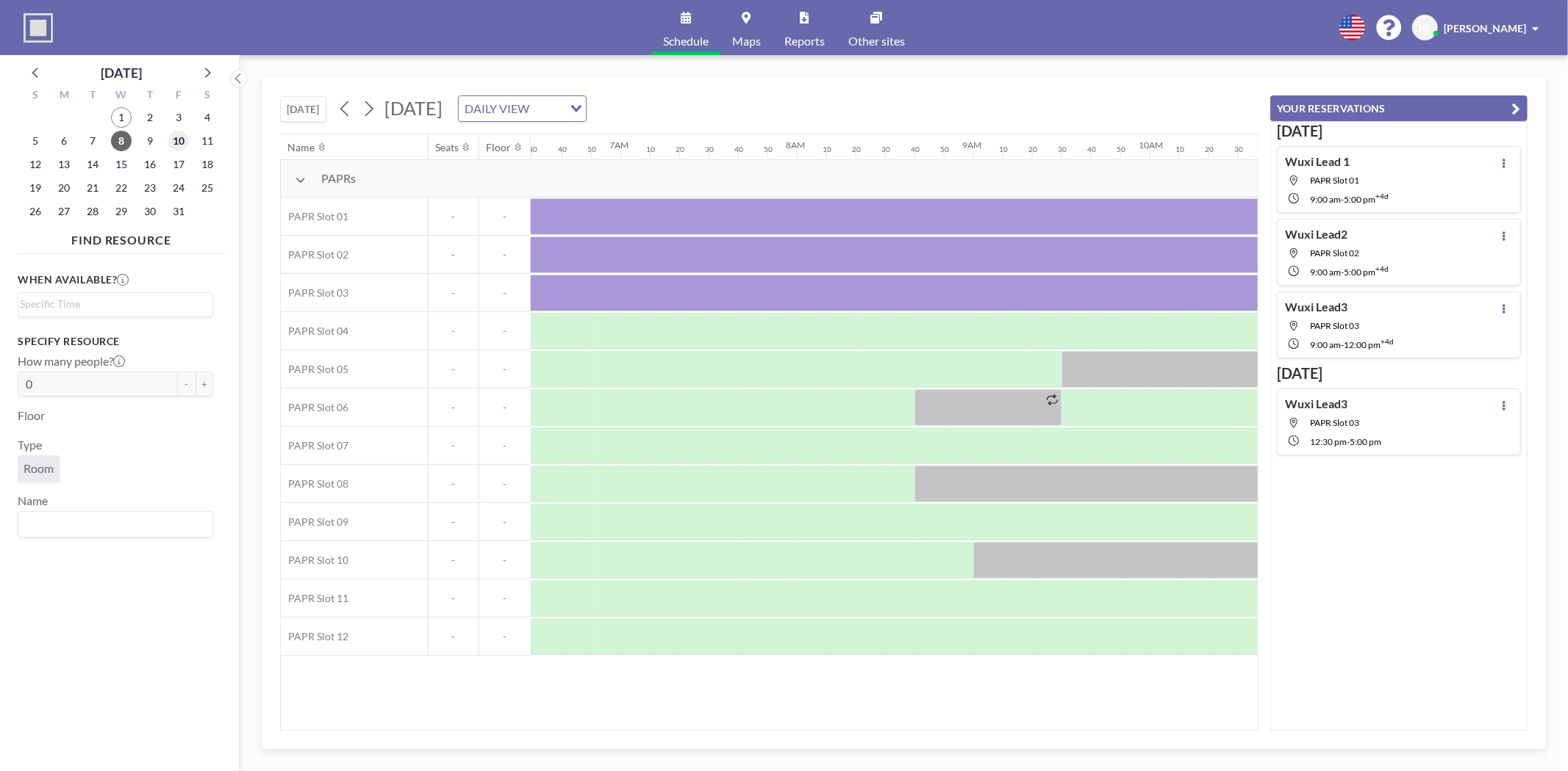
click at [170, 138] on span "10" at bounding box center [179, 141] width 21 height 21
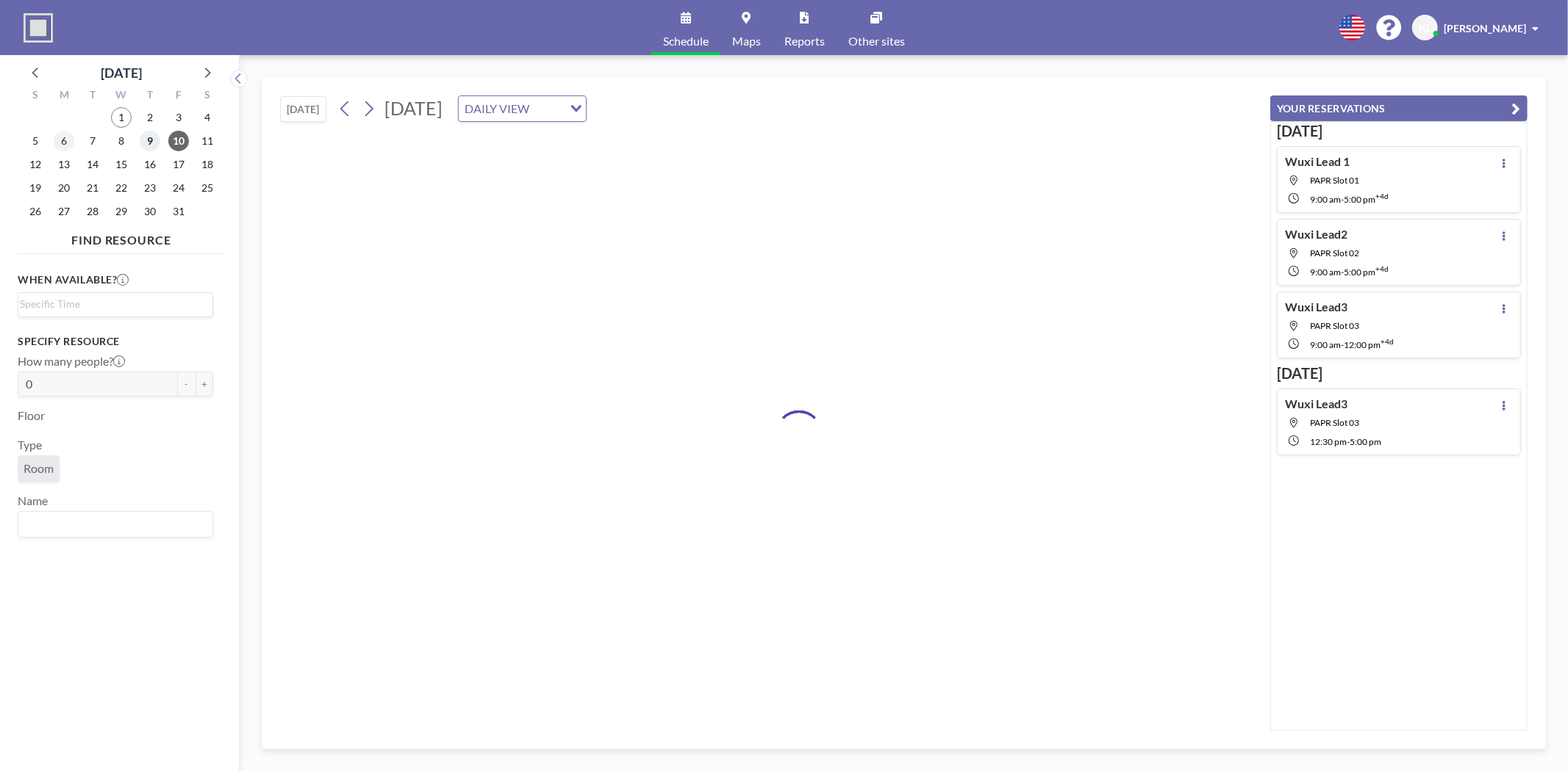
click at [150, 138] on span "9" at bounding box center [150, 141] width 21 height 21
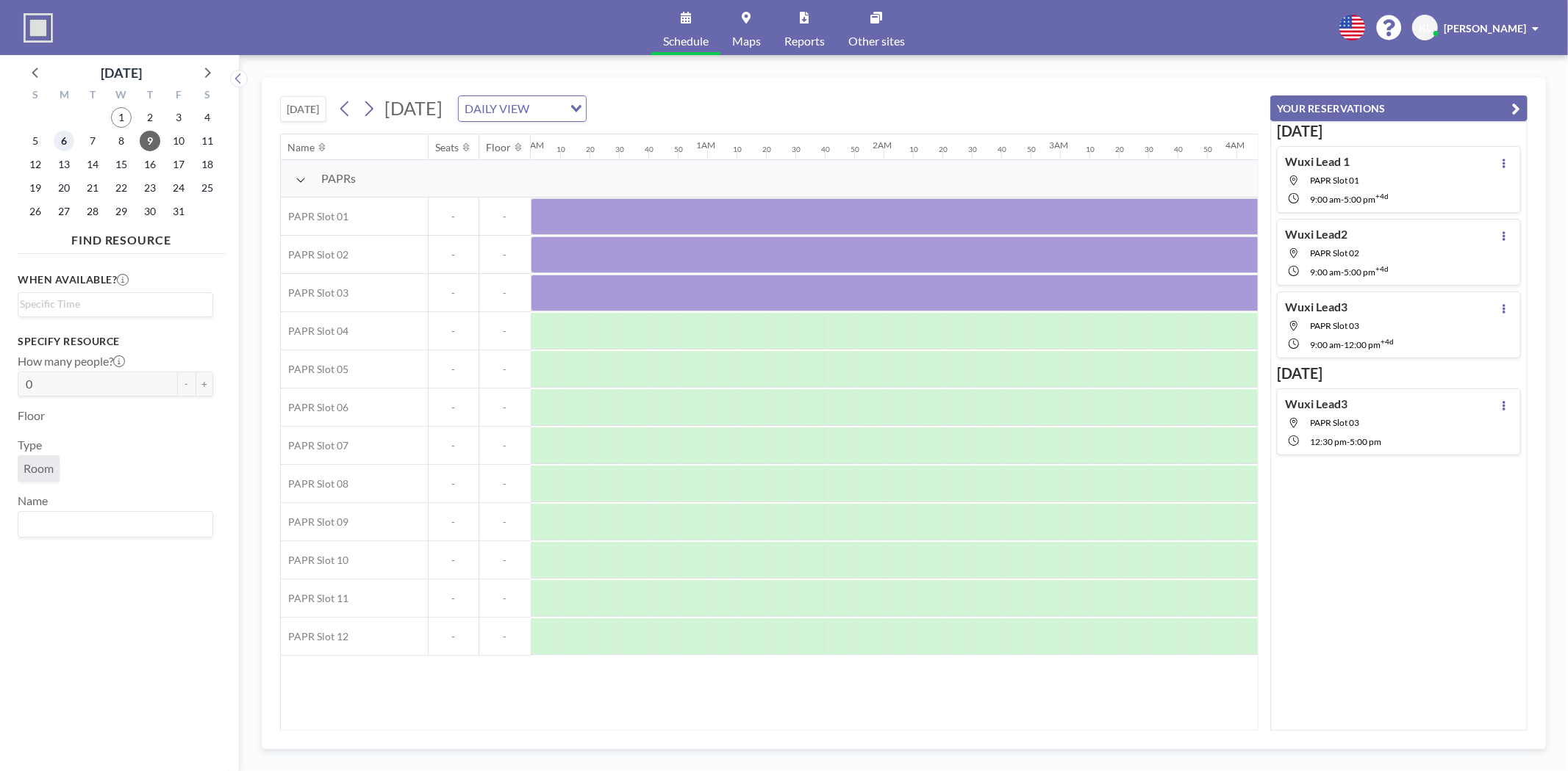
click at [59, 143] on span "6" at bounding box center [64, 141] width 21 height 21
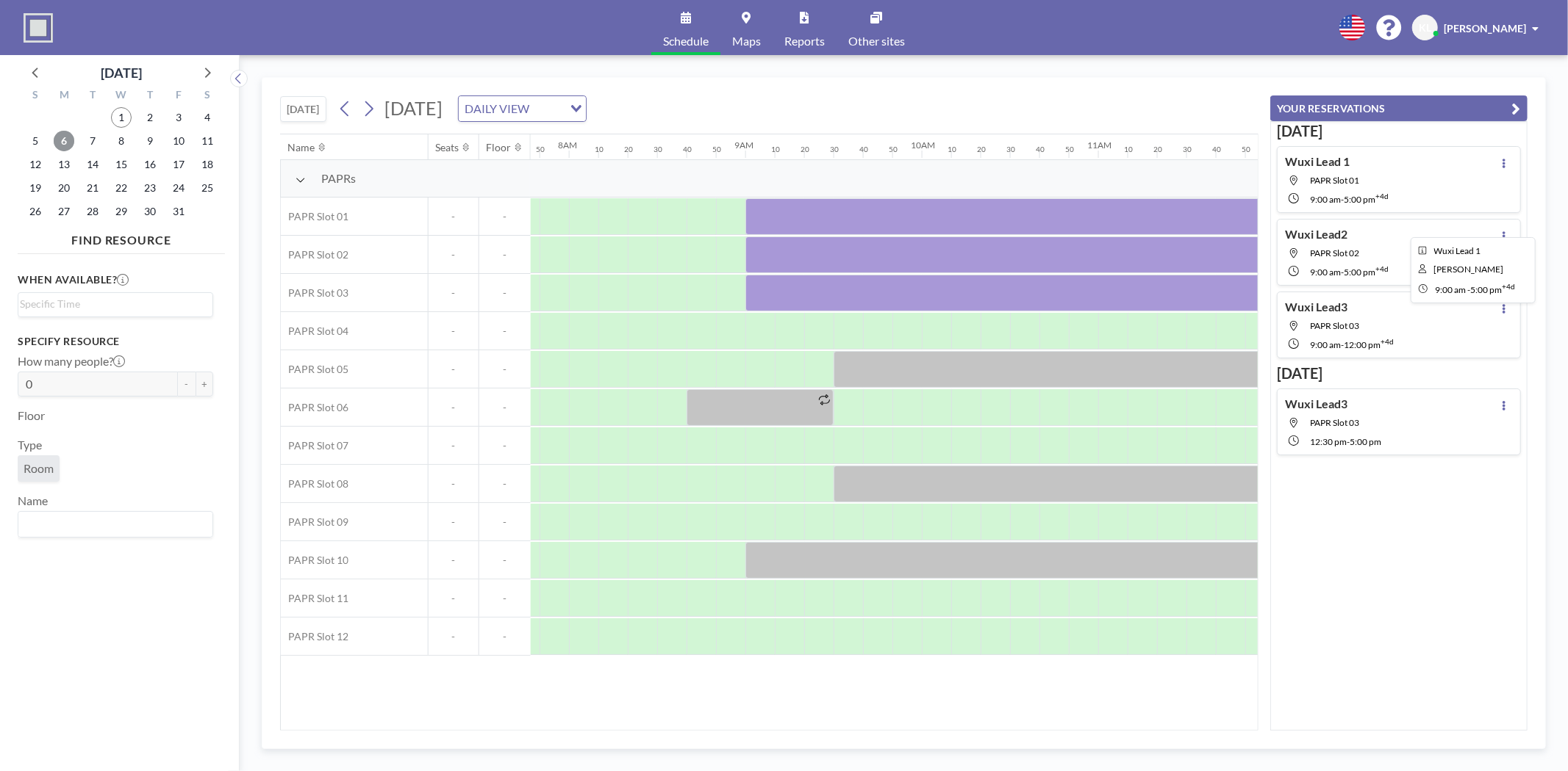
scroll to position [0, 1382]
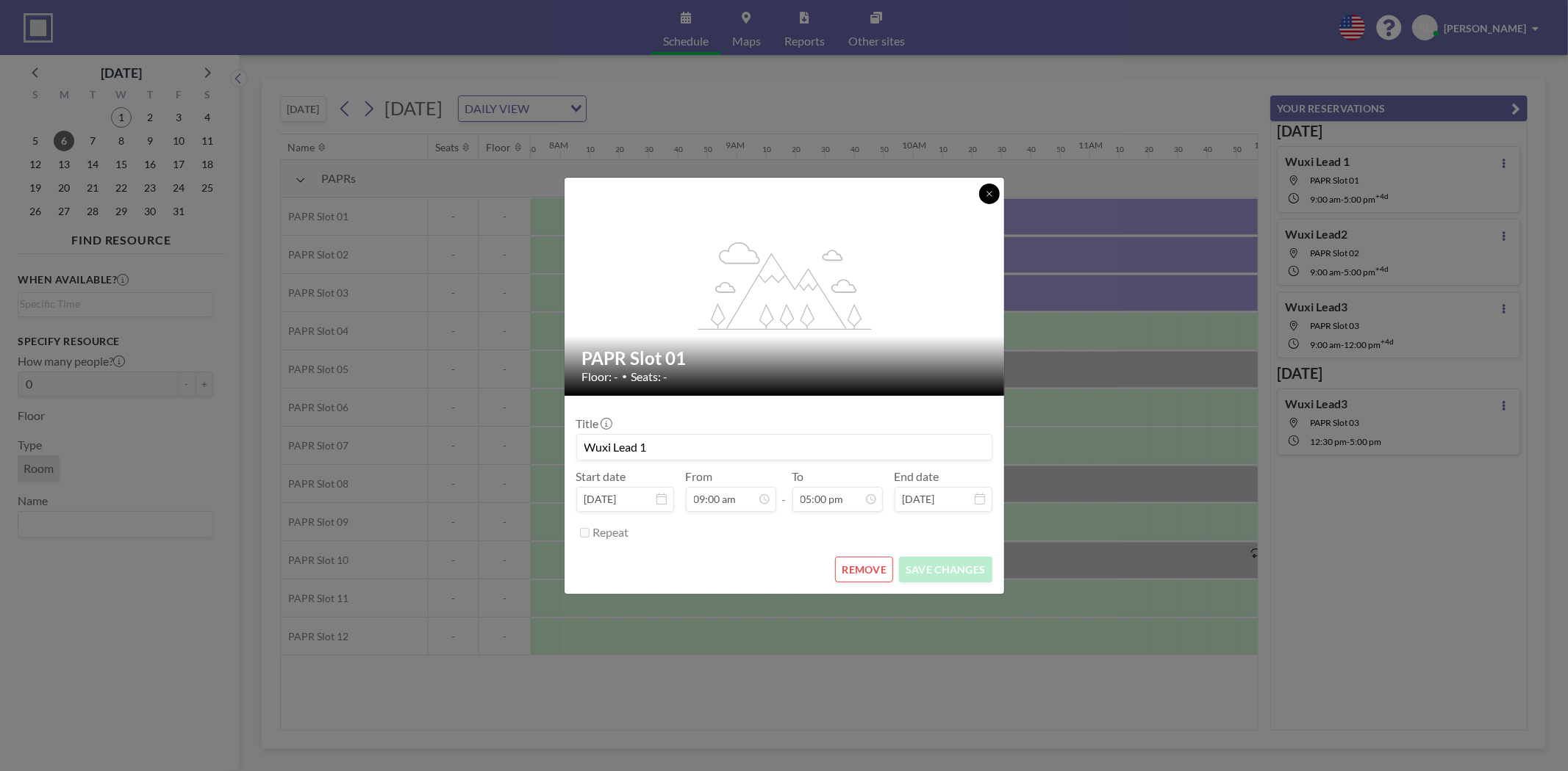
click at [990, 198] on button at bounding box center [989, 194] width 21 height 21
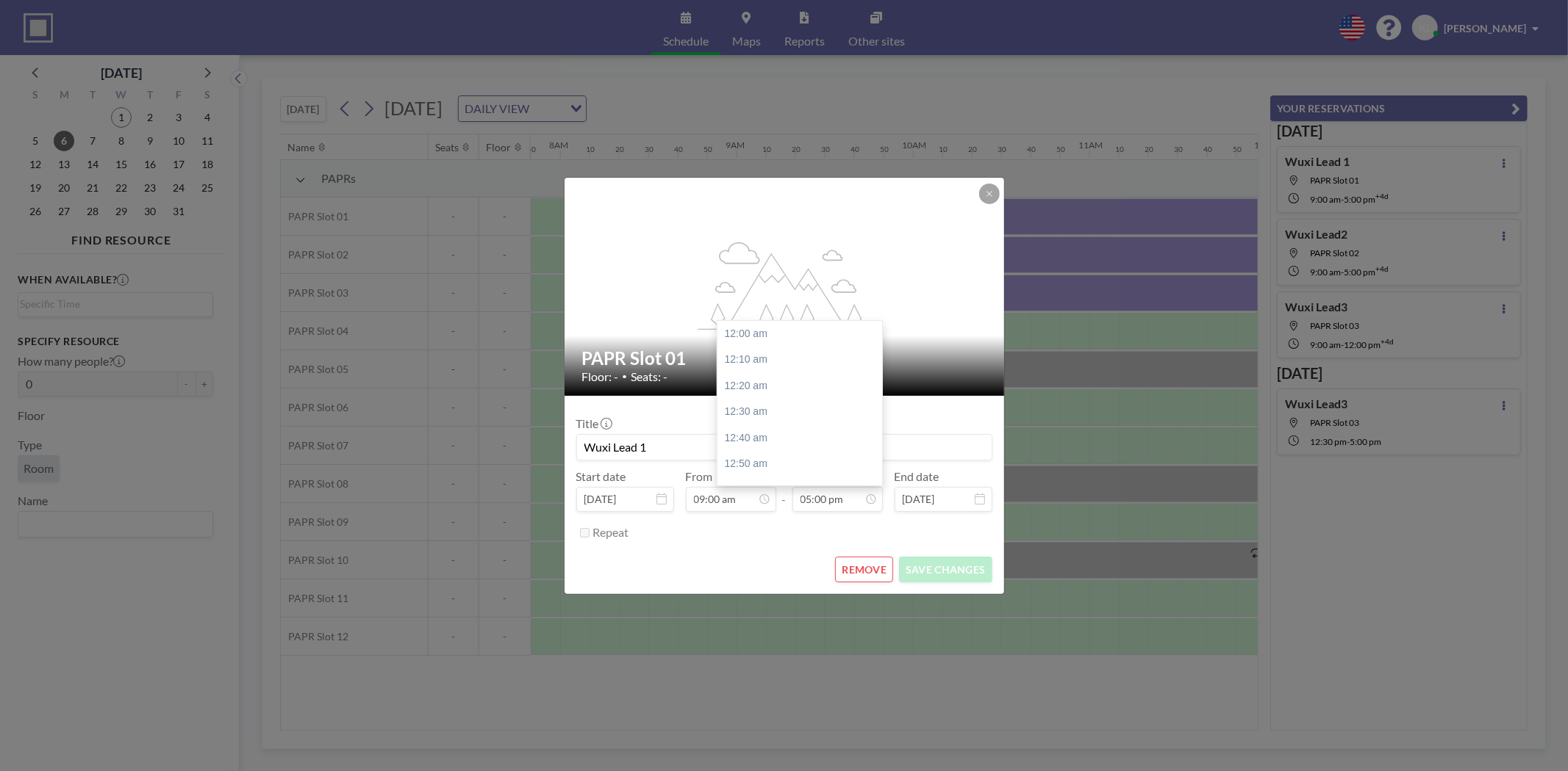
scroll to position [2663, 0]
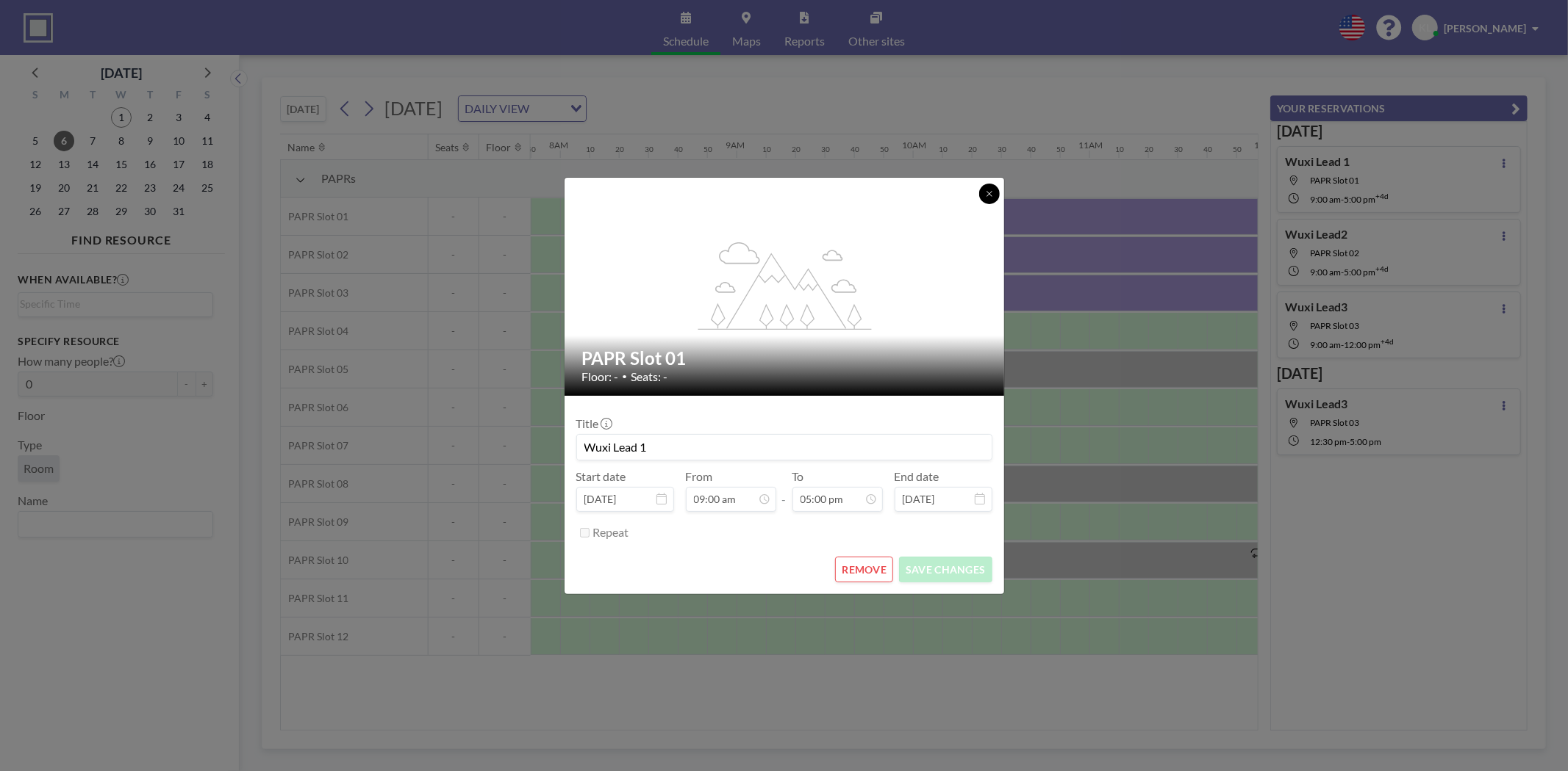
click at [990, 190] on icon at bounding box center [988, 193] width 8 height 8
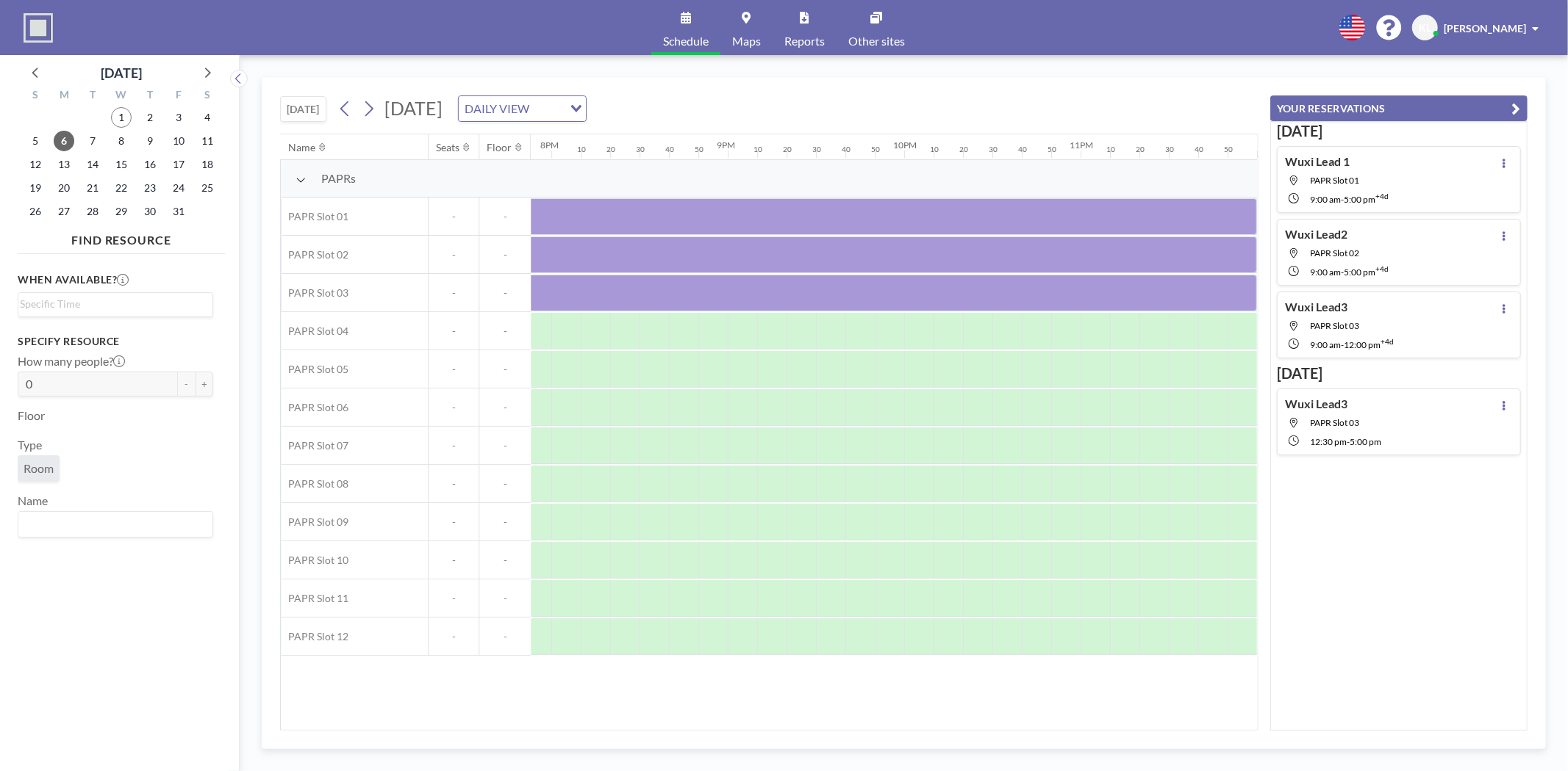
scroll to position [0, 1091]
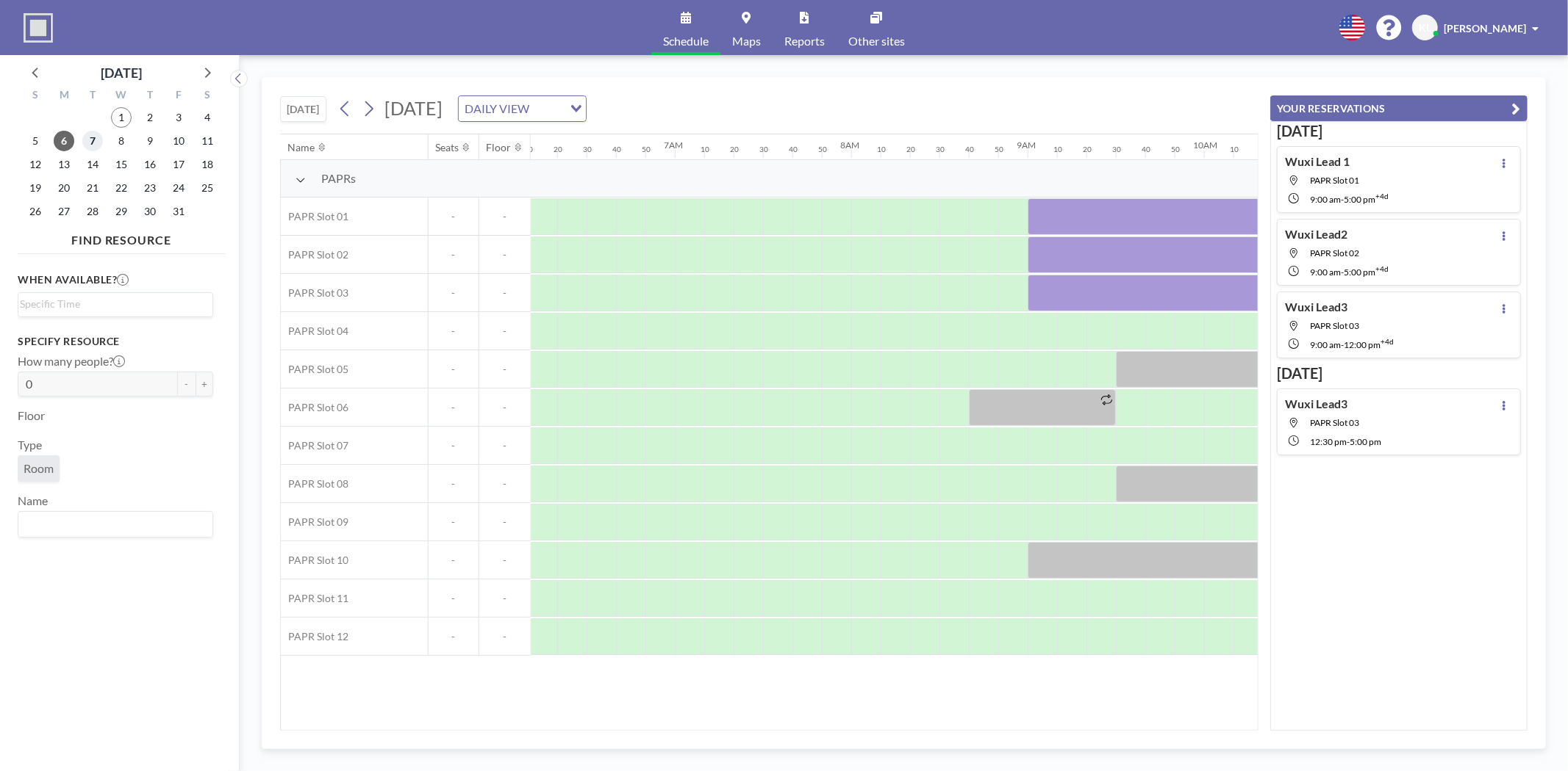
click at [91, 134] on span "7" at bounding box center [93, 141] width 21 height 21
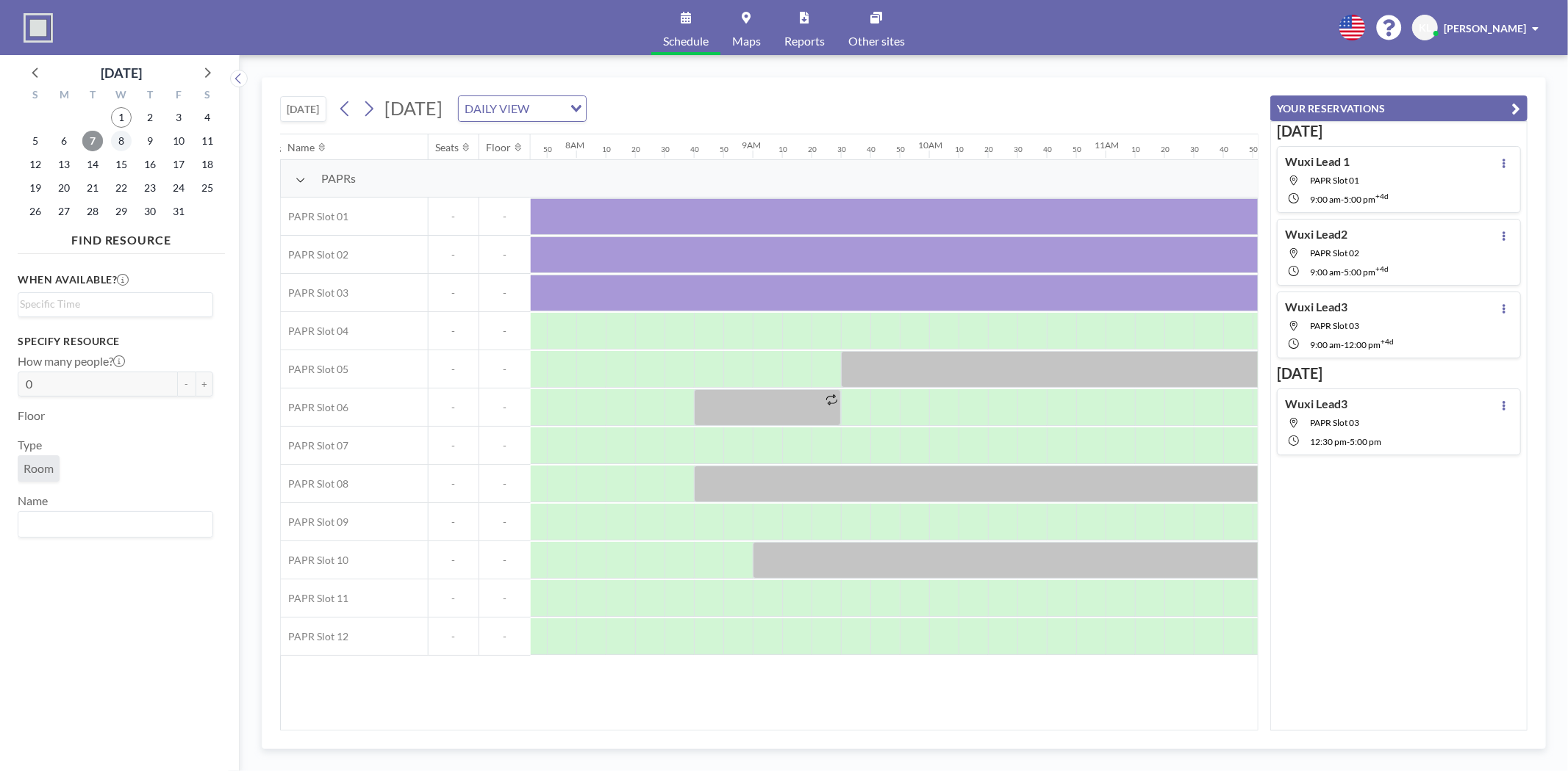
scroll to position [0, 1382]
click at [120, 136] on span "8" at bounding box center [122, 141] width 21 height 21
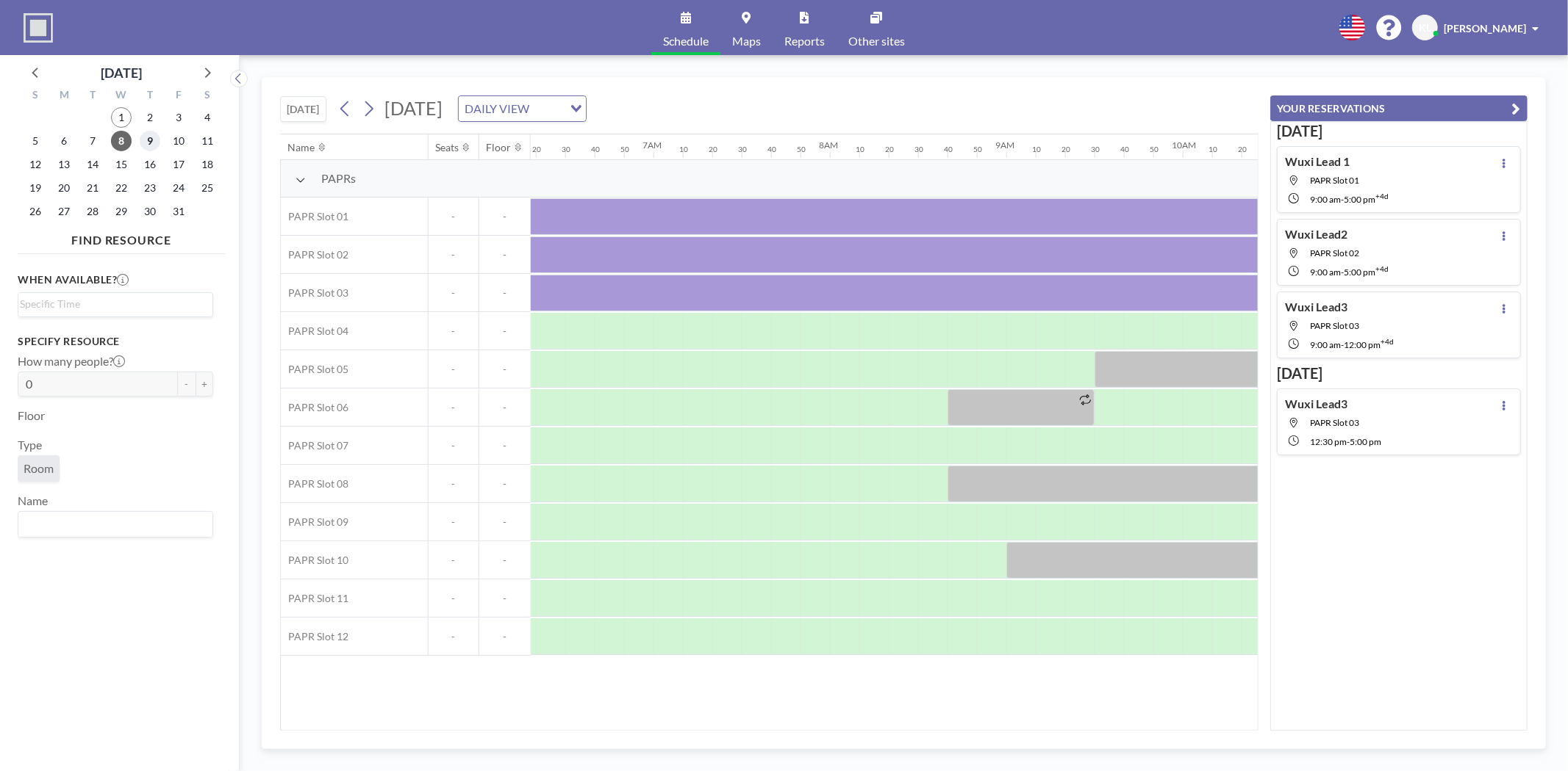
click at [157, 136] on span "9" at bounding box center [150, 141] width 21 height 21
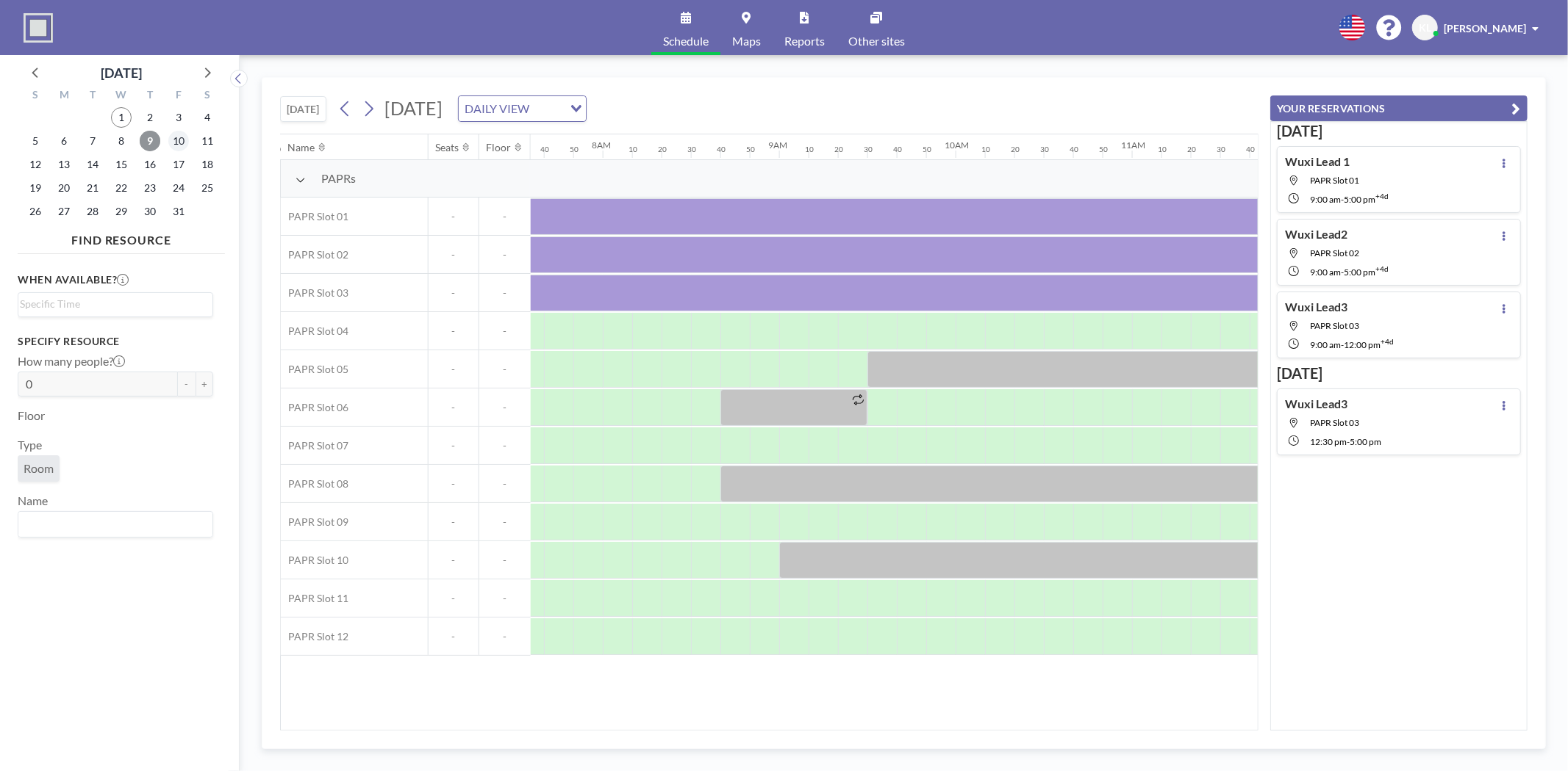
scroll to position [0, 0]
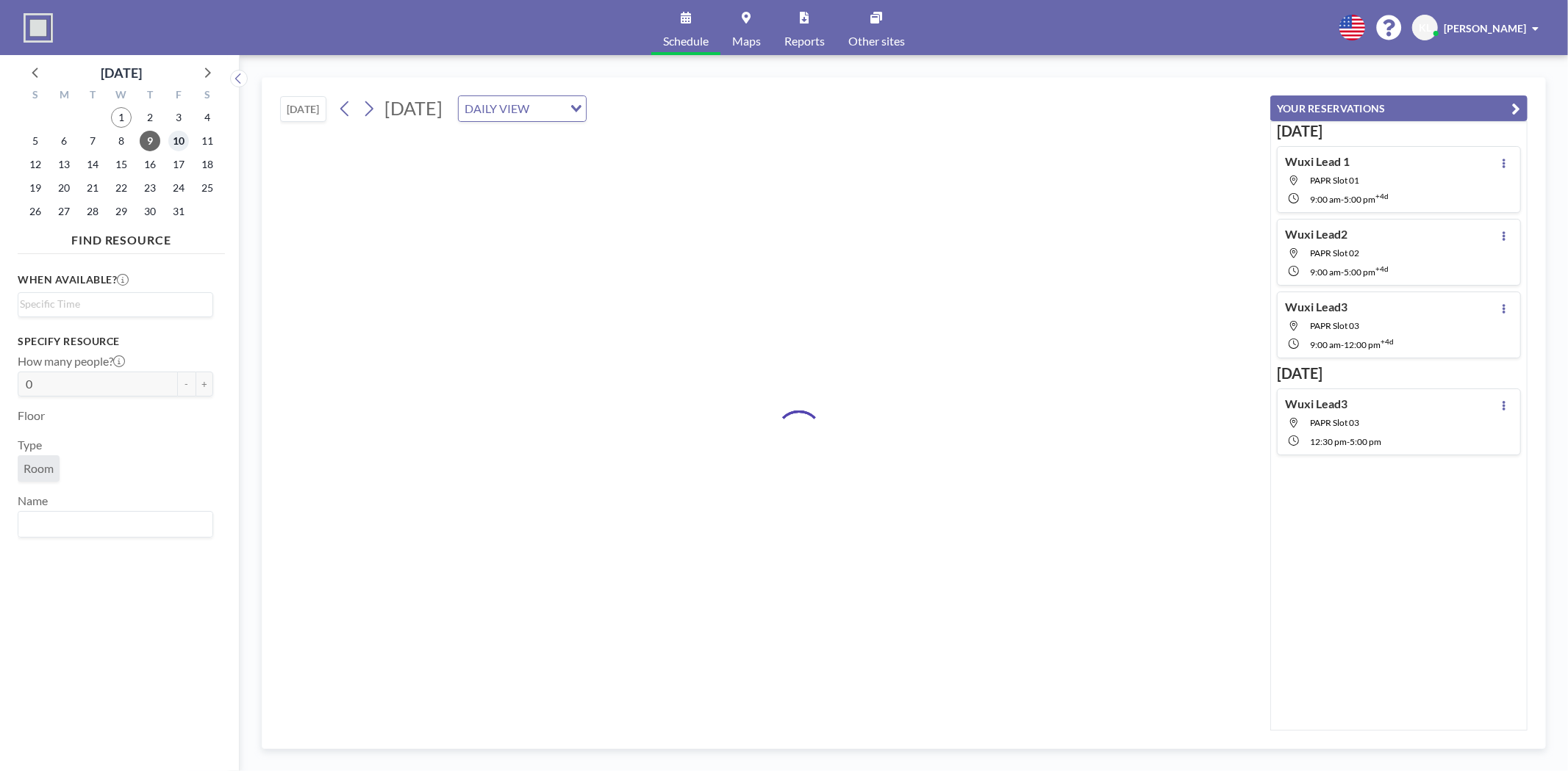
click at [180, 139] on span "10" at bounding box center [179, 141] width 21 height 21
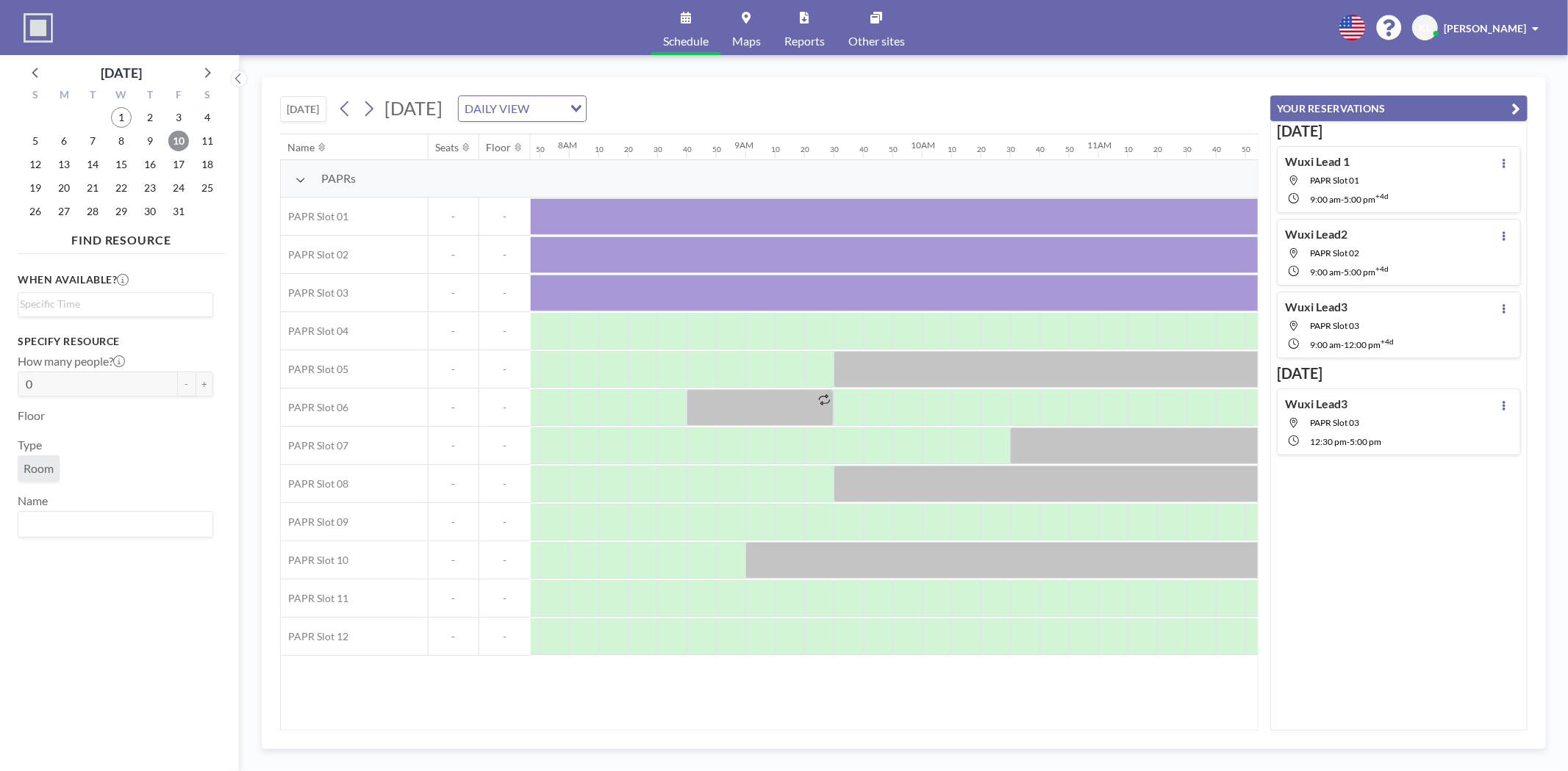
scroll to position [0, 1382]
click at [72, 138] on span "6" at bounding box center [64, 141] width 21 height 21
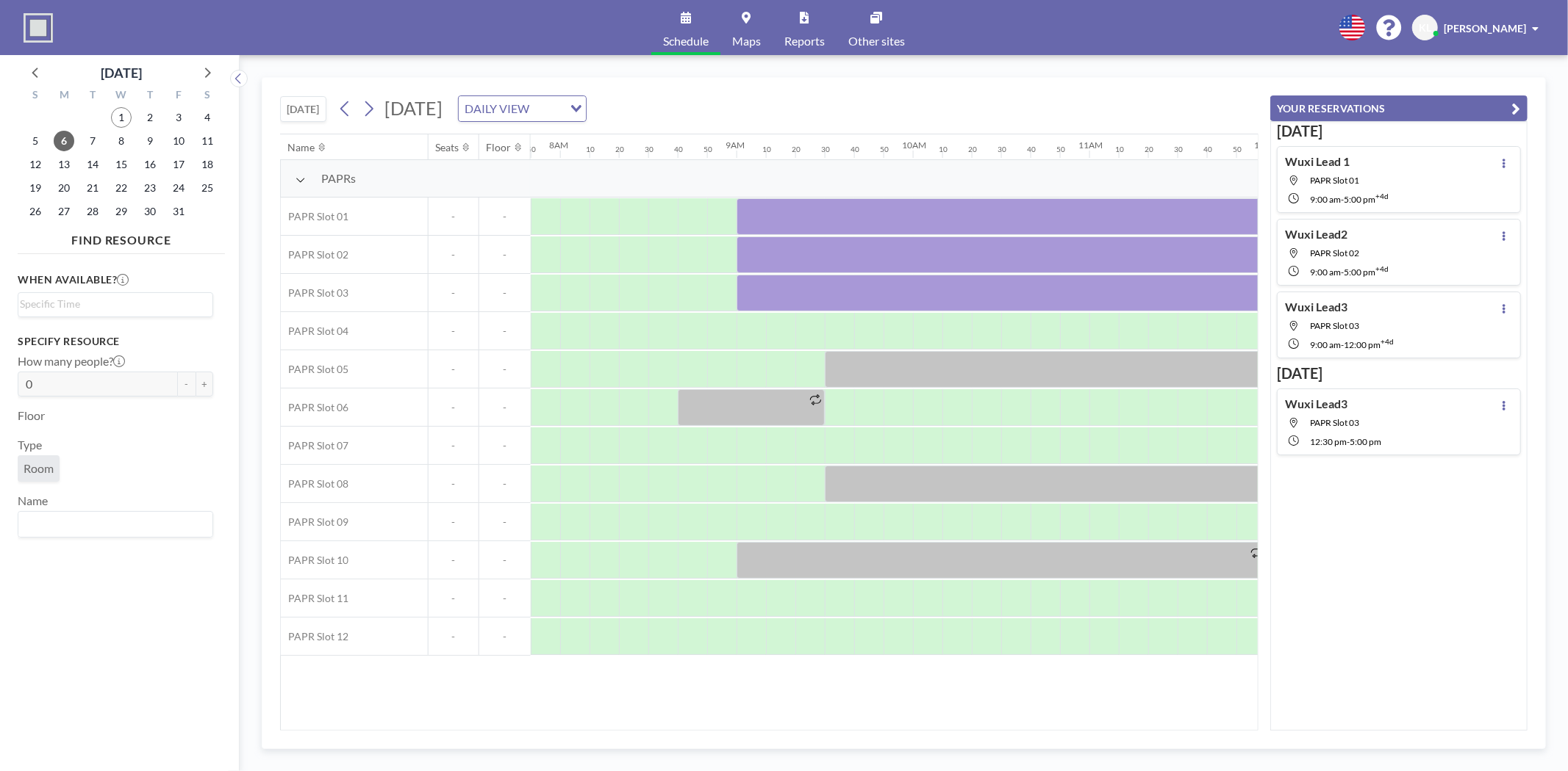
click at [670, 730] on div "Name Seats Floor 12AM 10 20 30 40 50 1AM 10 20 30 40 50 2AM 10 20 30 40 50 3AM …" at bounding box center [769, 432] width 978 height 597
click at [169, 142] on span "10" at bounding box center [179, 141] width 21 height 21
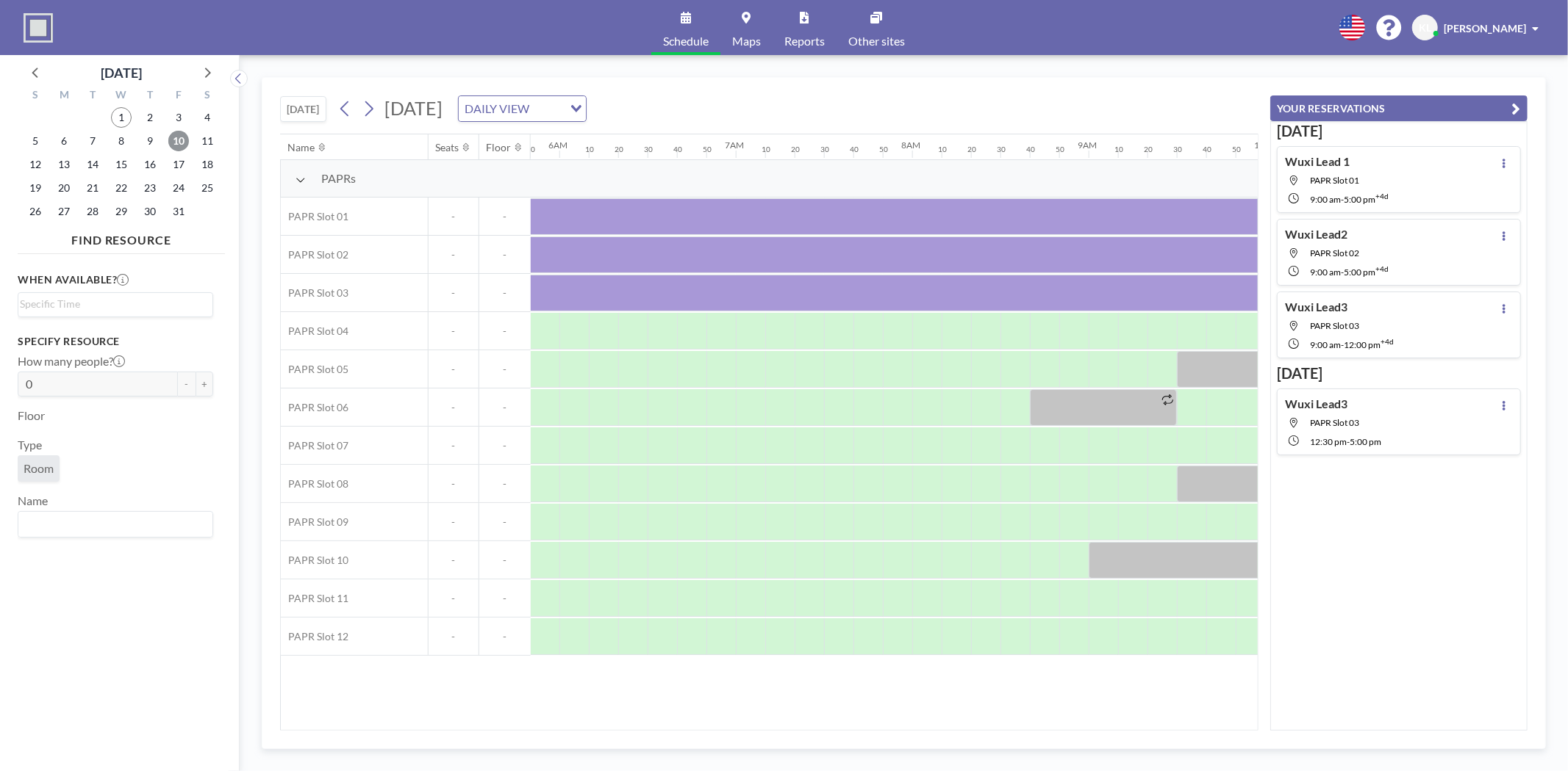
scroll to position [0, 475]
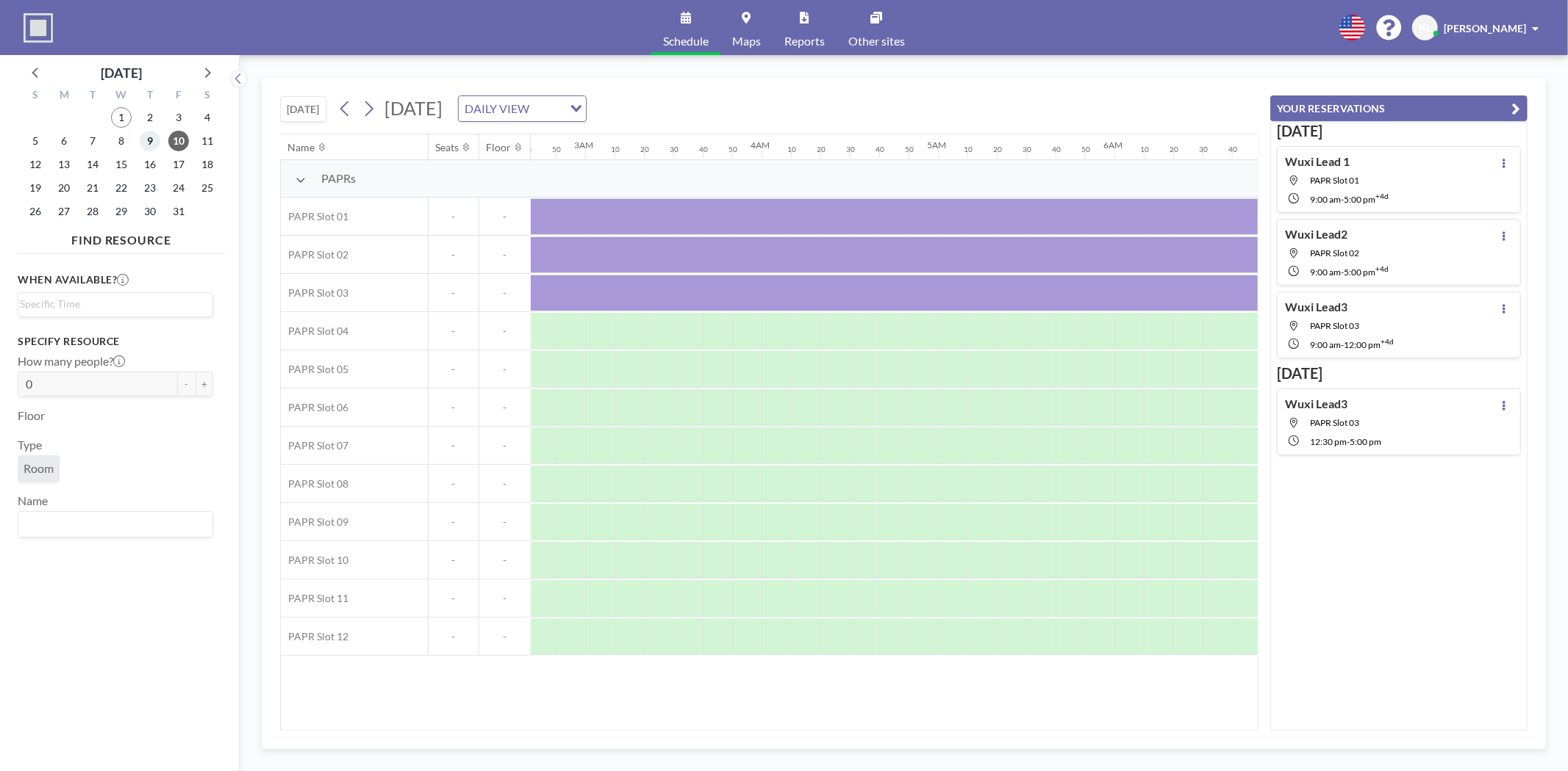
click at [152, 134] on span "9" at bounding box center [150, 141] width 21 height 21
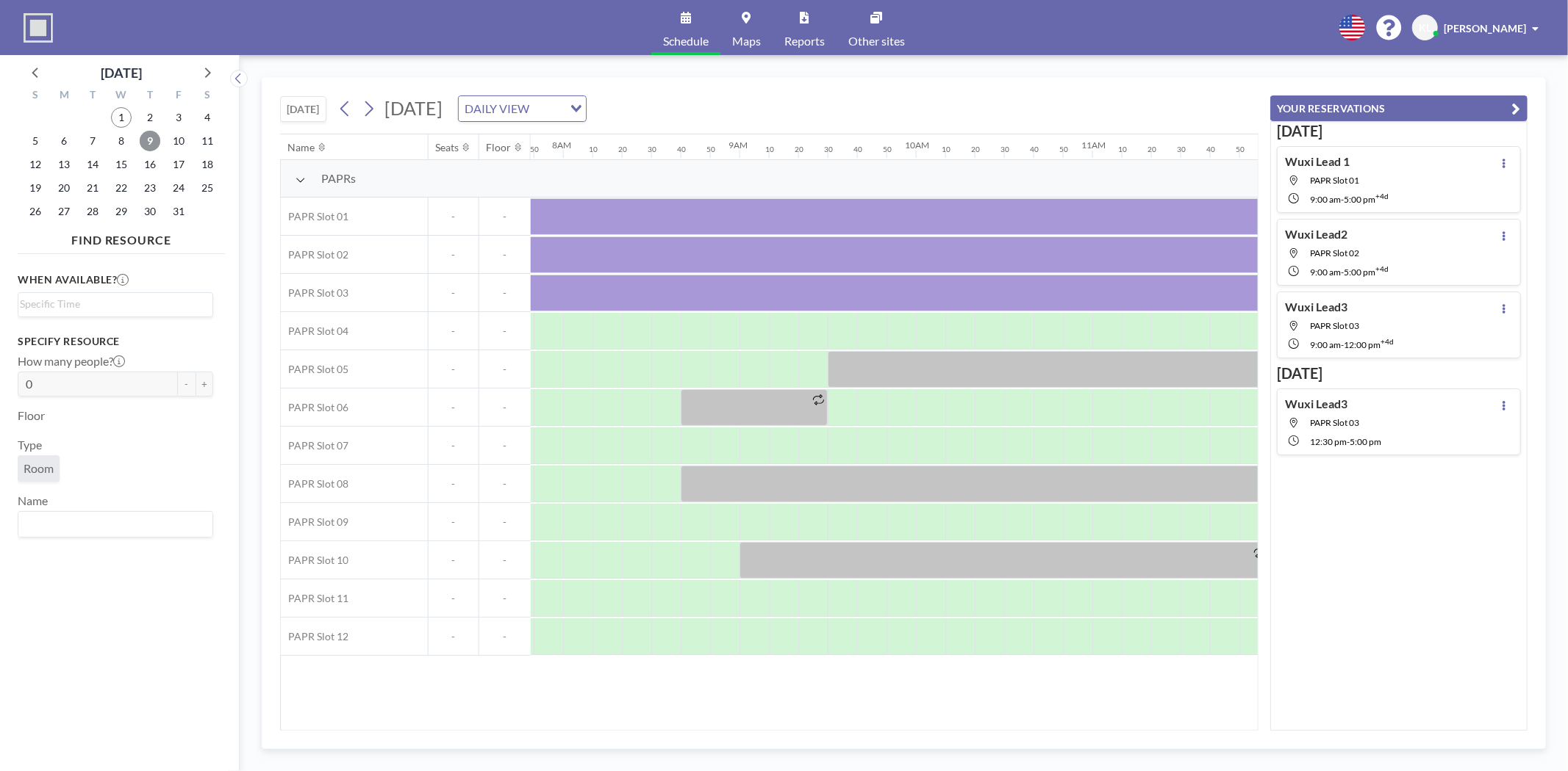
scroll to position [0, 1382]
click at [147, 120] on span "2" at bounding box center [150, 118] width 21 height 21
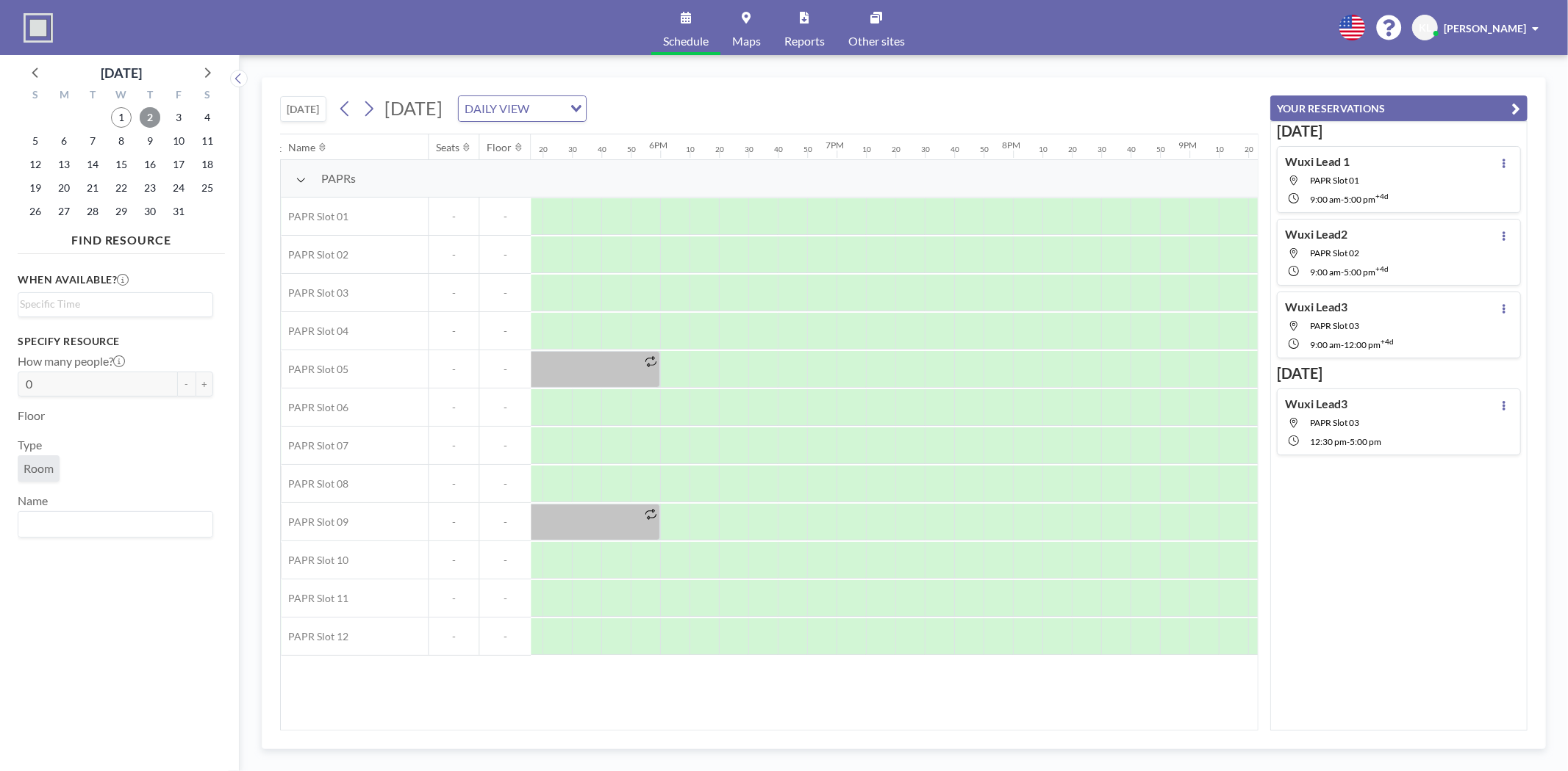
scroll to position [0, 2407]
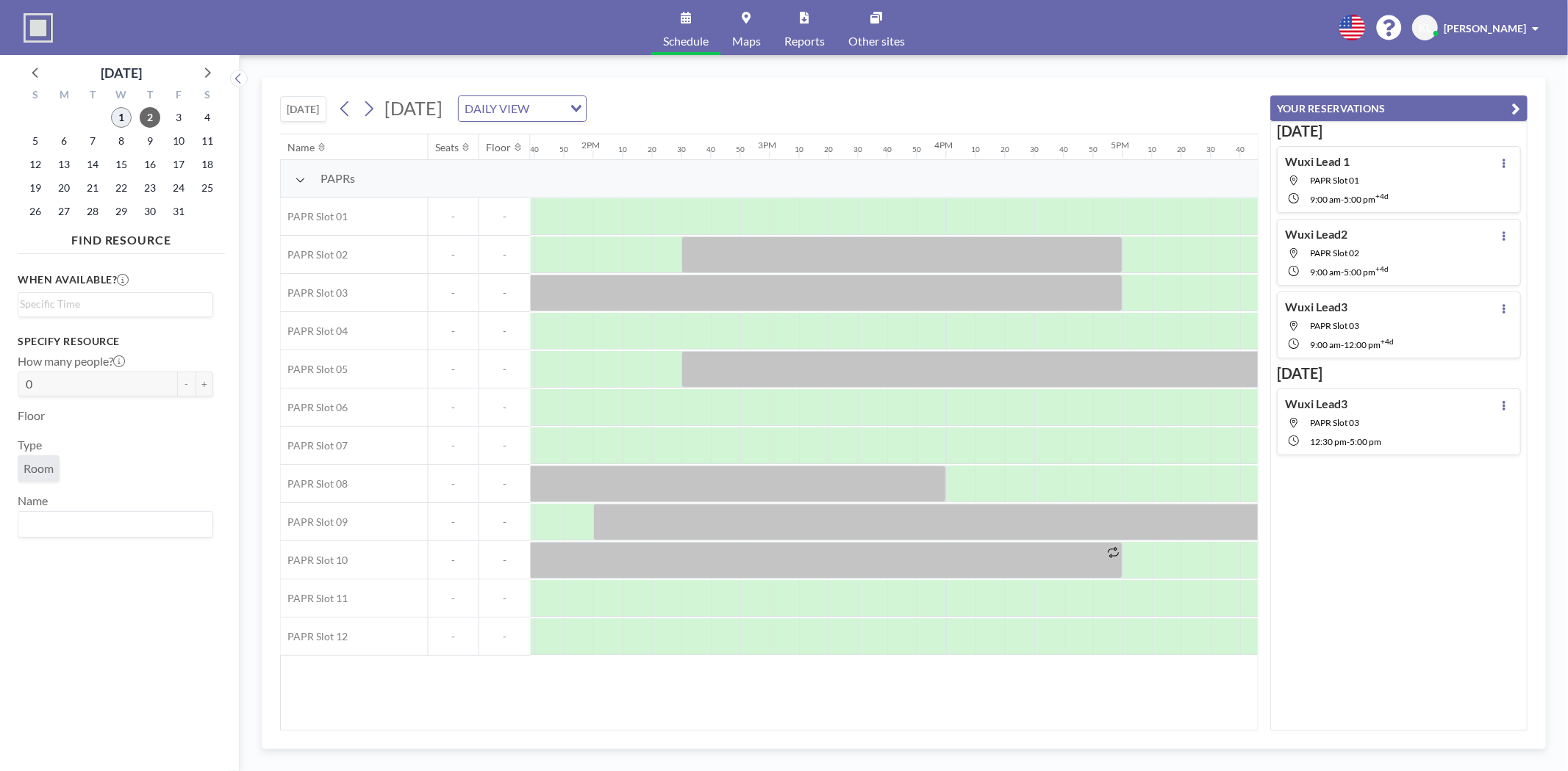
click at [114, 119] on span "1" at bounding box center [122, 118] width 21 height 21
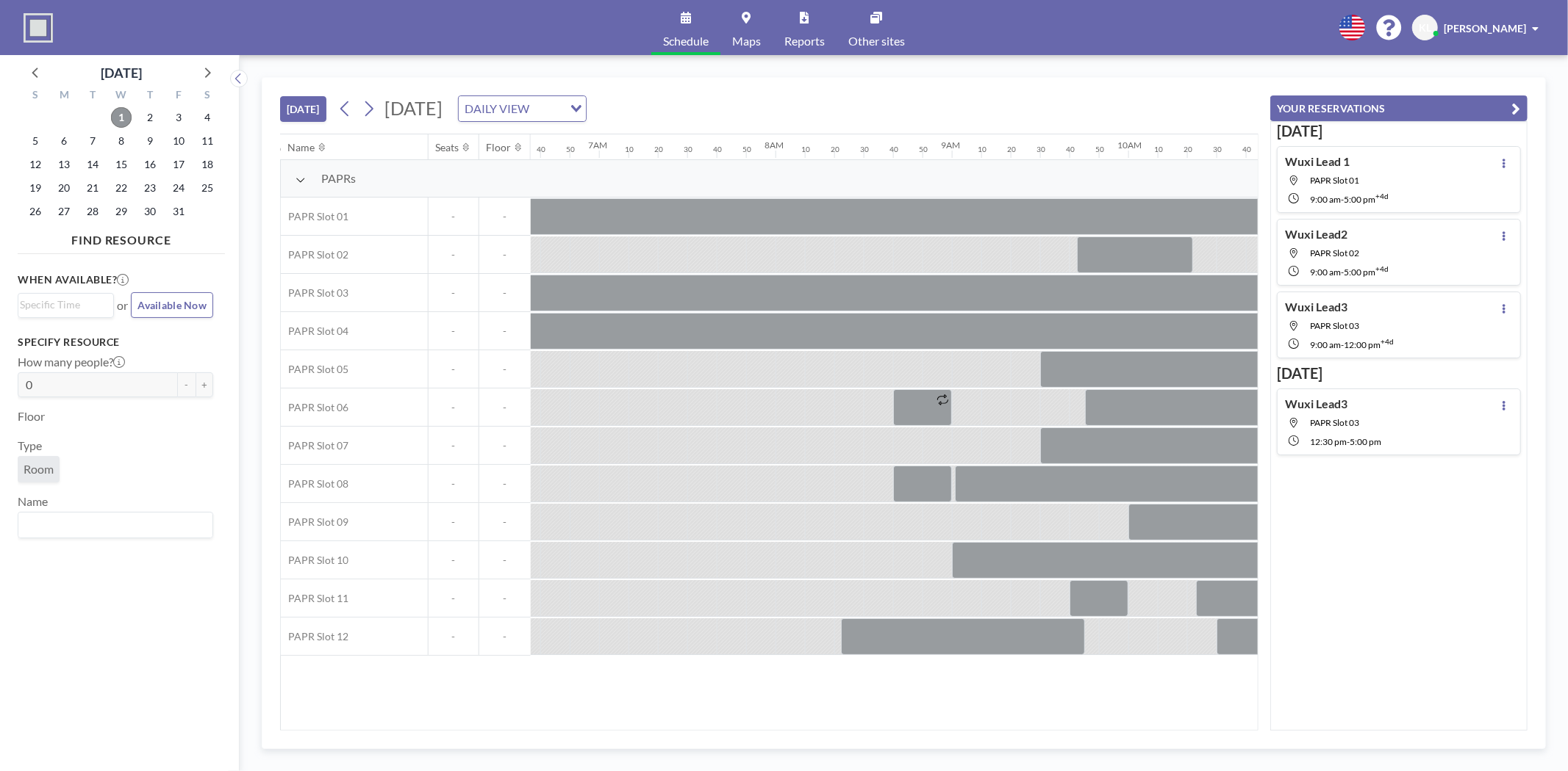
scroll to position [0, 1534]
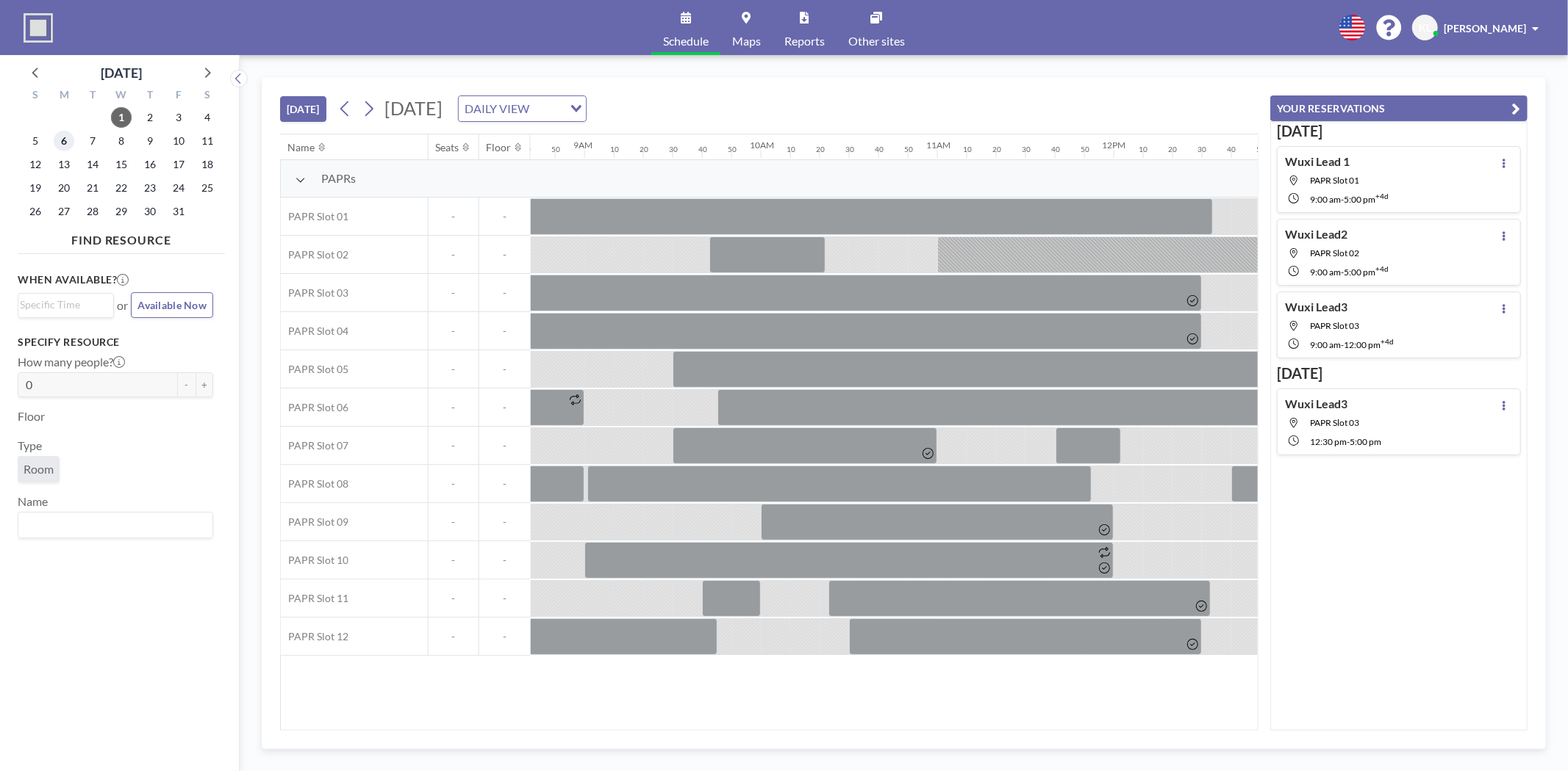
click at [66, 142] on span "6" at bounding box center [64, 141] width 21 height 21
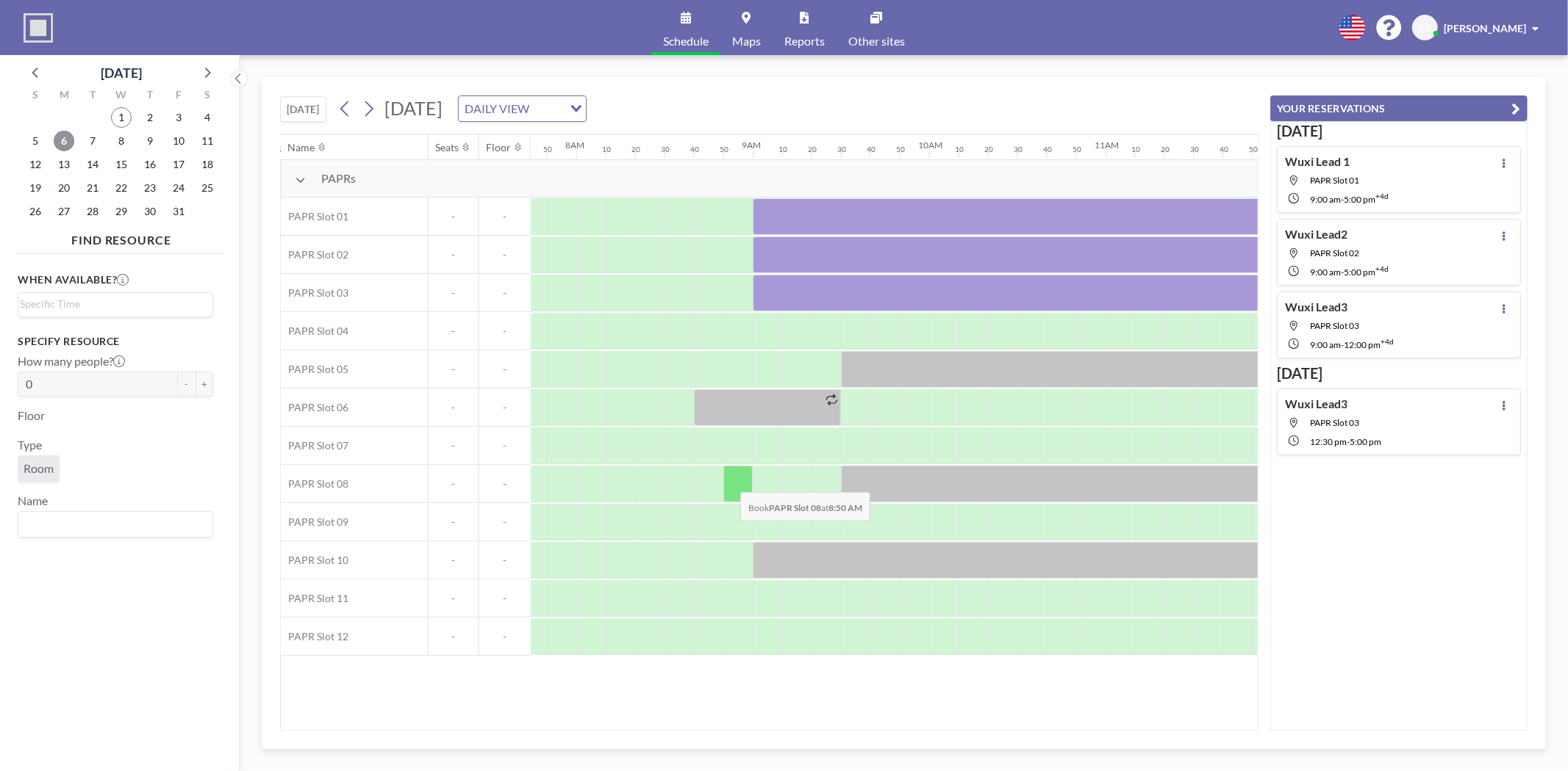
scroll to position [0, 1382]
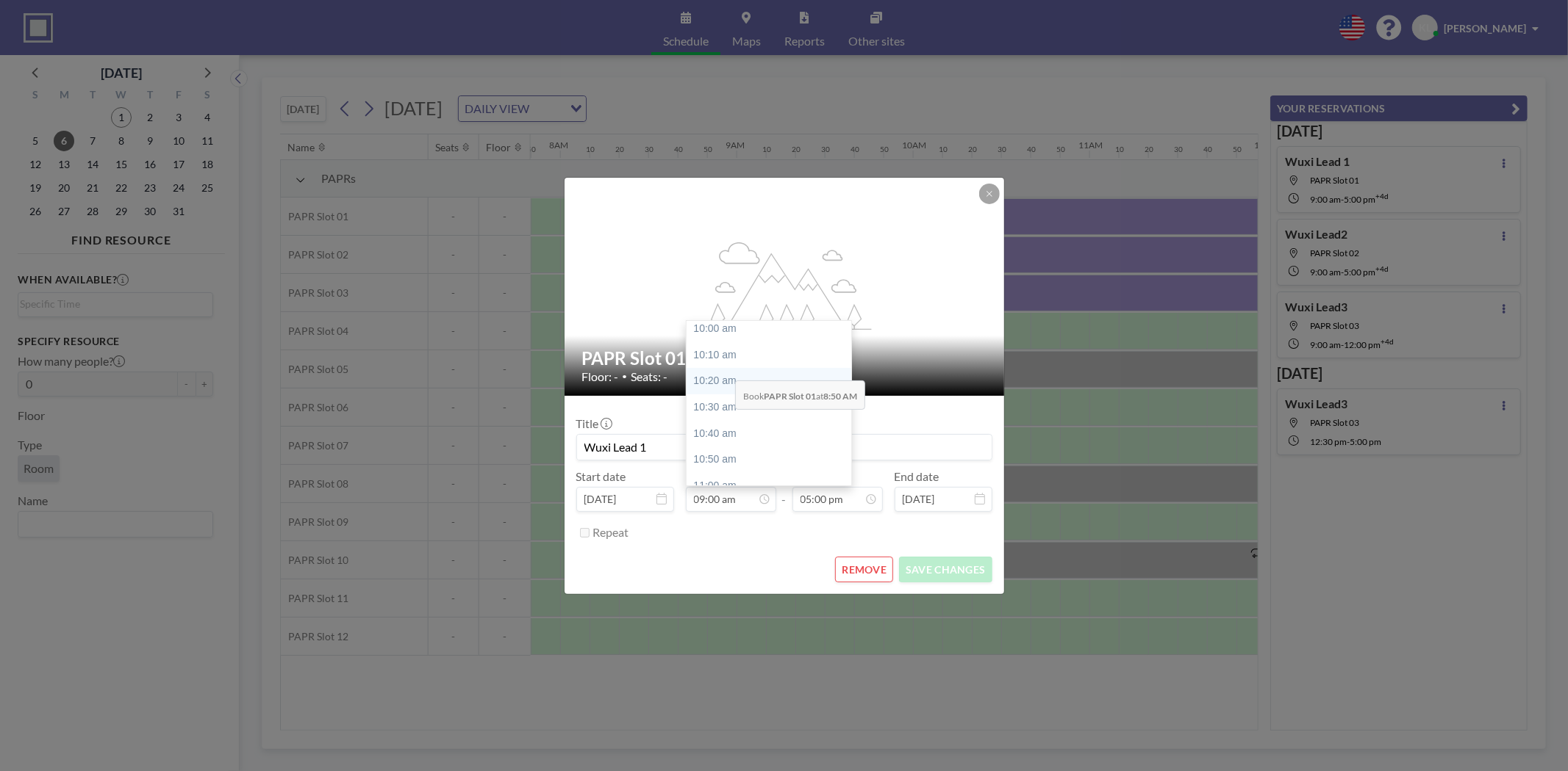
scroll to position [1655, 0]
click at [724, 399] on div "11:00 am" at bounding box center [772, 405] width 173 height 26
type input "11:00 am"
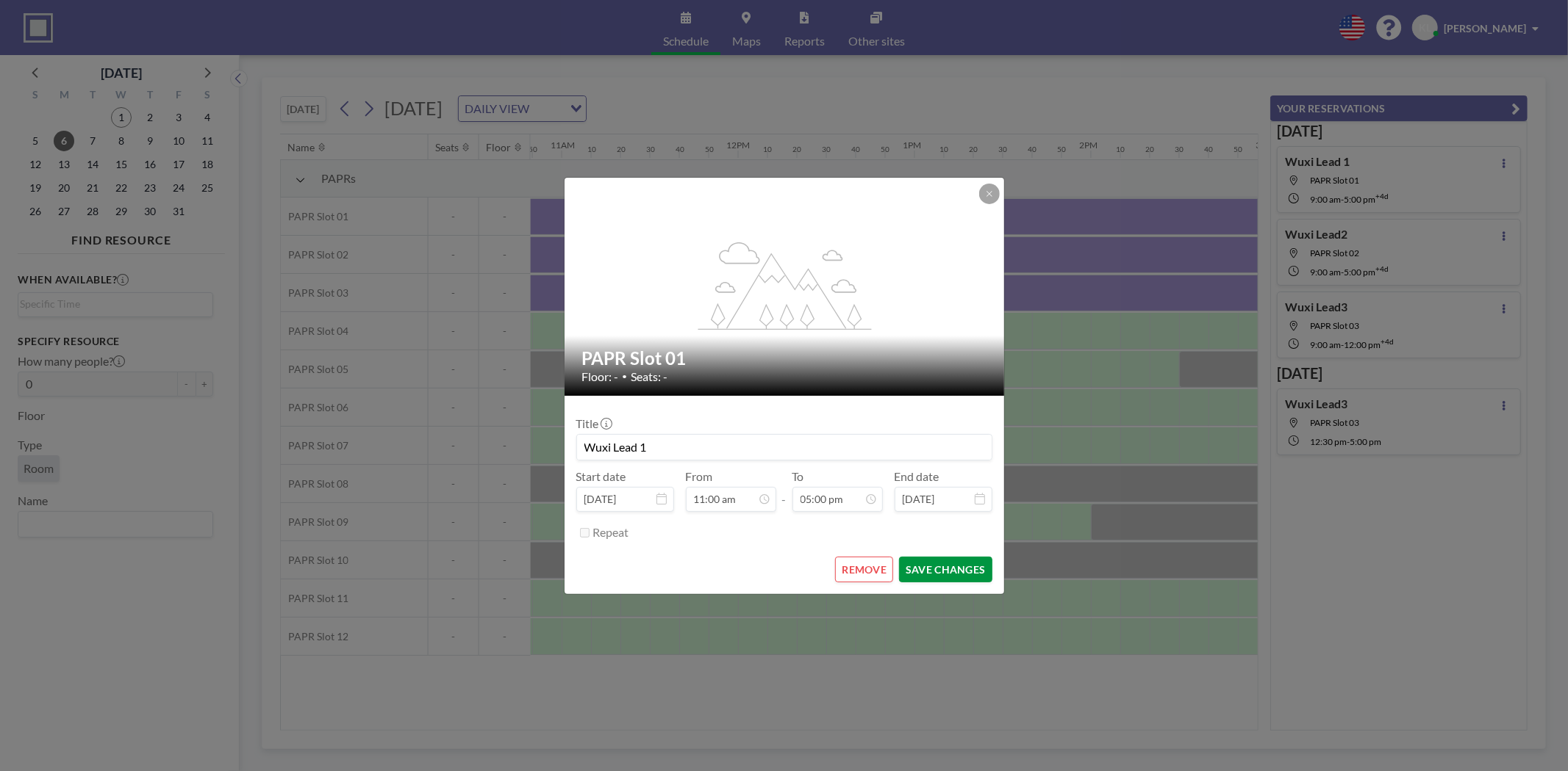
scroll to position [0, 1911]
click at [925, 577] on button "SAVE CHANGES" at bounding box center [944, 570] width 93 height 26
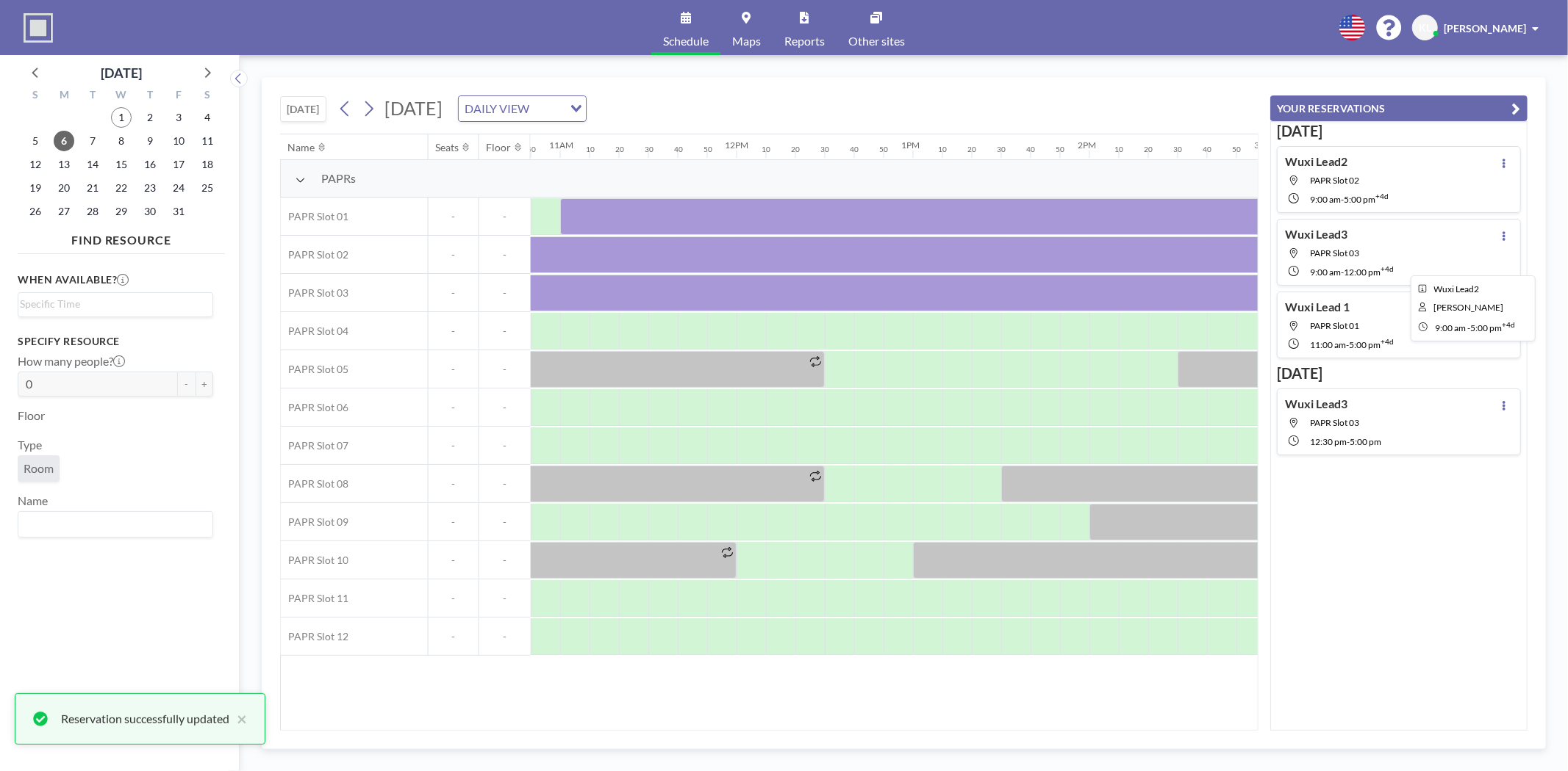
click at [627, 254] on div at bounding box center [1531, 254] width 2646 height 36
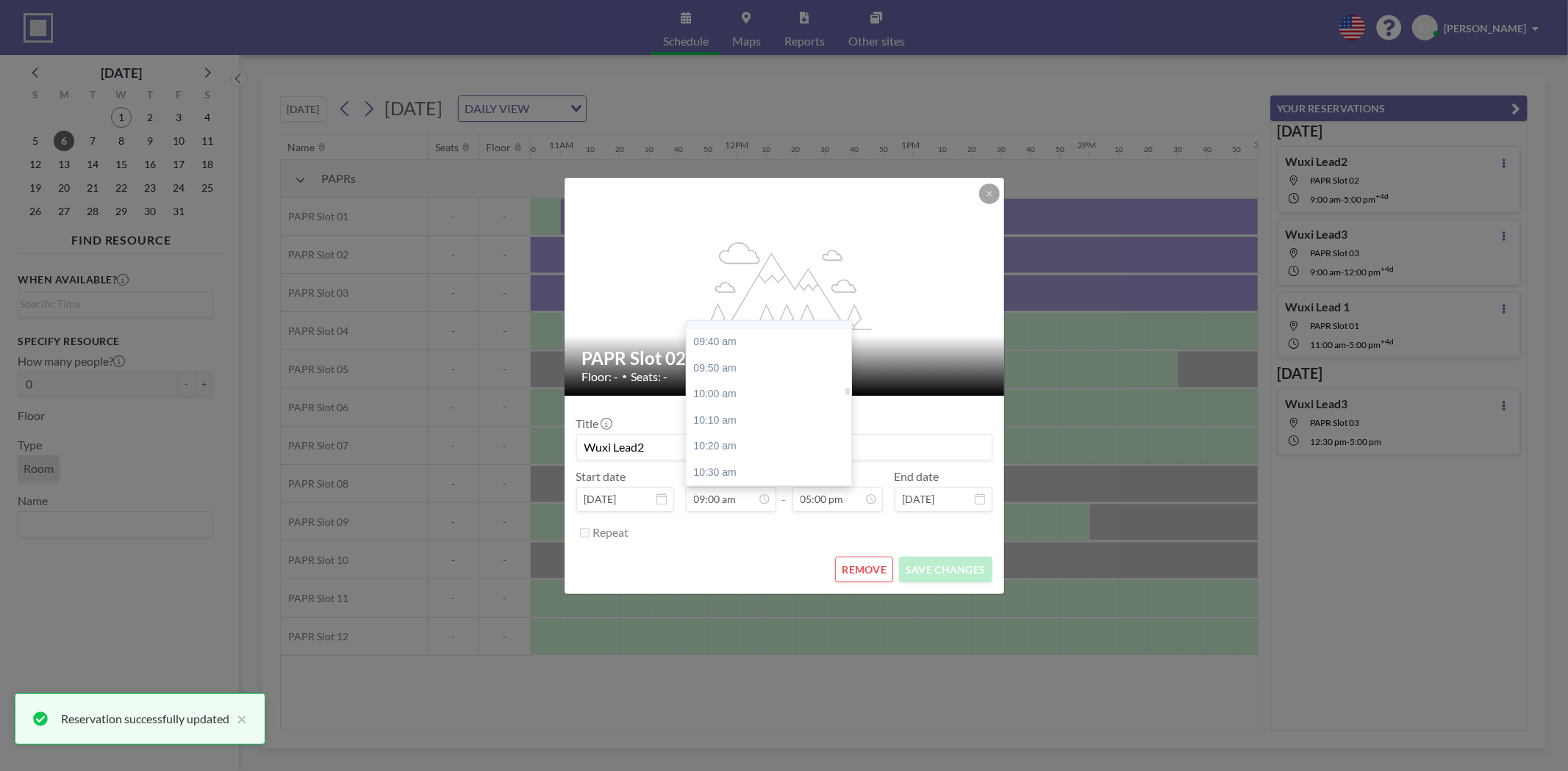
scroll to position [1655, 0]
click at [725, 406] on div "11:00 am" at bounding box center [772, 405] width 173 height 26
type input "11:00 am"
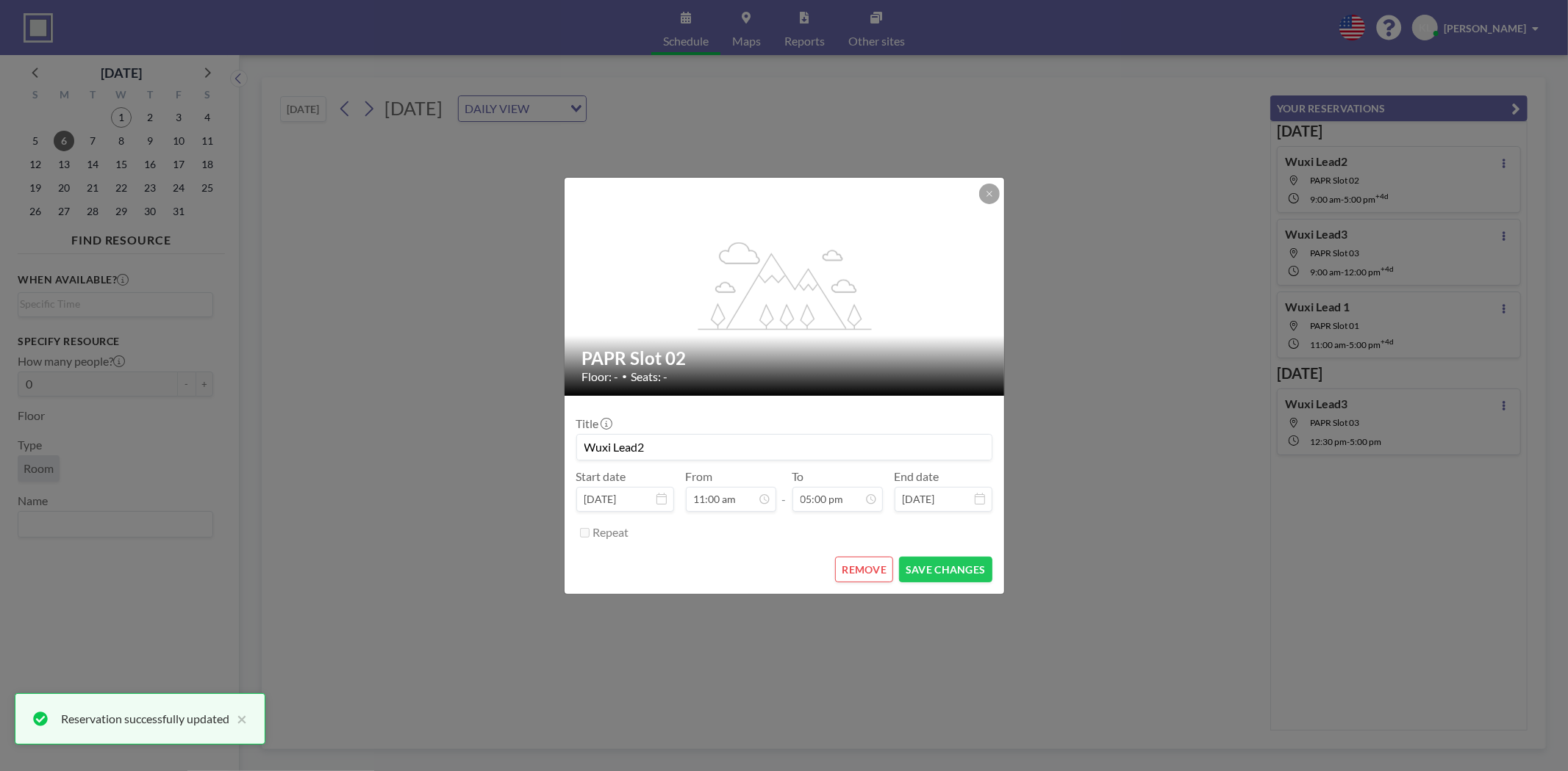
click at [979, 570] on button "SAVE CHANGES" at bounding box center [944, 570] width 93 height 26
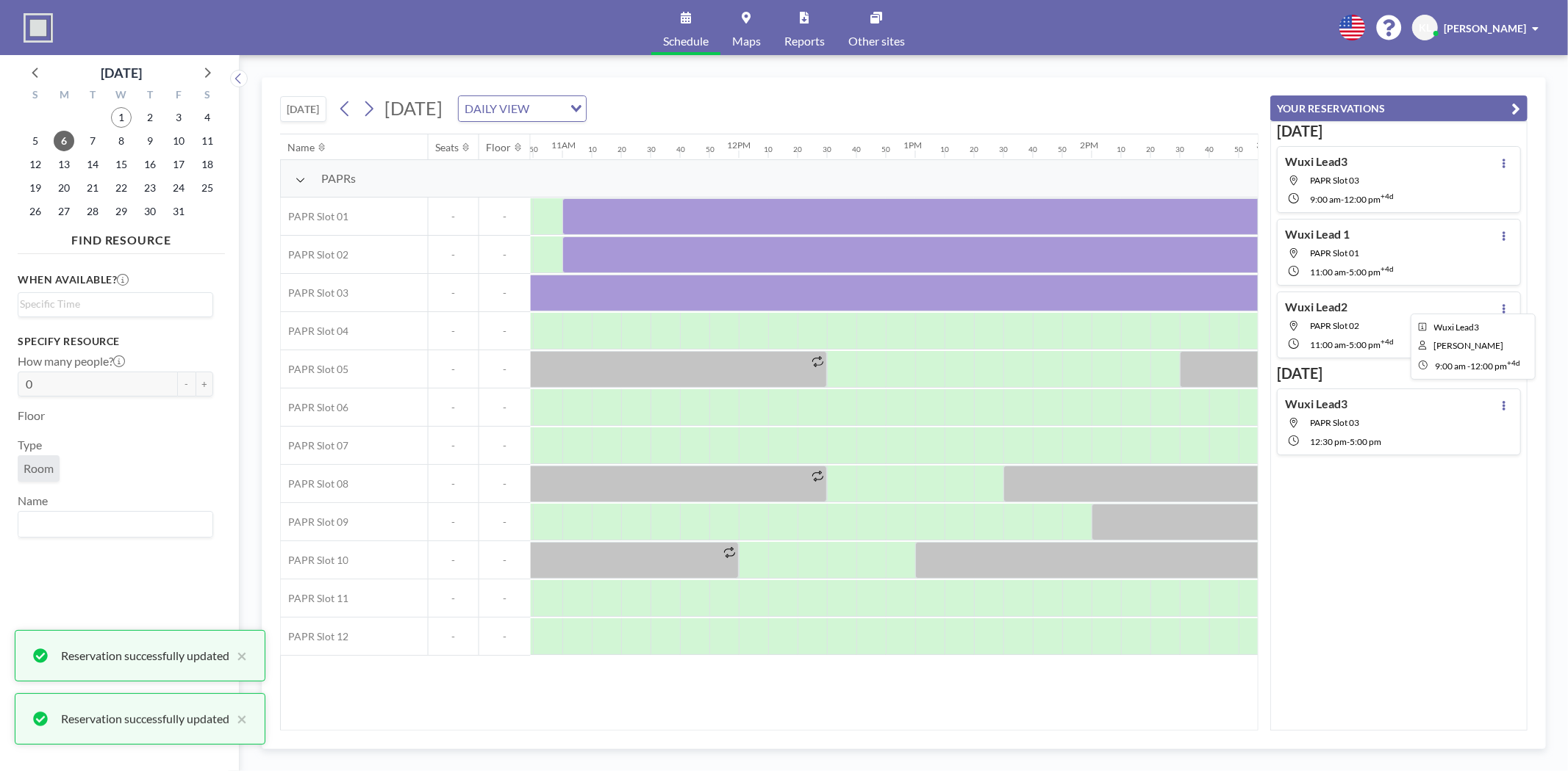
scroll to position [0, 1911]
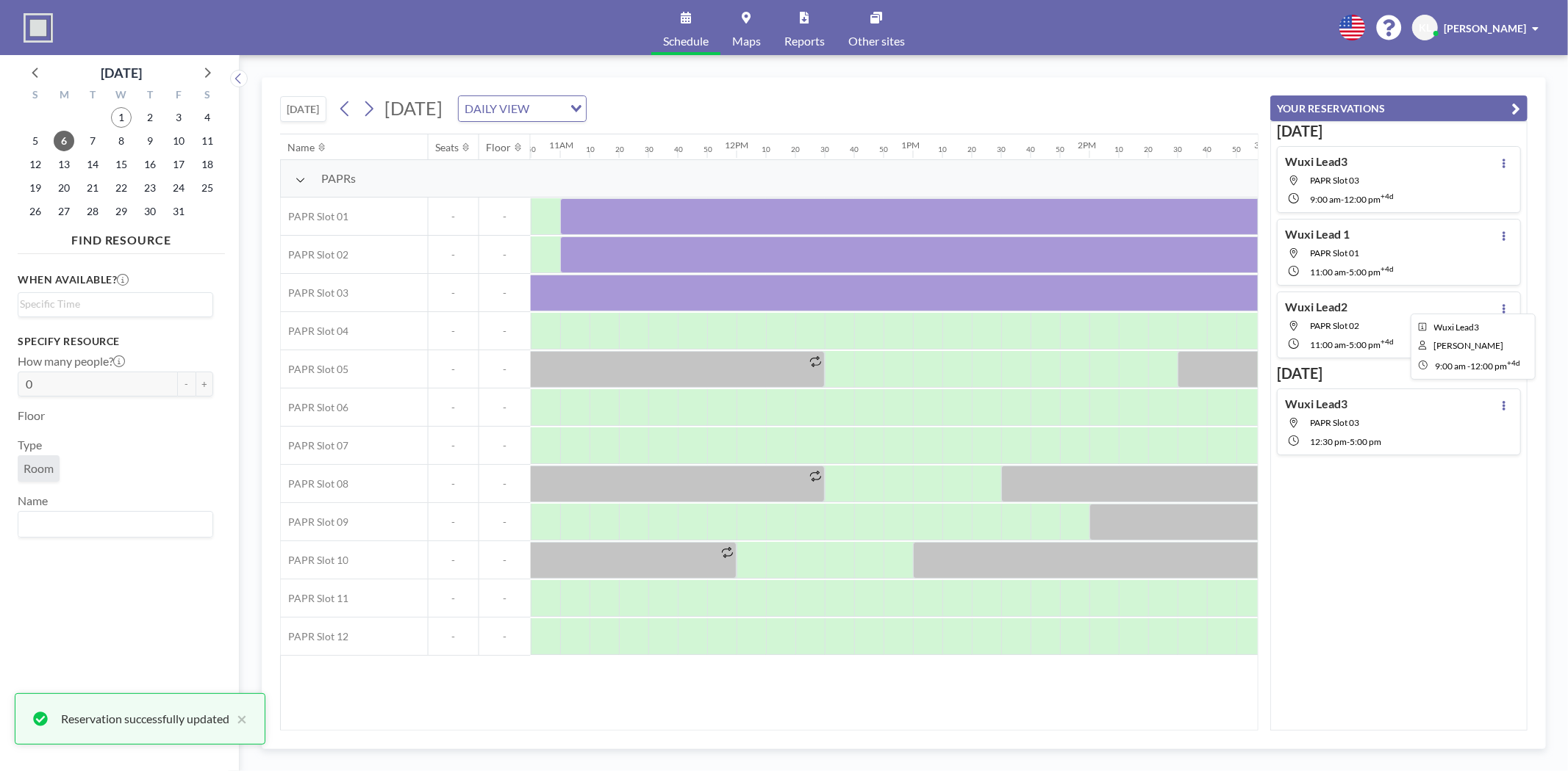
click at [554, 290] on div at bounding box center [1531, 293] width 2646 height 36
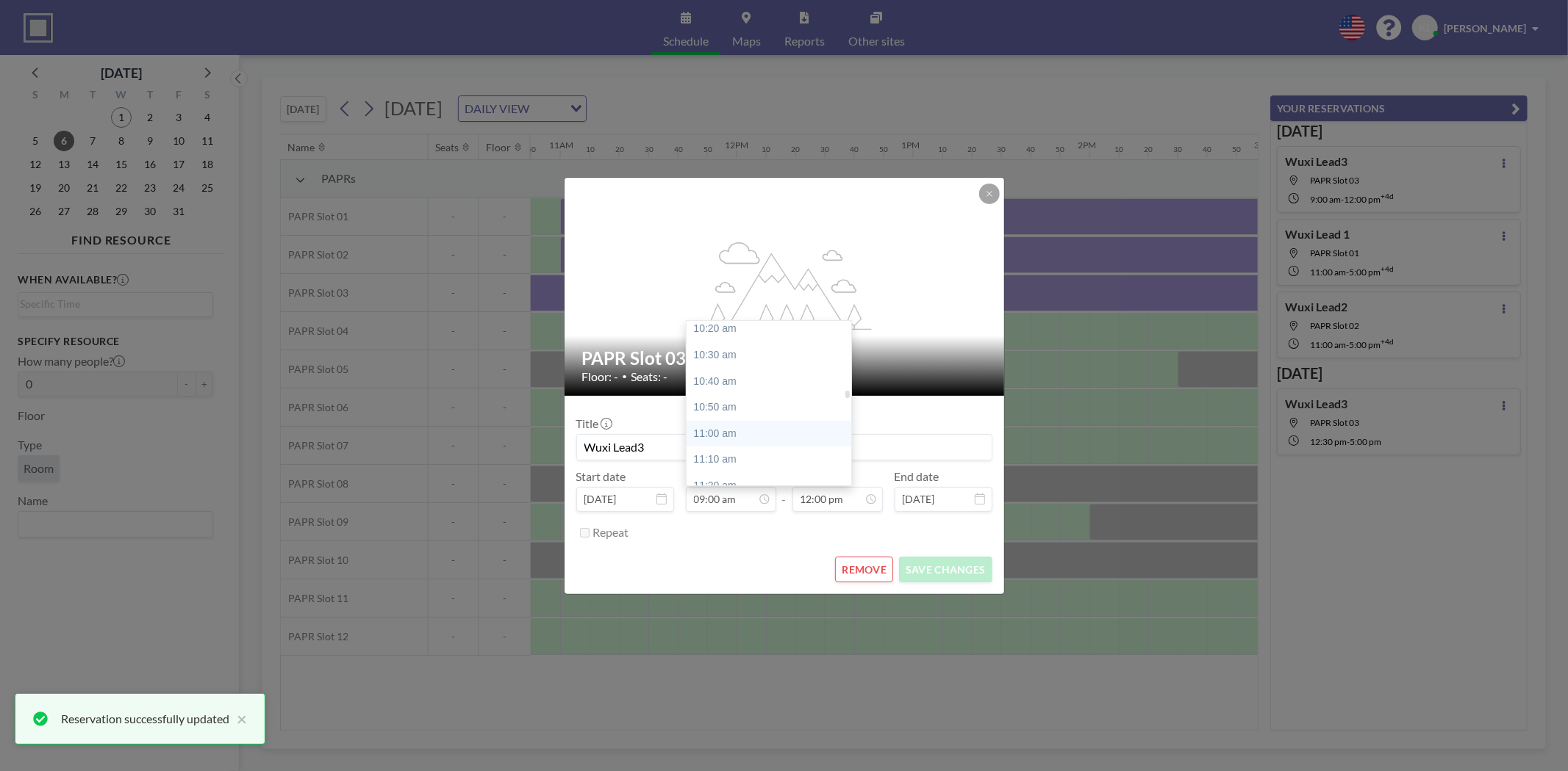
scroll to position [1655, 0]
click at [715, 405] on div "11:00 am" at bounding box center [772, 405] width 173 height 26
type input "11:00 am"
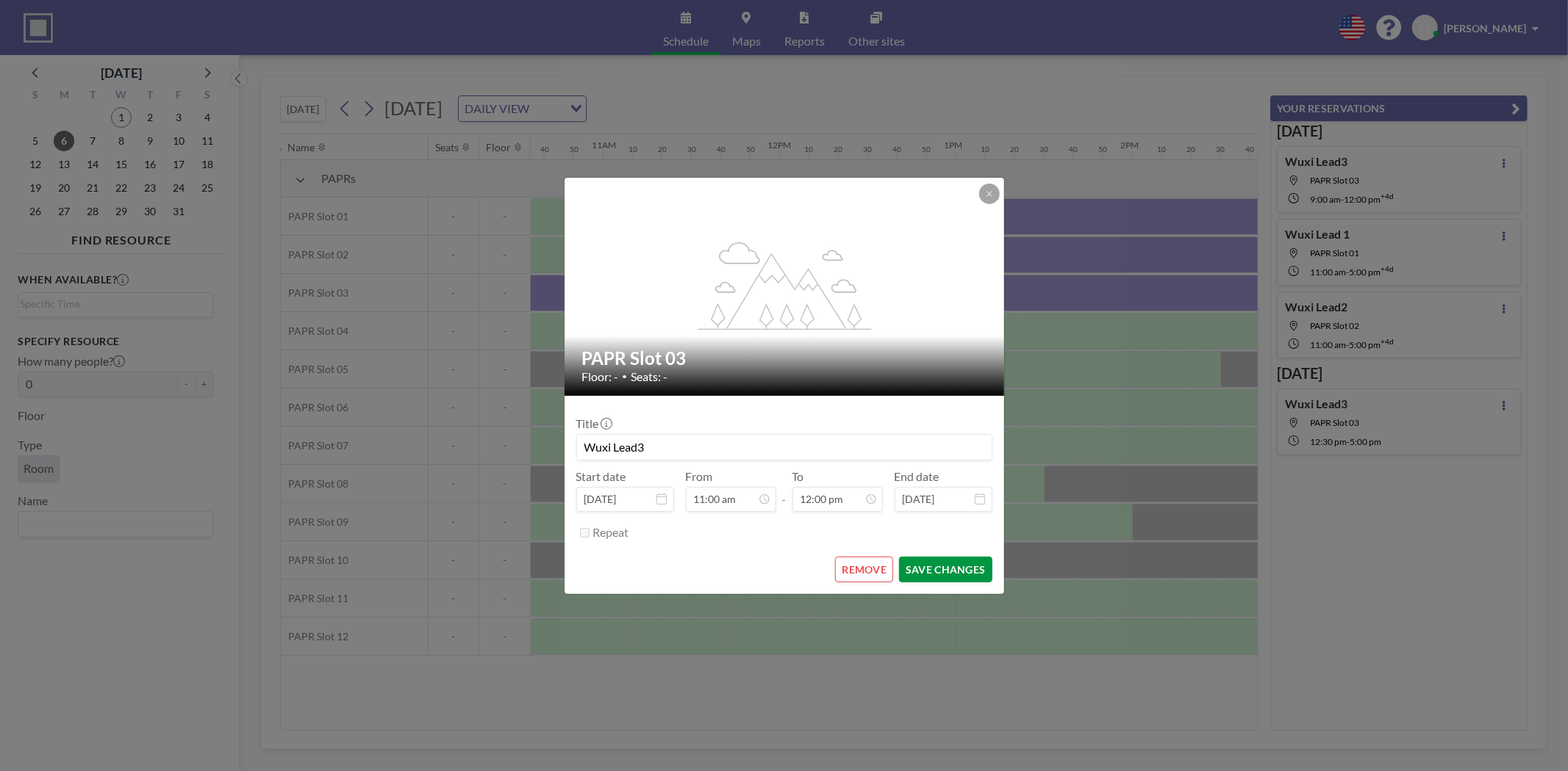
scroll to position [0, 1911]
click at [941, 575] on button "SAVE CHANGES" at bounding box center [944, 570] width 93 height 26
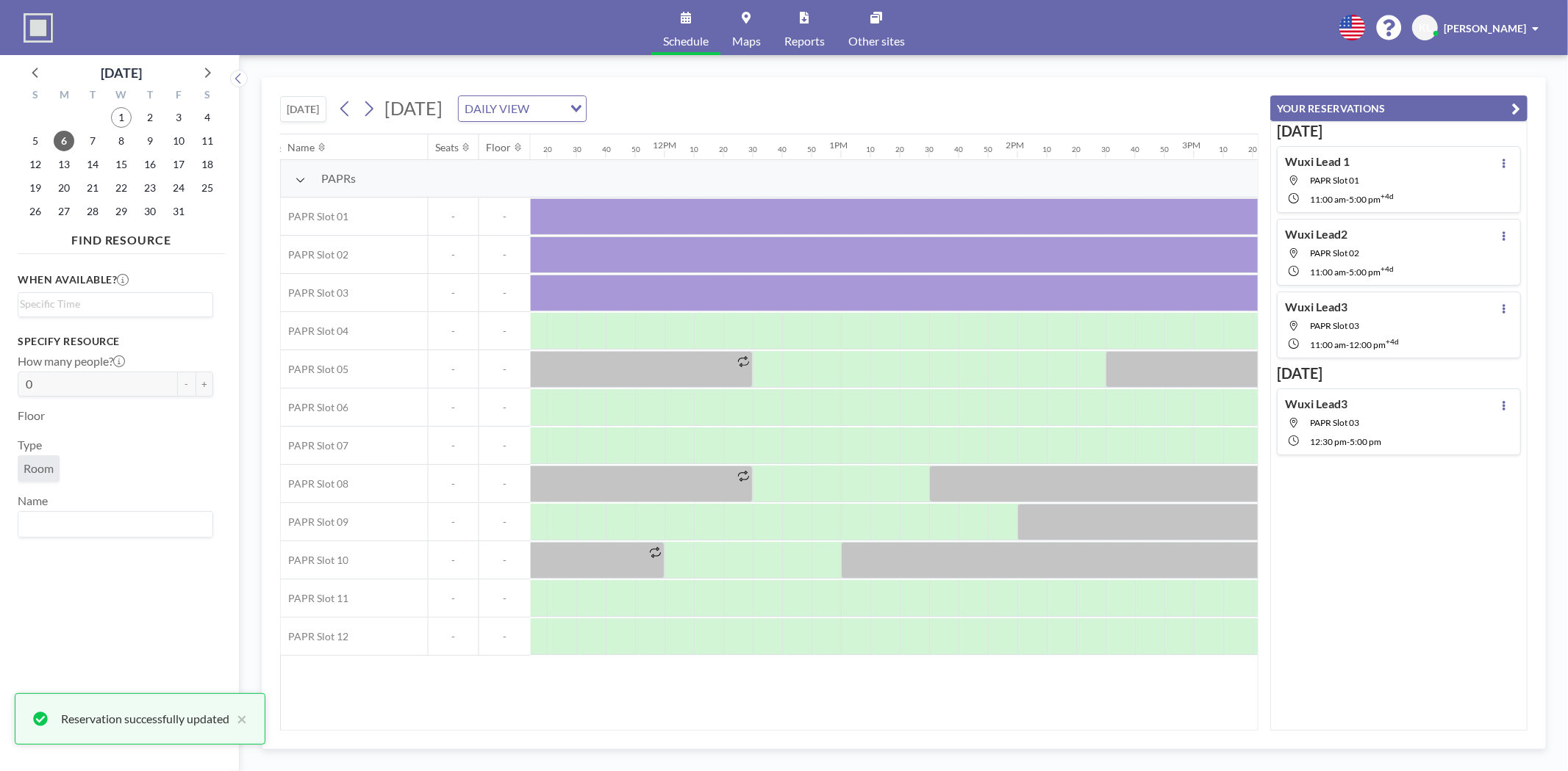
scroll to position [0, 1826]
